Goal: Information Seeking & Learning: Learn about a topic

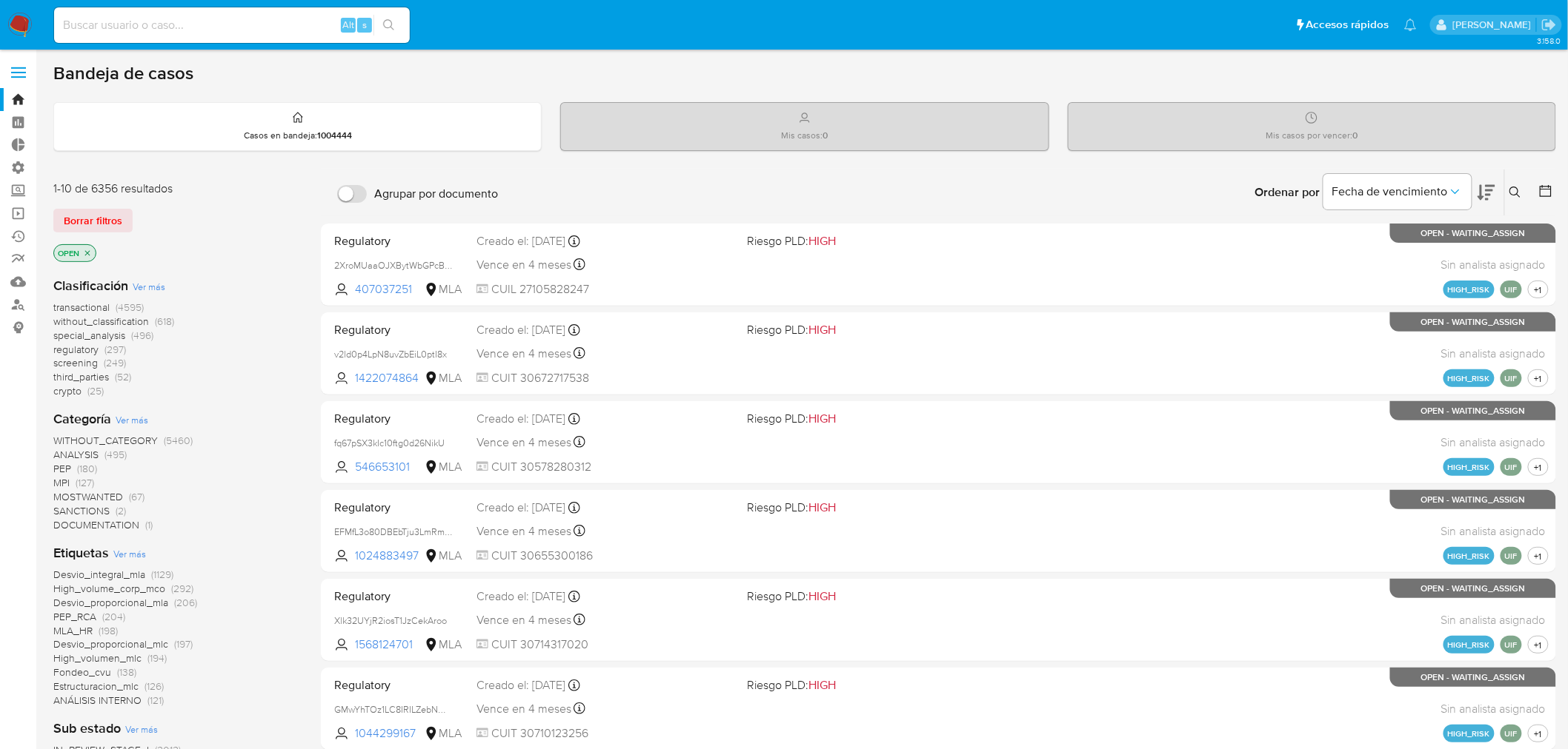
click at [199, 28] on input at bounding box center [232, 25] width 356 height 19
paste input "817124714"
type input "817124714"
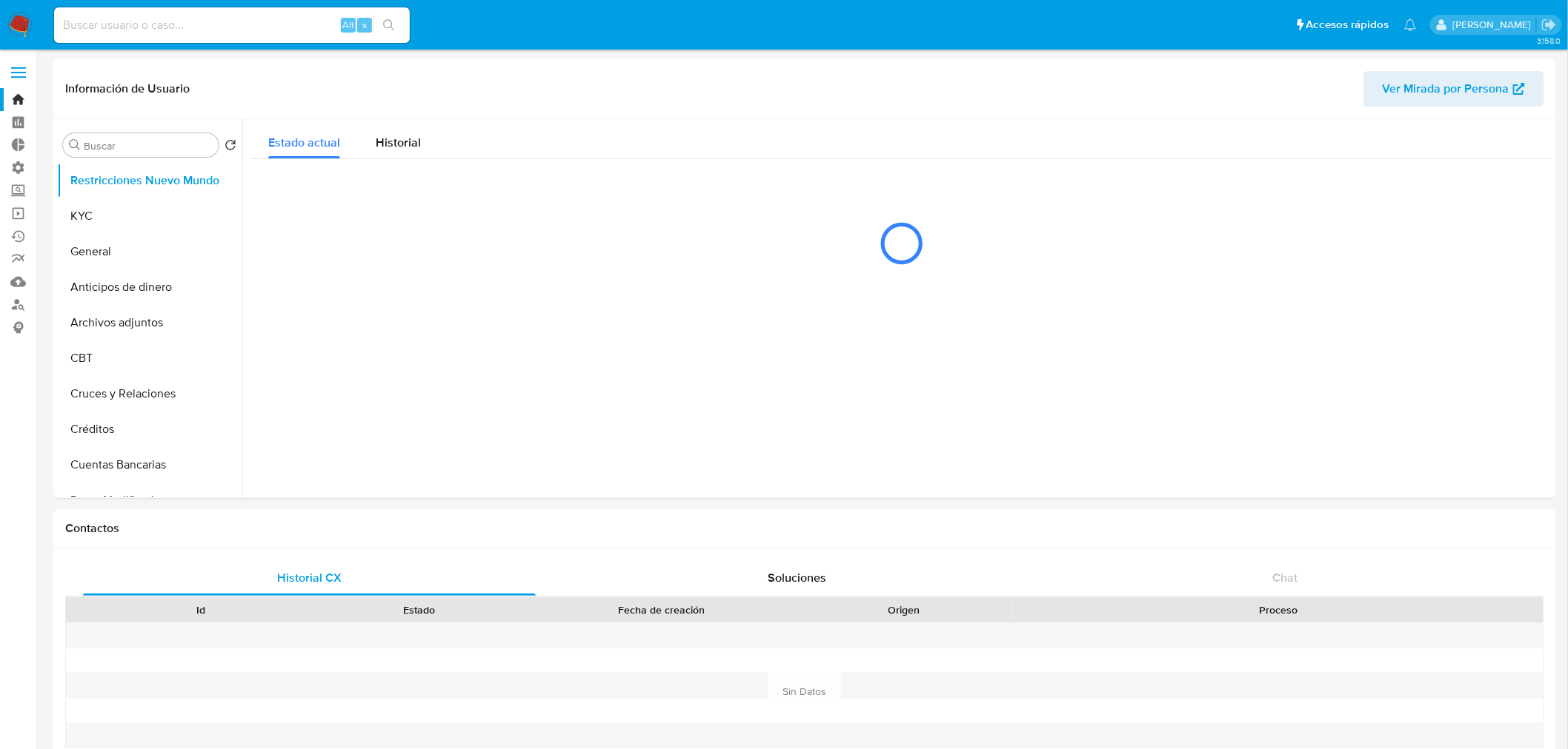
select select "10"
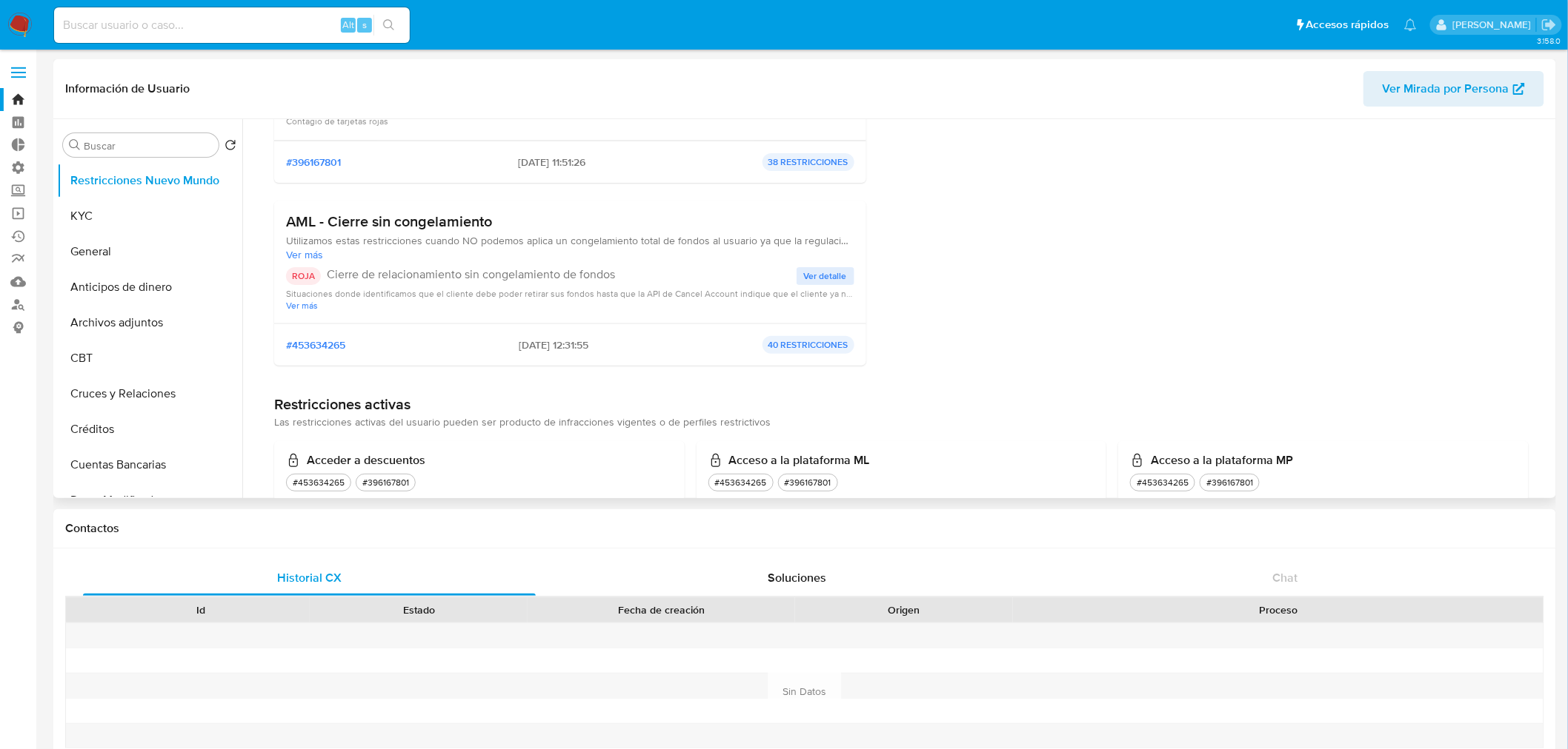
scroll to position [247, 0]
click at [810, 279] on span "Ver detalle" at bounding box center [825, 275] width 43 height 15
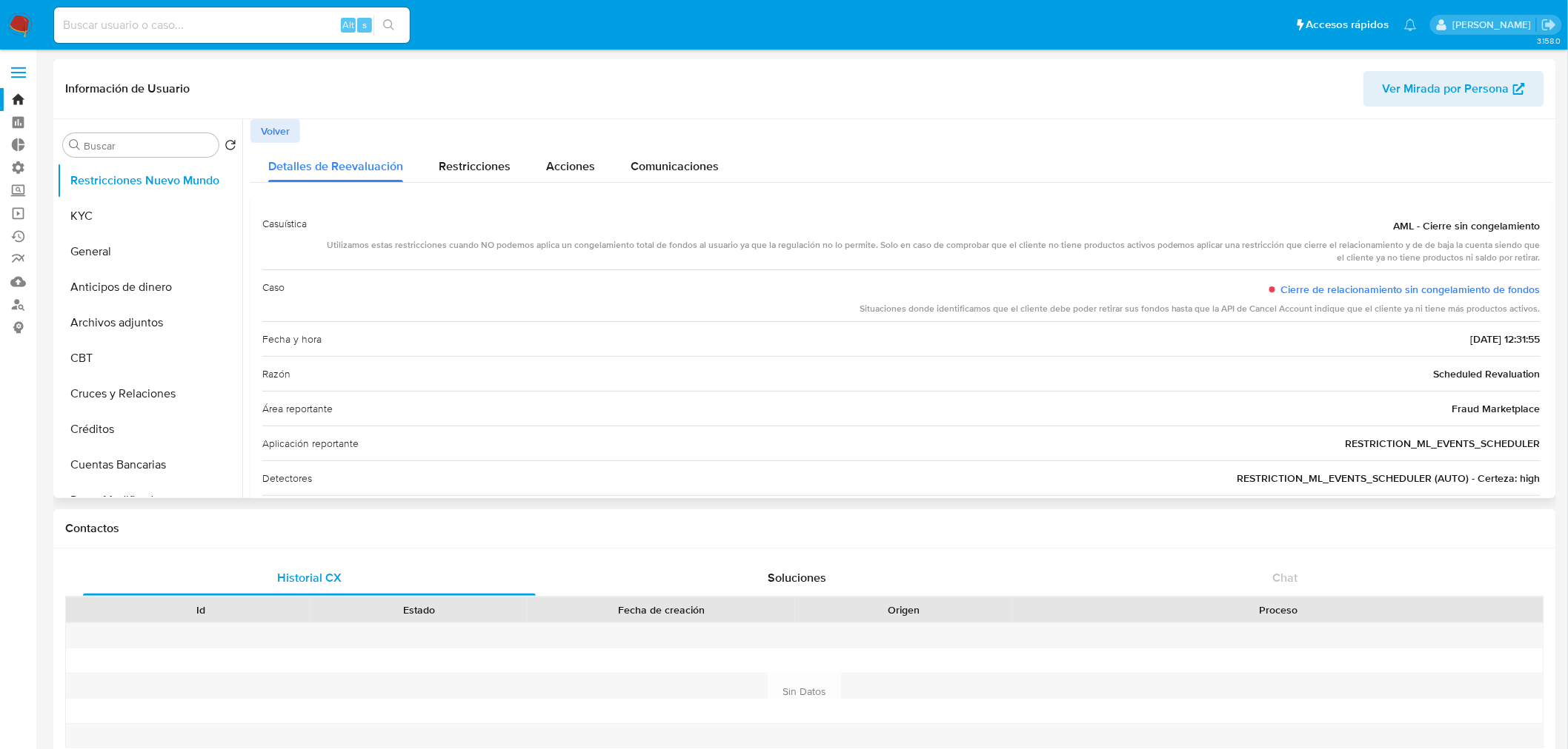
click at [263, 129] on span "Volver" at bounding box center [275, 131] width 28 height 21
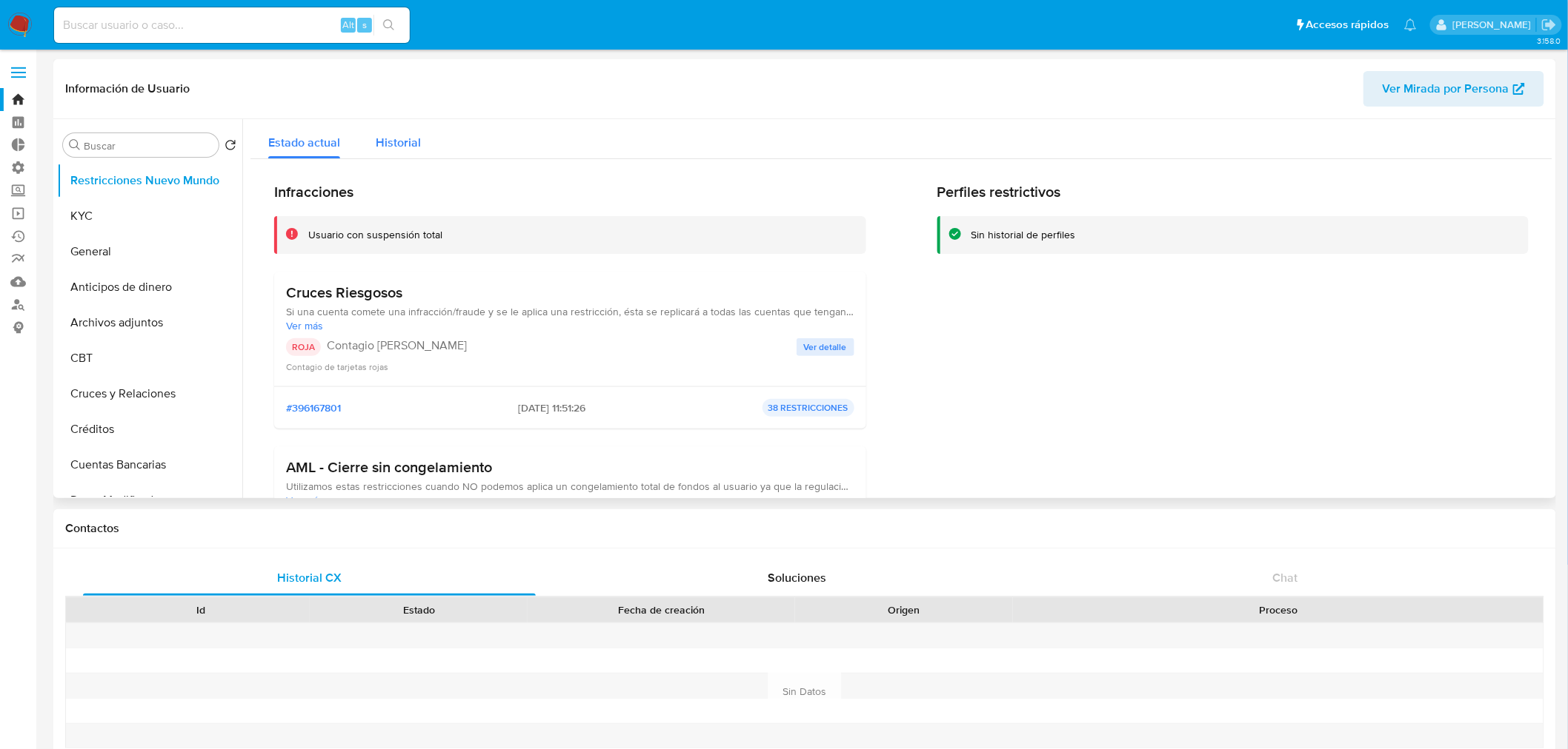
click at [376, 137] on span "Historial" at bounding box center [398, 142] width 45 height 17
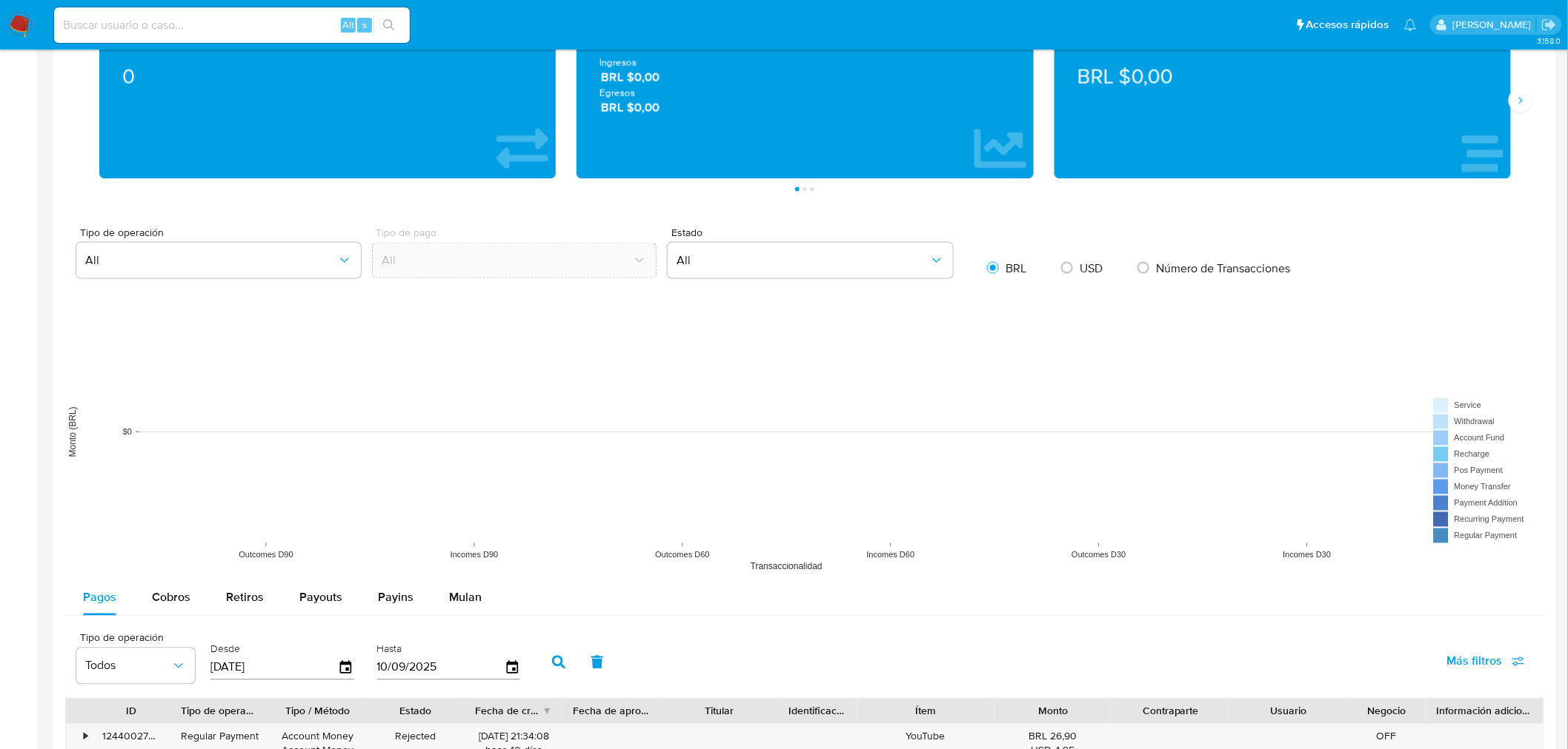
scroll to position [822, 0]
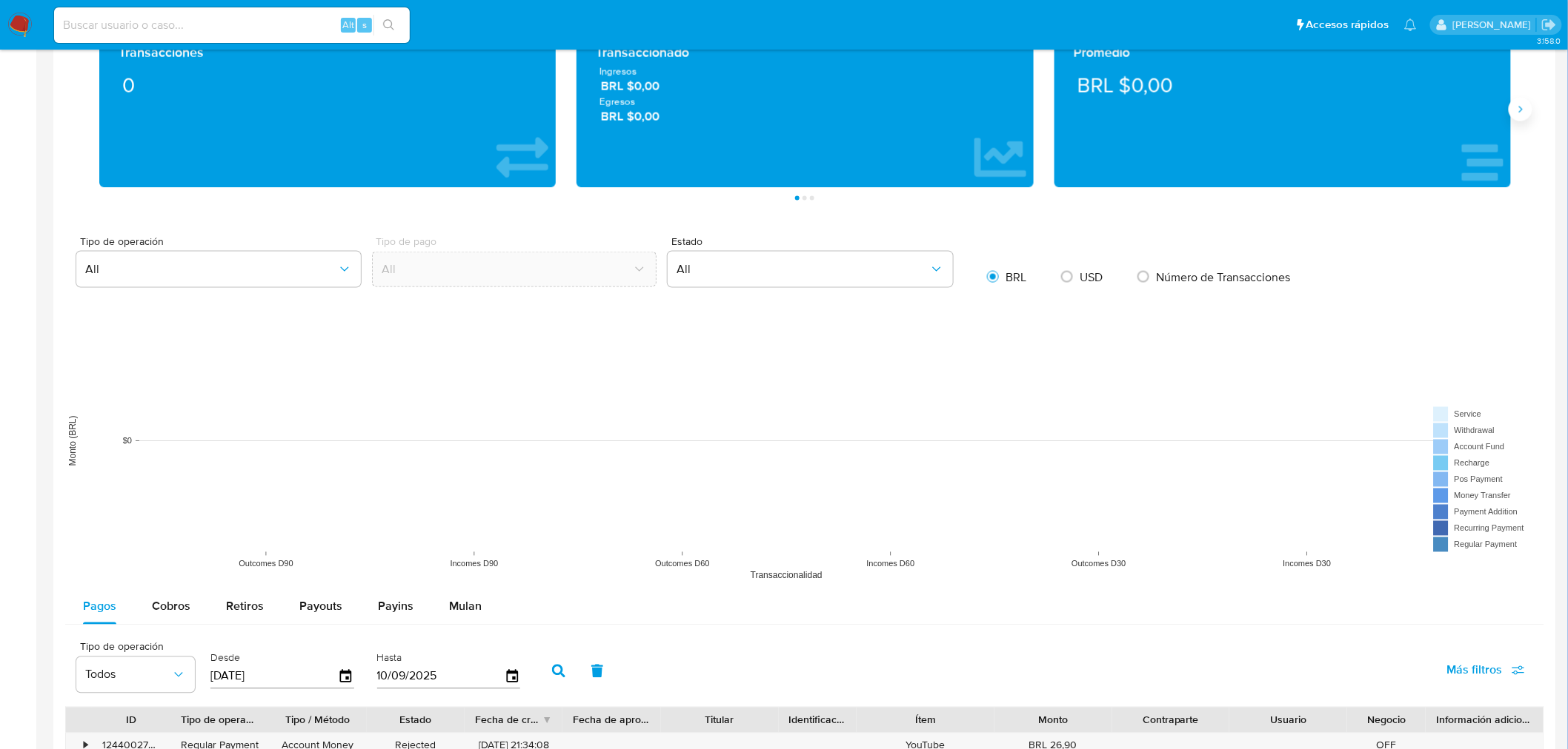
click at [1523, 118] on button "Siguiente" at bounding box center [1520, 109] width 23 height 23
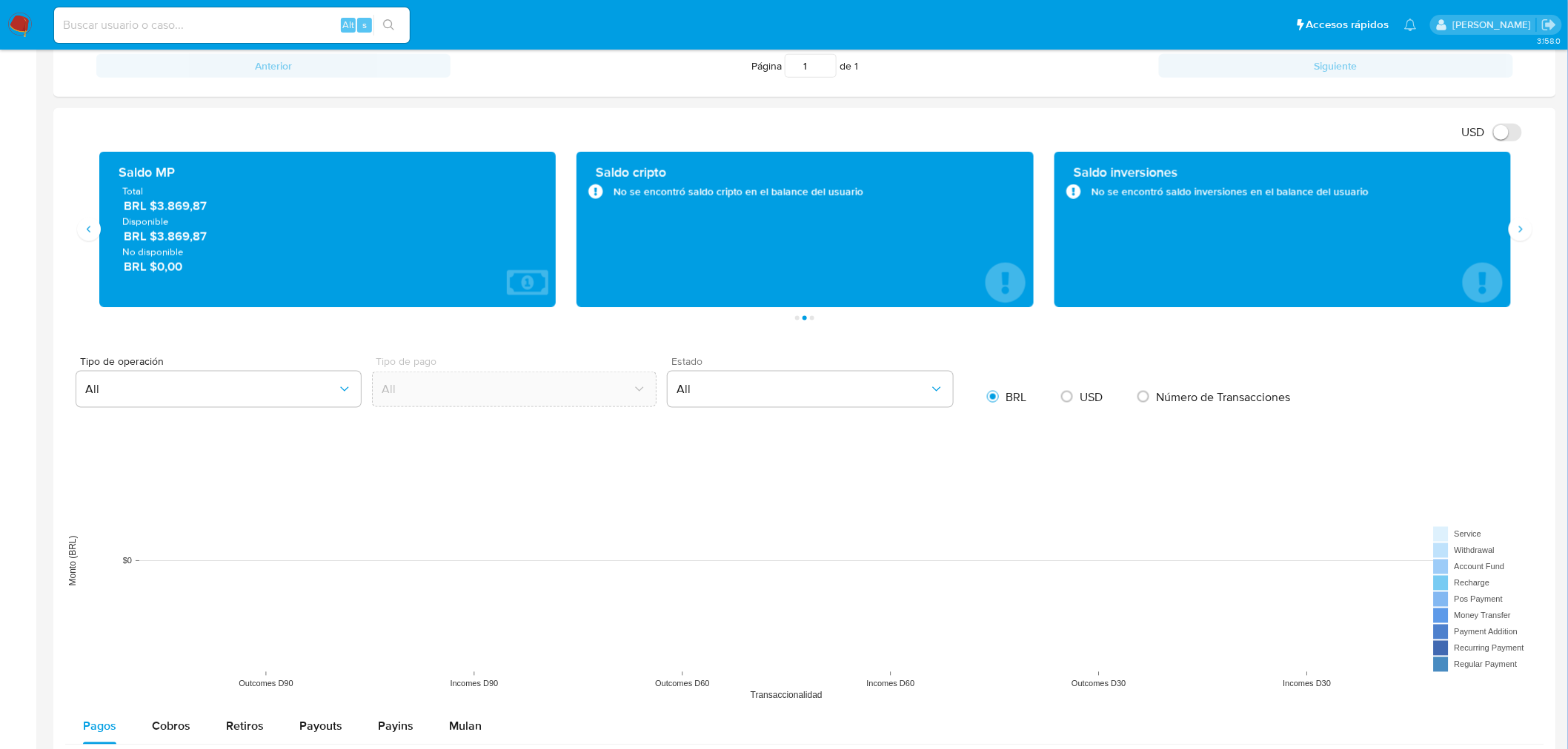
scroll to position [575, 0]
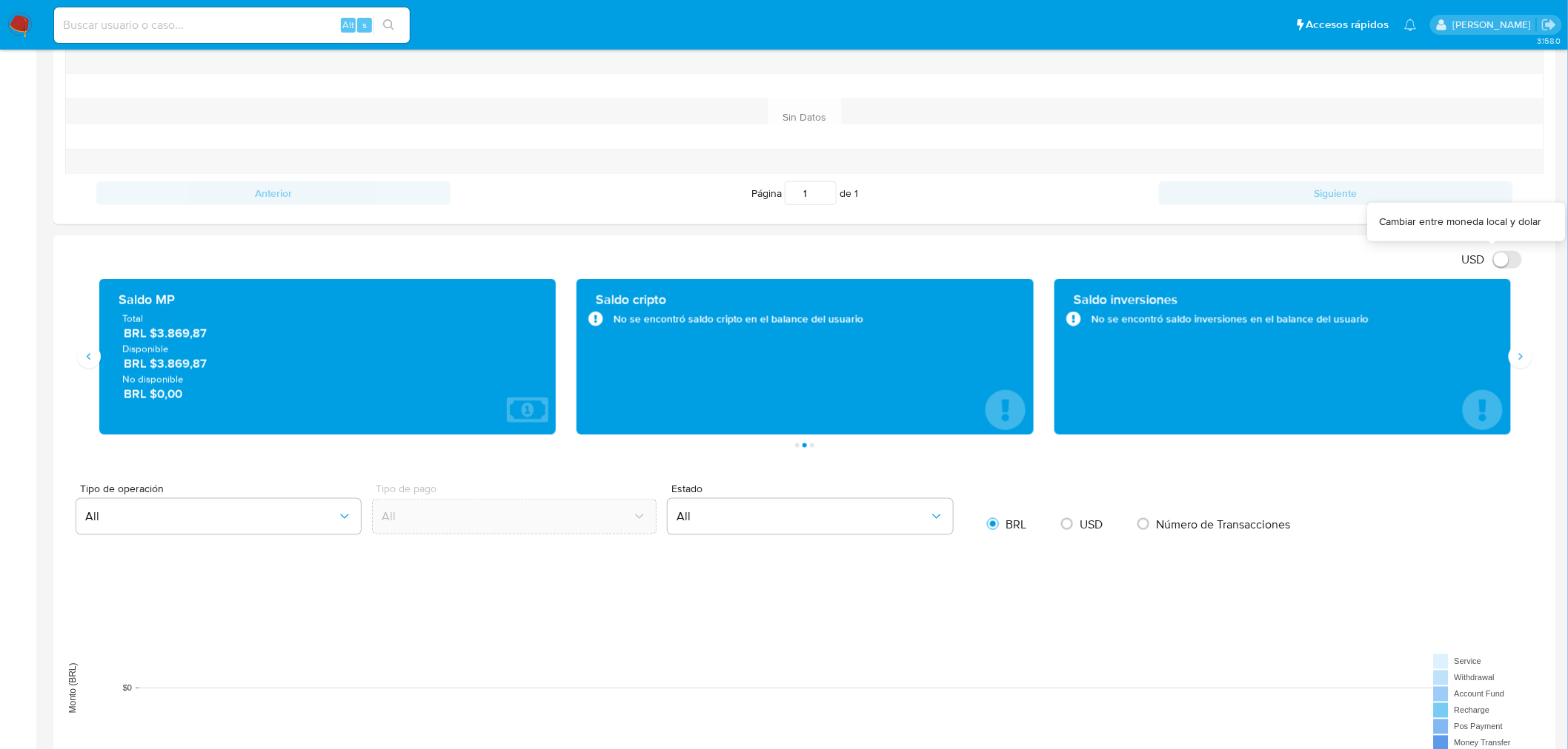
click at [1502, 254] on input "USD" at bounding box center [1507, 260] width 29 height 18
checkbox input "false"
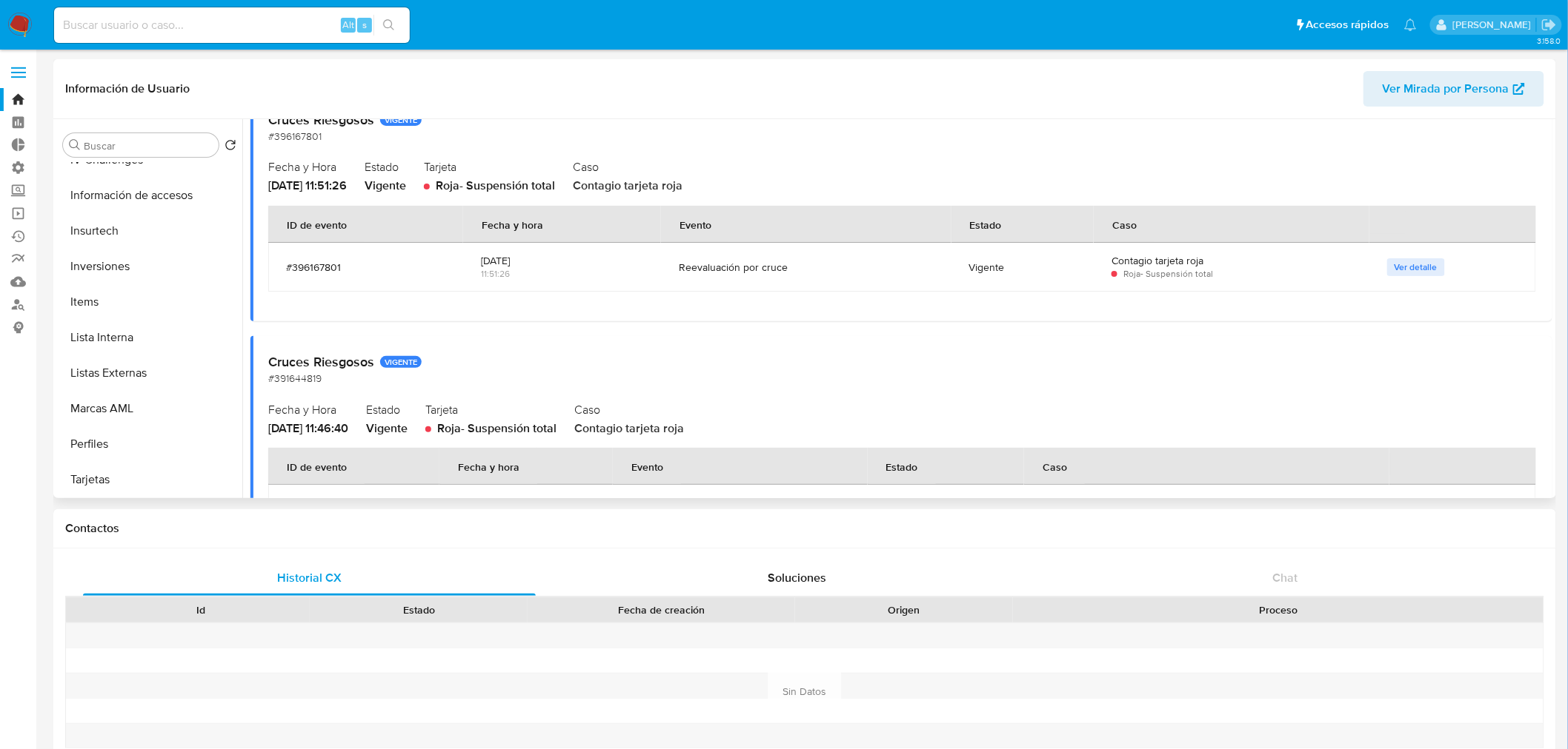
scroll to position [0, 0]
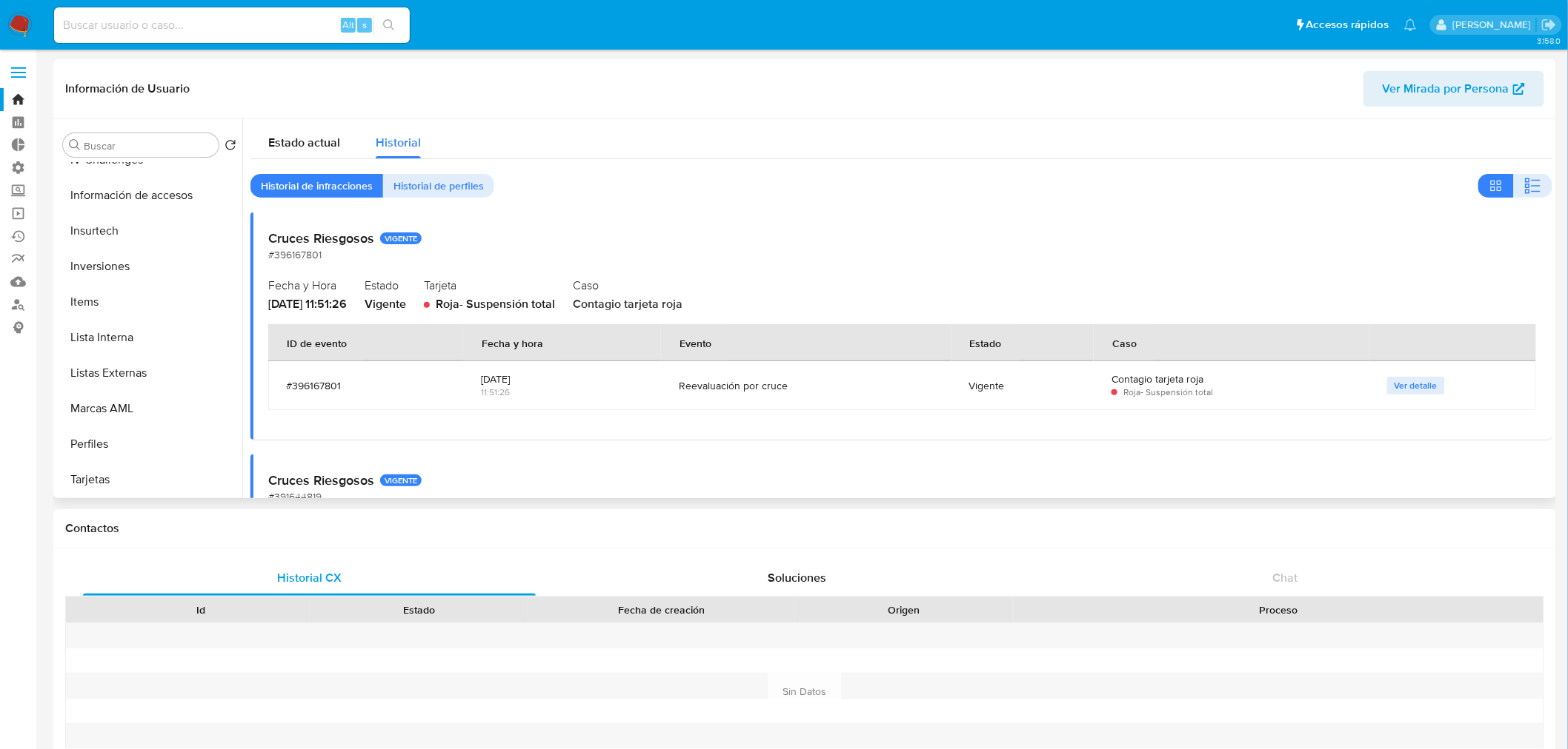
click at [1419, 390] on span "Ver detalle" at bounding box center [1416, 386] width 43 height 15
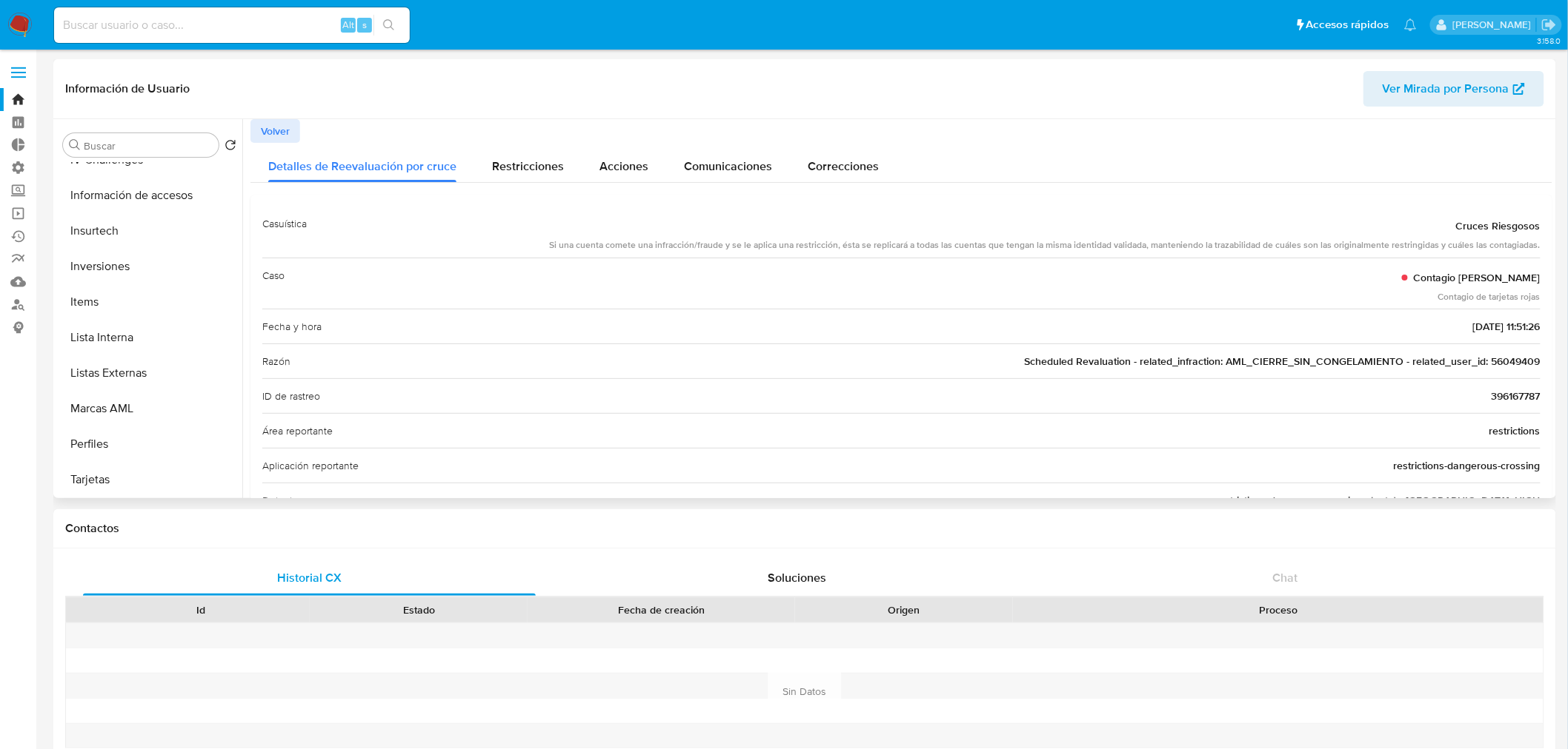
click at [279, 130] on span "Volver" at bounding box center [275, 131] width 28 height 21
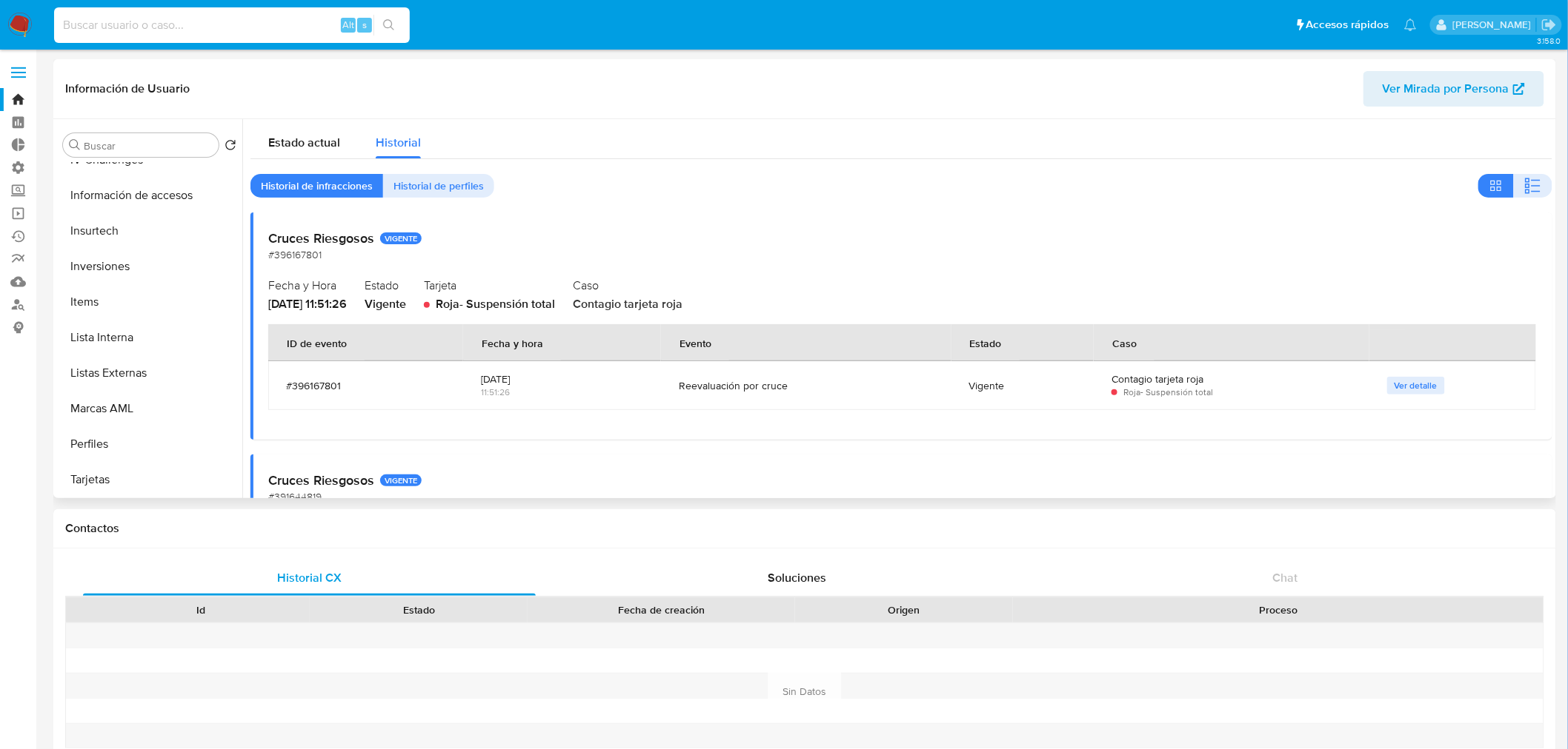
click at [159, 28] on input at bounding box center [232, 25] width 356 height 19
paste input "11779071"
type input "11779071"
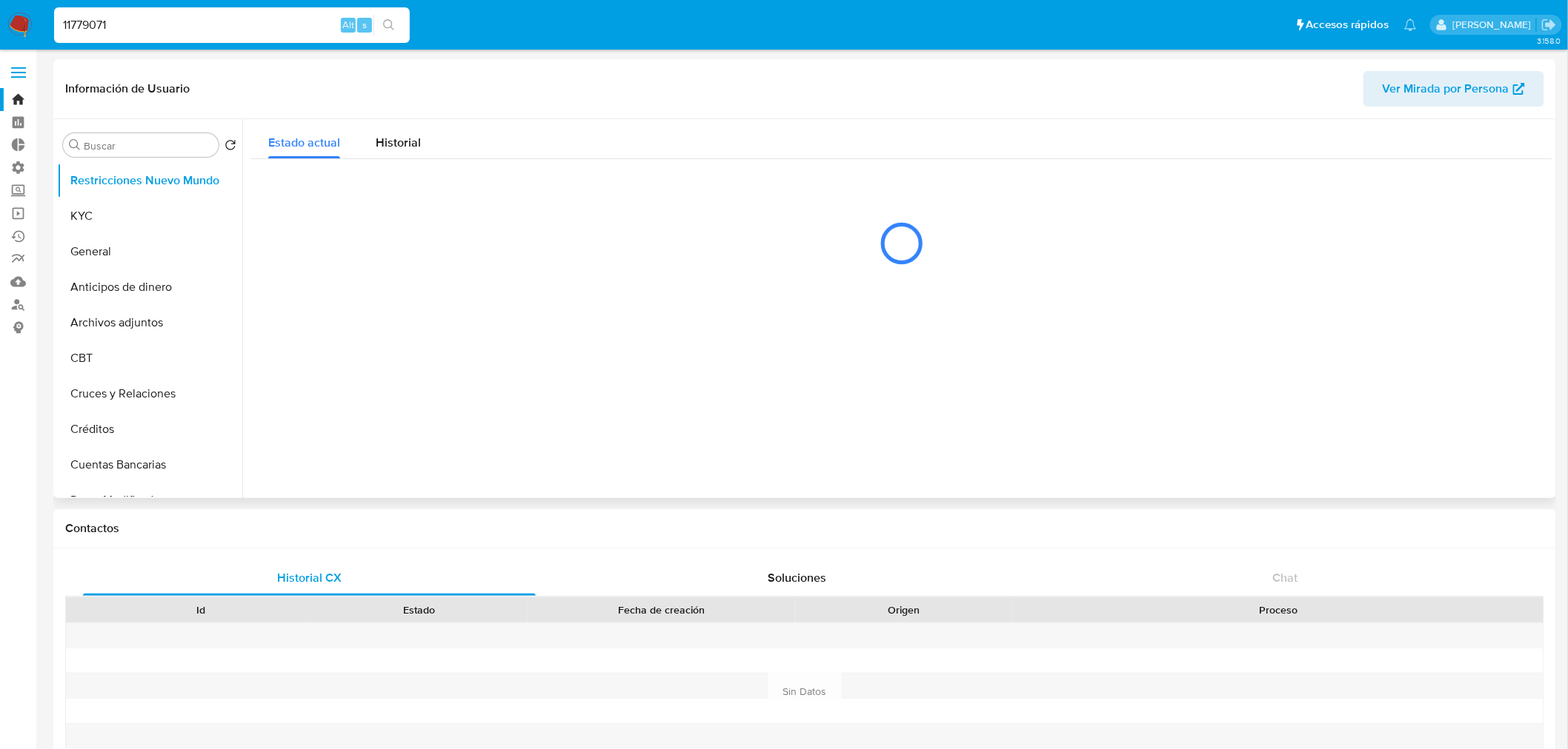
select select "10"
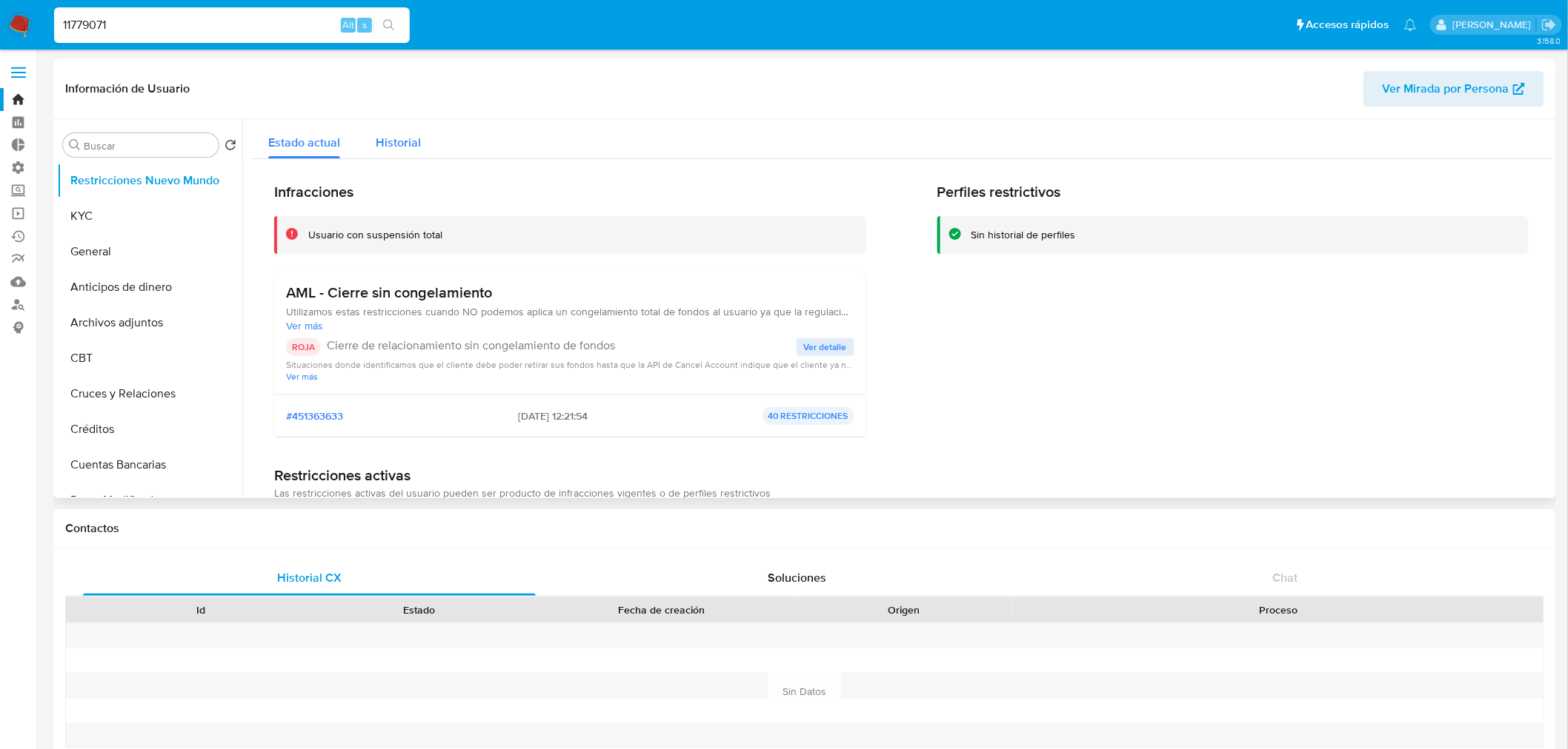
click at [376, 135] on span "Historial" at bounding box center [398, 142] width 45 height 17
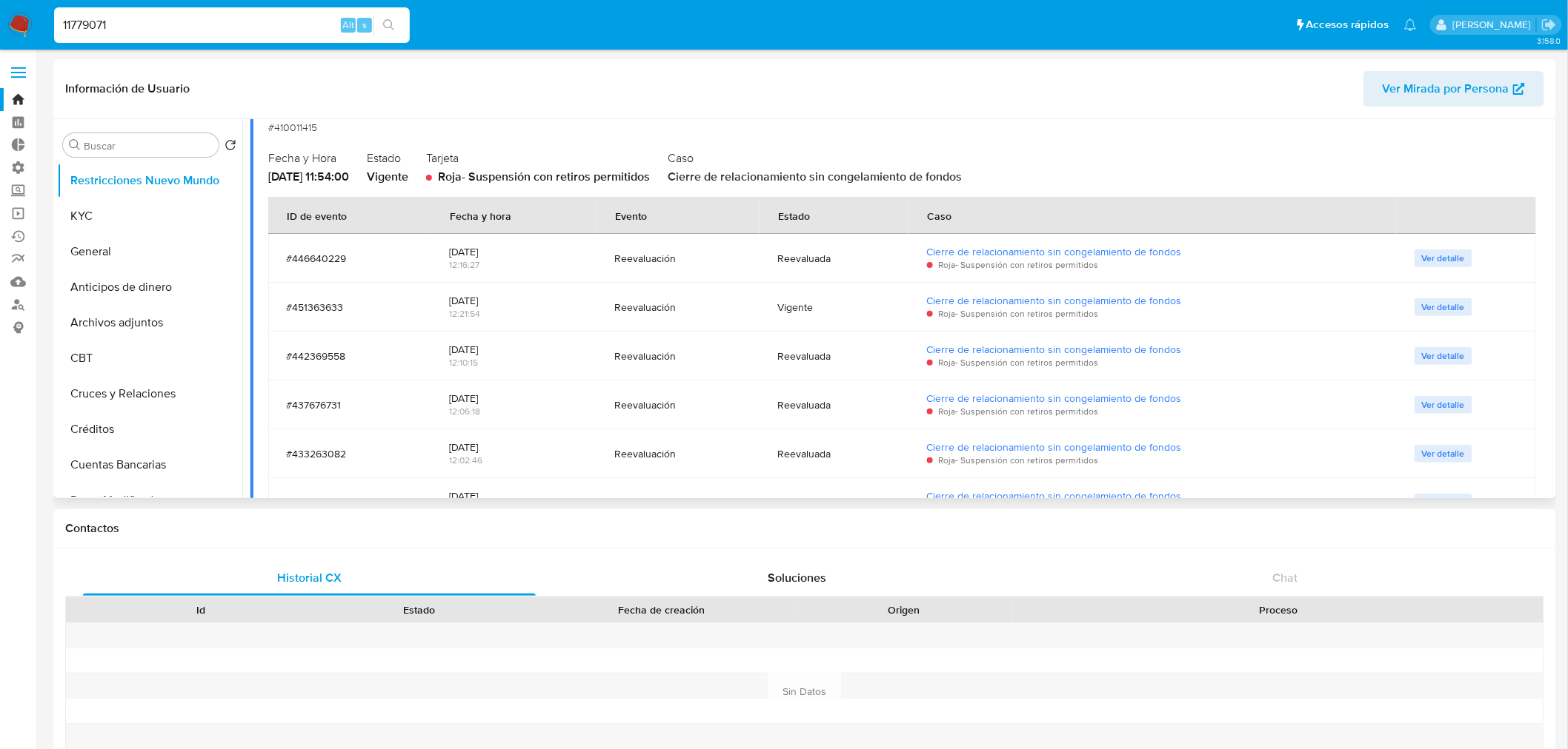
scroll to position [89, 0]
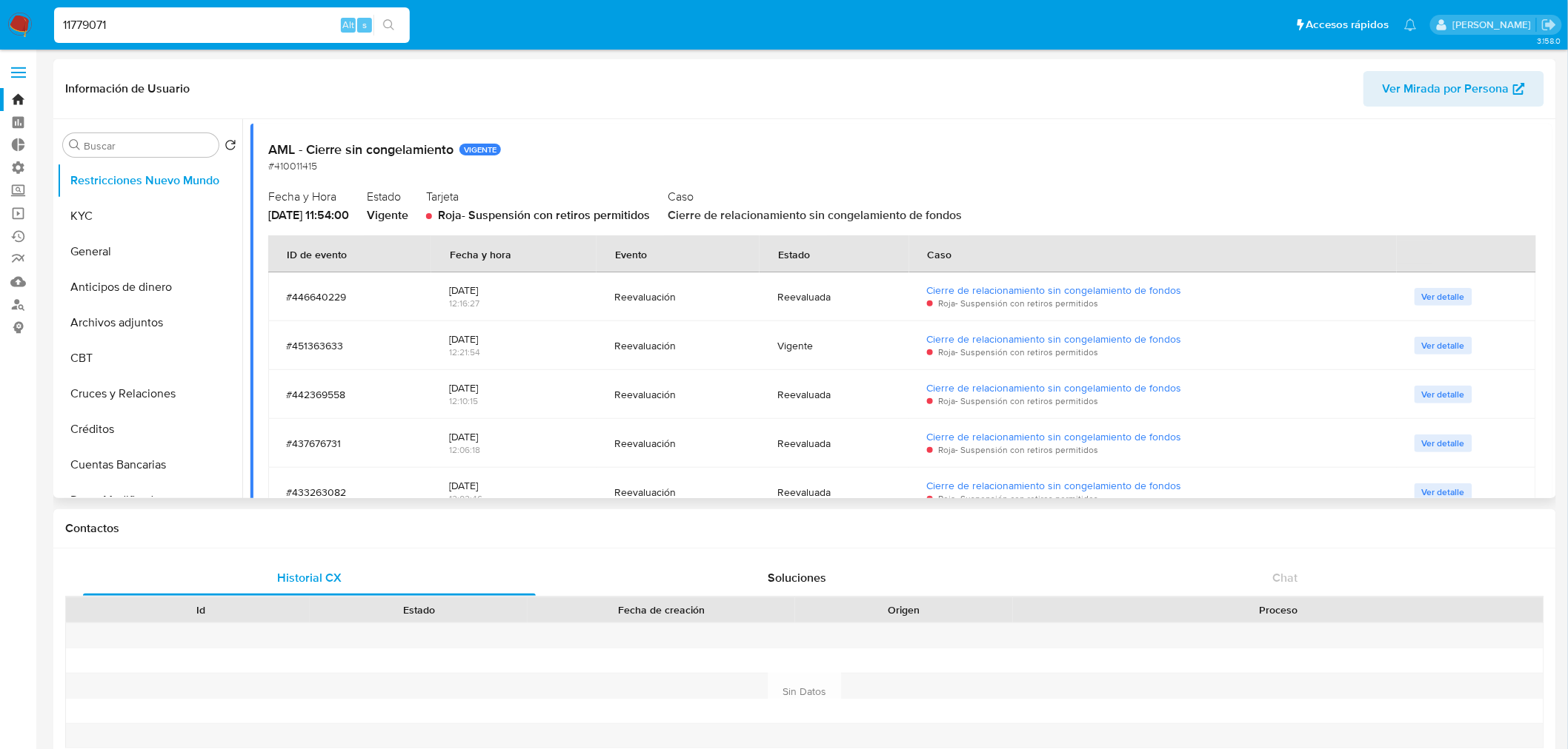
drag, startPoint x: 472, startPoint y: 338, endPoint x: 560, endPoint y: 341, distance: 88.1
click at [560, 341] on div "2025-08-20" at bounding box center [514, 338] width 130 height 13
click at [165, 34] on input "11779071" at bounding box center [232, 25] width 356 height 19
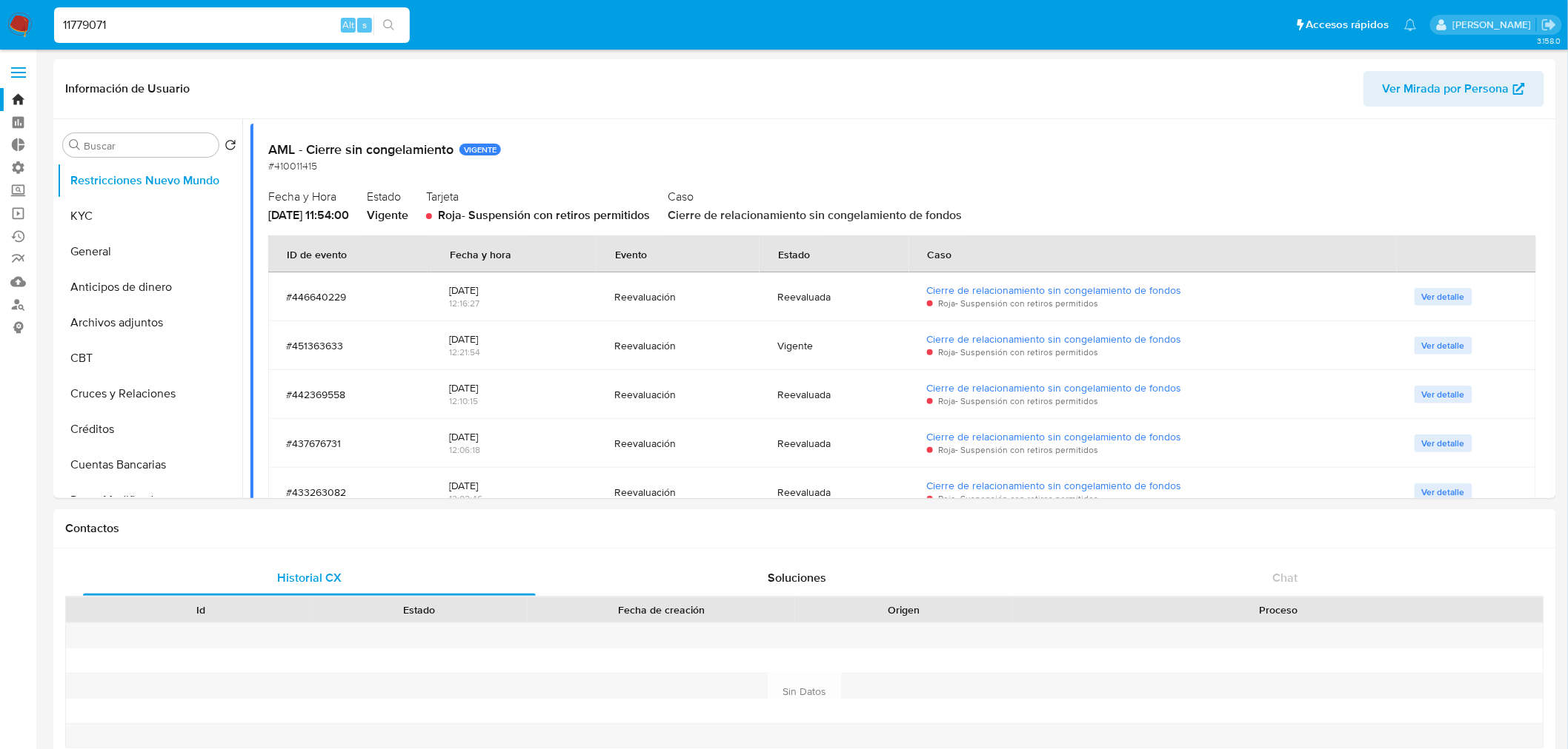
paste input "367224582"
type input "367224582"
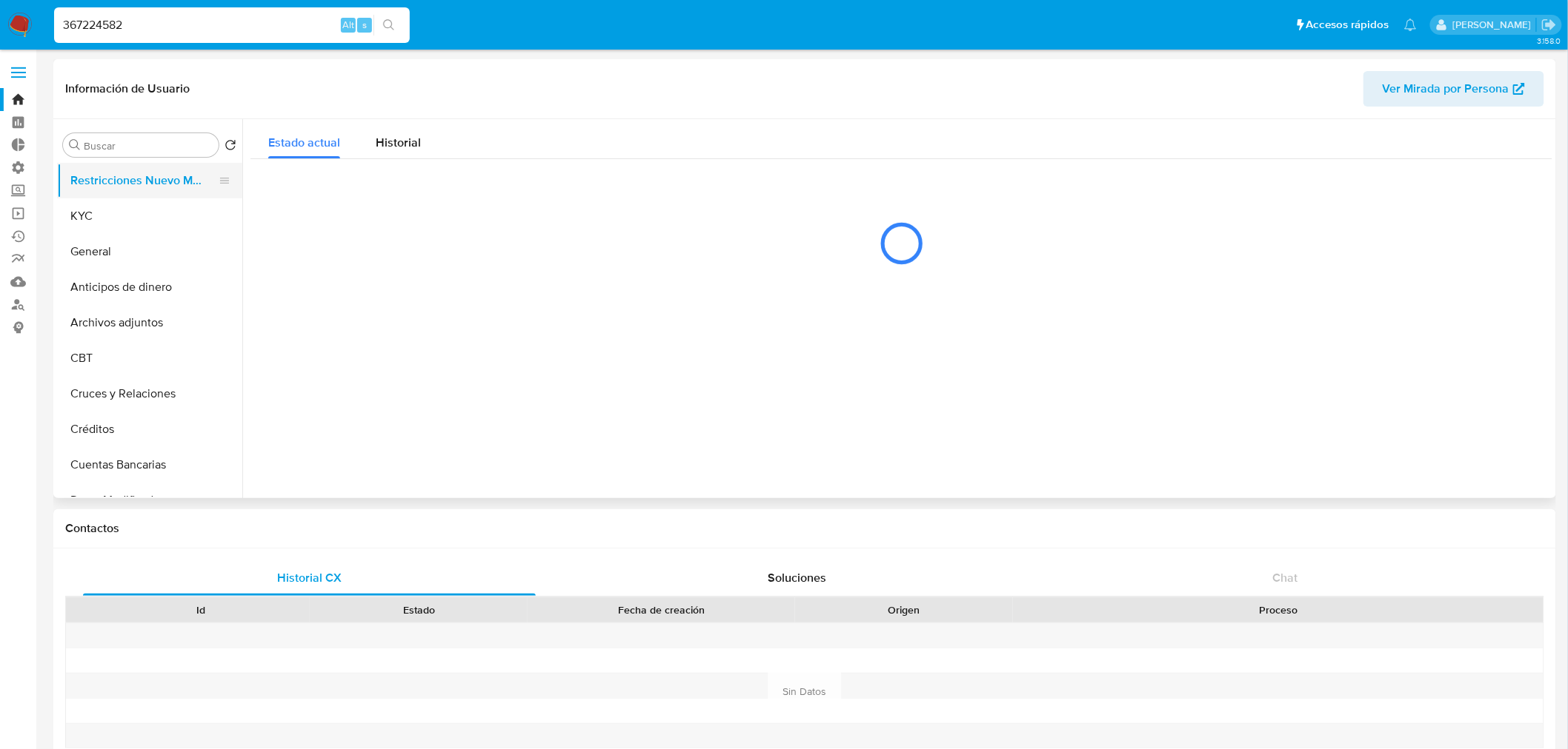
select select "10"
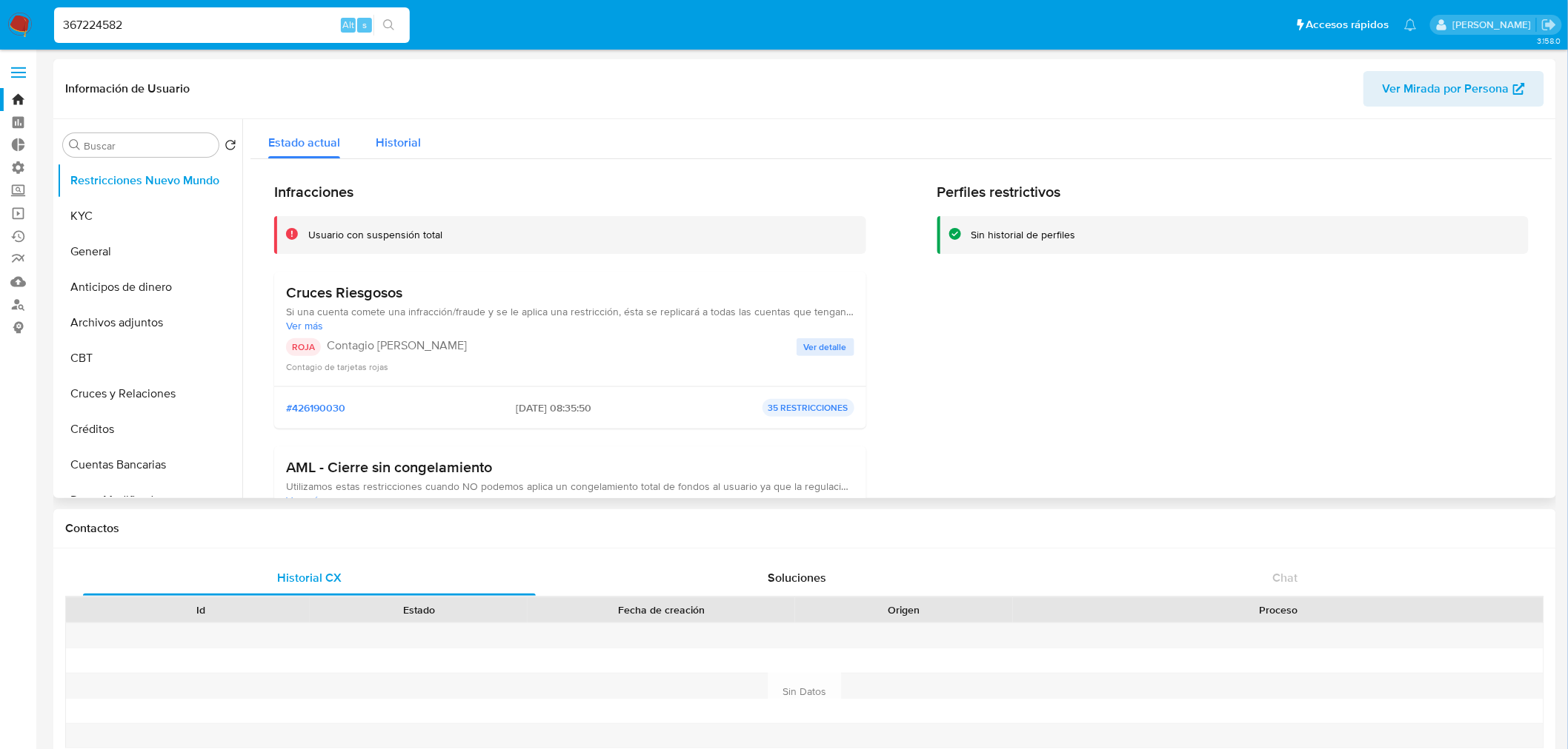
click at [386, 139] on span "Historial" at bounding box center [398, 142] width 45 height 17
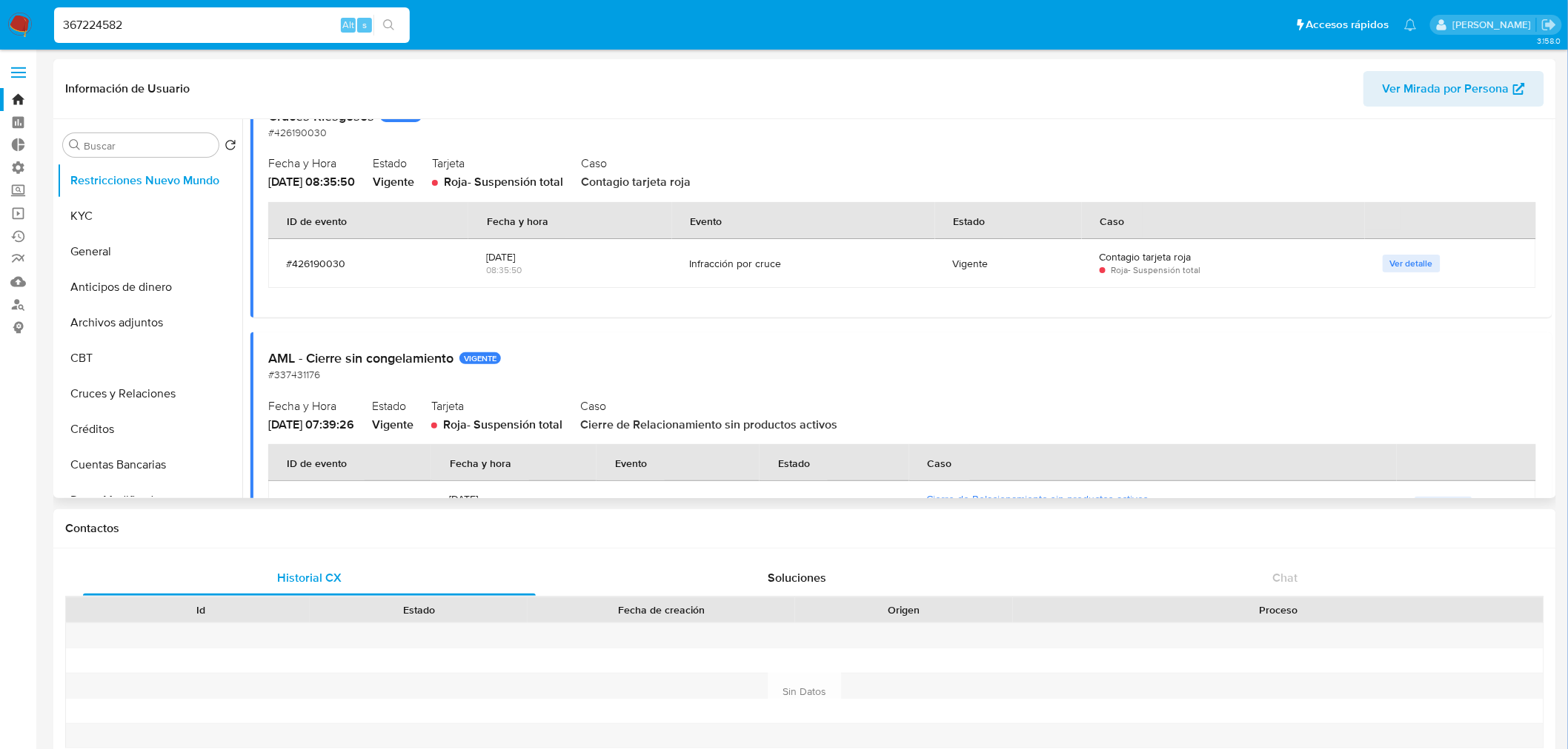
scroll to position [247, 0]
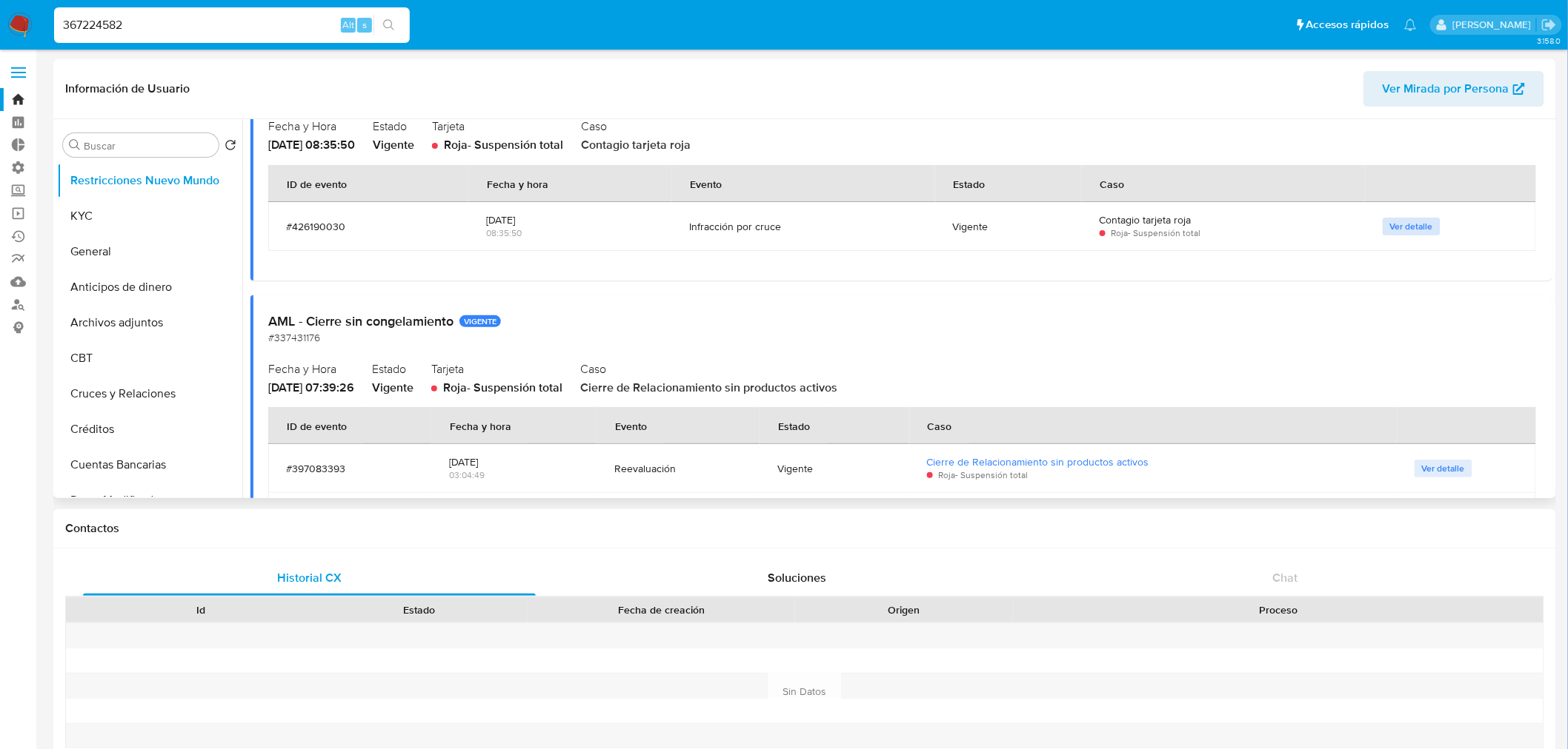
click at [1390, 225] on span "Ver detalle" at bounding box center [1412, 226] width 43 height 15
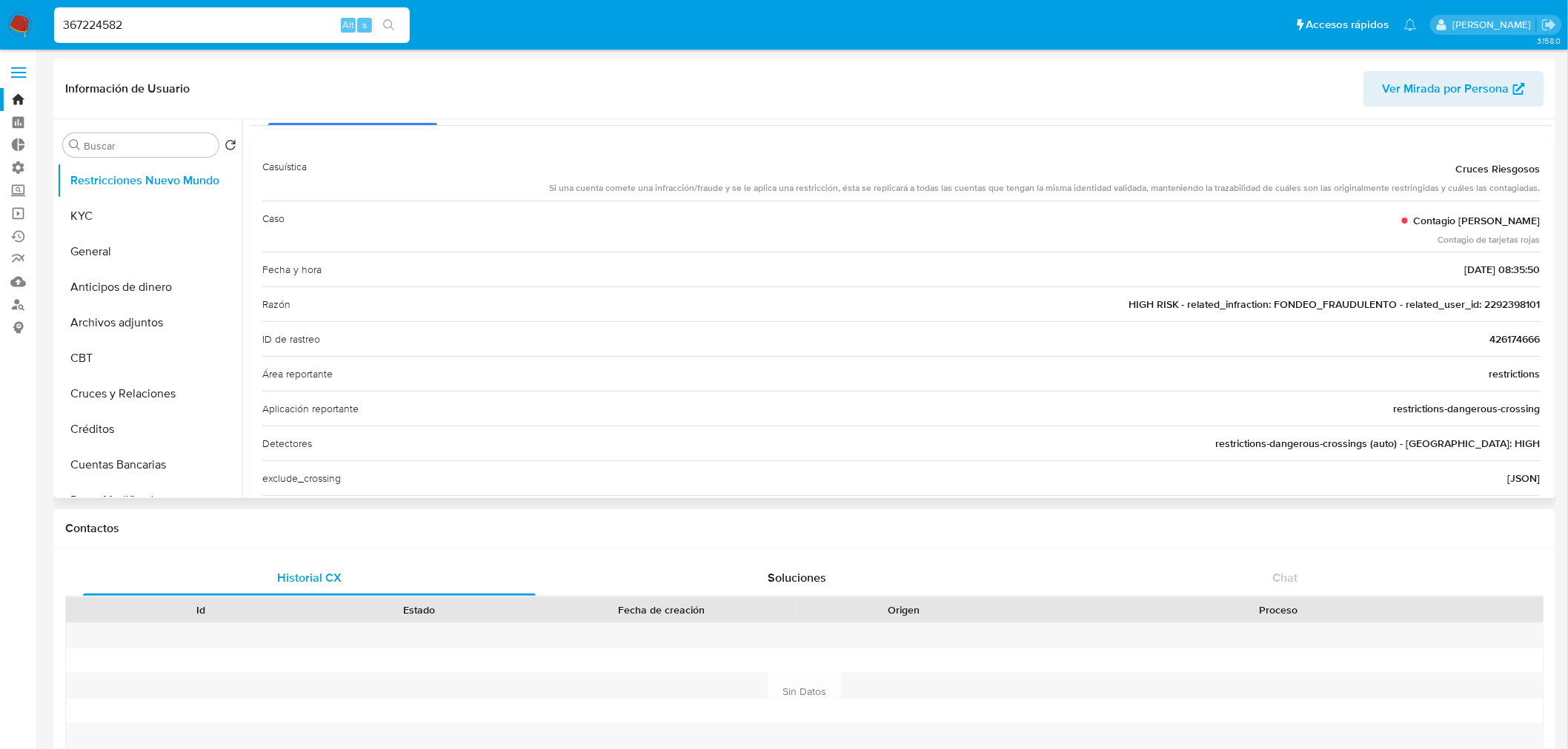
scroll to position [0, 0]
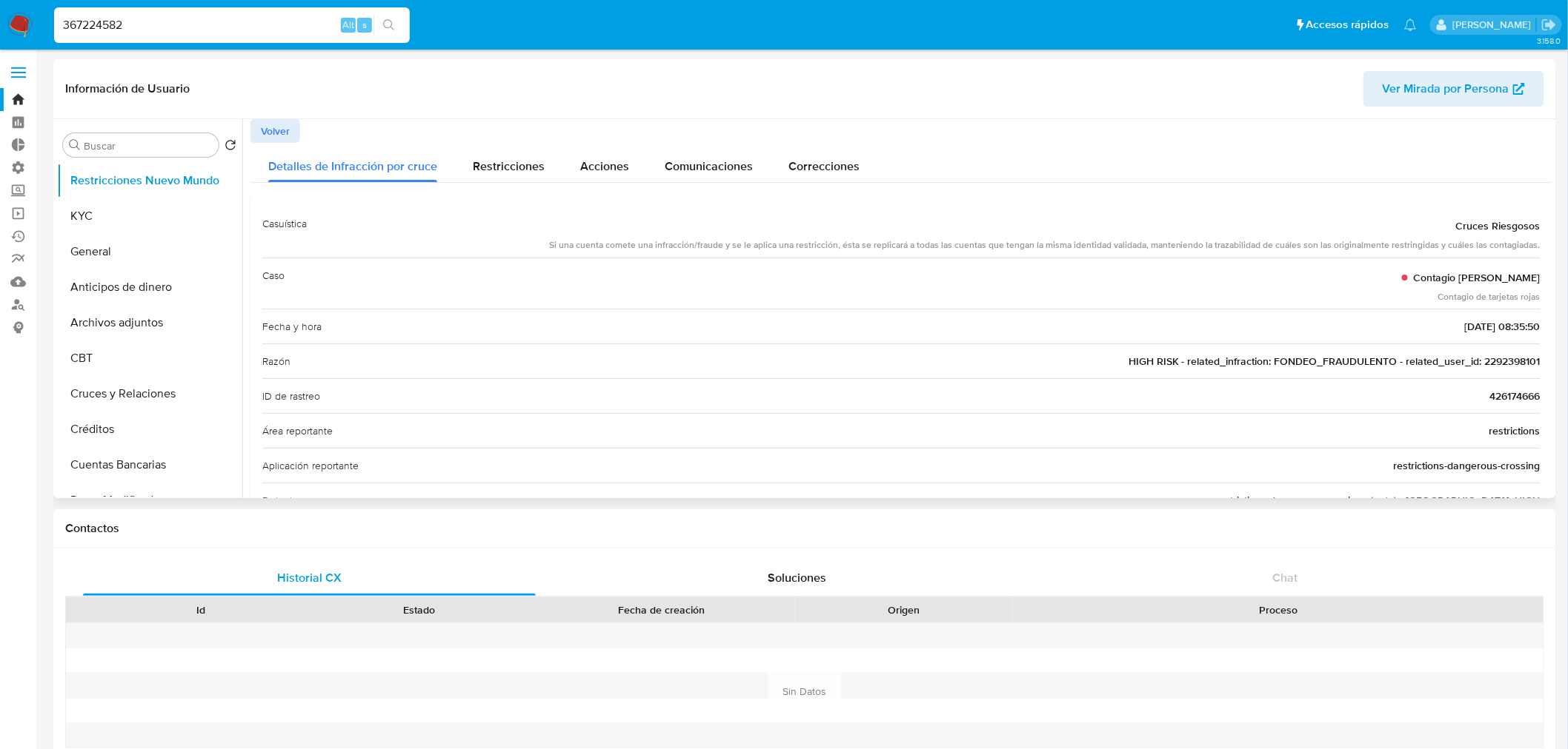
click at [291, 135] on button "Volver" at bounding box center [275, 130] width 49 height 23
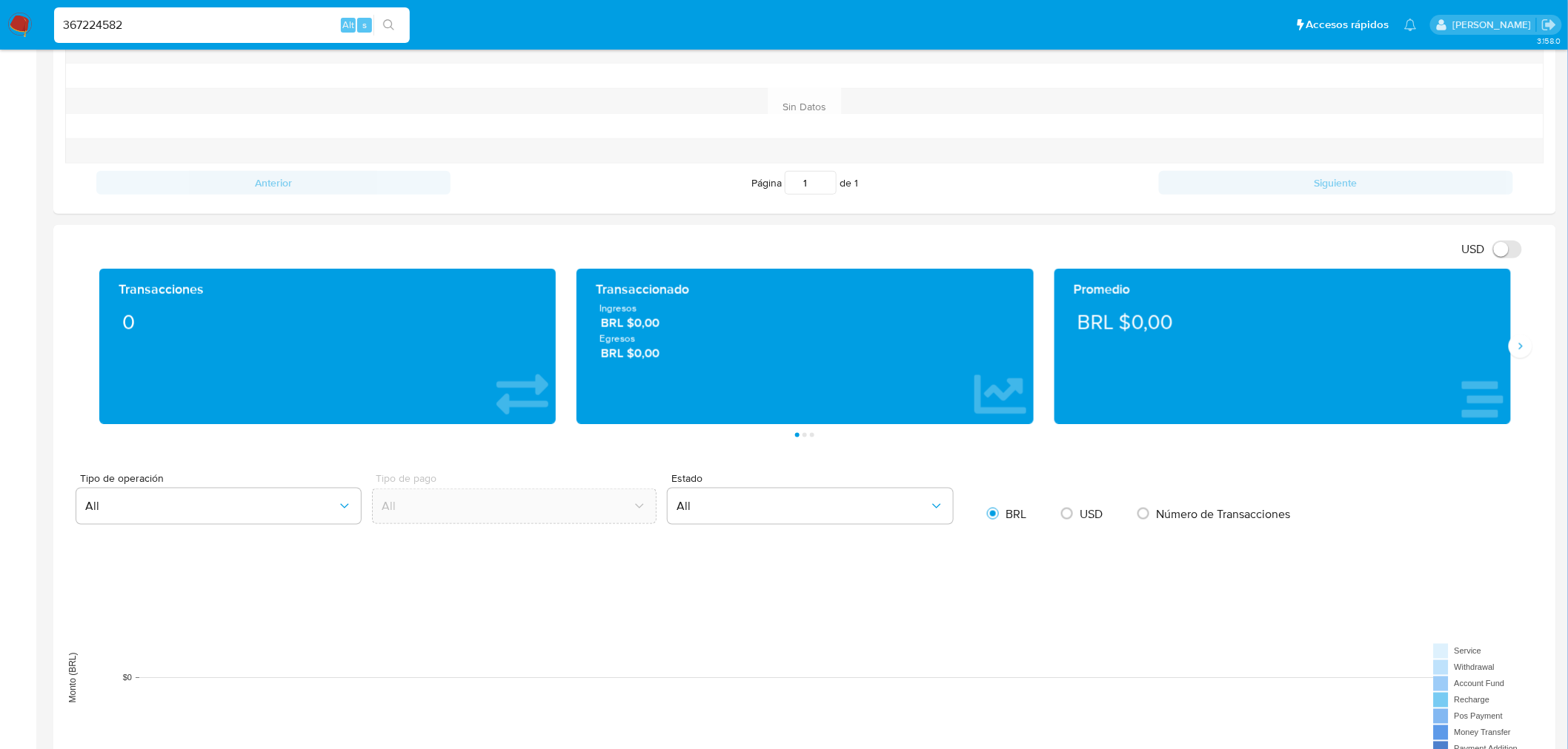
scroll to position [658, 0]
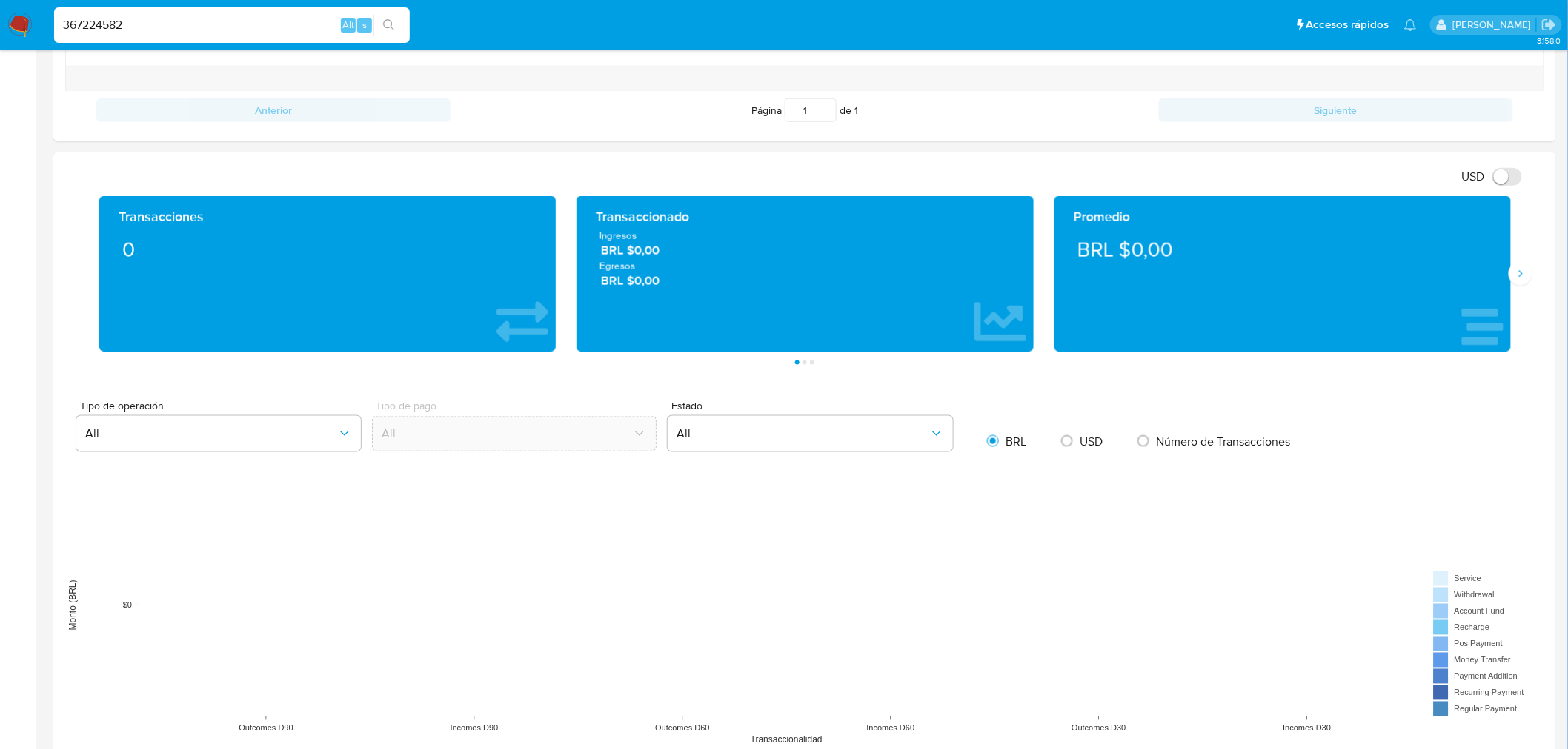
click at [1507, 279] on div "Promedio BRL $0,00" at bounding box center [1282, 274] width 457 height 155
click at [1514, 271] on button "Siguiente" at bounding box center [1520, 274] width 23 height 23
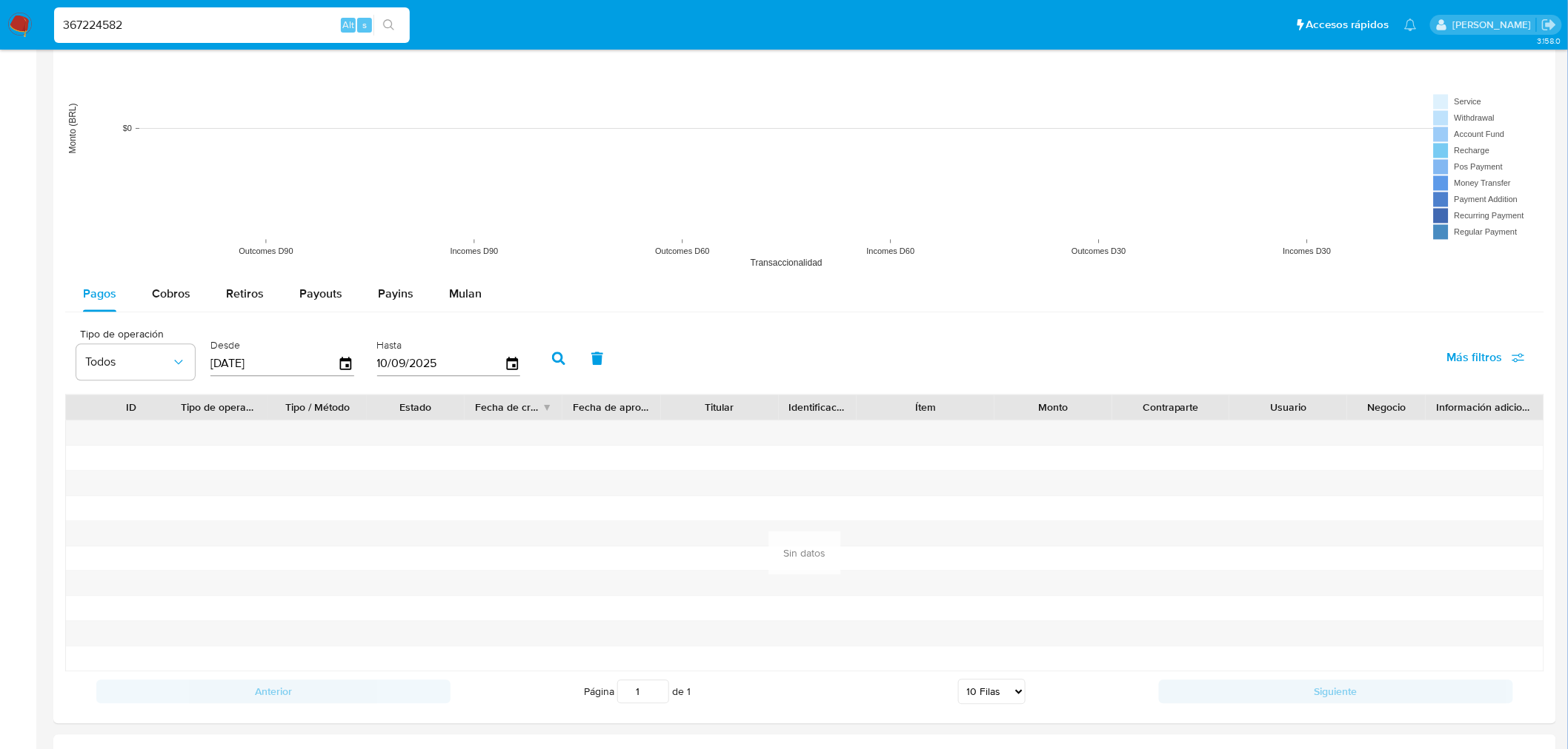
scroll to position [1234, 0]
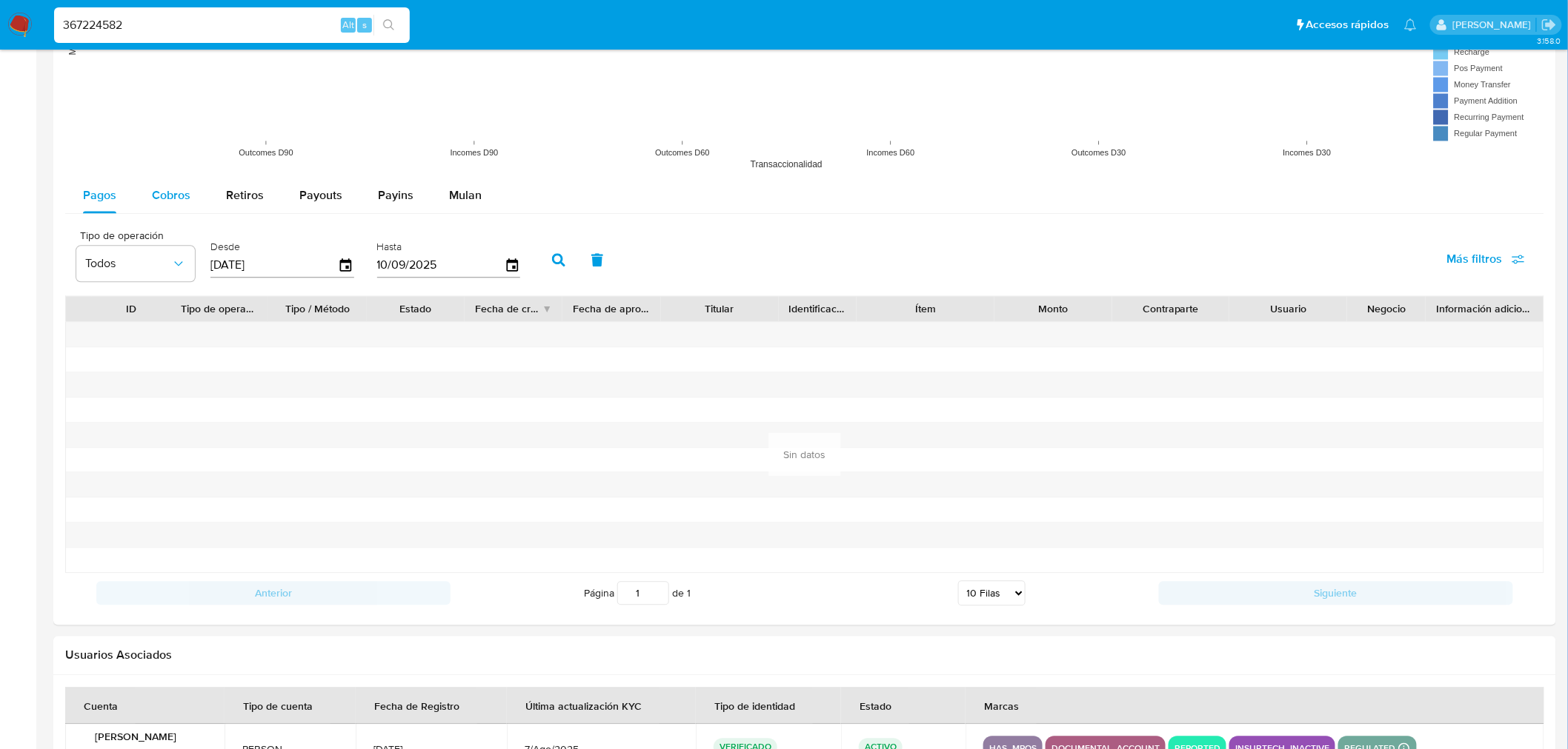
click at [152, 198] on span "Cobros" at bounding box center [171, 195] width 39 height 17
select select "10"
click at [504, 269] on icon "button" at bounding box center [512, 266] width 26 height 26
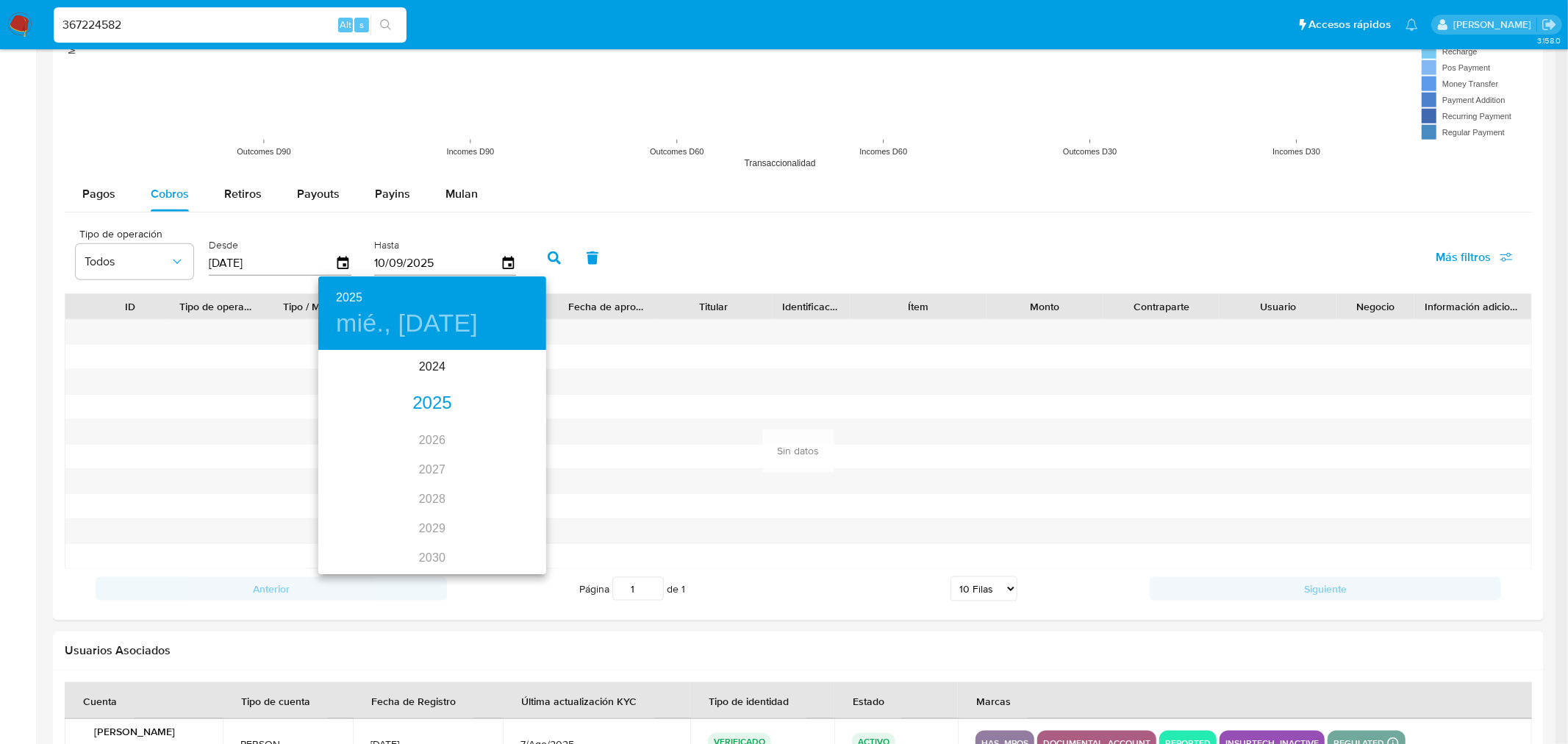
click at [408, 317] on h4 "mié., sep. 10" at bounding box center [407, 324] width 142 height 31
click at [325, 369] on button "button" at bounding box center [336, 371] width 35 height 35
click at [528, 366] on icon "button" at bounding box center [529, 371] width 18 height 18
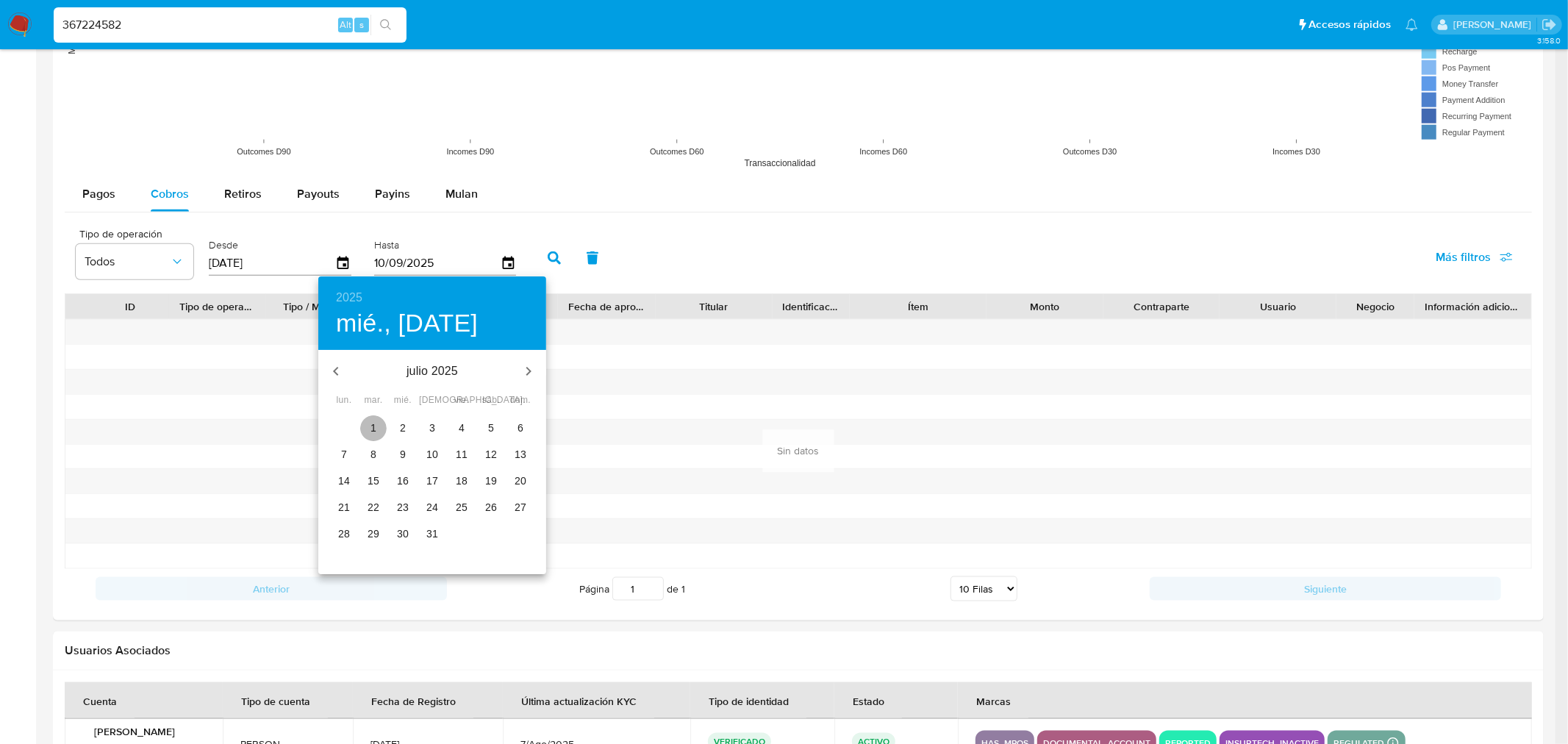
click at [370, 425] on p "1" at bounding box center [373, 428] width 6 height 15
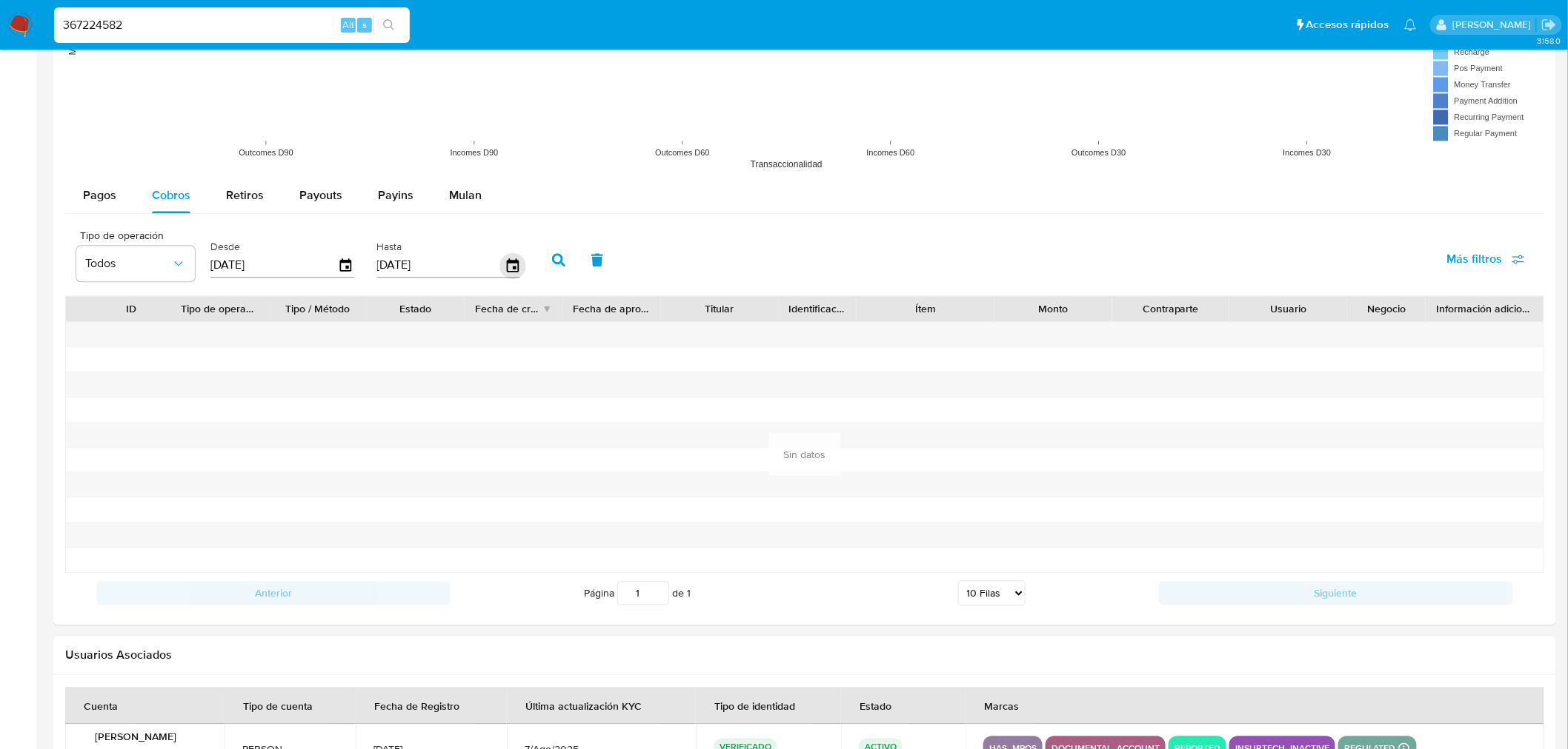
click at [501, 269] on icon "button" at bounding box center [512, 266] width 26 height 26
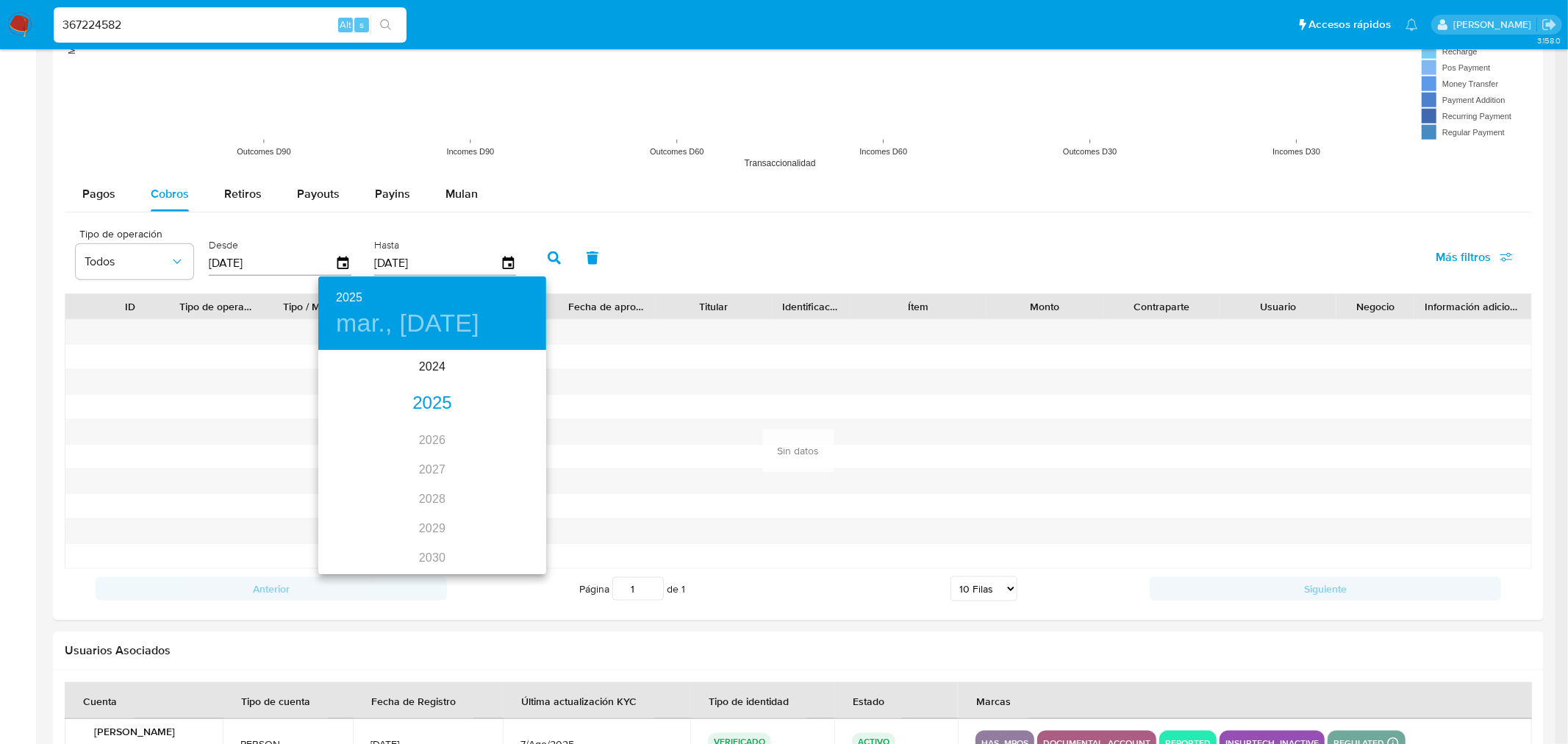
click at [385, 314] on h4 "mar., jul. 1" at bounding box center [407, 324] width 143 height 31
click at [339, 375] on icon "button" at bounding box center [336, 371] width 18 height 18
click at [519, 431] on p "1" at bounding box center [520, 428] width 6 height 15
type input "01/06/2025"
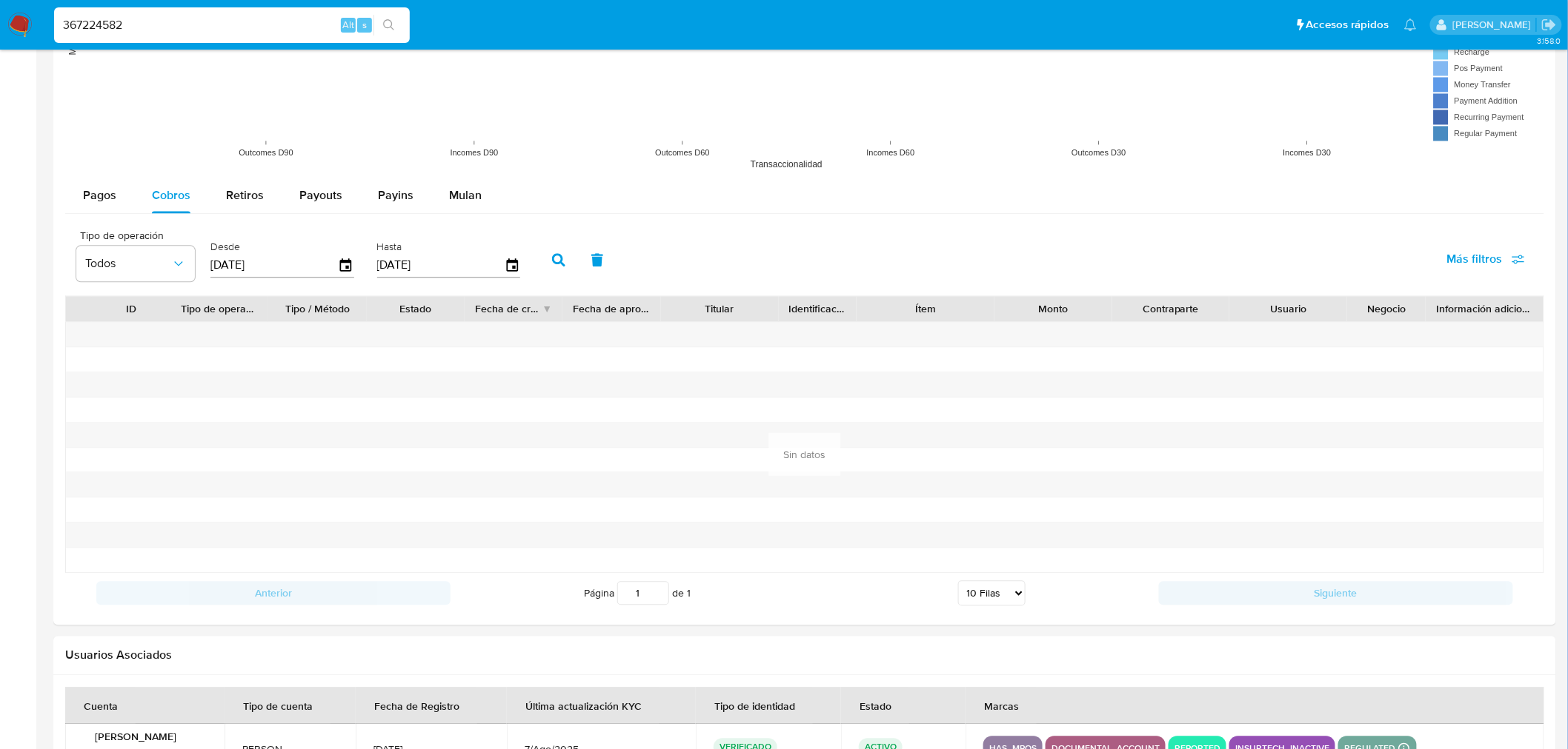
click at [552, 265] on icon "button" at bounding box center [558, 259] width 13 height 13
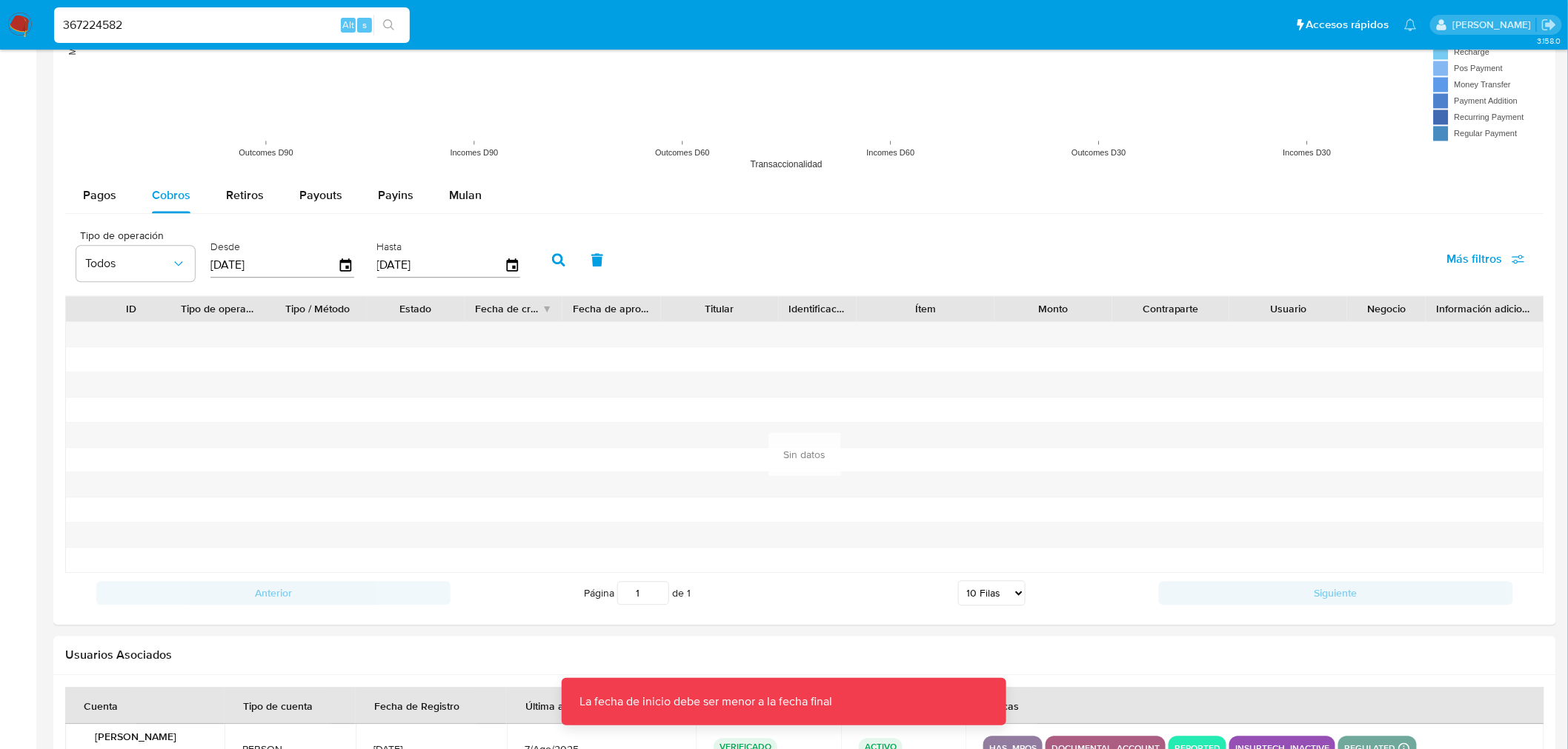
click at [256, 258] on input "13/06/2025" at bounding box center [275, 264] width 128 height 23
click at [270, 271] on input "13/06/2025" at bounding box center [275, 264] width 128 height 23
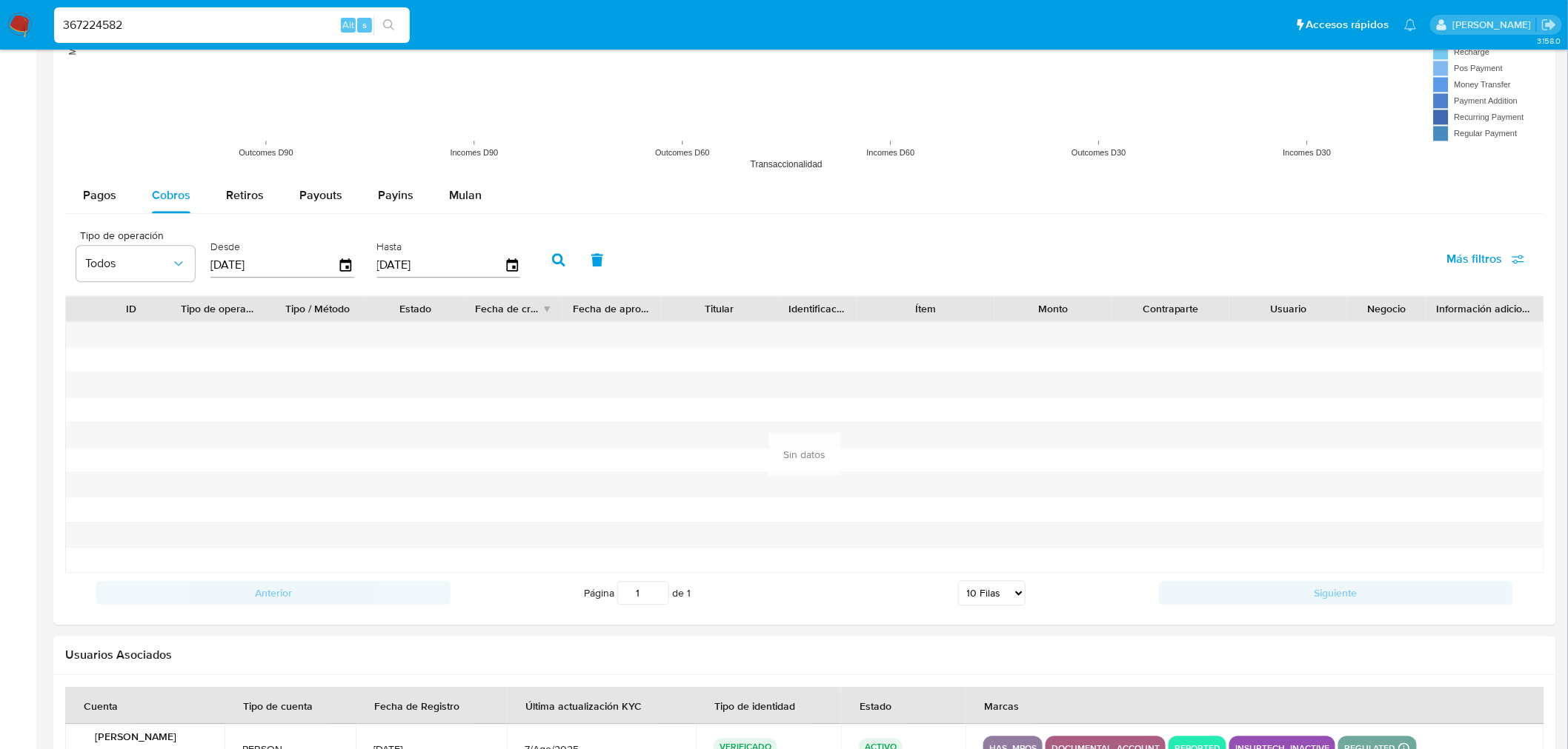
click at [270, 271] on input "13/06/2025" at bounding box center [275, 264] width 128 height 23
click at [294, 271] on input "[DATE]" at bounding box center [275, 264] width 128 height 23
click at [439, 262] on input "01/06/2025" at bounding box center [441, 264] width 128 height 23
click at [340, 261] on icon "button" at bounding box center [346, 264] width 12 height 13
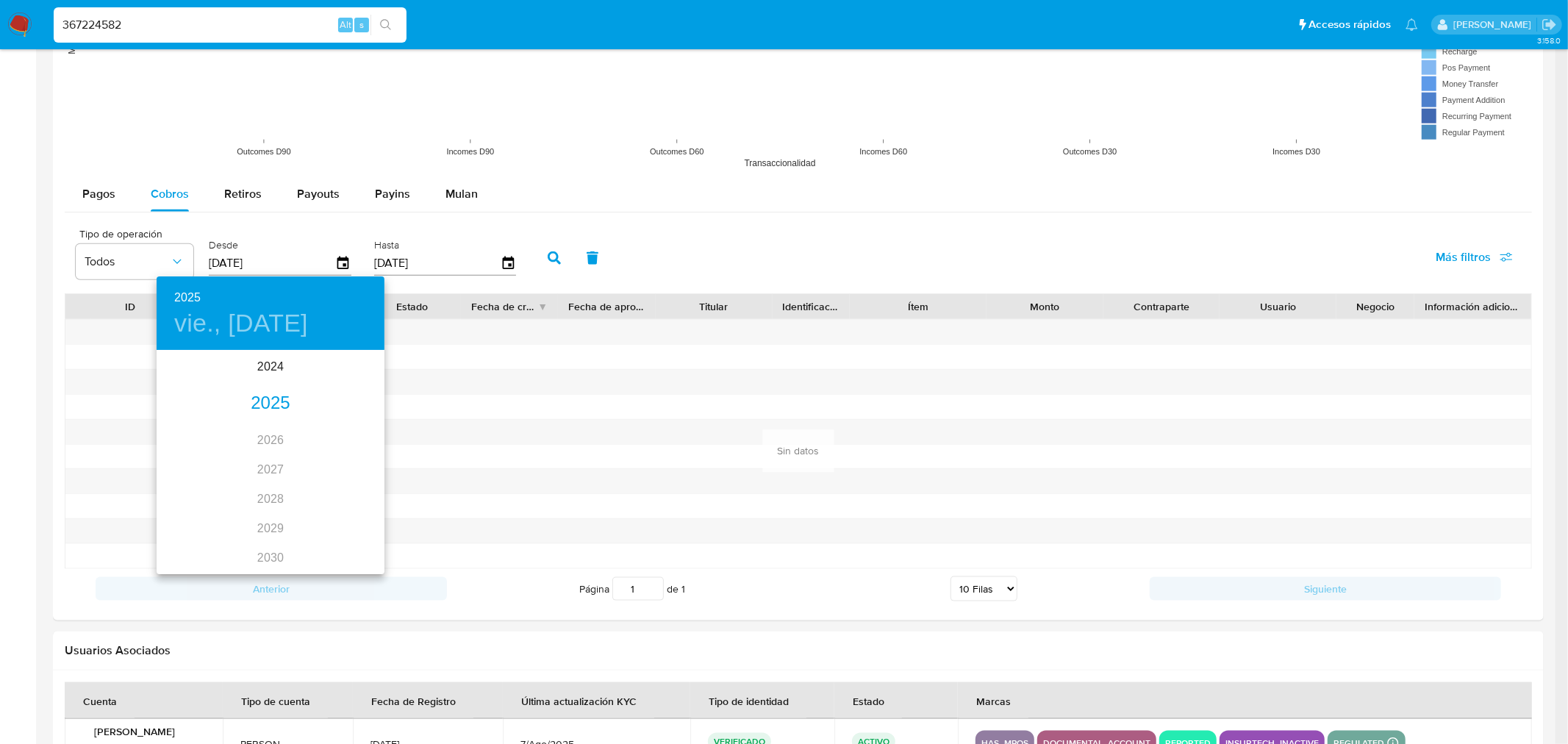
click at [266, 329] on h4 "vie., jun. 13" at bounding box center [241, 324] width 134 height 31
click at [186, 304] on h6 "2025" at bounding box center [187, 298] width 27 height 21
click at [260, 360] on div "2024" at bounding box center [271, 367] width 228 height 29
type input "13/06/2024"
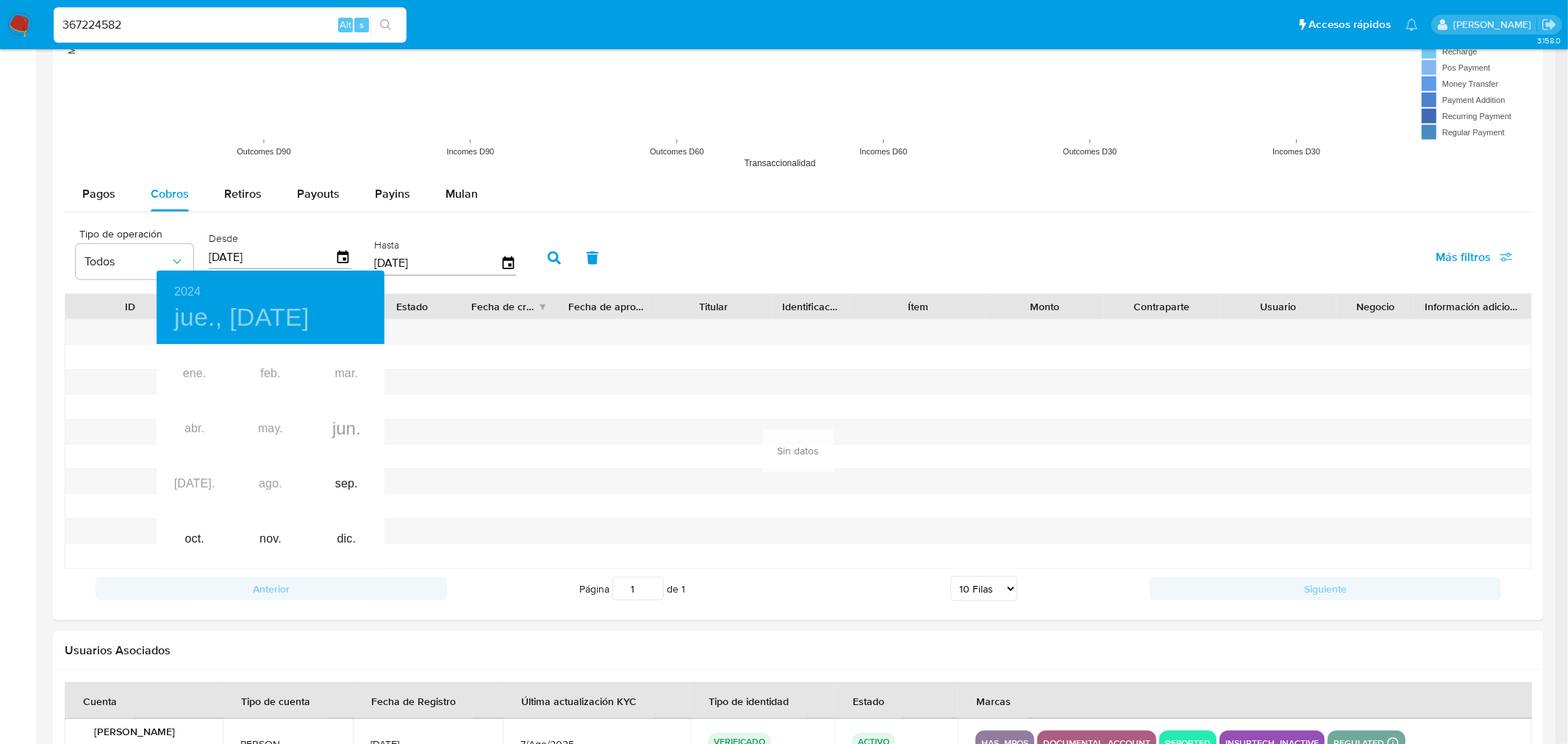
click at [467, 225] on div at bounding box center [784, 372] width 1568 height 744
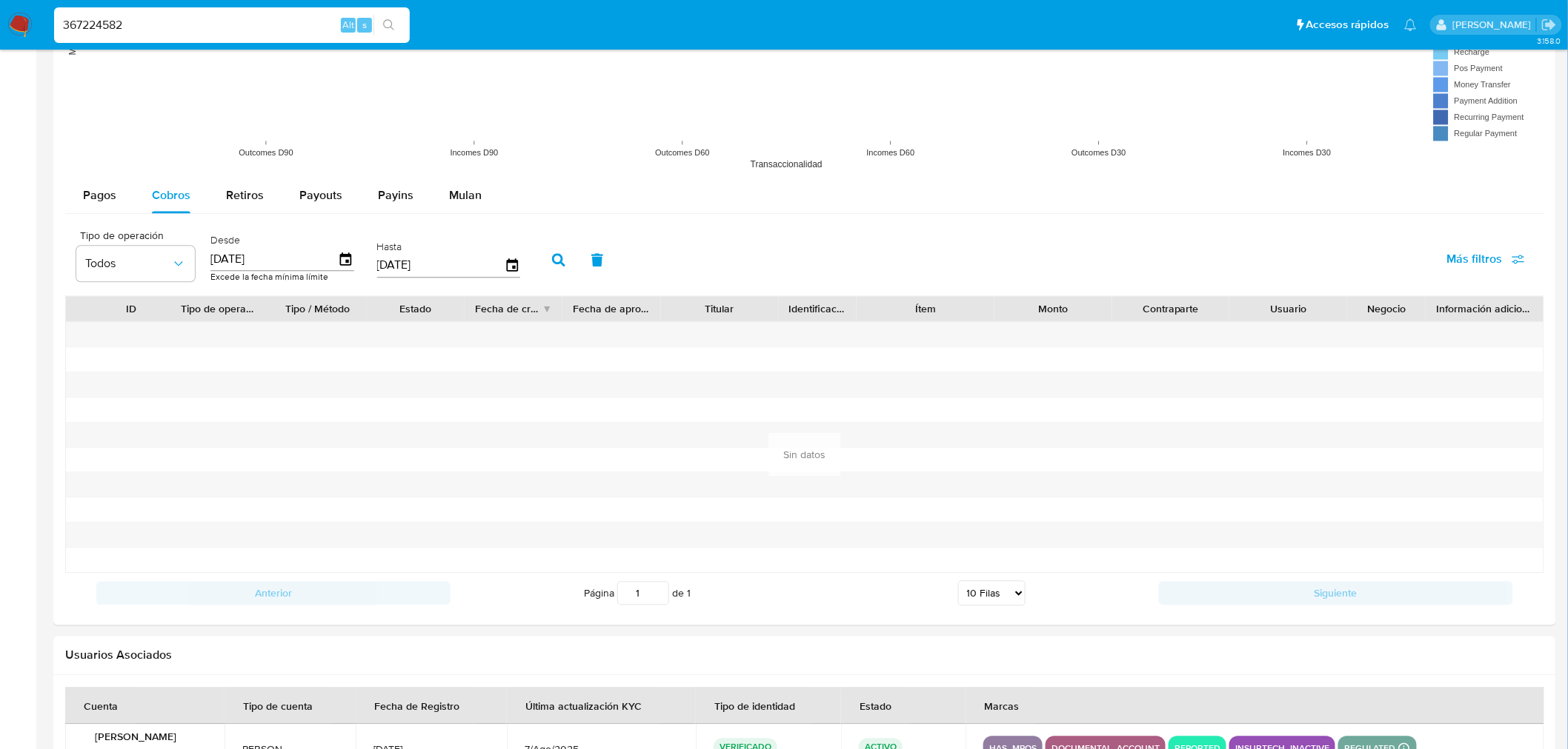
click at [552, 267] on icon "button" at bounding box center [558, 259] width 13 height 13
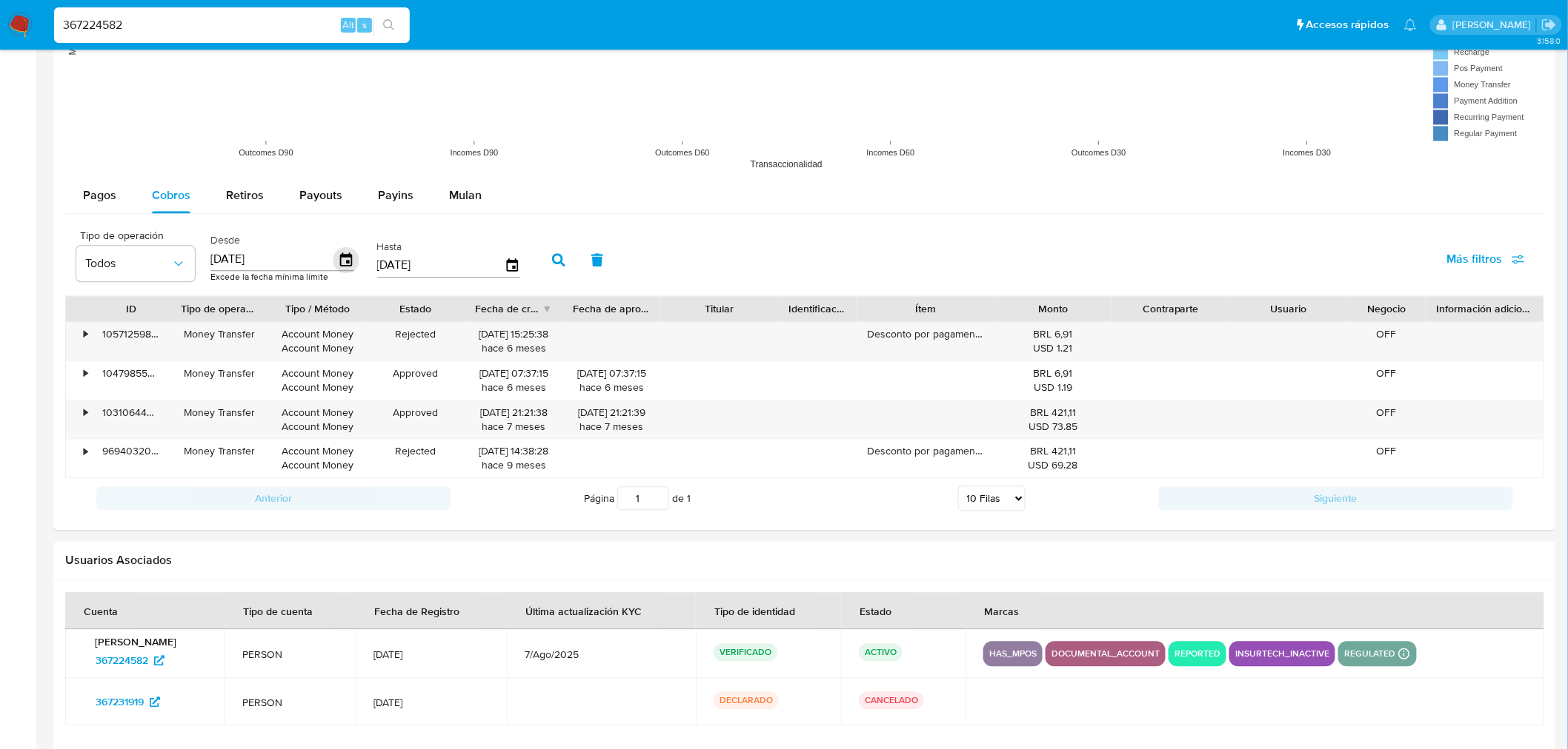
click at [342, 254] on icon "button" at bounding box center [346, 260] width 26 height 26
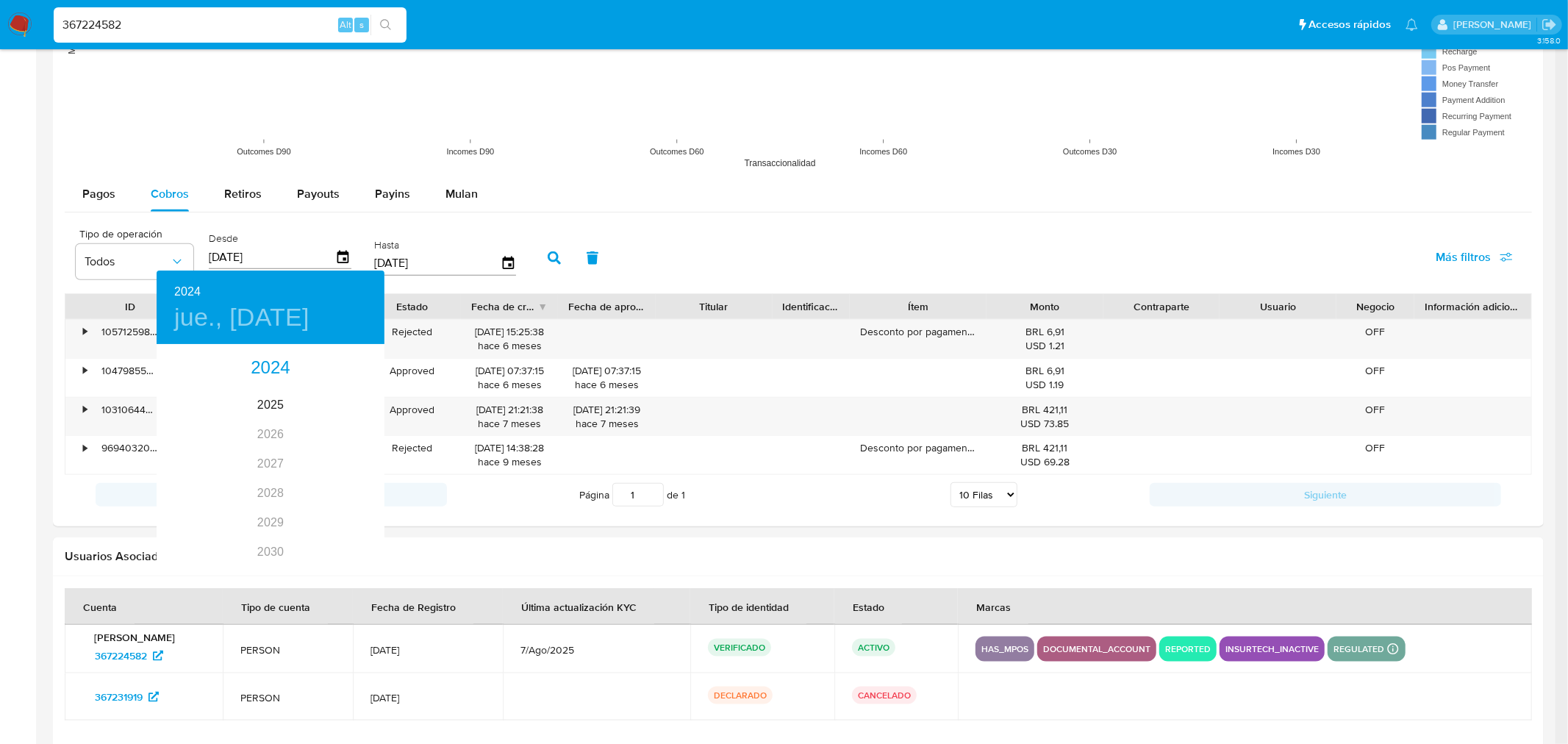
click at [686, 471] on div at bounding box center [784, 372] width 1568 height 744
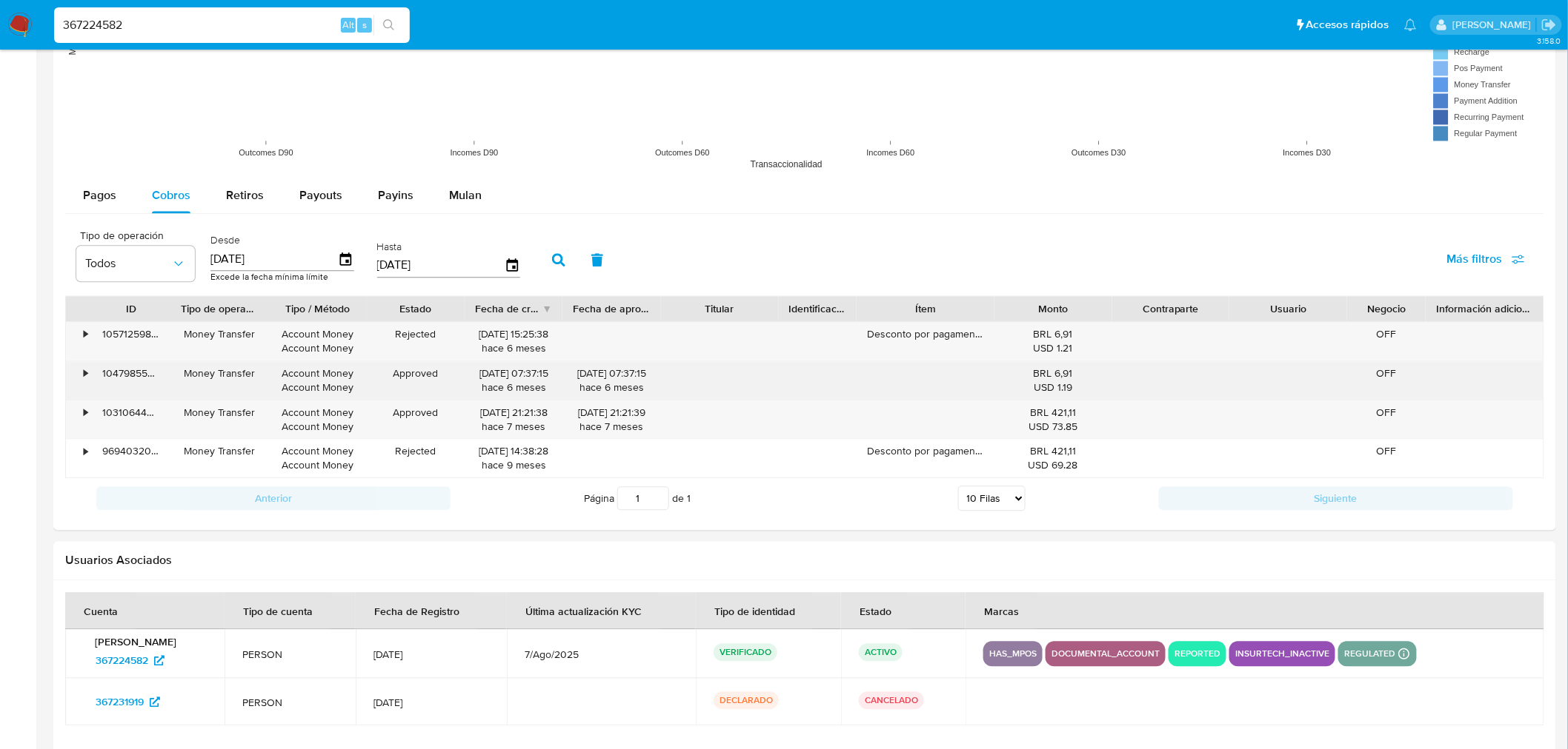
click at [86, 379] on div "•" at bounding box center [85, 374] width 3 height 14
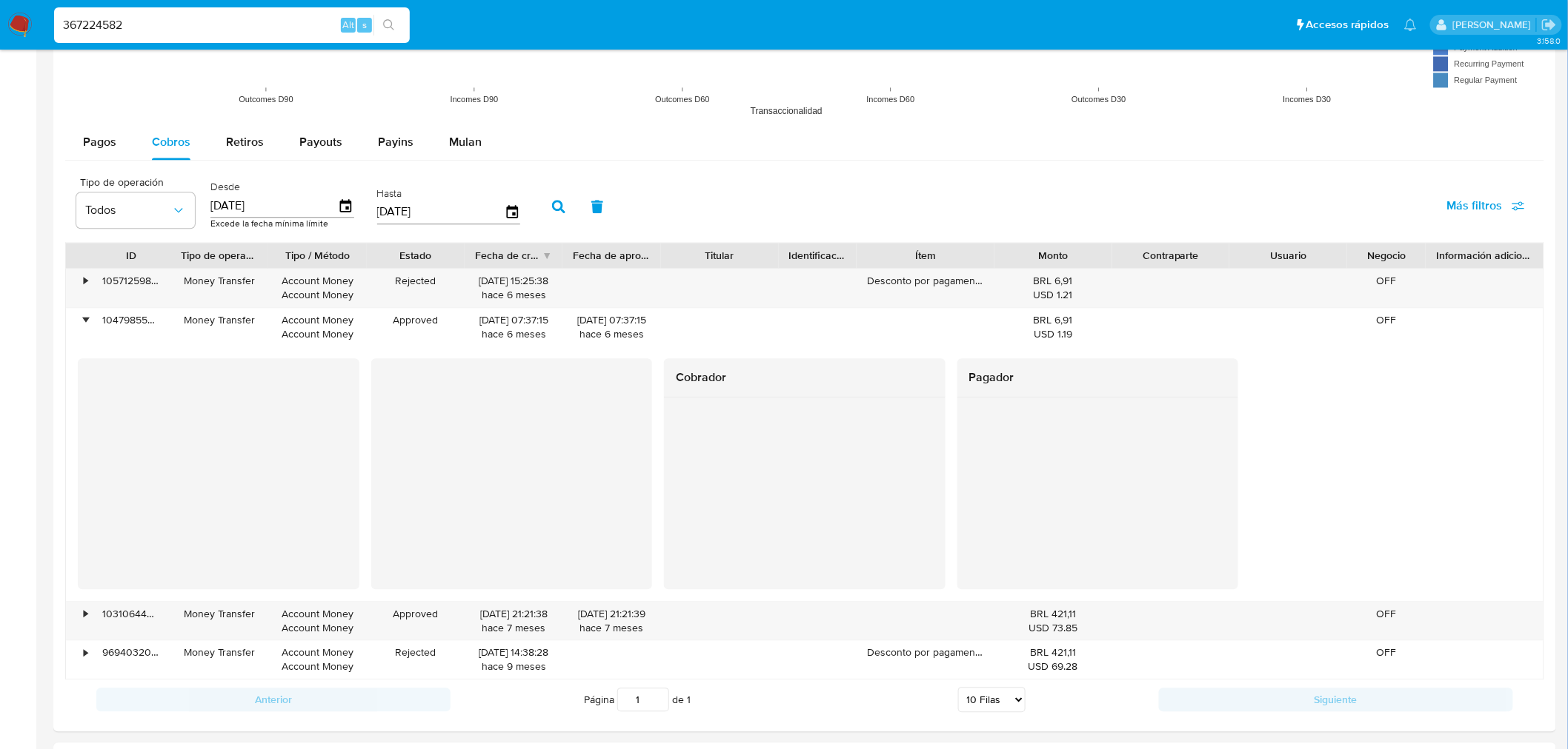
scroll to position [1316, 0]
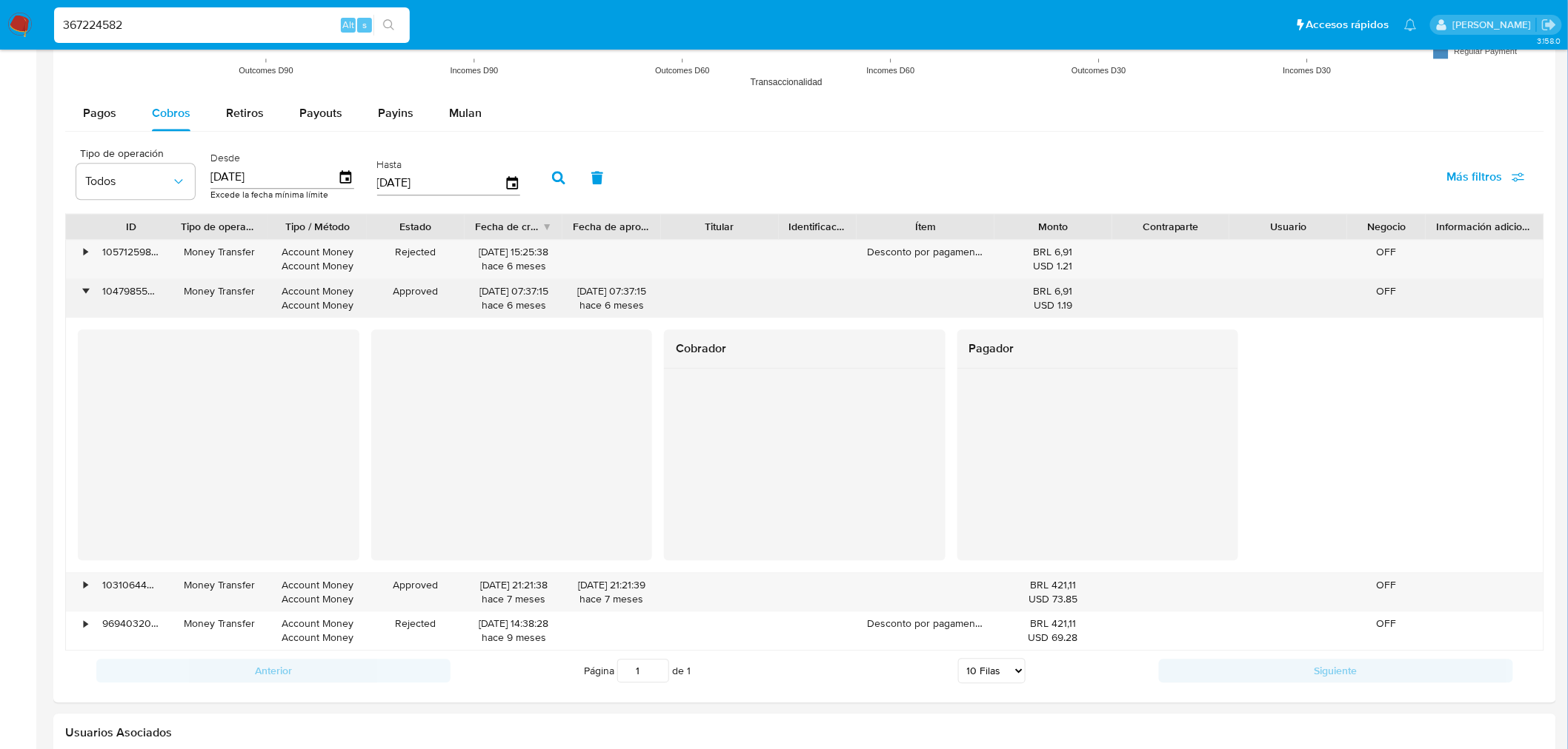
click at [87, 290] on div "•" at bounding box center [85, 292] width 3 height 14
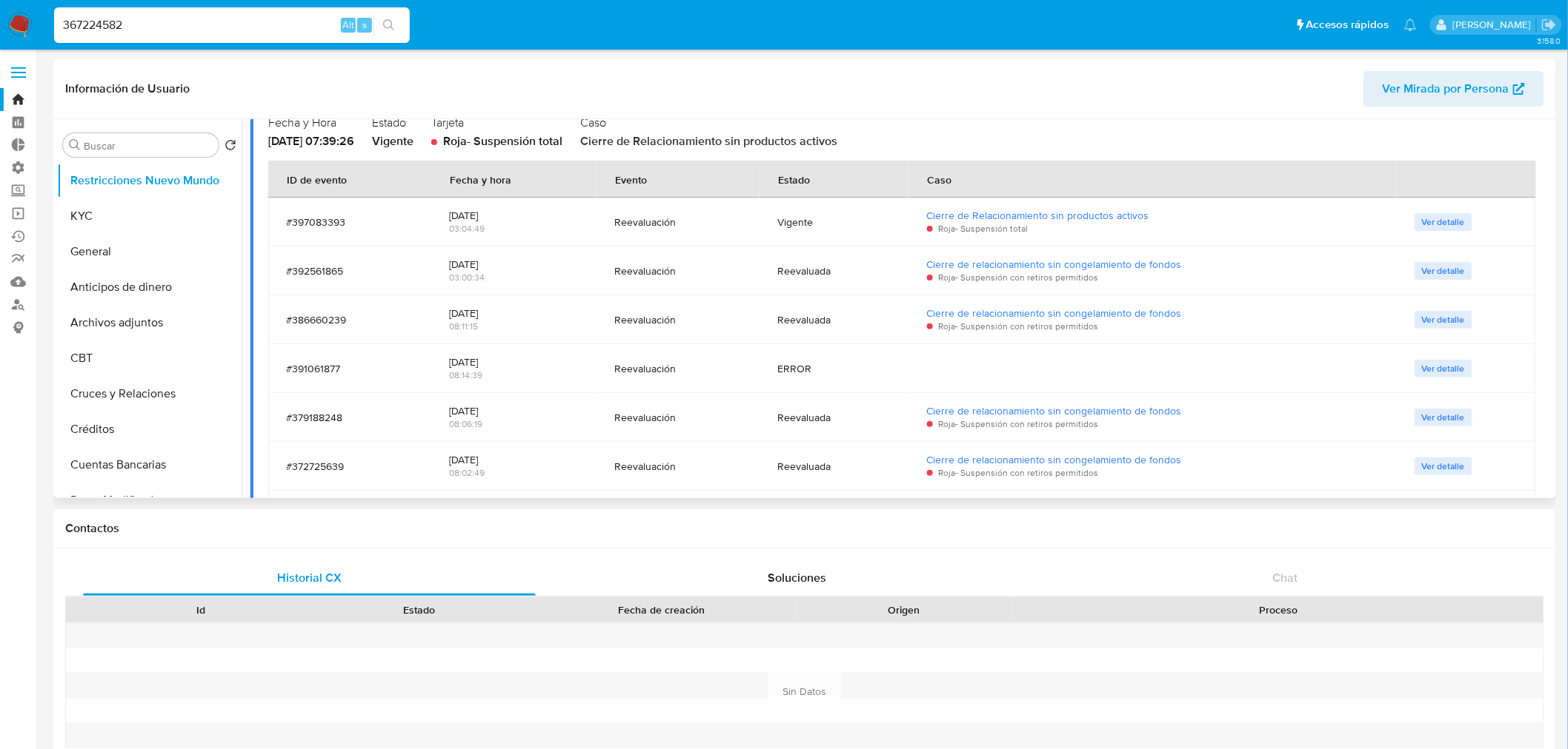
scroll to position [740, 0]
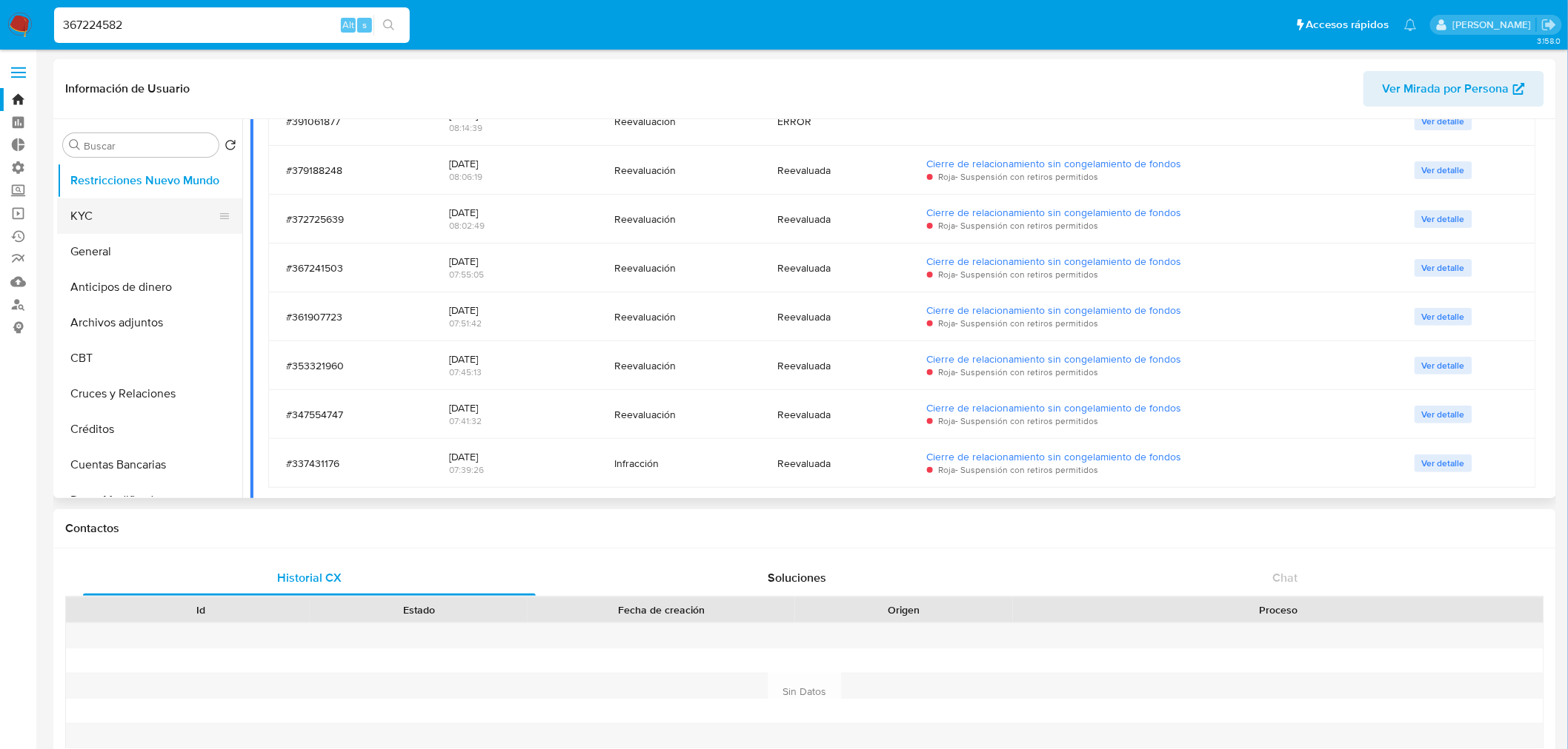
click at [154, 209] on button "KYC" at bounding box center [143, 216] width 174 height 35
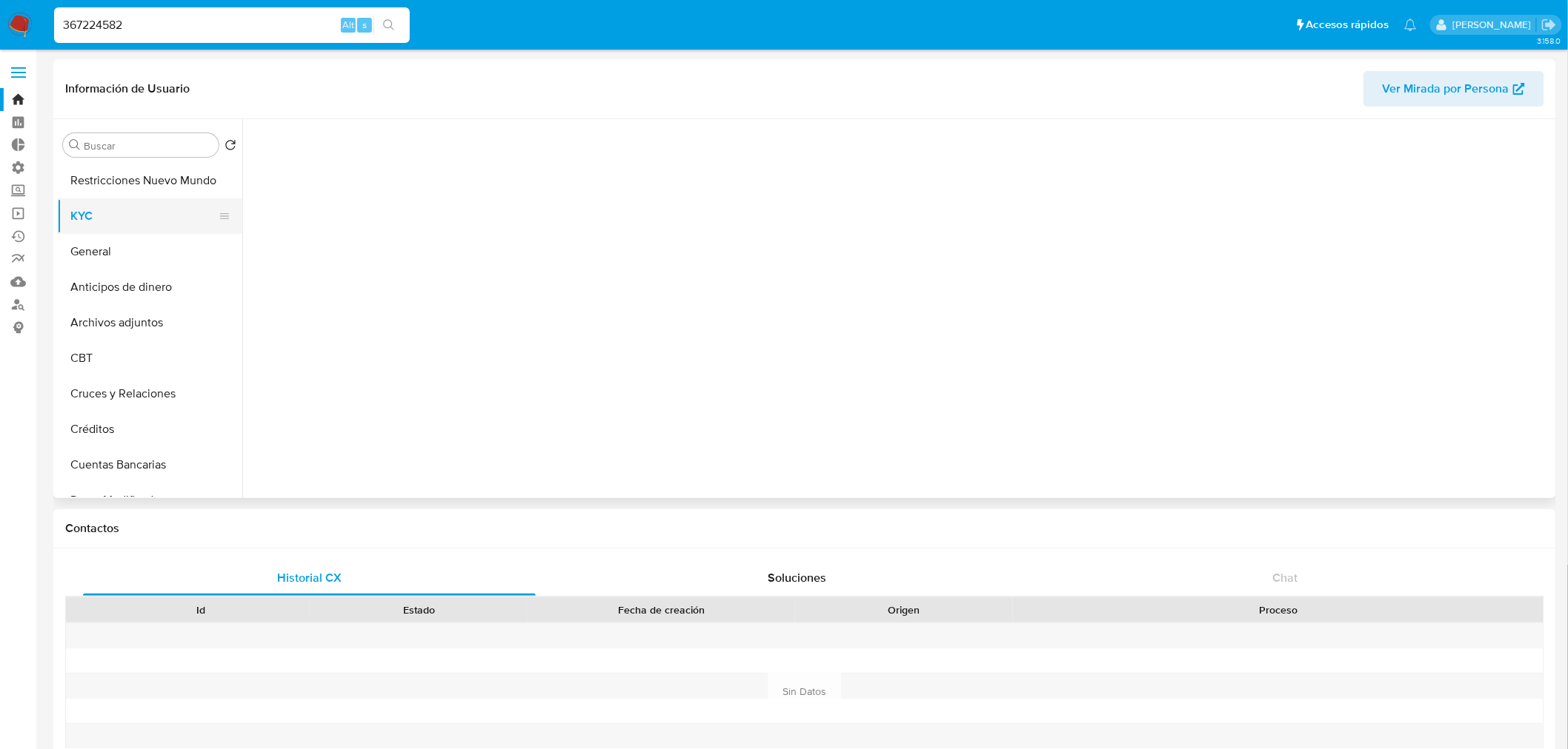
scroll to position [0, 0]
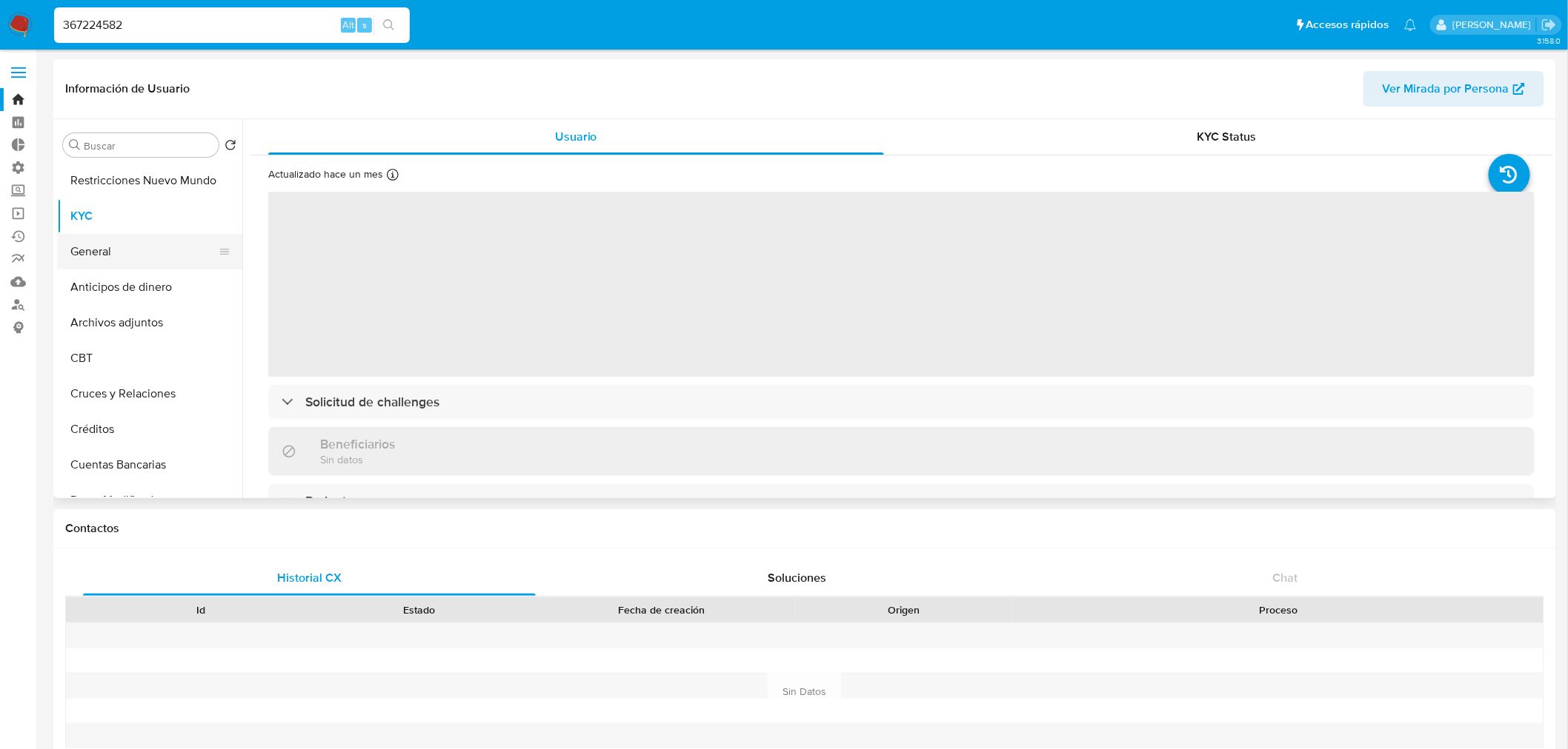
click at [105, 253] on button "General" at bounding box center [143, 251] width 174 height 35
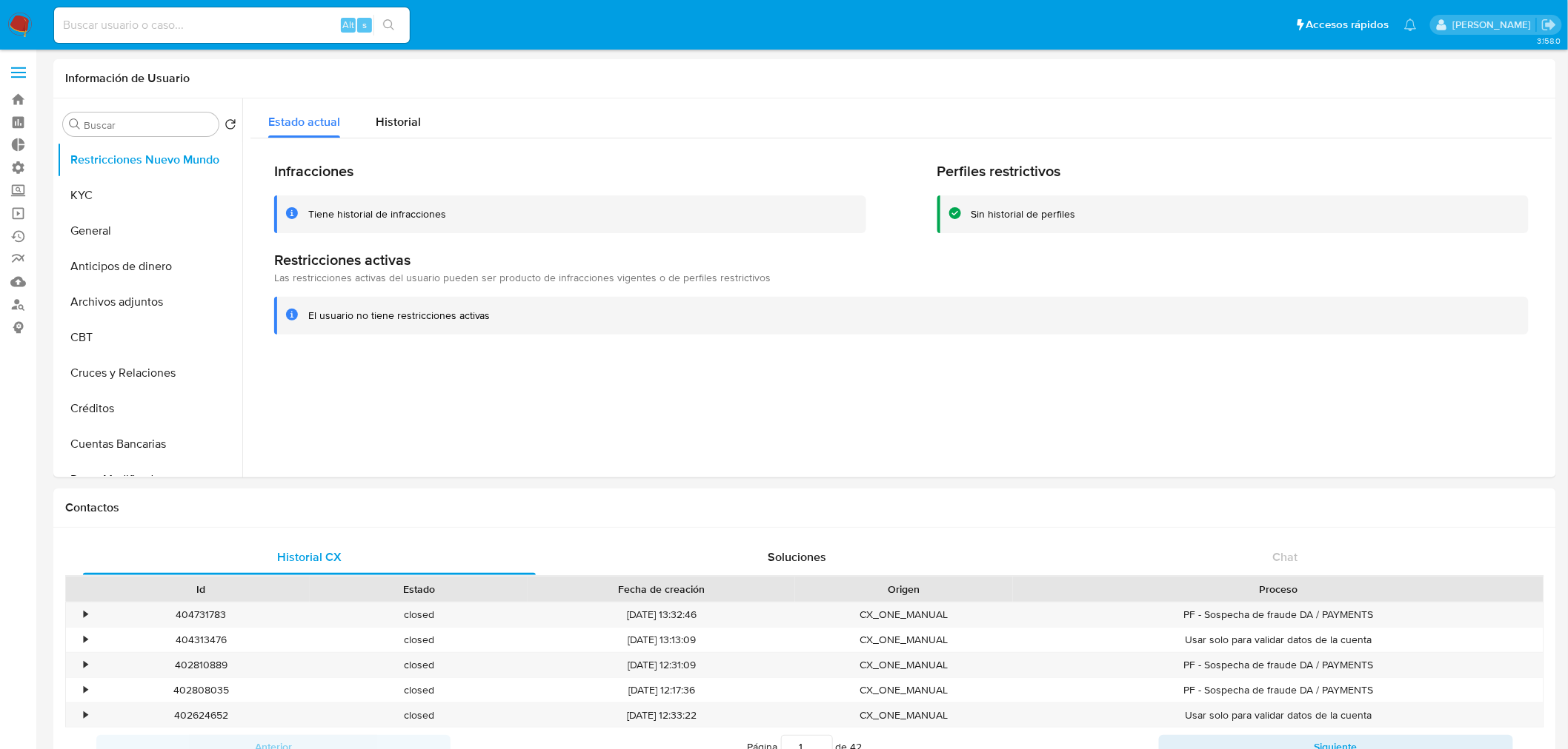
select select "10"
click at [97, 225] on button "General" at bounding box center [143, 230] width 174 height 35
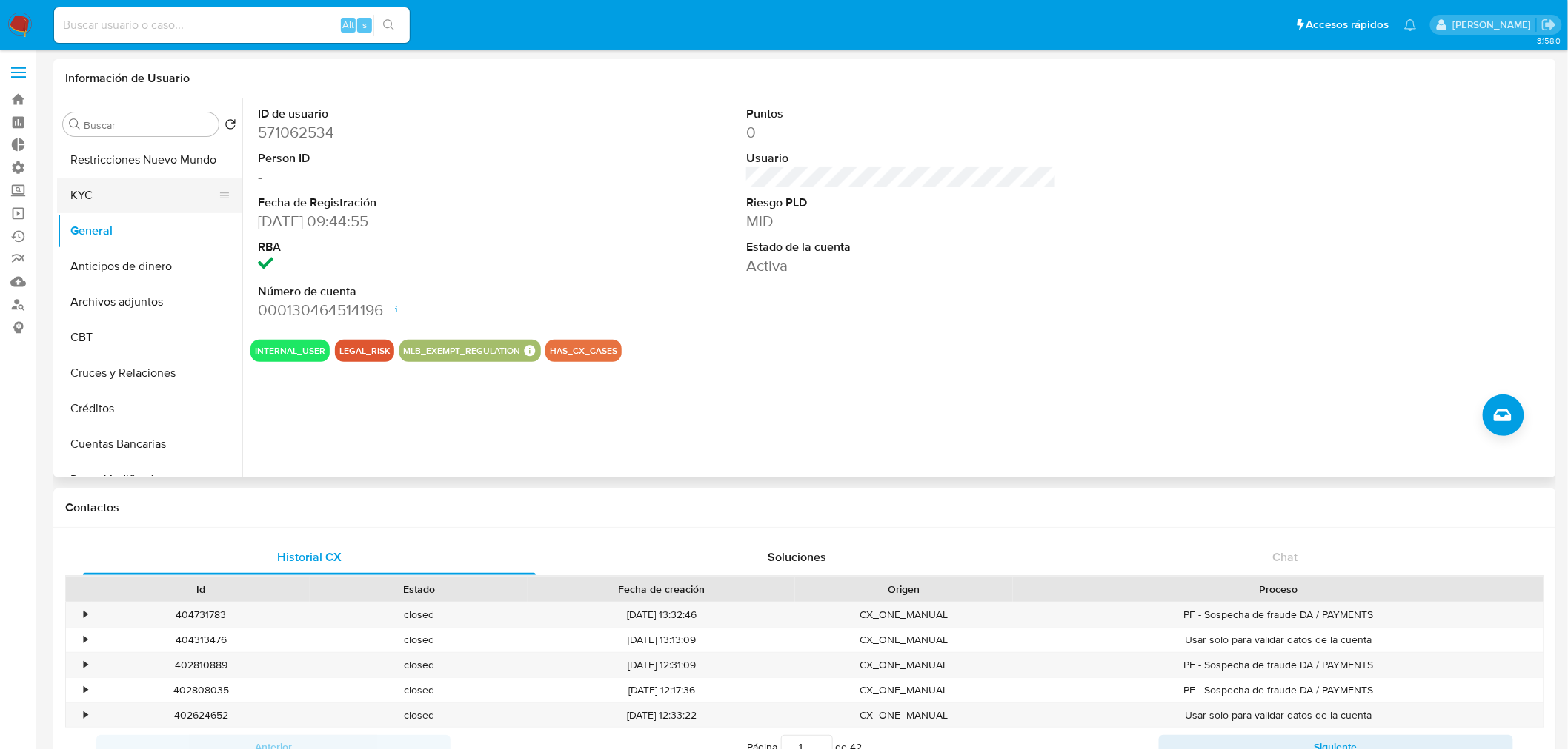
click at [84, 195] on button "KYC" at bounding box center [143, 195] width 174 height 35
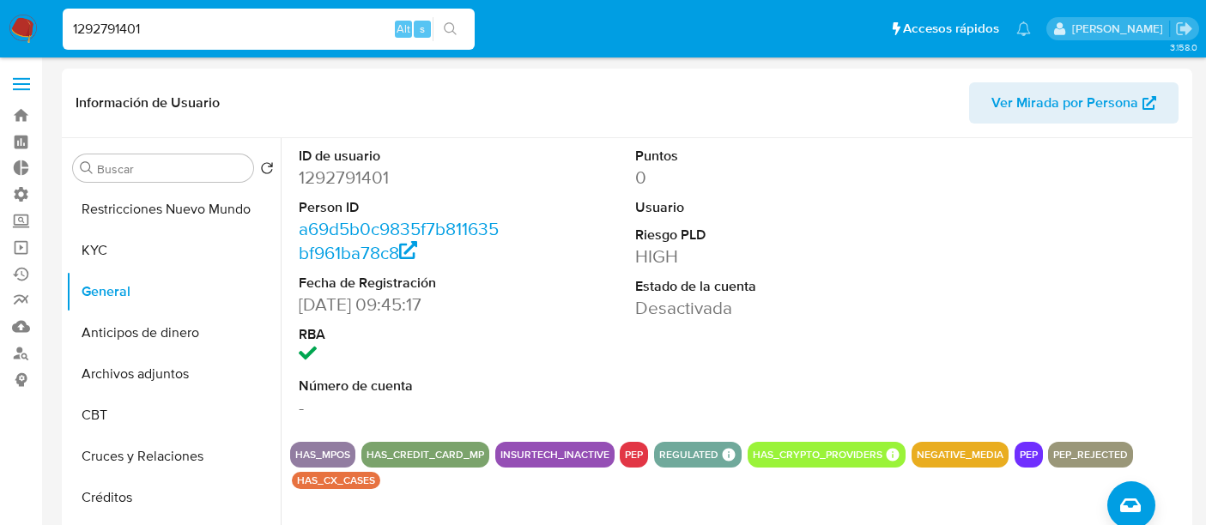
select select "10"
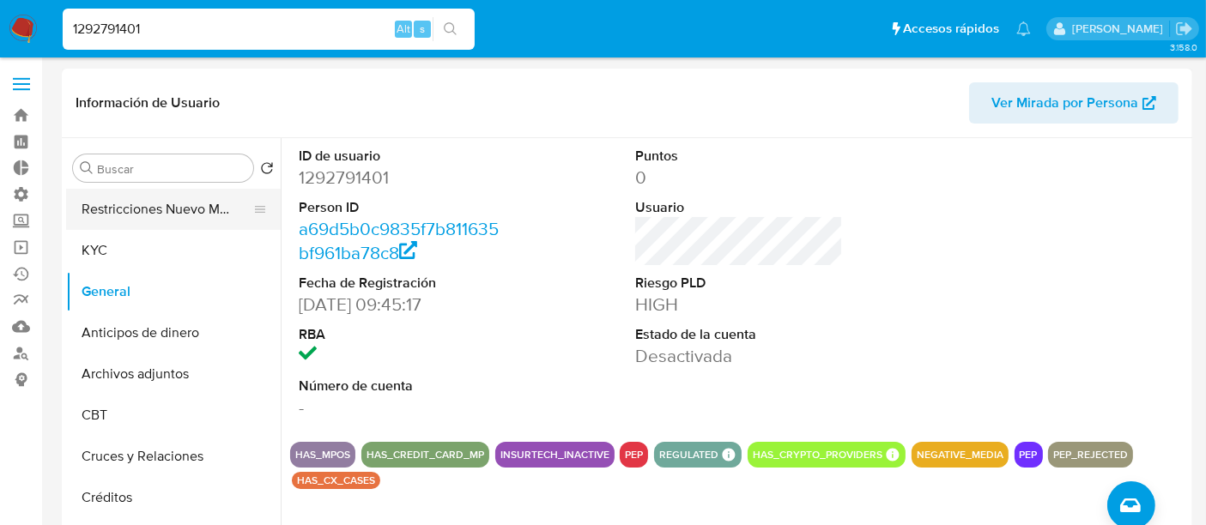
click at [145, 204] on button "Restricciones Nuevo Mundo" at bounding box center [166, 209] width 201 height 41
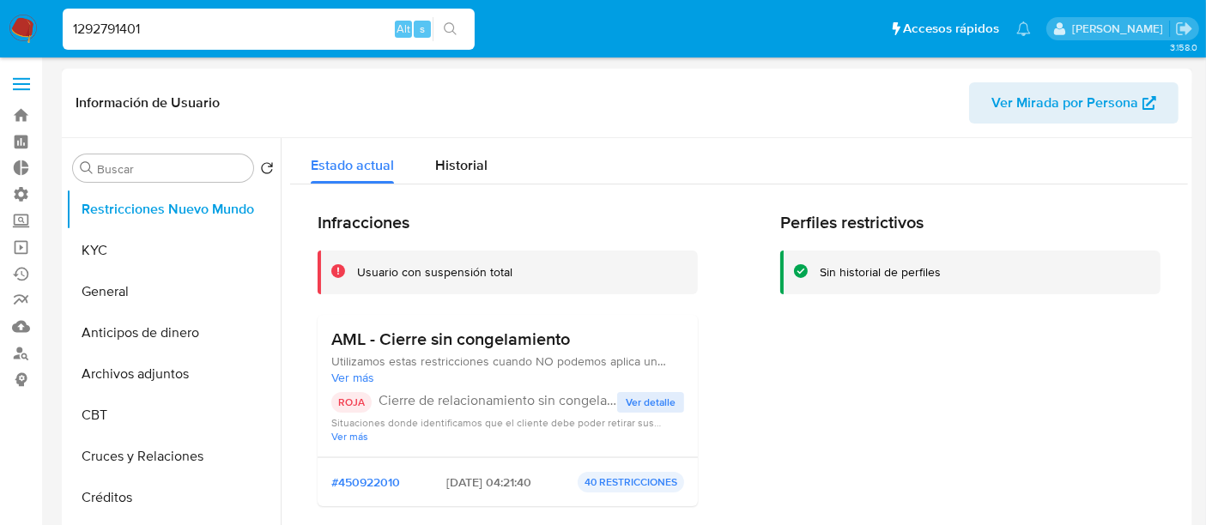
click at [668, 396] on span "Ver detalle" at bounding box center [651, 402] width 50 height 17
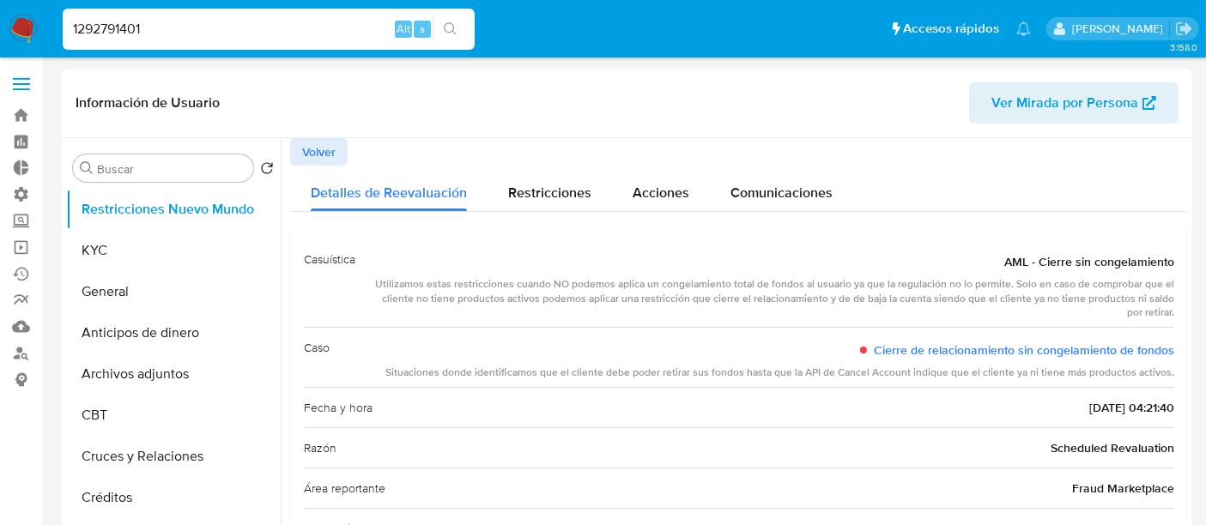
click at [331, 149] on span "Volver" at bounding box center [318, 152] width 33 height 24
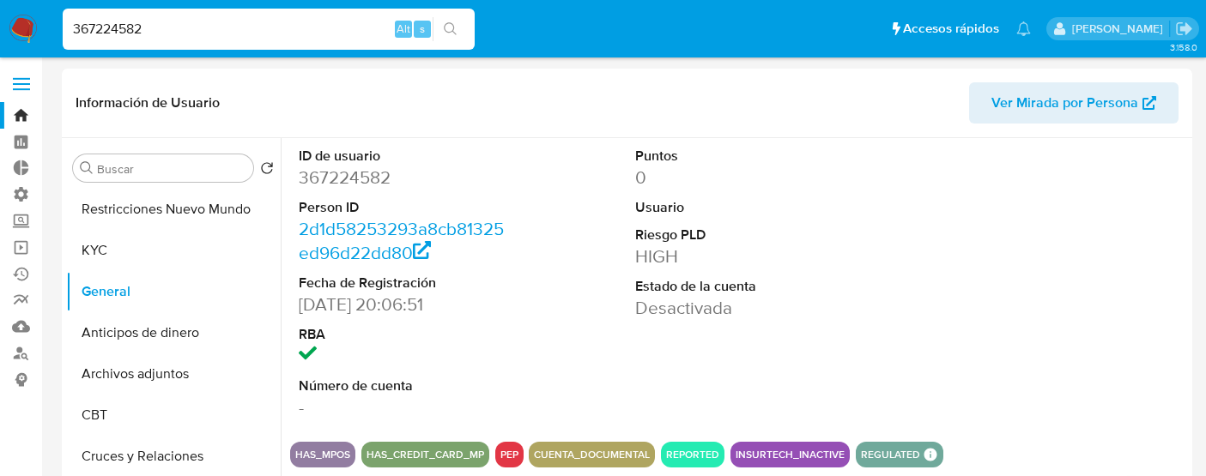
select select "10"
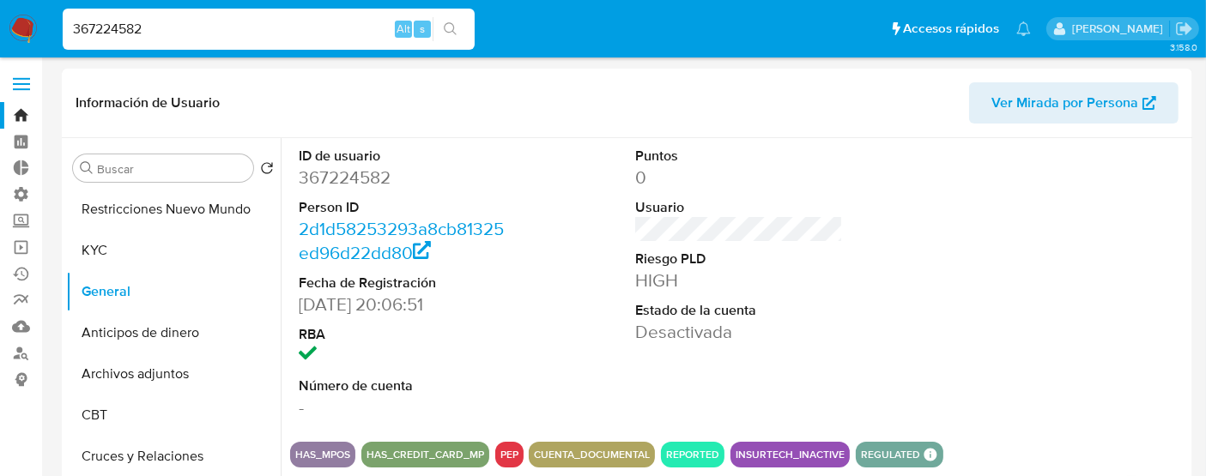
click at [24, 27] on img at bounding box center [23, 29] width 29 height 29
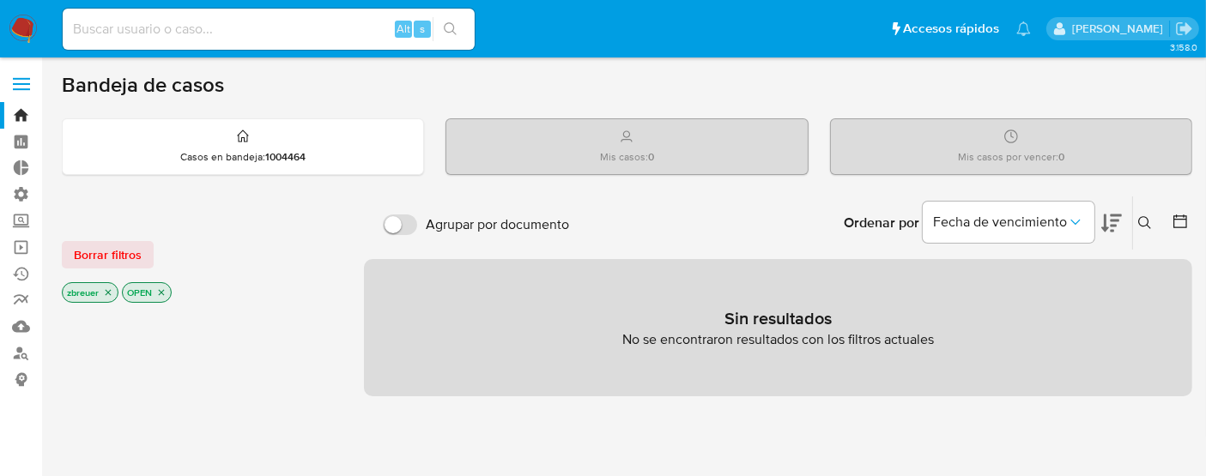
click at [124, 30] on input at bounding box center [269, 29] width 412 height 22
type input "zoebreuer"
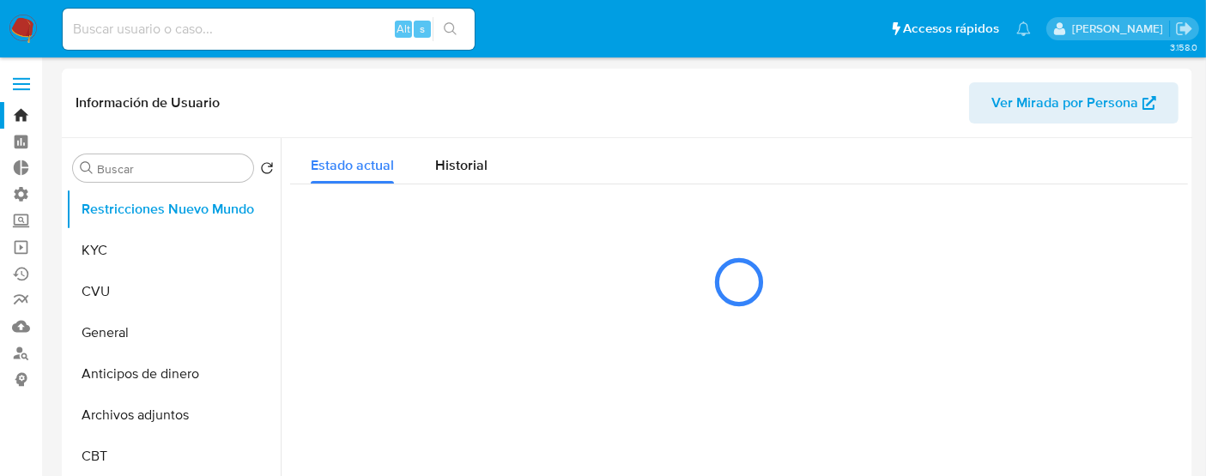
select select "10"
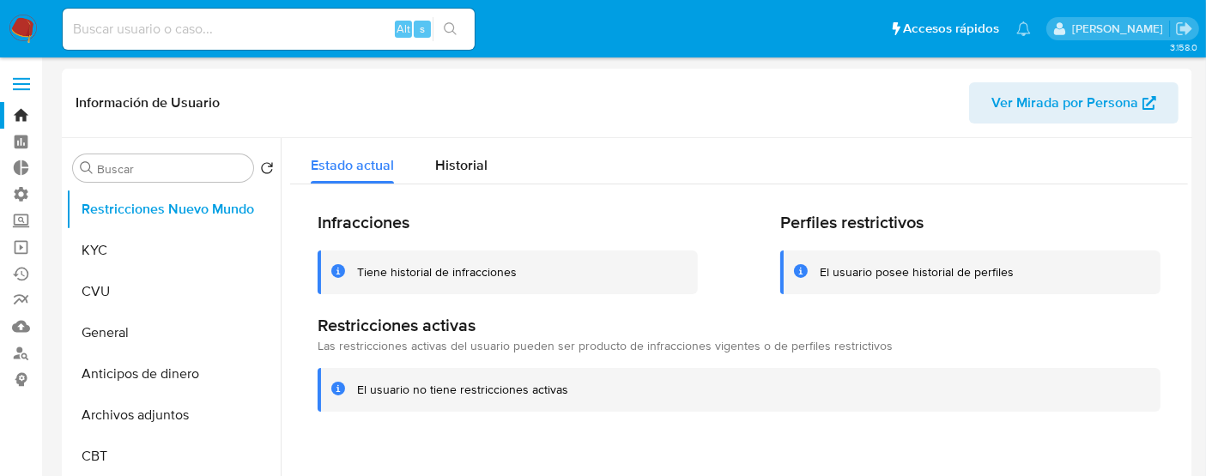
click at [94, 22] on input at bounding box center [269, 29] width 412 height 22
type input "fravega"
select select "10"
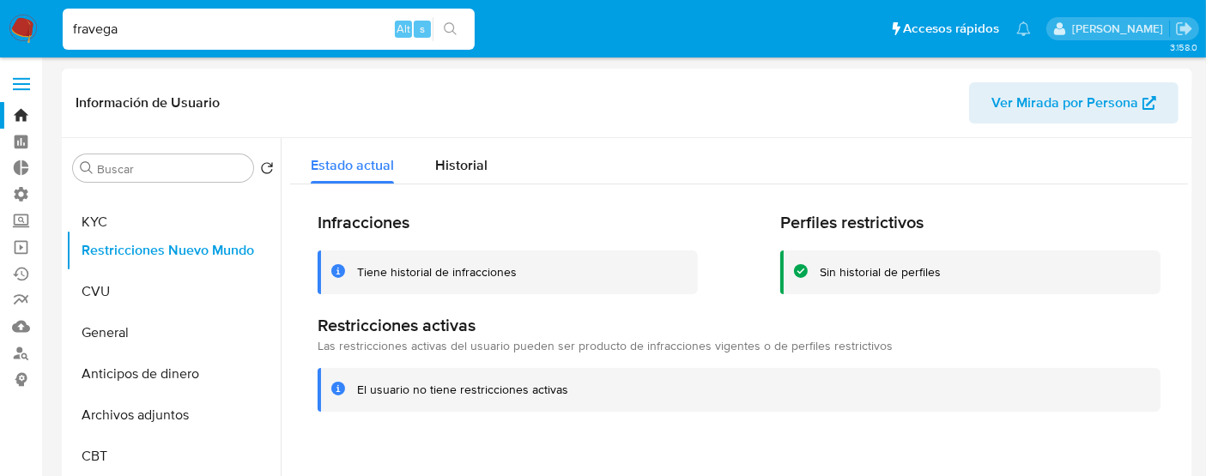
drag, startPoint x: 250, startPoint y: 247, endPoint x: 250, endPoint y: 217, distance: 30.0
click at [250, 217] on ul "Restricciones Nuevo Mundo KYC CVU General Anticipos de dinero Archivos adjuntos…" at bounding box center [173, 382] width 215 height 387
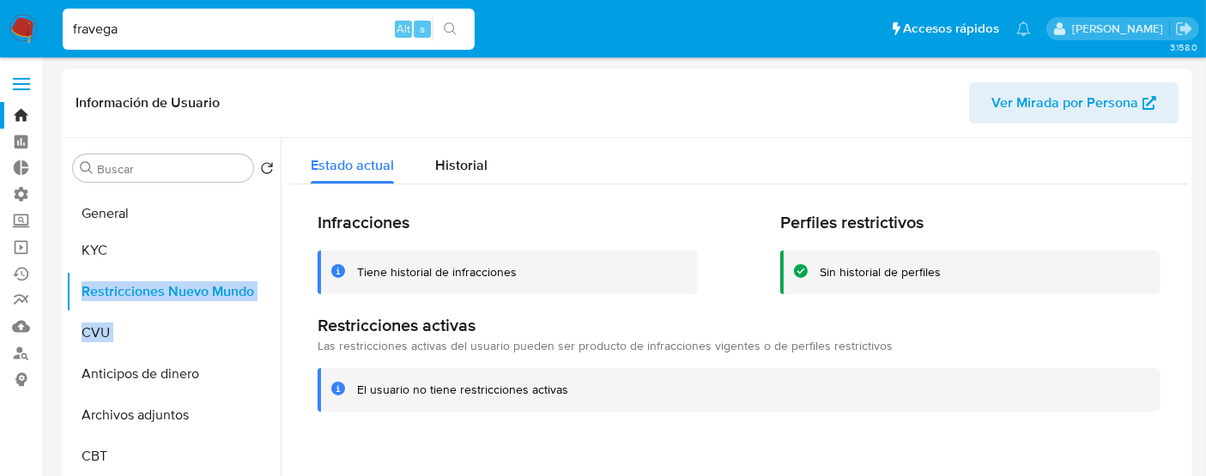
drag, startPoint x: 251, startPoint y: 332, endPoint x: 245, endPoint y: 212, distance: 120.3
click at [245, 212] on ul "KYC Restricciones Nuevo Mundo CVU General Anticipos de dinero Archivos adjuntos…" at bounding box center [173, 382] width 215 height 387
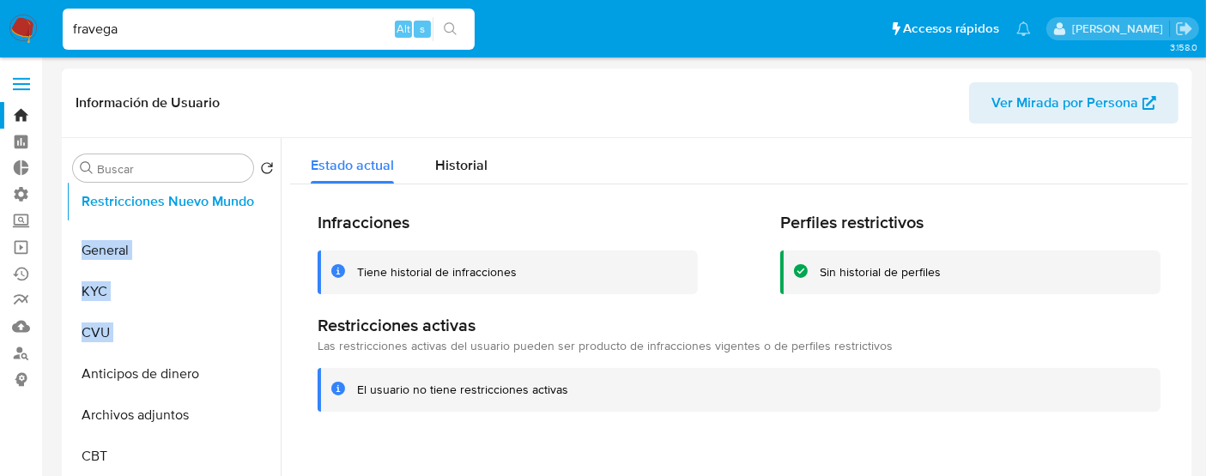
click at [220, 205] on ul "General KYC Restricciones Nuevo Mundo CVU Anticipos de dinero Archivos adjuntos…" at bounding box center [173, 382] width 215 height 387
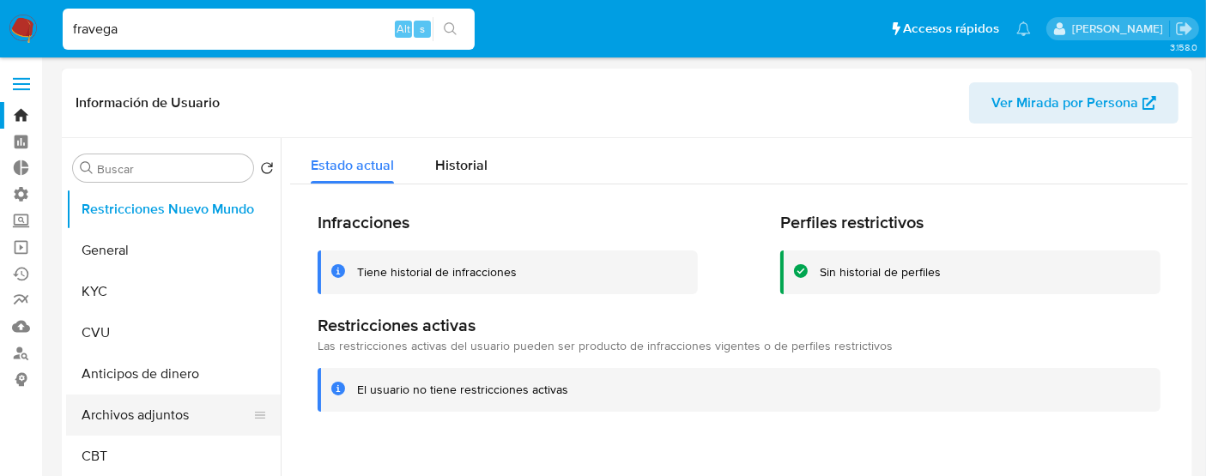
click at [128, 420] on button "Archivos adjuntos" at bounding box center [166, 415] width 201 height 41
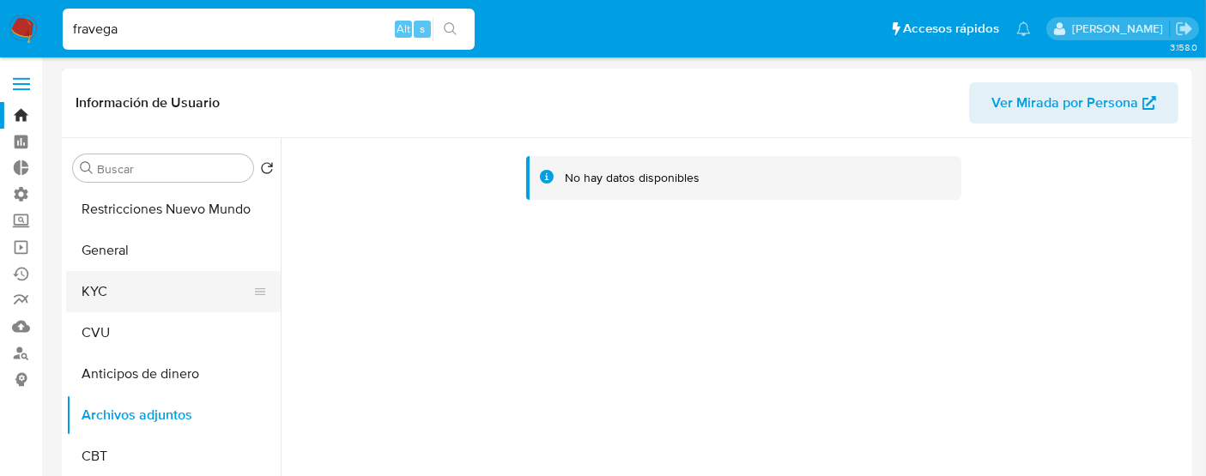
click at [112, 305] on button "KYC" at bounding box center [166, 291] width 201 height 41
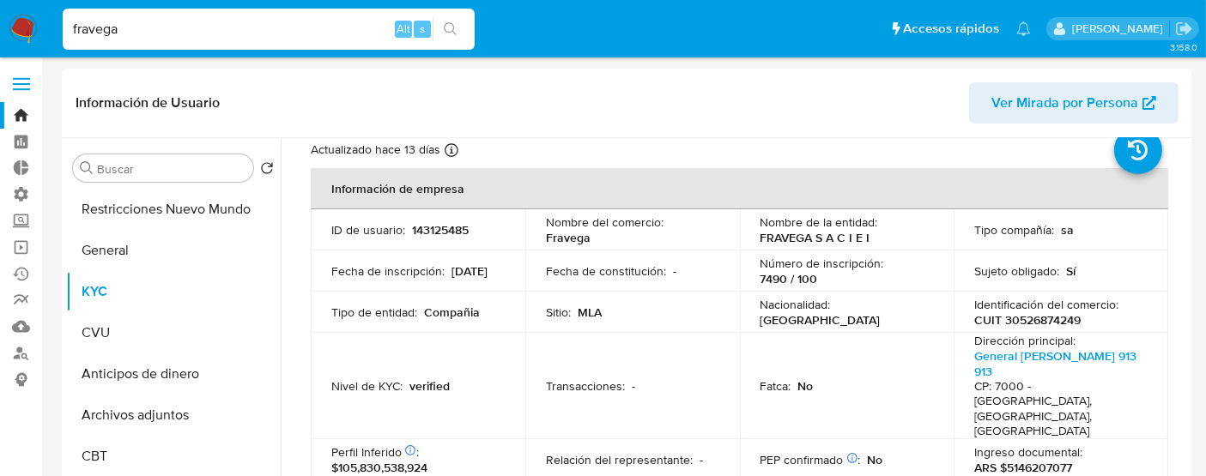
scroll to position [95, 0]
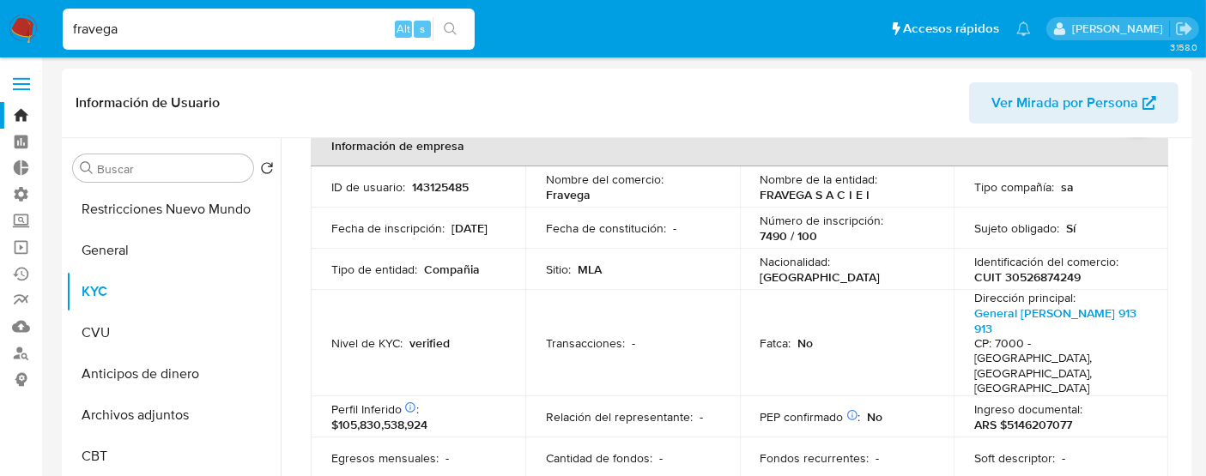
click at [605, 182] on p "Nombre del comercio :" at bounding box center [605, 179] width 118 height 15
drag, startPoint x: 357, startPoint y: 263, endPoint x: 436, endPoint y: 263, distance: 79.0
click at [436, 263] on div "Tipo de entidad : Compañia" at bounding box center [417, 269] width 173 height 15
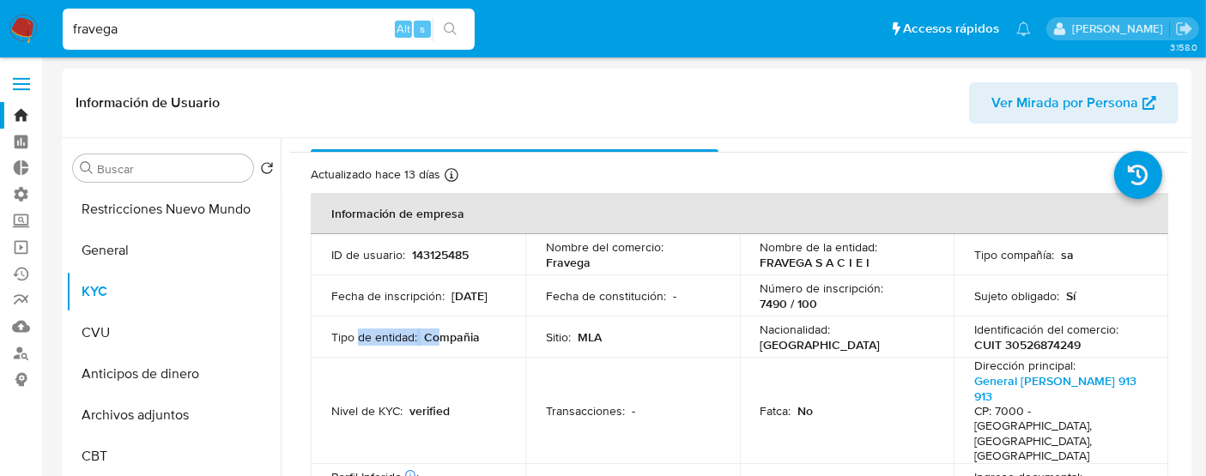
scroll to position [0, 0]
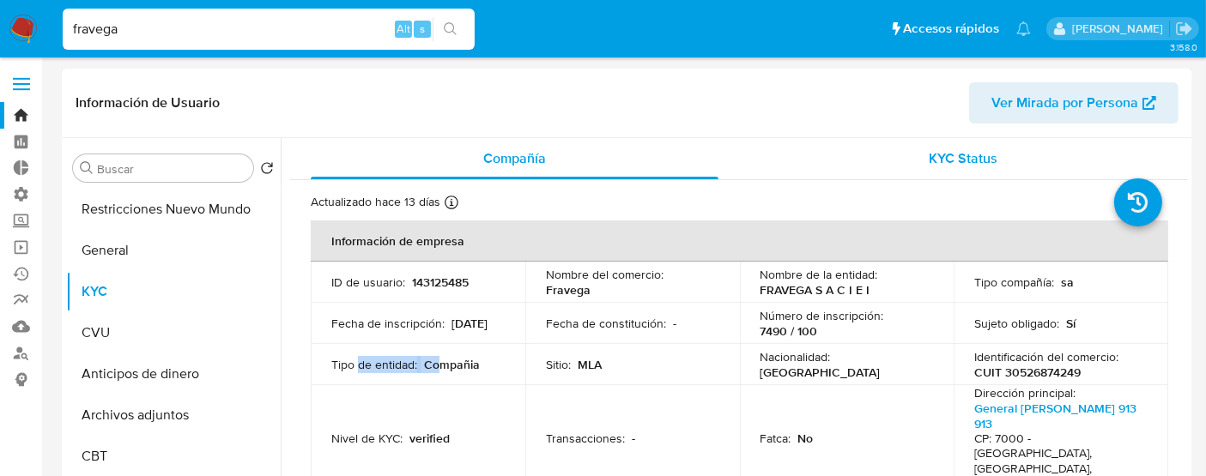
click at [1009, 148] on div "KYC Status" at bounding box center [963, 158] width 408 height 41
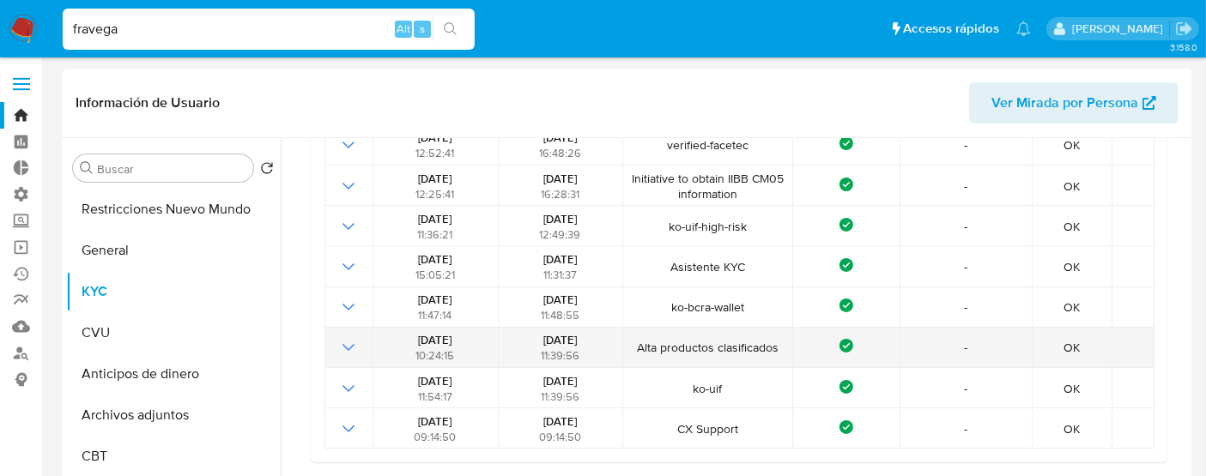
scroll to position [191, 0]
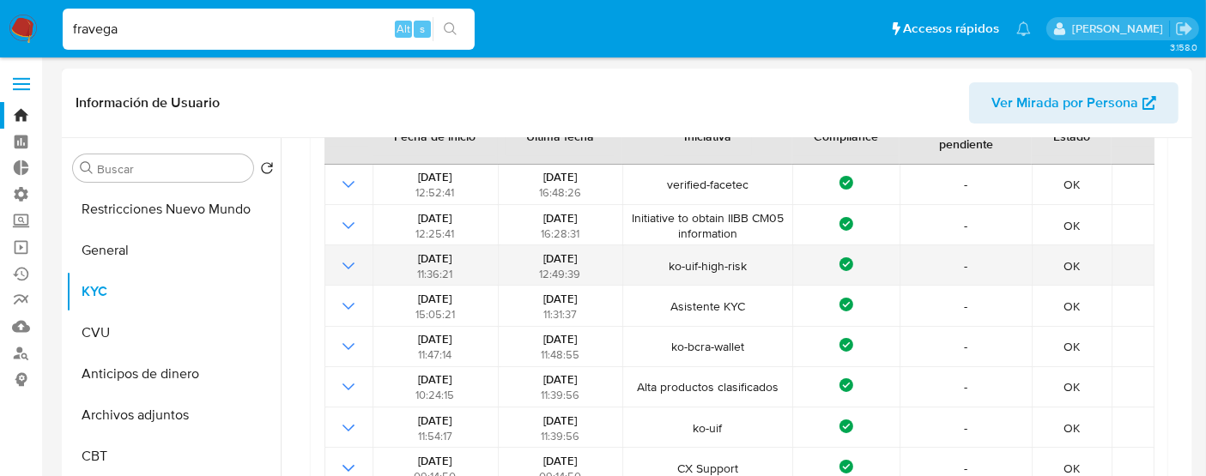
click at [345, 263] on icon "Mostrar operación" at bounding box center [348, 266] width 21 height 21
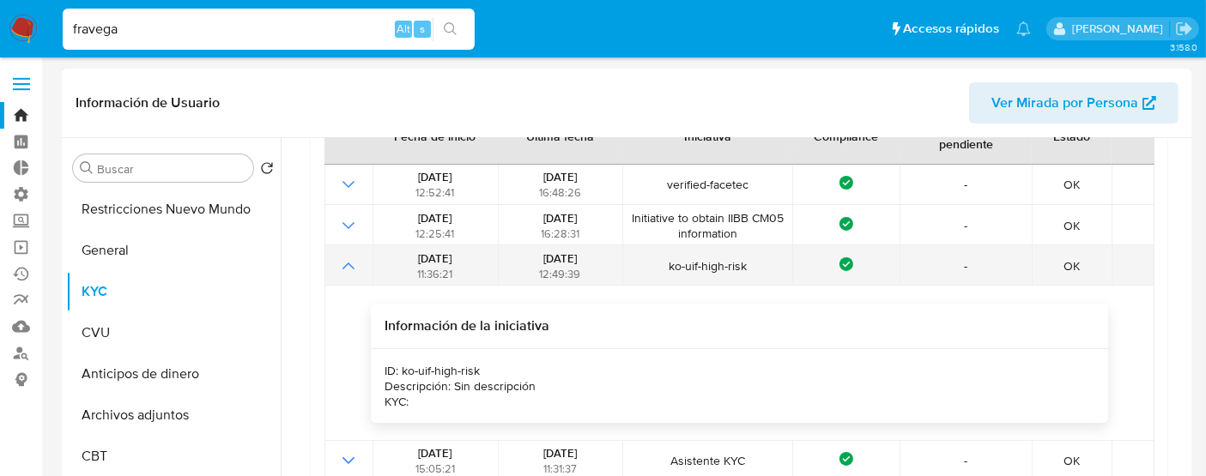
scroll to position [286, 0]
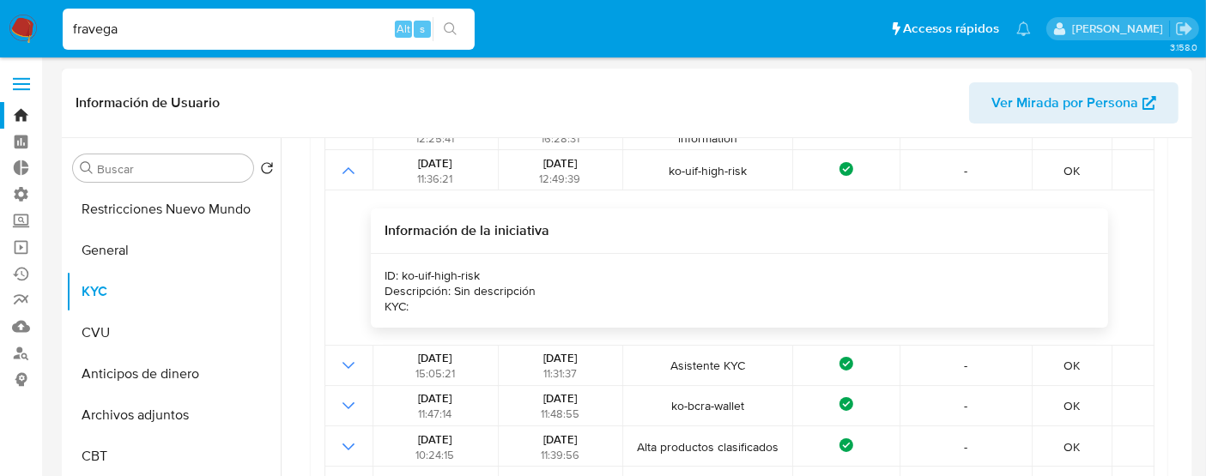
drag, startPoint x: 404, startPoint y: 289, endPoint x: 421, endPoint y: 293, distance: 17.7
click at [421, 293] on div "Descripción: Sin descripción" at bounding box center [459, 290] width 151 height 15
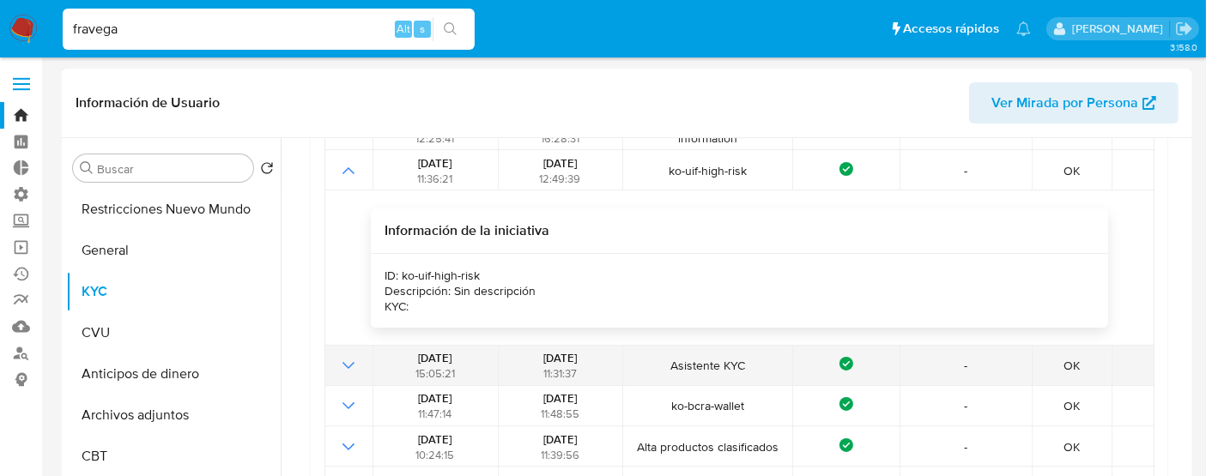
click at [339, 364] on icon "Mostrar operación" at bounding box center [348, 365] width 21 height 21
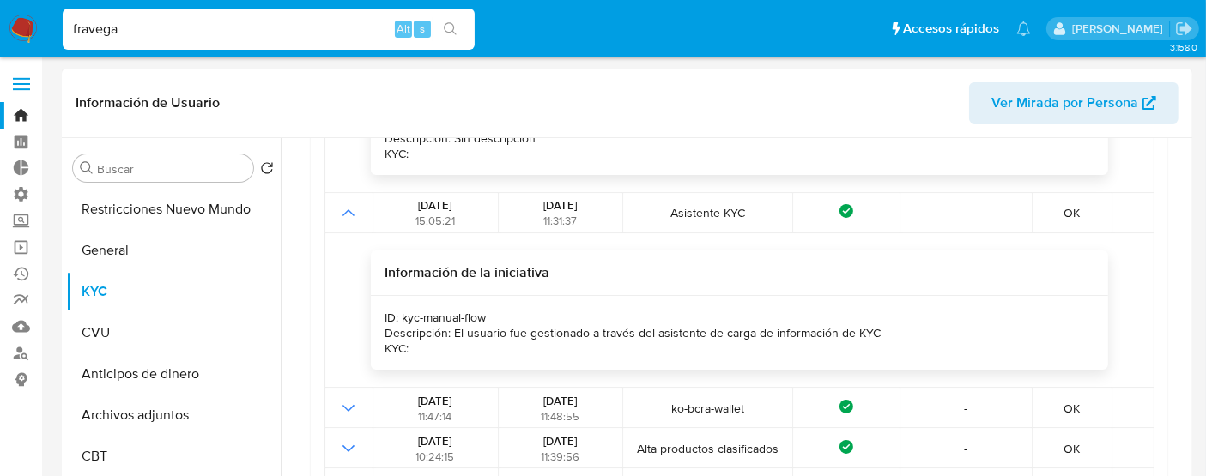
scroll to position [476, 0]
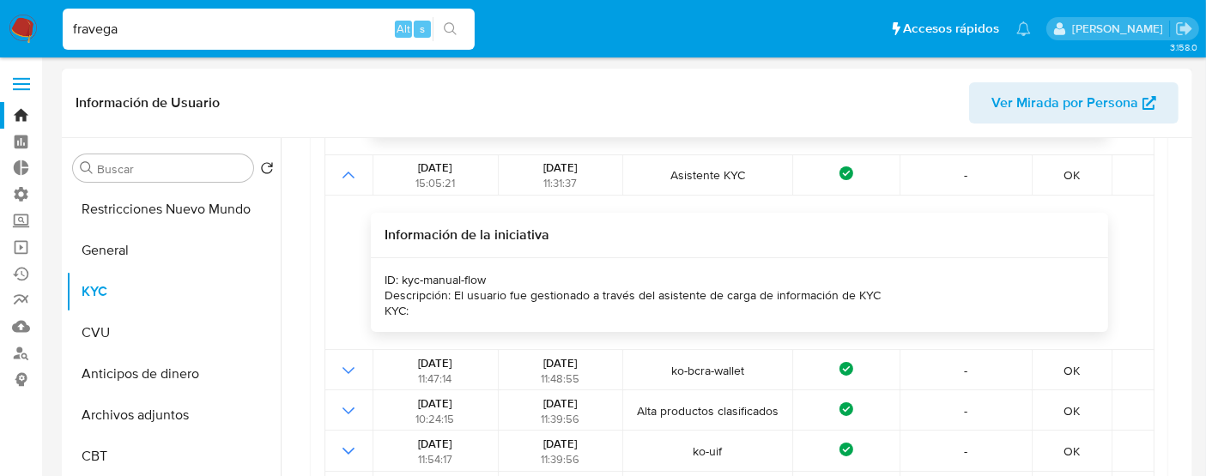
drag, startPoint x: 423, startPoint y: 311, endPoint x: 371, endPoint y: 273, distance: 64.5
click at [371, 273] on div "ID: kyc-manual-flow Descripción: El usuario fue gestionado a través del asisten…" at bounding box center [739, 295] width 736 height 74
click at [365, 292] on div "Información de la iniciativa ID: kyc-manual-flow Descripción: El usuario fue ge…" at bounding box center [739, 272] width 819 height 119
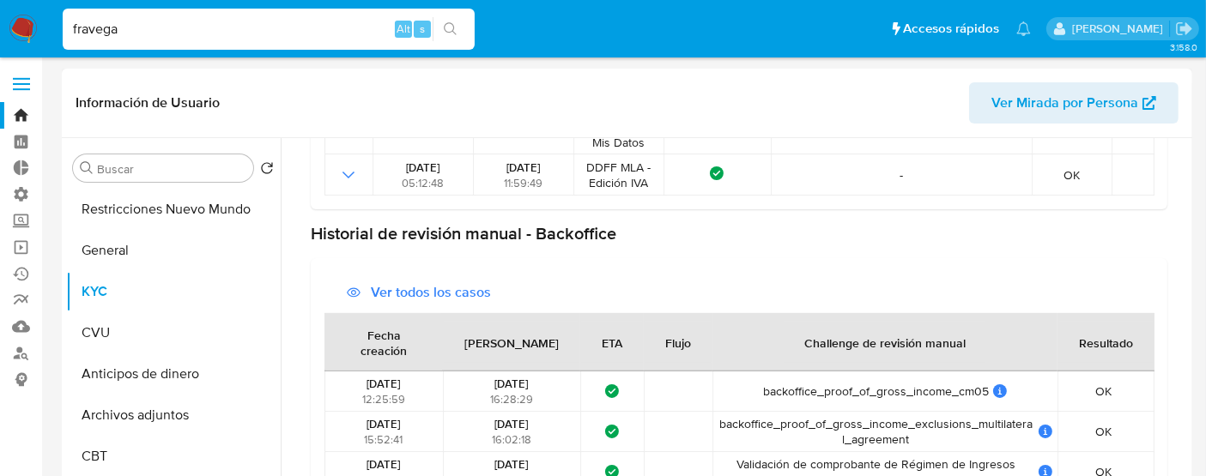
scroll to position [1239, 0]
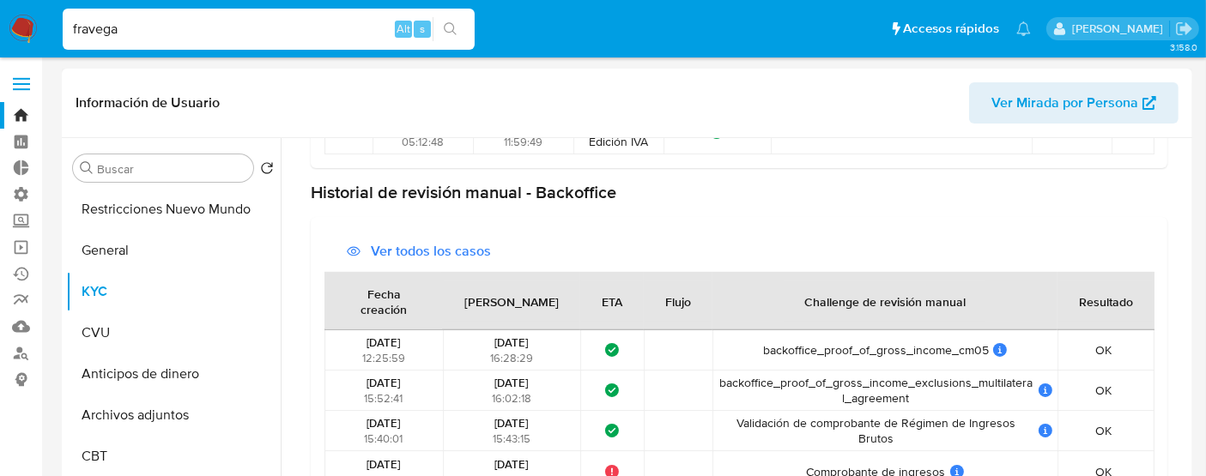
drag, startPoint x: 329, startPoint y: 172, endPoint x: 527, endPoint y: 174, distance: 198.2
click at [527, 182] on div "Historial de revisión manual - Backoffice" at bounding box center [739, 192] width 856 height 21
click at [593, 184] on div "Historial de revisión manual - Backoffice" at bounding box center [739, 192] width 856 height 21
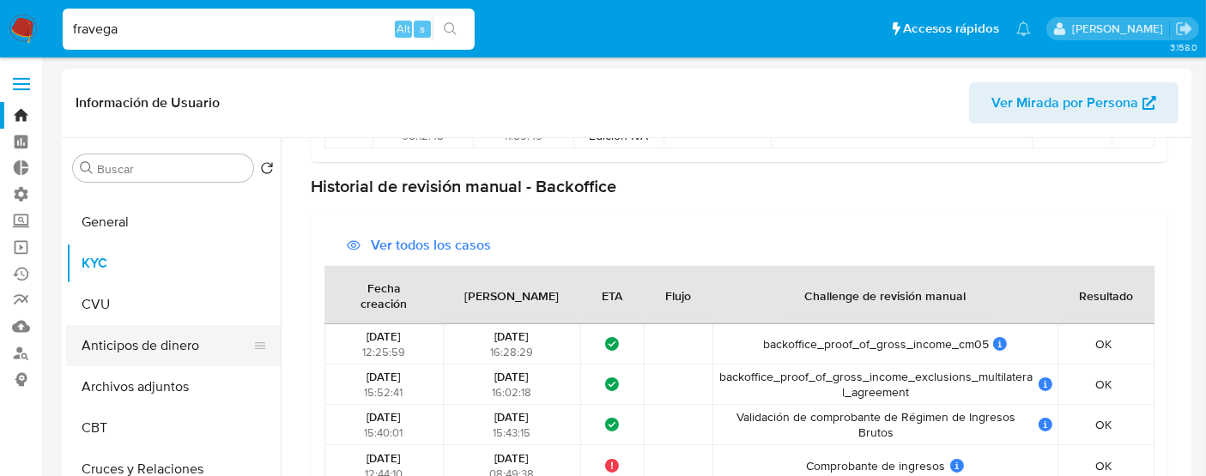
scroll to position [0, 0]
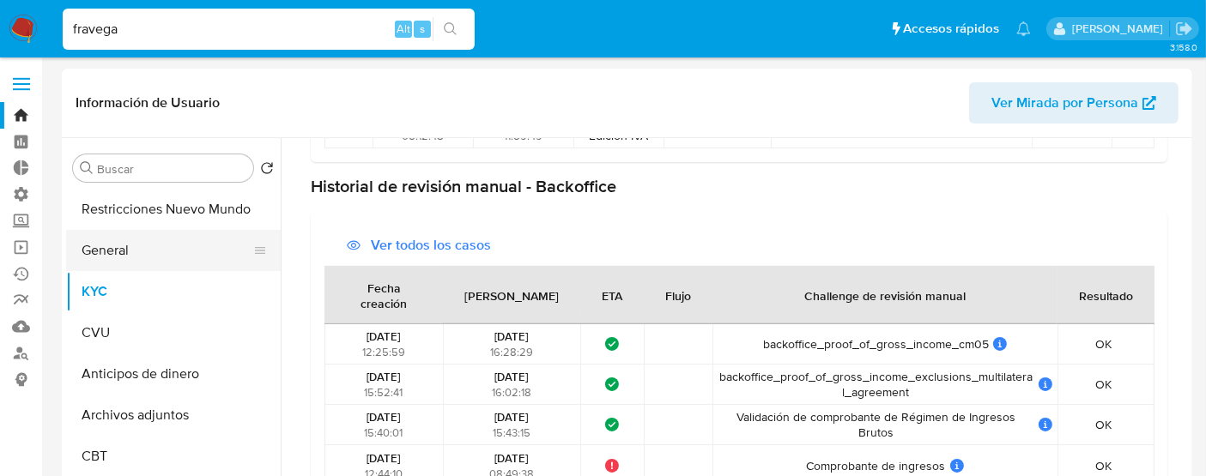
click at [112, 245] on button "General" at bounding box center [166, 250] width 201 height 41
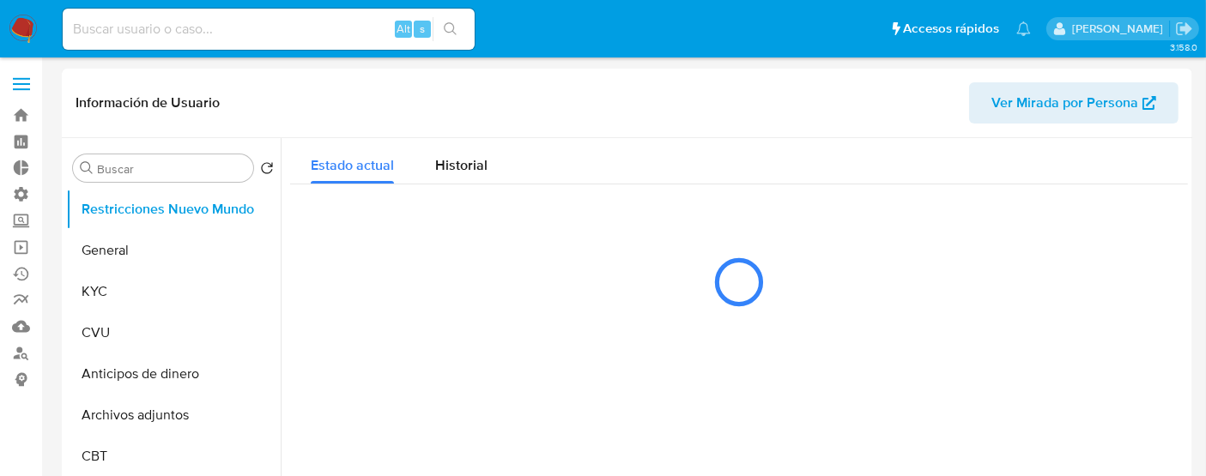
select select "10"
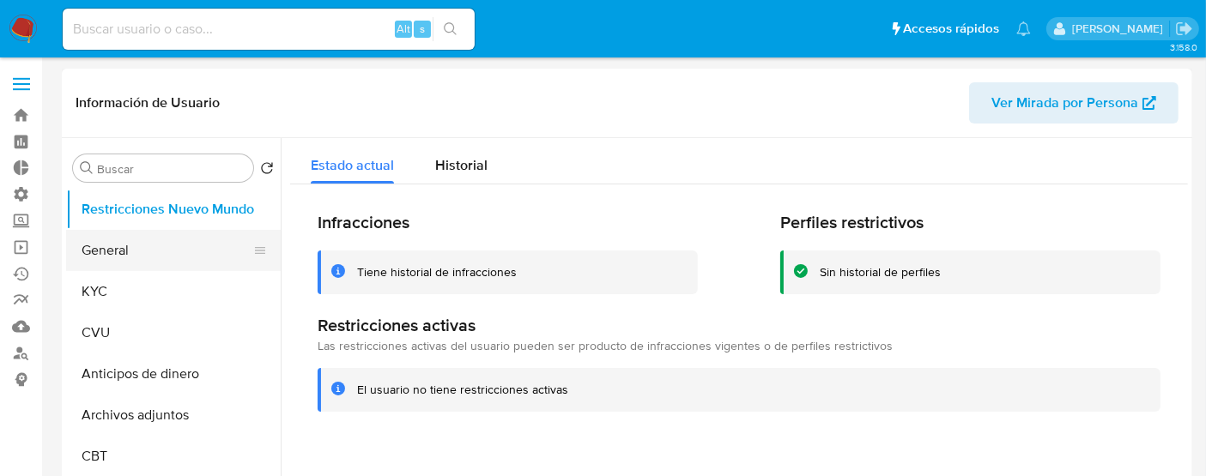
click at [135, 251] on button "General" at bounding box center [166, 250] width 201 height 41
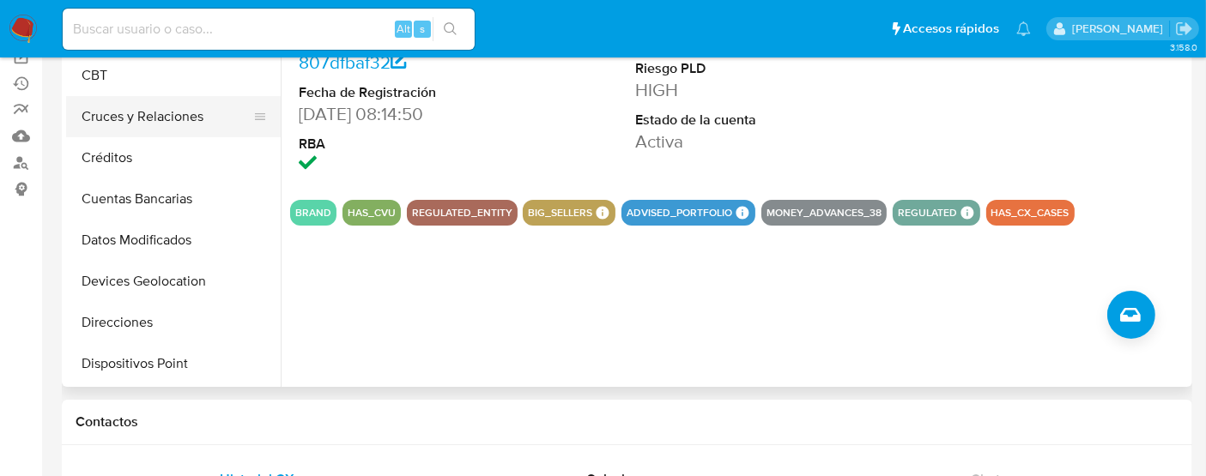
scroll to position [286, 0]
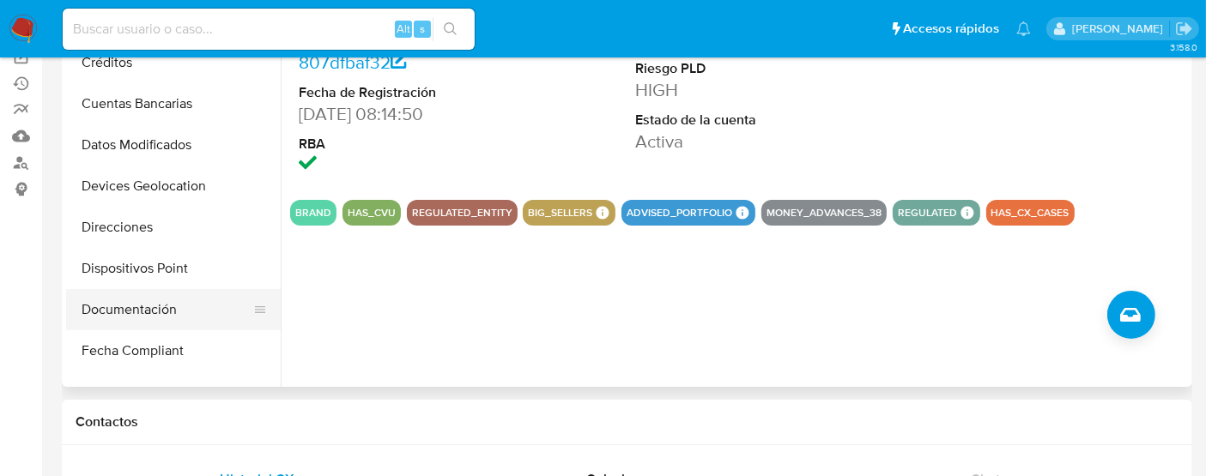
click at [120, 305] on button "Documentación" at bounding box center [166, 309] width 201 height 41
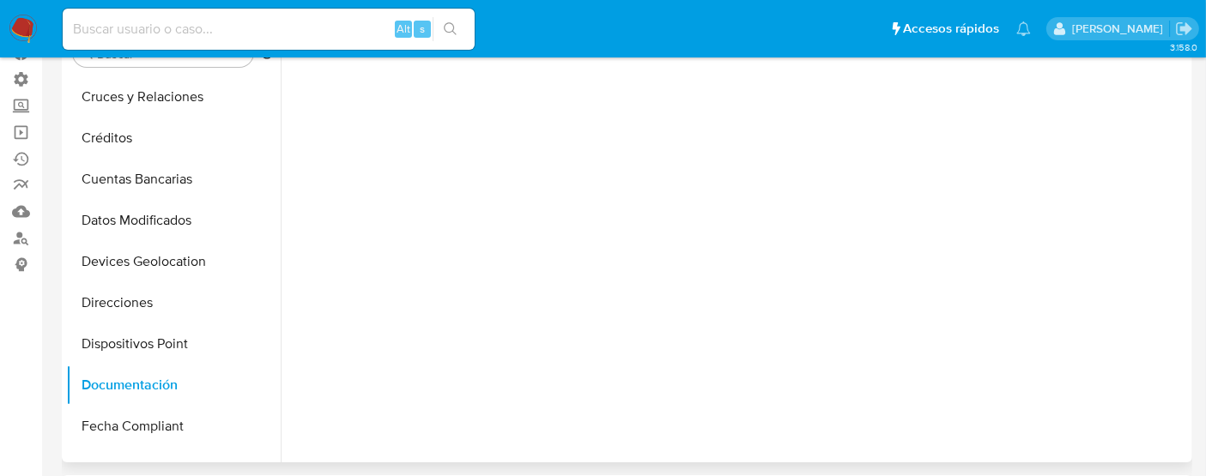
scroll to position [0, 0]
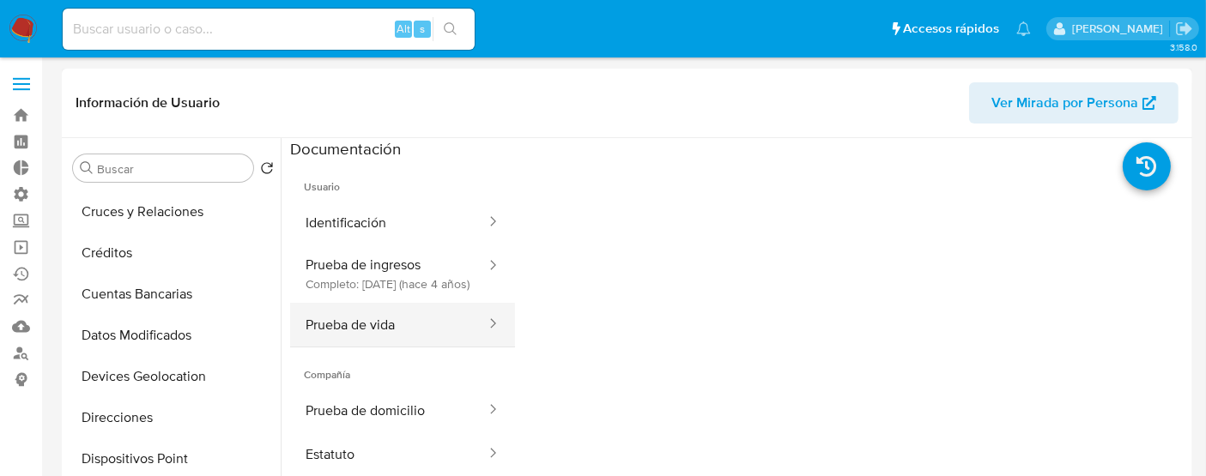
click at [484, 332] on icon at bounding box center [492, 323] width 17 height 17
click at [474, 335] on div at bounding box center [487, 325] width 27 height 20
click at [484, 332] on icon at bounding box center [492, 323] width 17 height 17
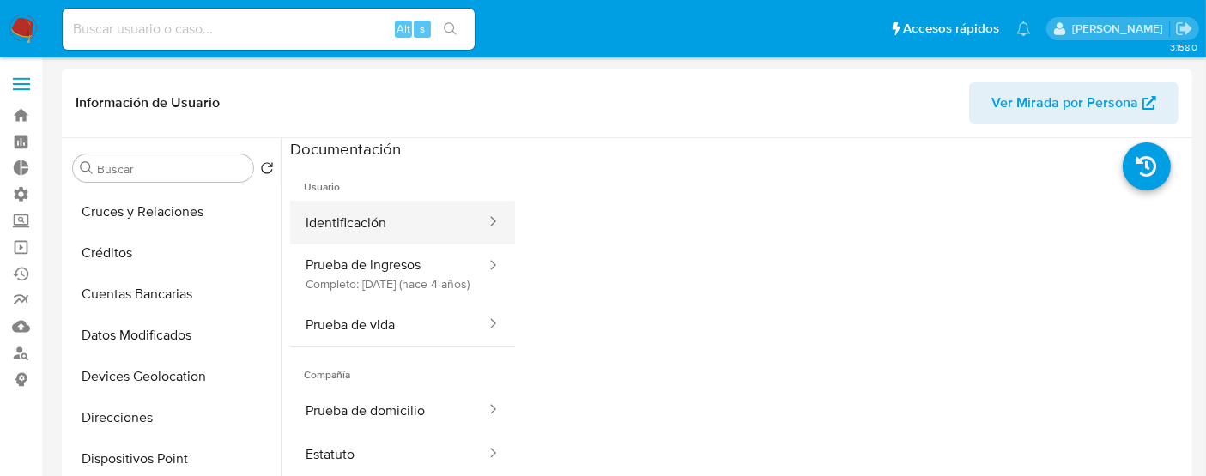
click at [452, 227] on button "Identificación" at bounding box center [388, 223] width 197 height 44
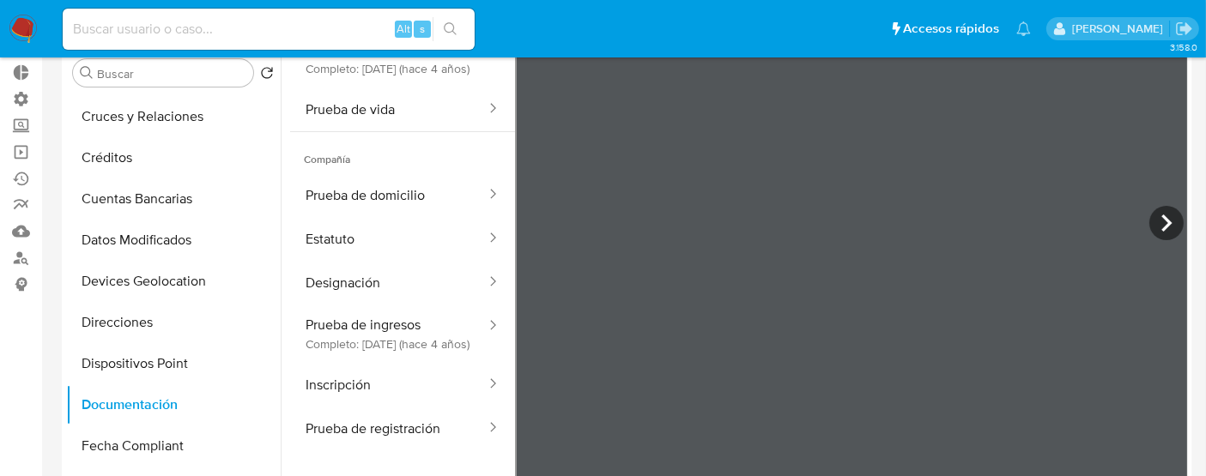
scroll to position [144, 0]
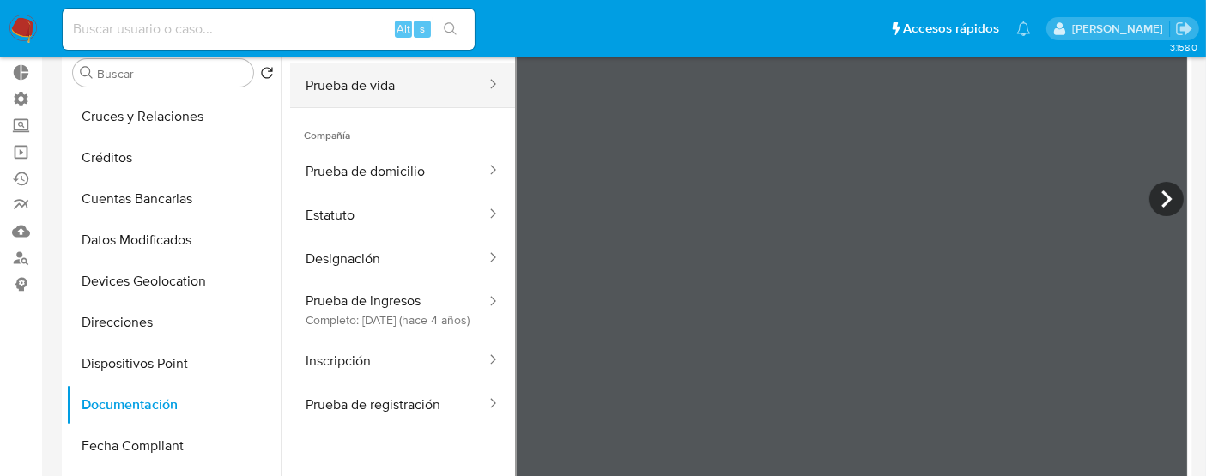
click at [420, 101] on button "Prueba de vida" at bounding box center [388, 86] width 197 height 44
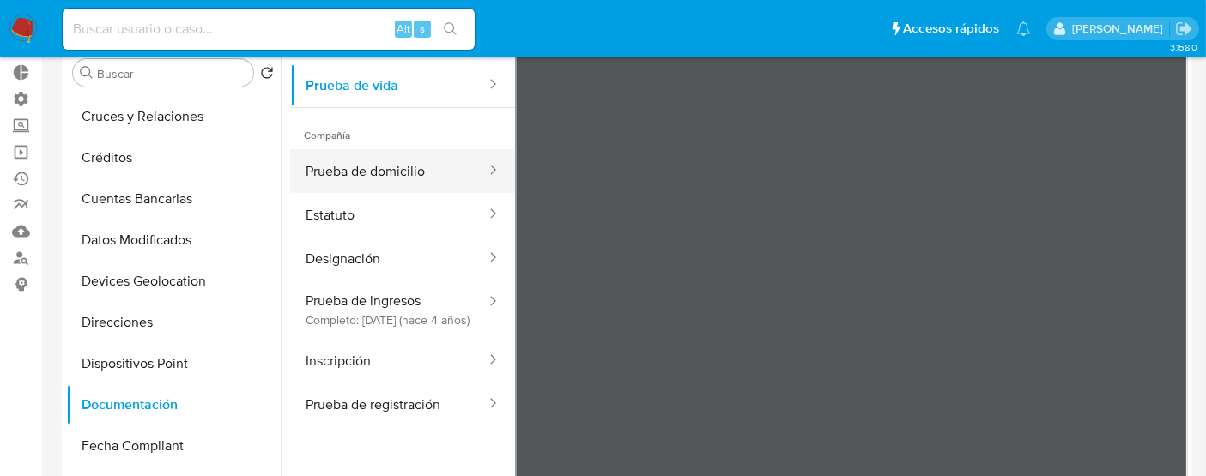
click at [401, 187] on button "Prueba de domicilio" at bounding box center [388, 171] width 197 height 44
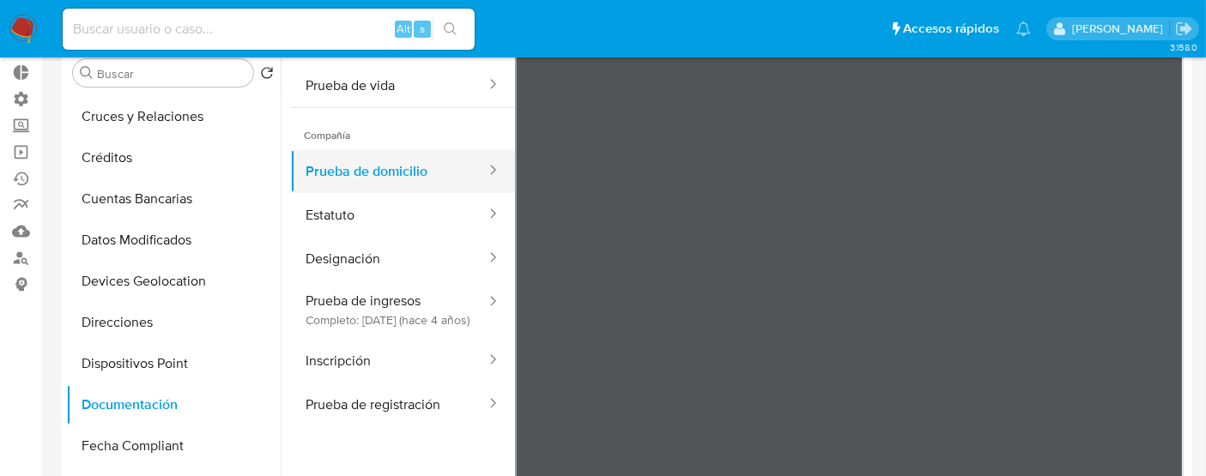
scroll to position [0, 0]
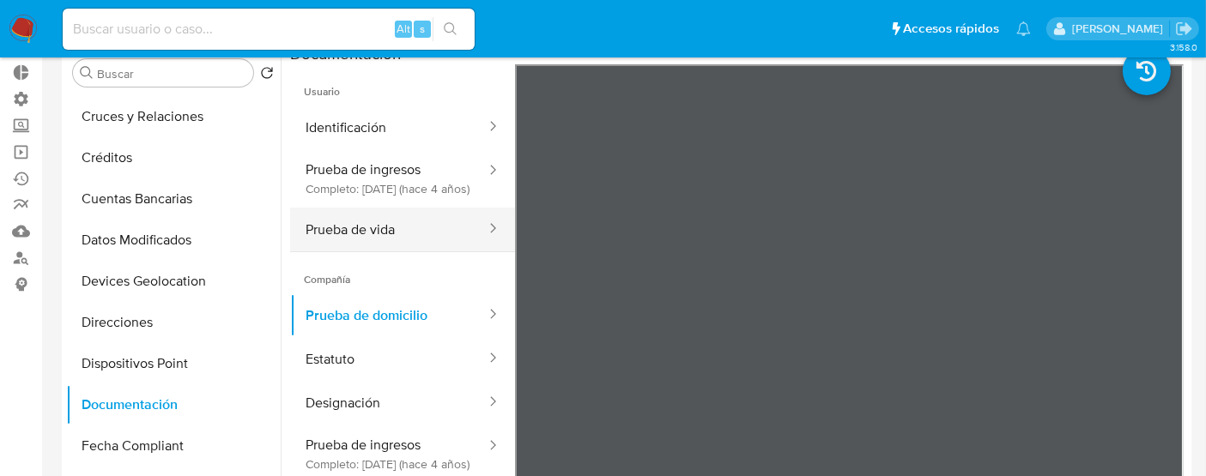
click at [353, 227] on button "Prueba de vida" at bounding box center [388, 230] width 197 height 44
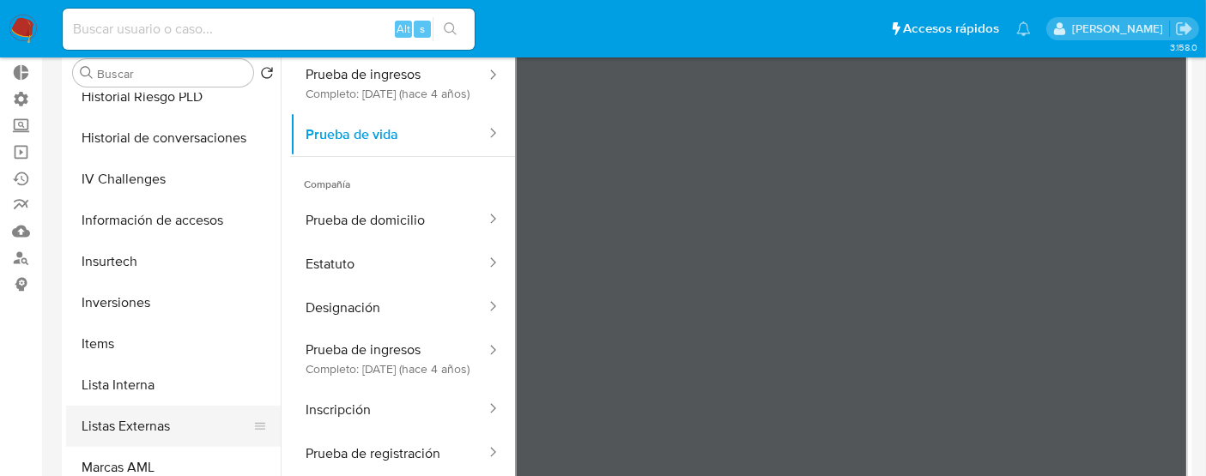
scroll to position [807, 0]
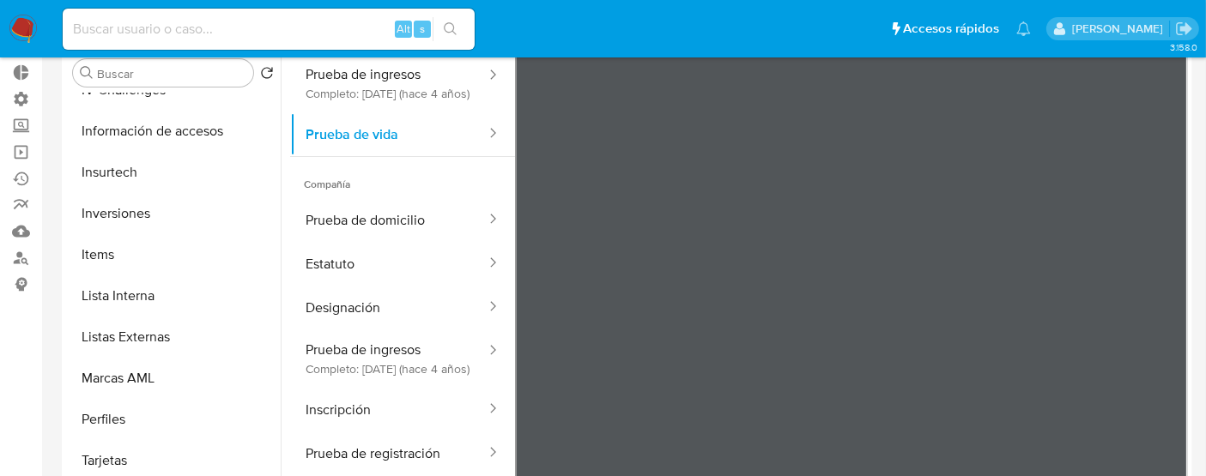
click at [669, 238] on div at bounding box center [852, 250] width 674 height 563
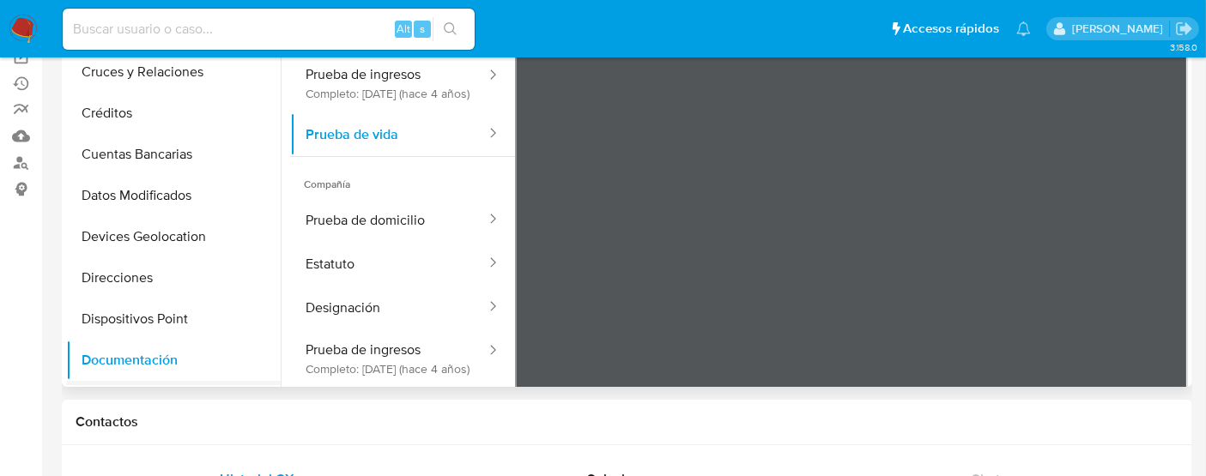
scroll to position [521, 0]
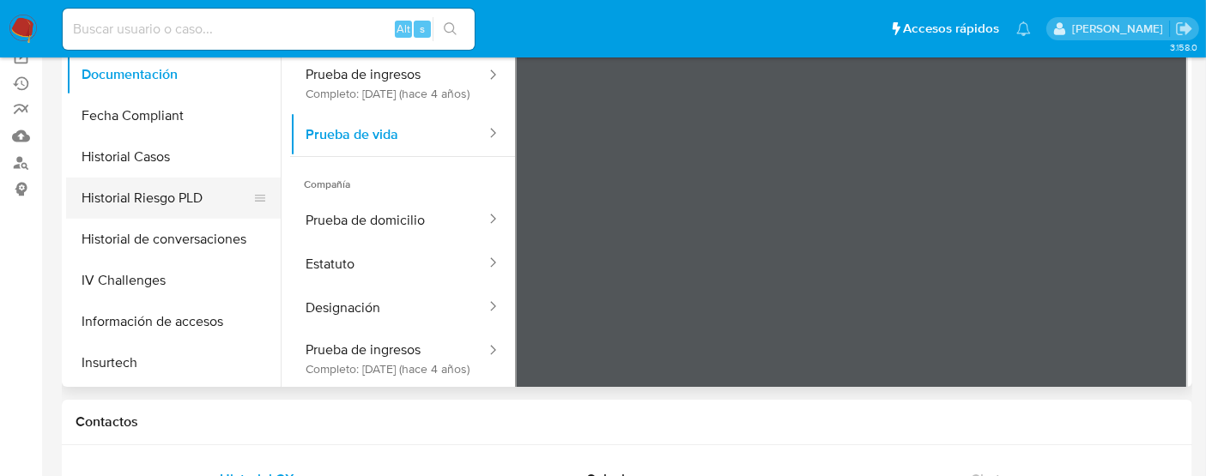
click at [136, 203] on button "Historial Riesgo PLD" at bounding box center [166, 198] width 201 height 41
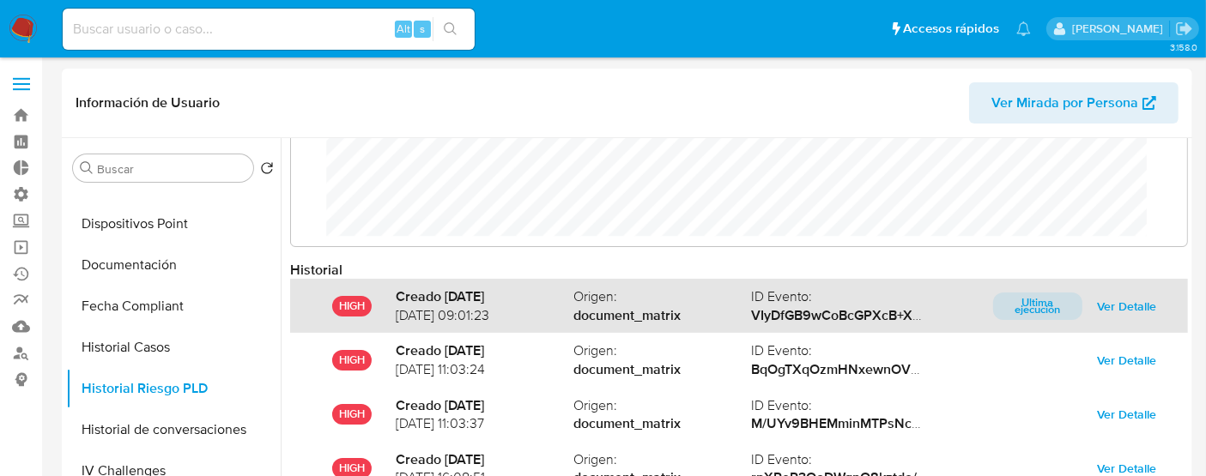
scroll to position [90, 0]
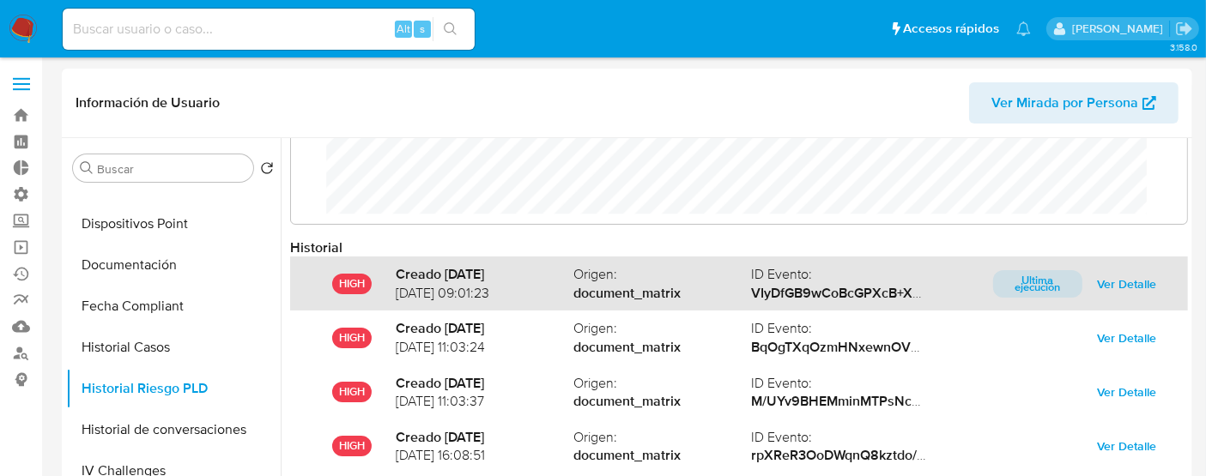
click at [1124, 287] on span "Ver Detalle" at bounding box center [1126, 284] width 59 height 24
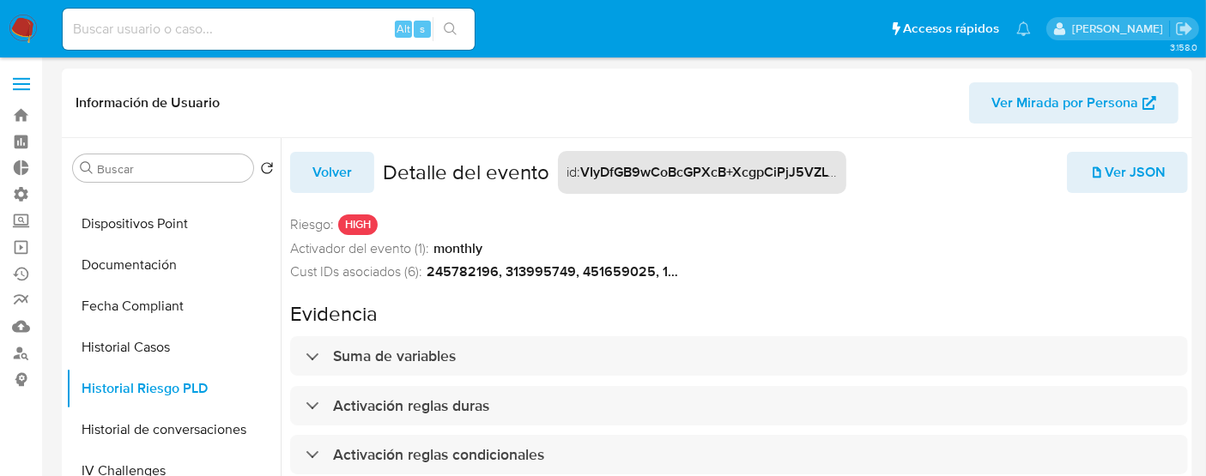
scroll to position [49, 0]
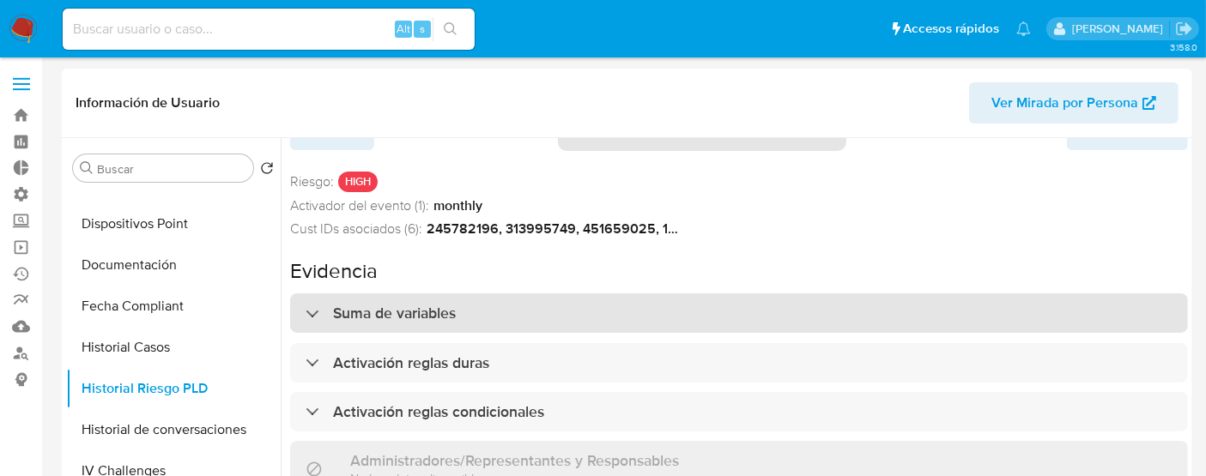
click at [385, 304] on h3 "Suma de variables" at bounding box center [394, 313] width 123 height 19
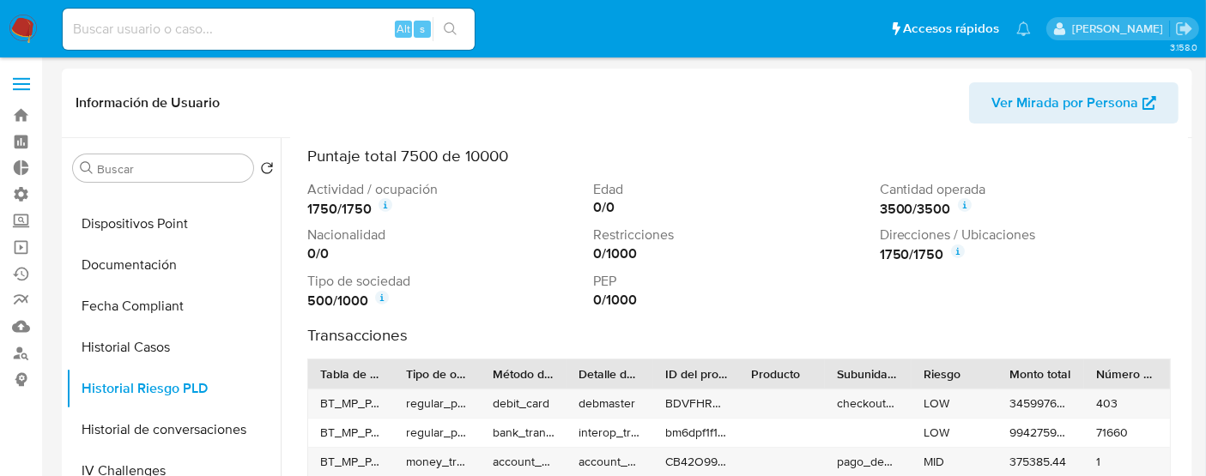
scroll to position [473, 0]
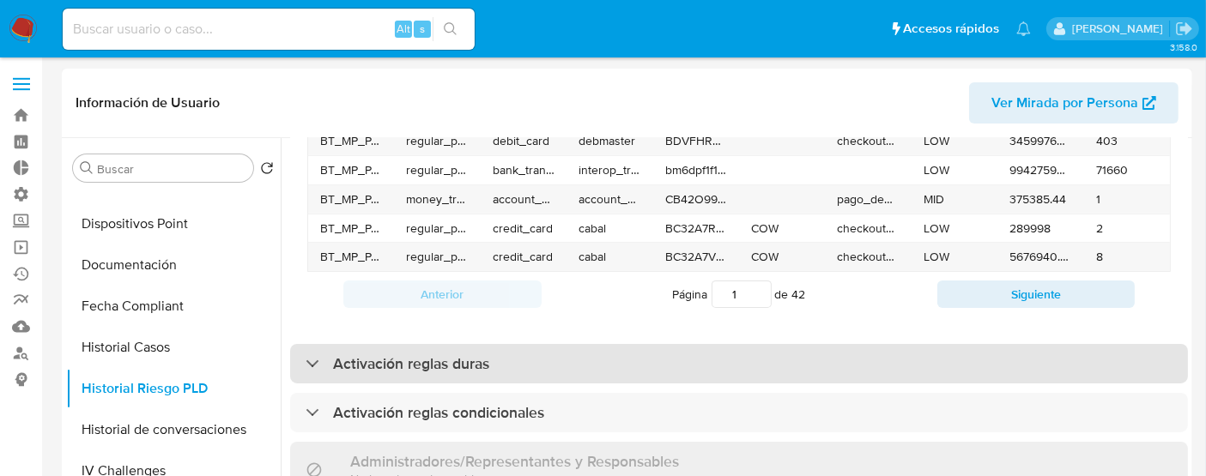
click at [316, 354] on div "Activación reglas duras" at bounding box center [397, 363] width 184 height 19
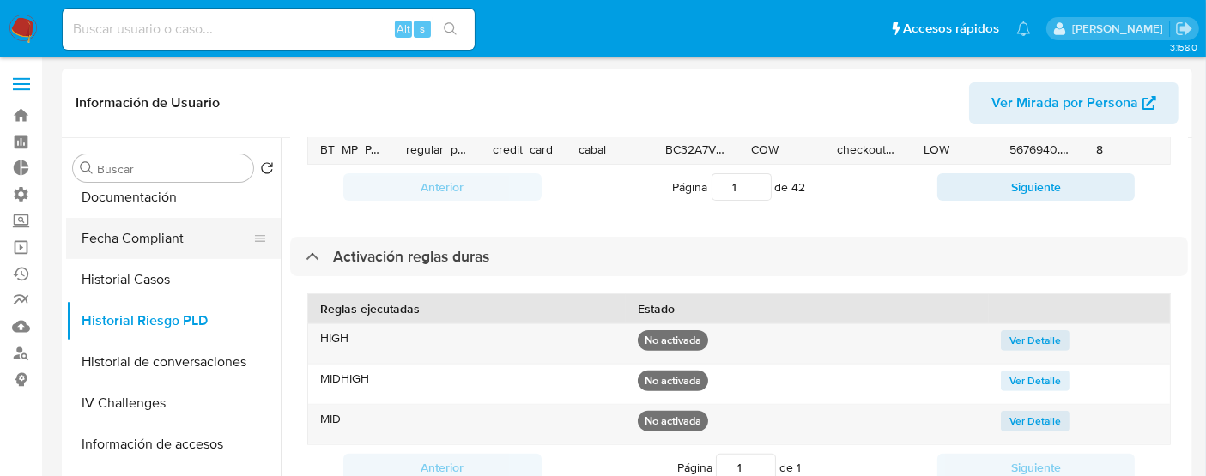
scroll to position [616, 0]
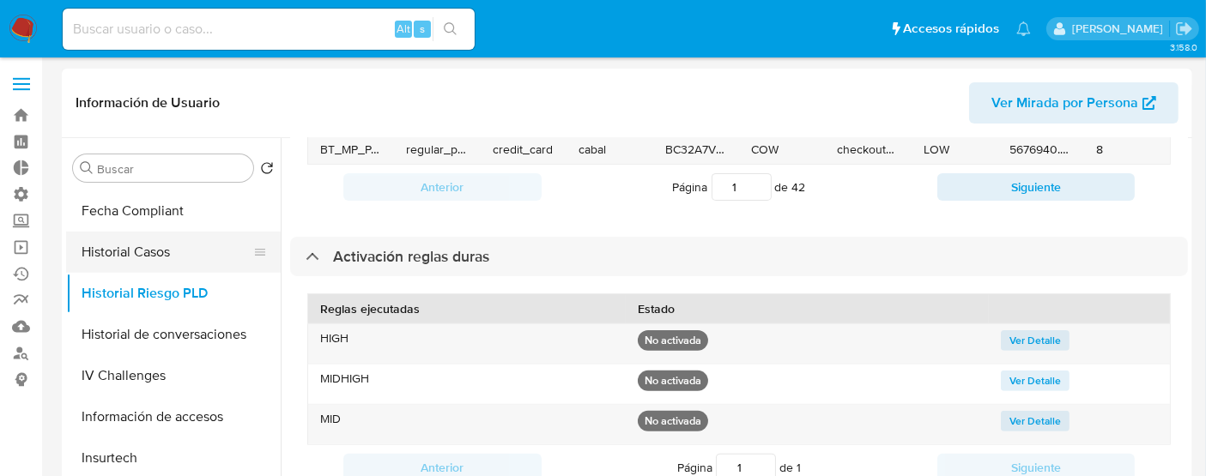
click at [115, 240] on button "Historial Casos" at bounding box center [166, 252] width 201 height 41
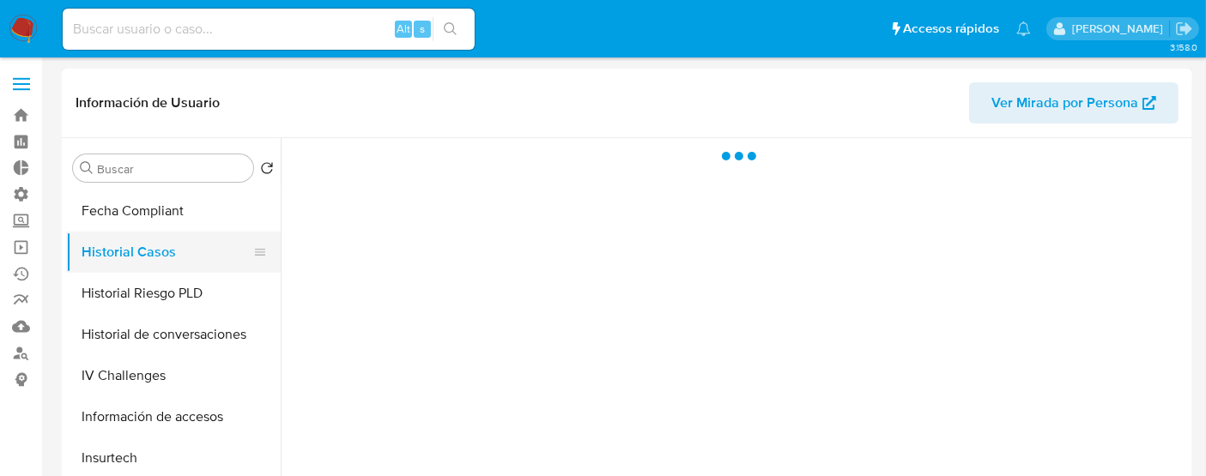
scroll to position [0, 0]
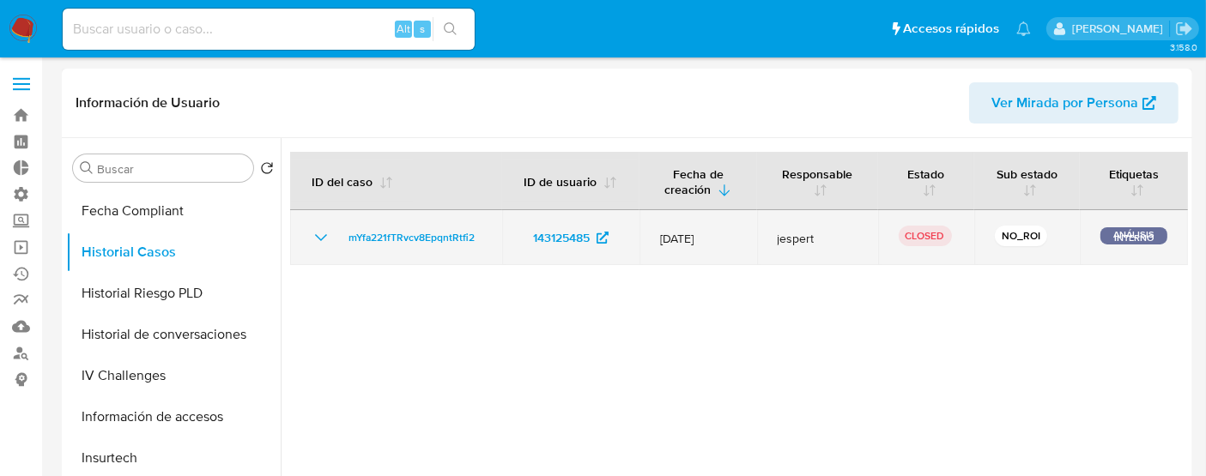
drag, startPoint x: 1132, startPoint y: 233, endPoint x: 1114, endPoint y: 230, distance: 18.2
click at [1114, 230] on p "ANÁLISIS INTERNO" at bounding box center [1133, 235] width 67 height 17
drag, startPoint x: 1100, startPoint y: 236, endPoint x: 1126, endPoint y: 236, distance: 25.7
click at [1126, 236] on p "ANÁLISIS INTERNO" at bounding box center [1133, 235] width 67 height 17
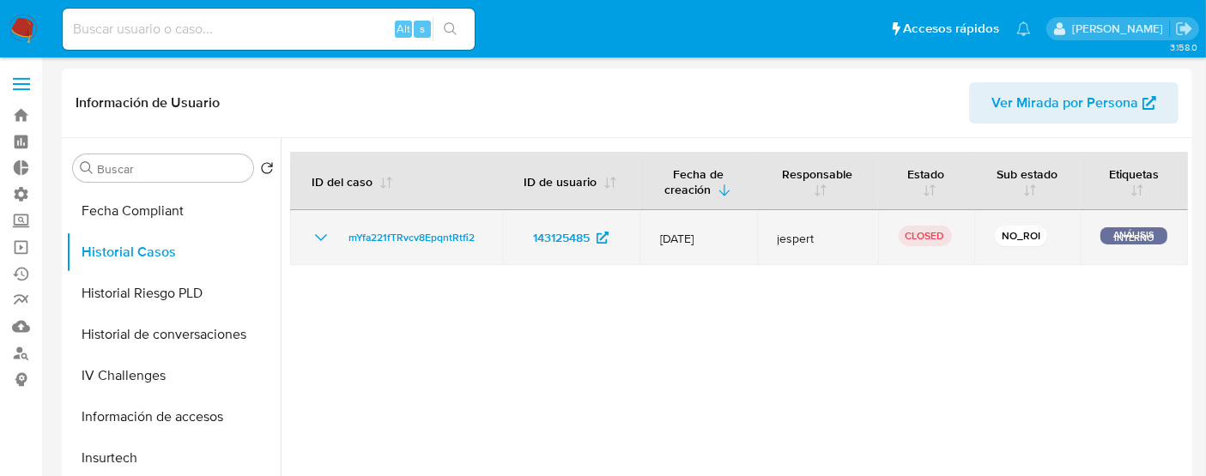
click at [1126, 236] on p "ANÁLISIS INTERNO" at bounding box center [1133, 235] width 67 height 17
click at [1046, 231] on p "NO_ROI" at bounding box center [1021, 236] width 52 height 21
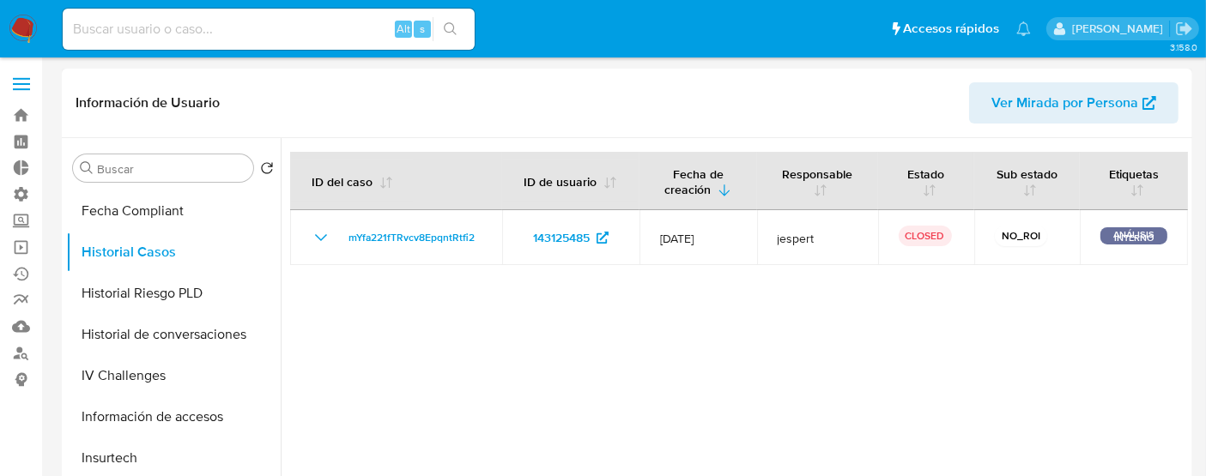
click at [1019, 305] on div at bounding box center [734, 357] width 907 height 439
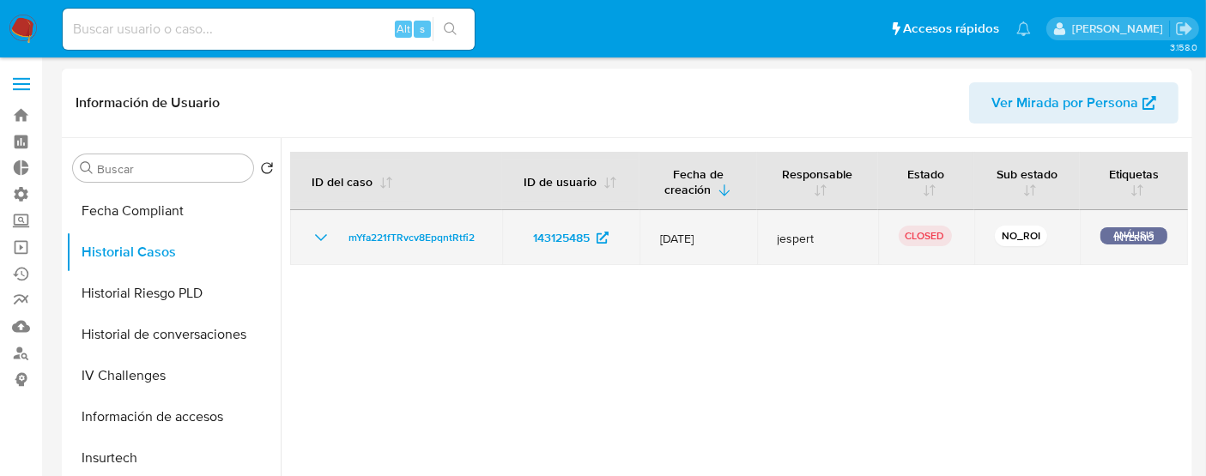
click at [323, 237] on icon "Mostrar/Ocultar" at bounding box center [321, 237] width 12 height 7
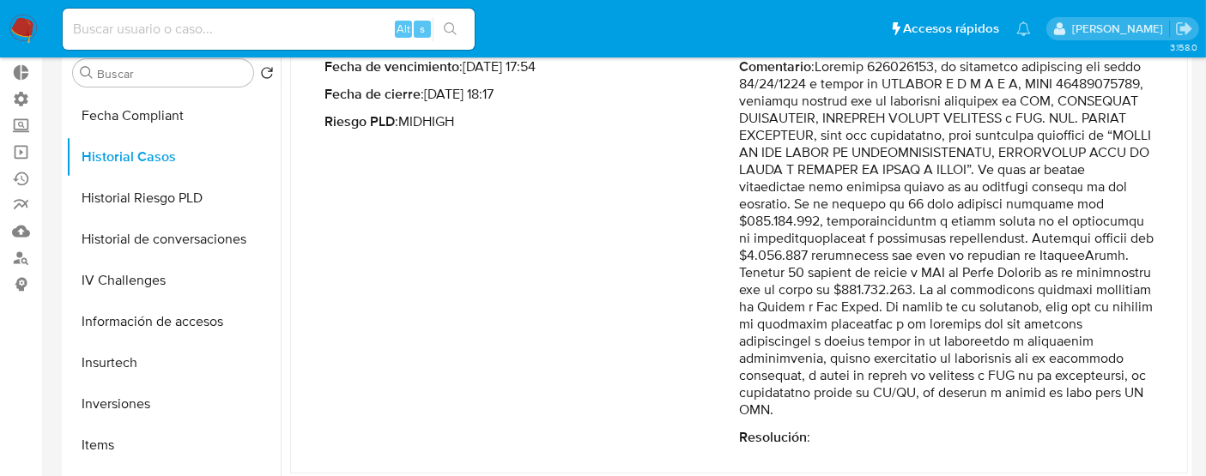
scroll to position [58, 0]
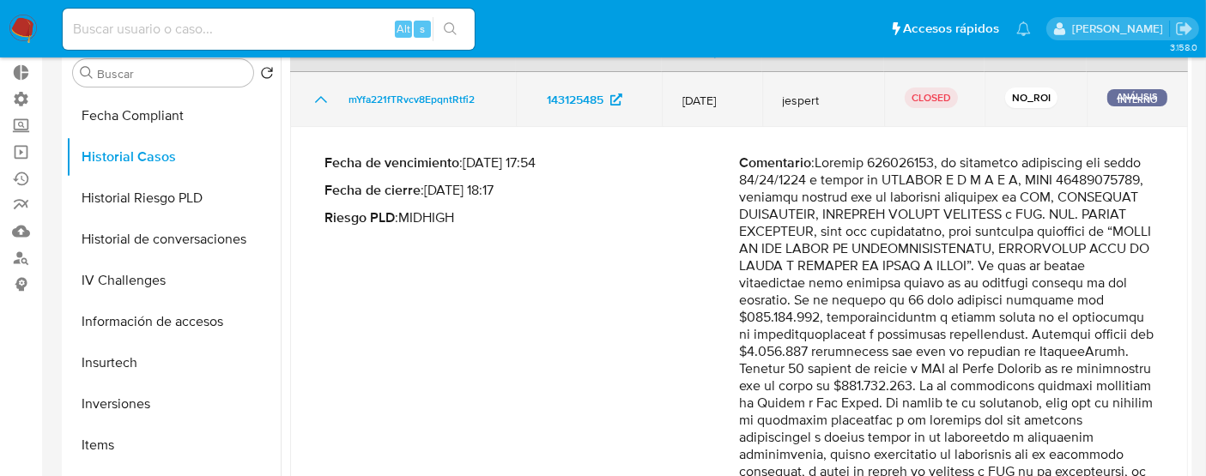
click at [313, 102] on icon "Mostrar/Ocultar" at bounding box center [321, 99] width 21 height 21
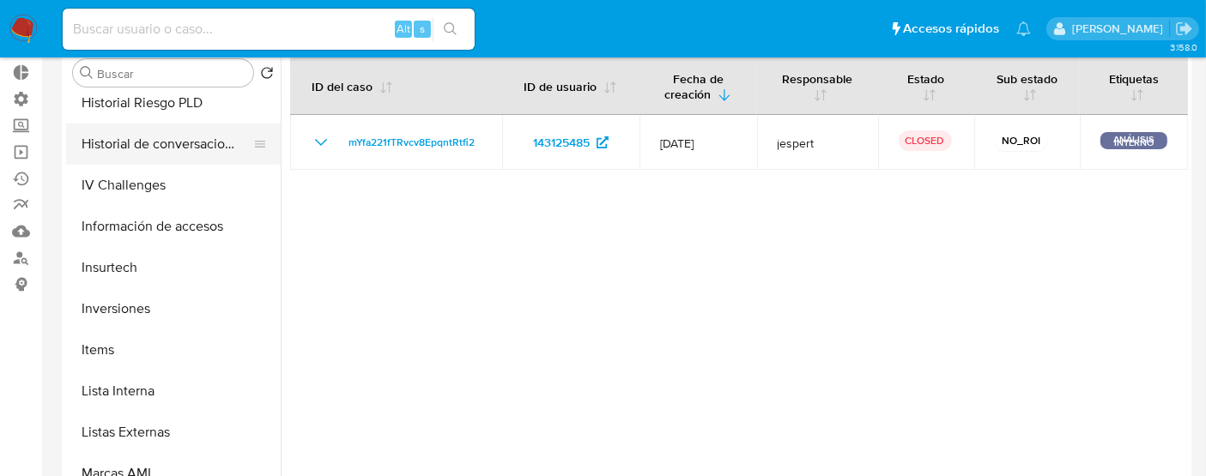
scroll to position [807, 0]
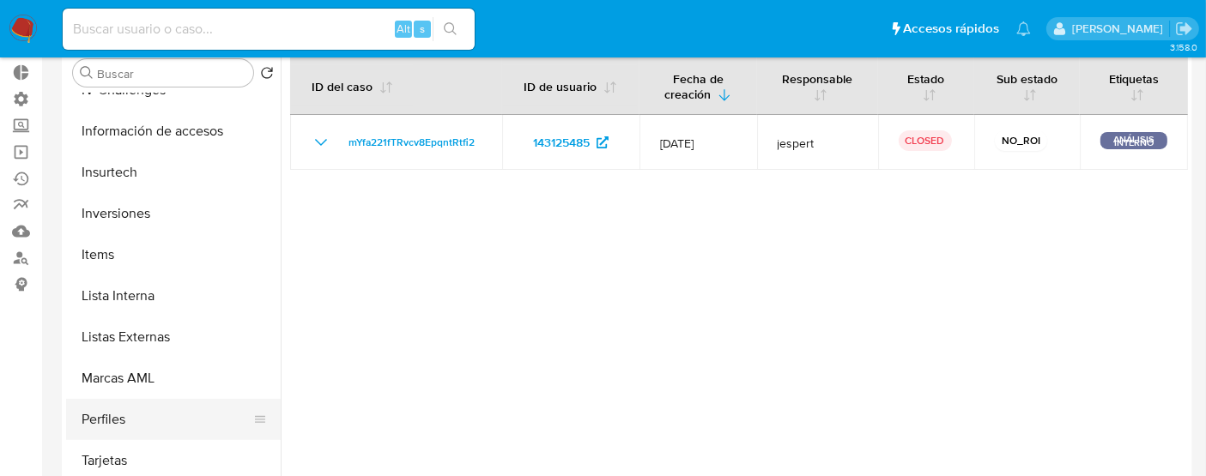
click at [125, 409] on button "Perfiles" at bounding box center [166, 419] width 201 height 41
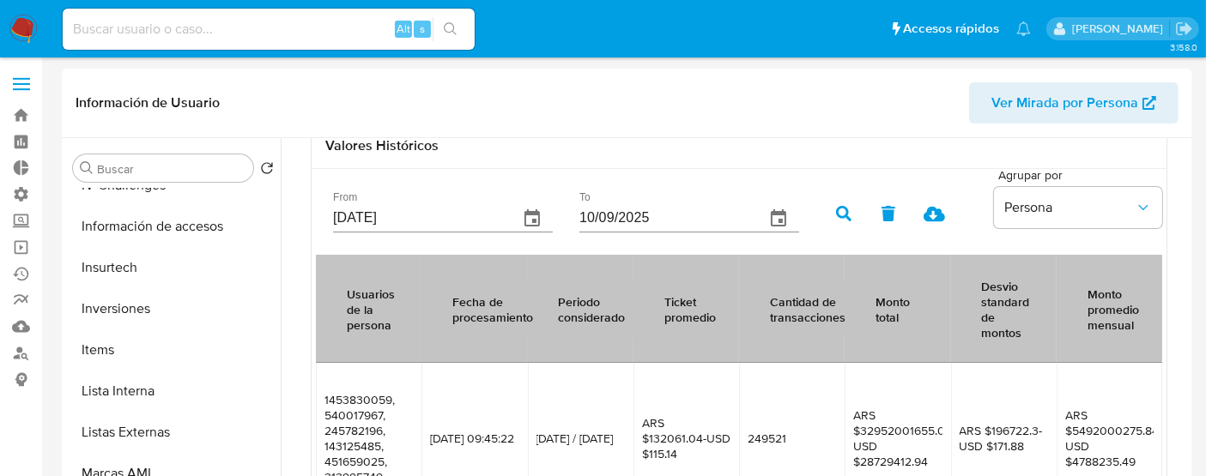
scroll to position [476, 0]
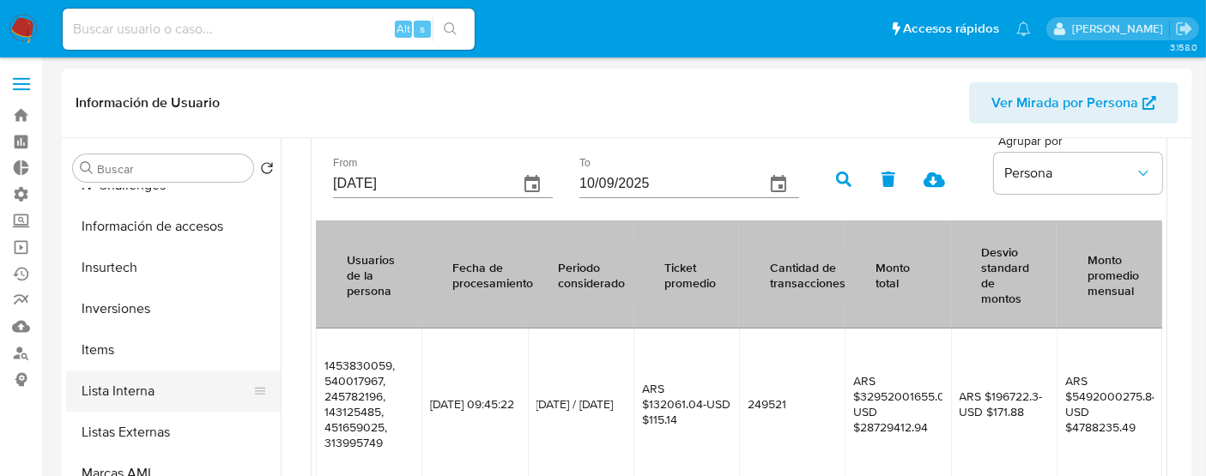
click at [108, 391] on button "Lista Interna" at bounding box center [166, 391] width 201 height 41
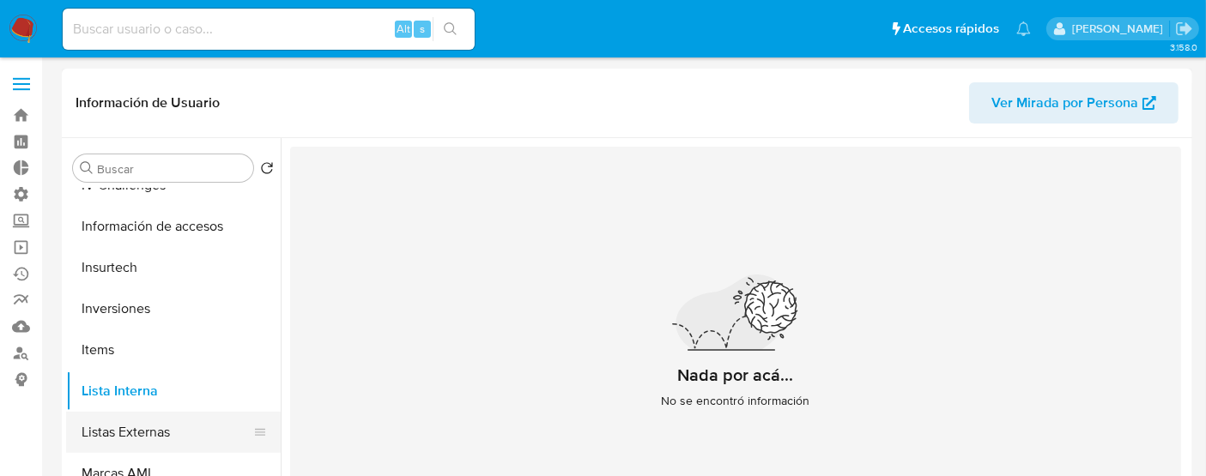
click at [106, 422] on button "Listas Externas" at bounding box center [166, 432] width 201 height 41
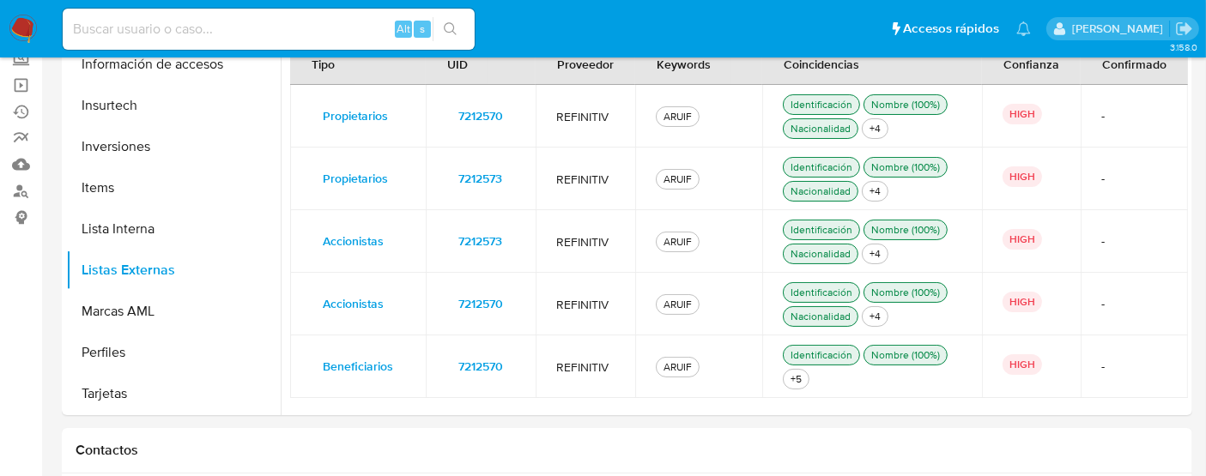
scroll to position [191, 0]
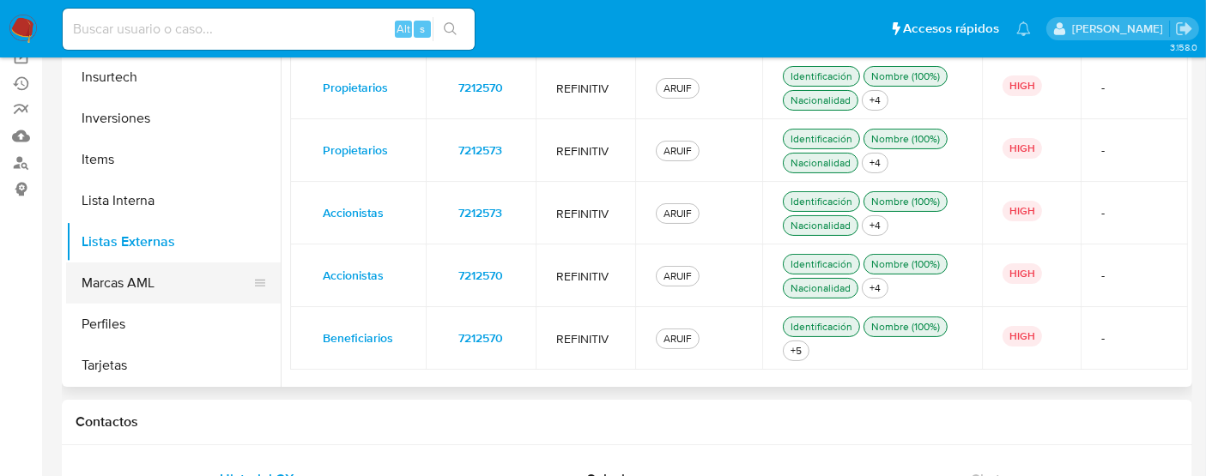
click at [172, 275] on button "Marcas AML" at bounding box center [166, 283] width 201 height 41
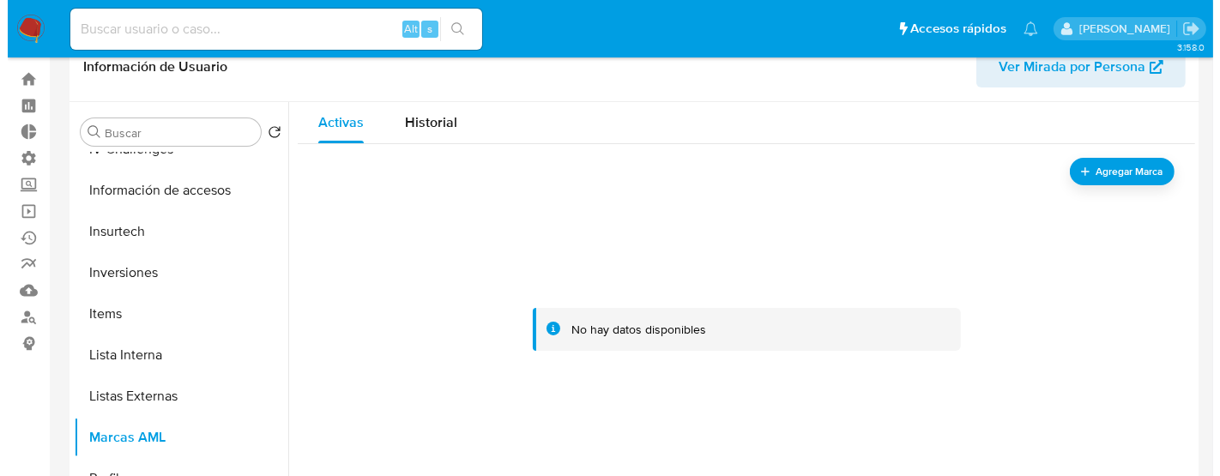
scroll to position [0, 0]
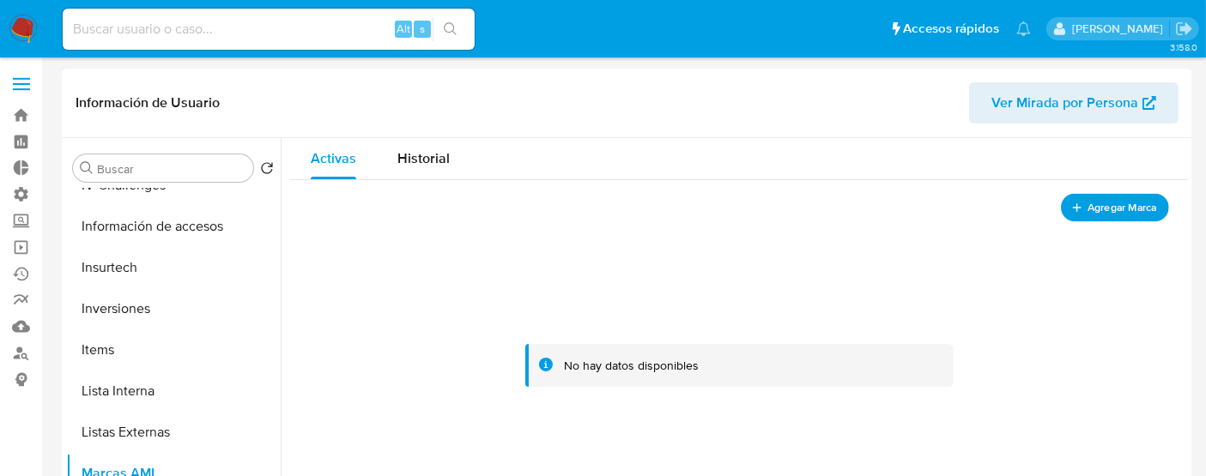
click at [1116, 214] on span "Agregar Marca" at bounding box center [1121, 207] width 69 height 21
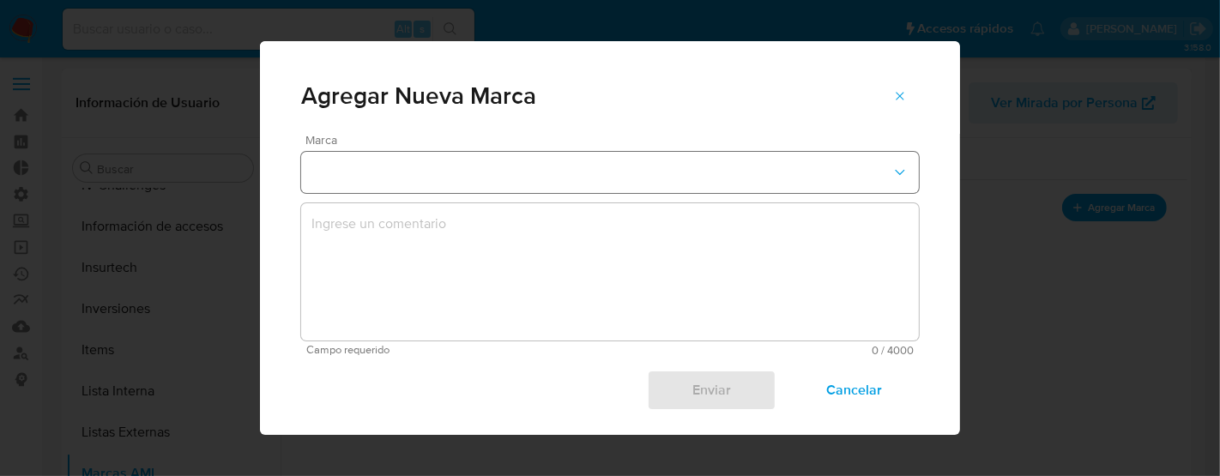
click at [734, 176] on button "marks-modal" at bounding box center [610, 172] width 618 height 41
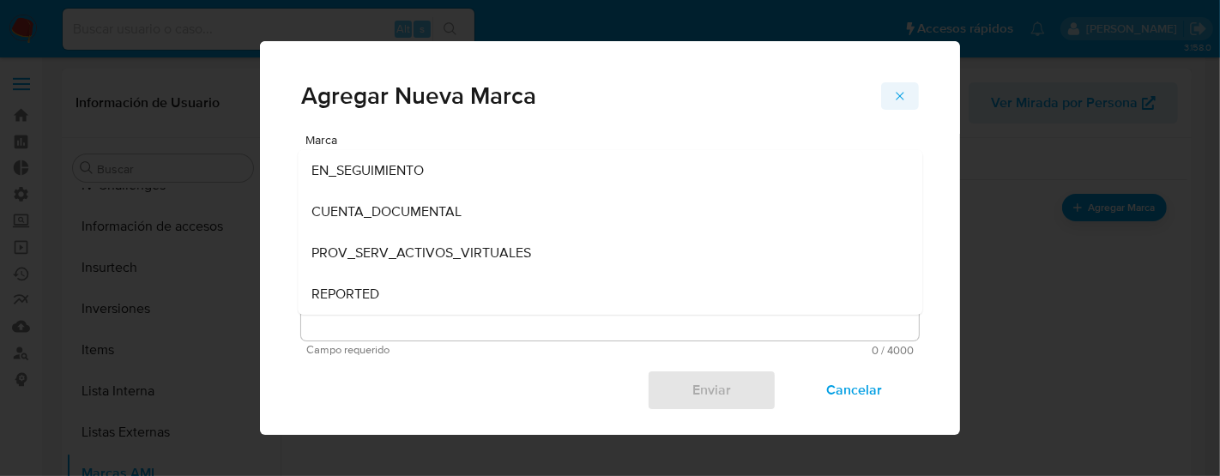
click at [893, 97] on icon "marks-modal" at bounding box center [900, 96] width 14 height 14
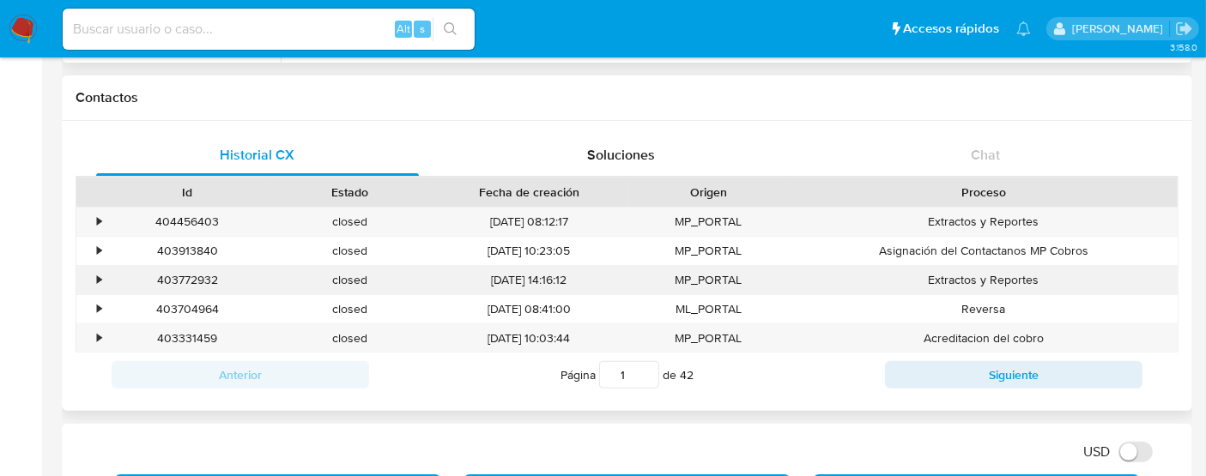
scroll to position [476, 0]
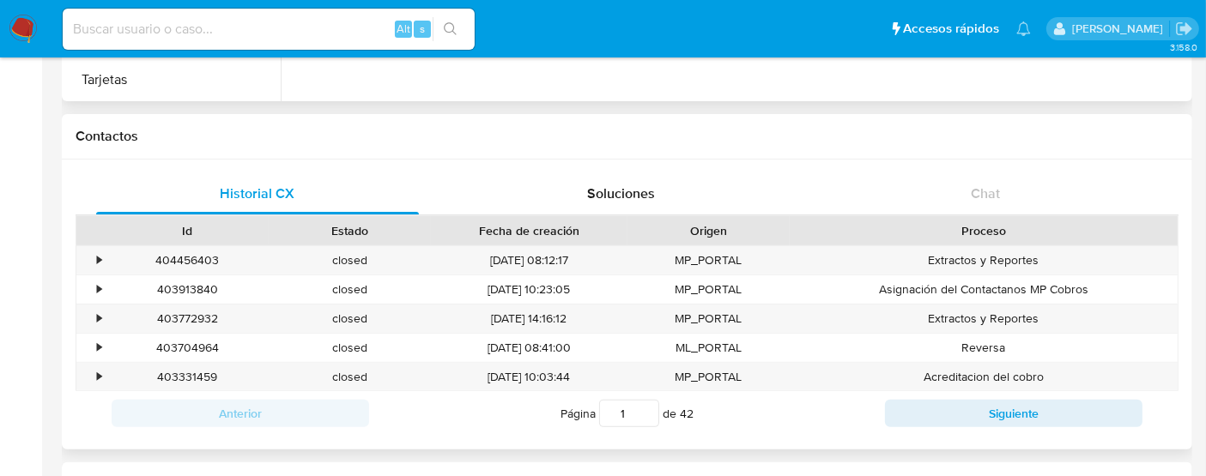
click at [671, 168] on div "Historial CX Soluciones Chat Id Estado Fecha de creación Origen Proceso • 40445…" at bounding box center [627, 305] width 1130 height 290
click at [647, 185] on span "Soluciones" at bounding box center [622, 194] width 68 height 20
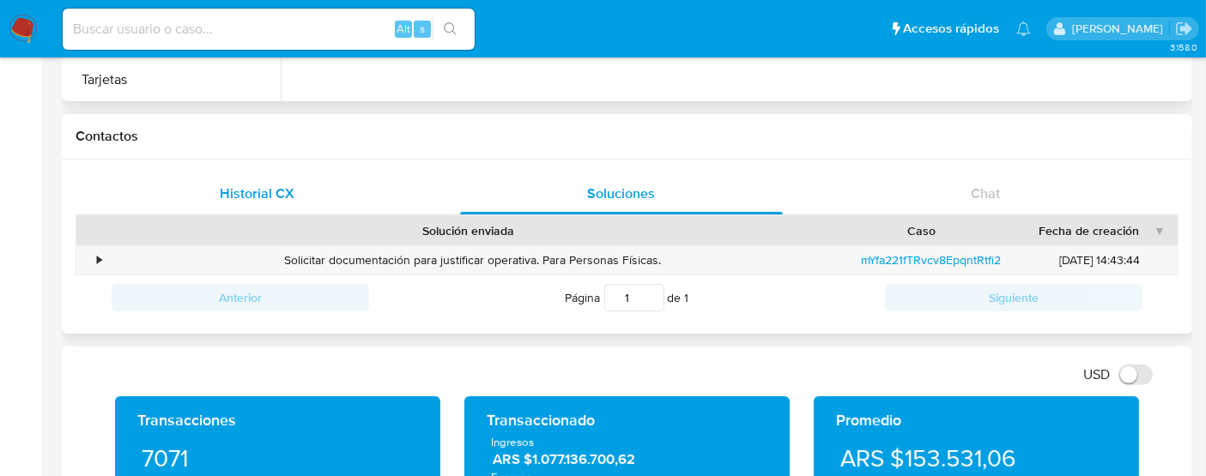
click at [310, 189] on div "Historial CX" at bounding box center [257, 193] width 323 height 41
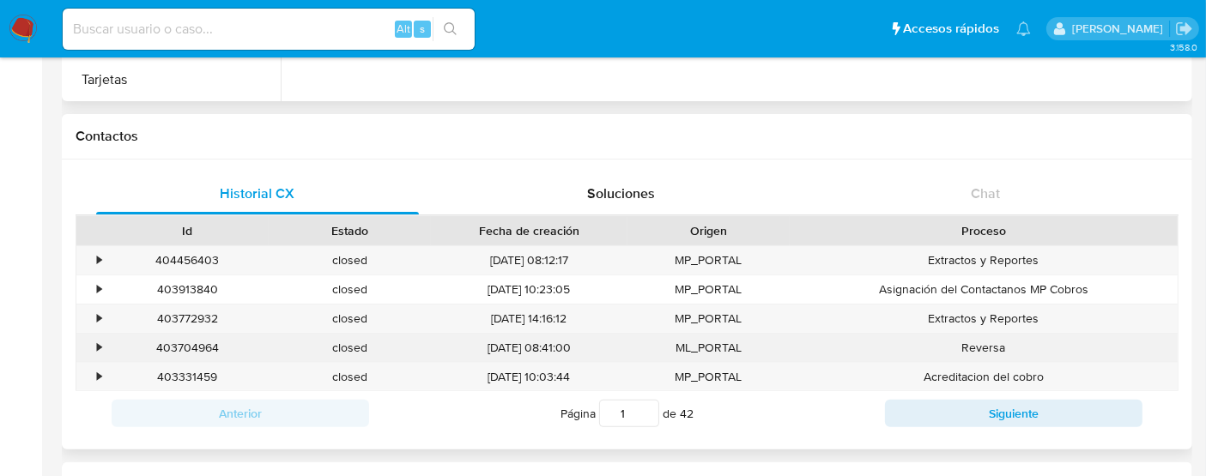
click at [105, 344] on div "•" at bounding box center [91, 348] width 30 height 28
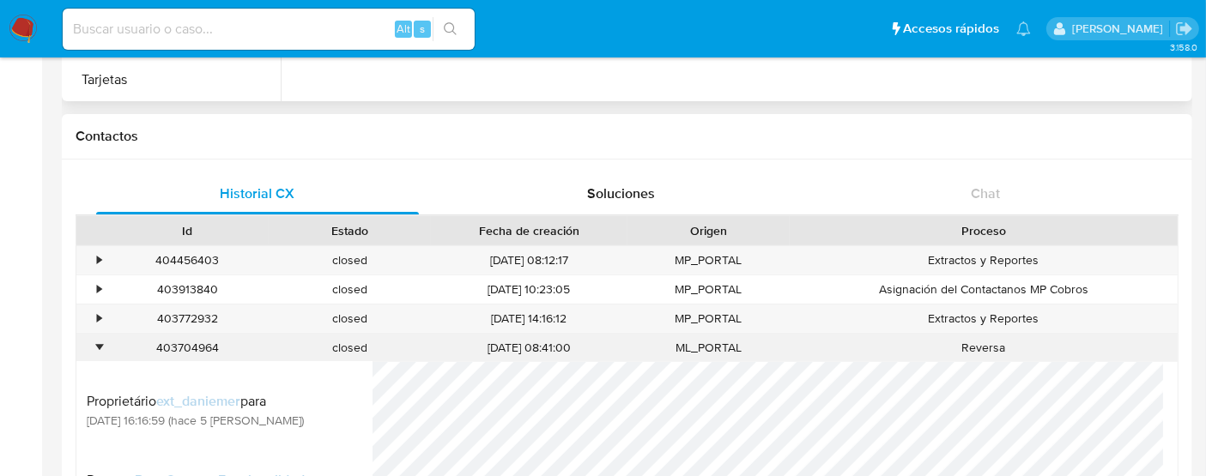
click at [98, 346] on div "•" at bounding box center [99, 348] width 4 height 16
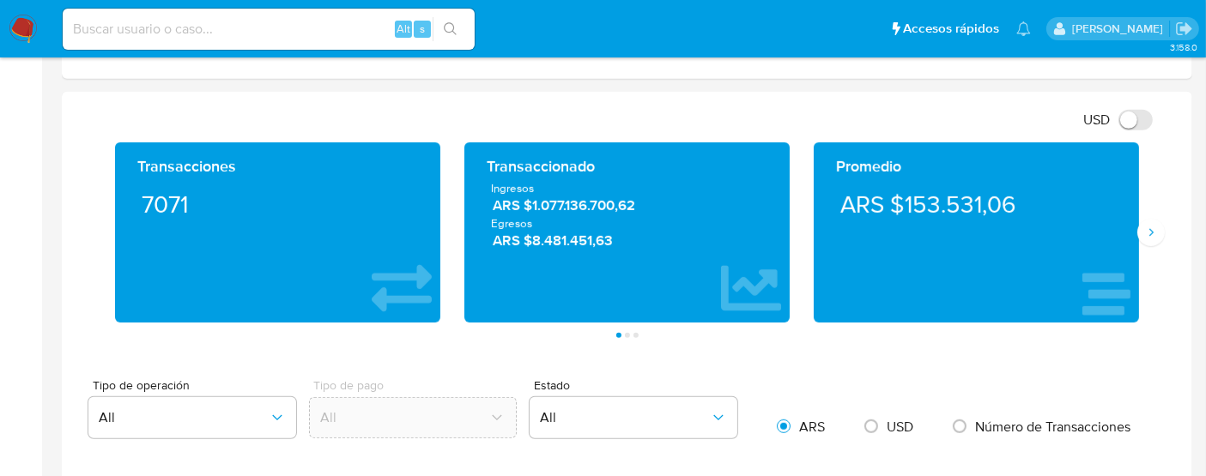
scroll to position [858, 0]
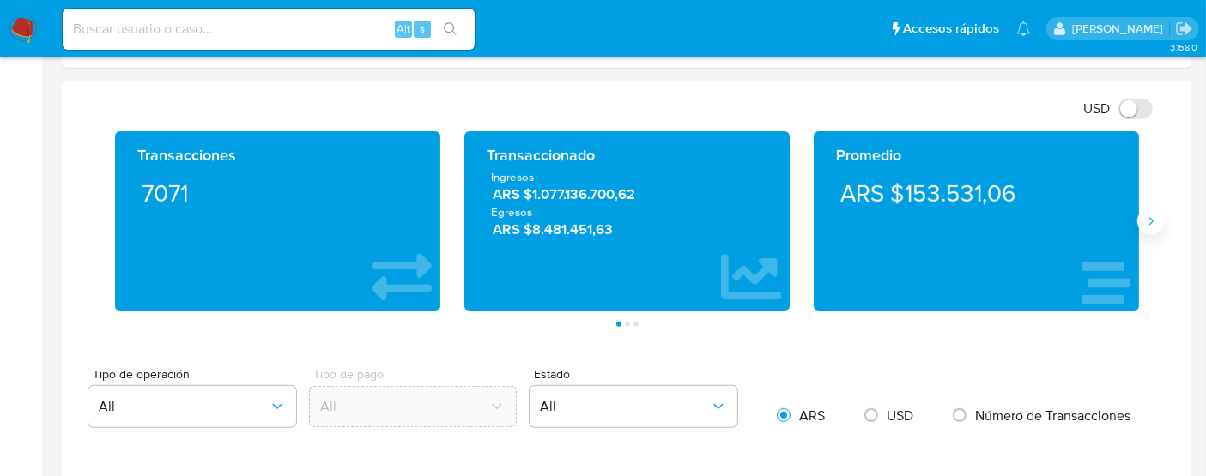
click at [1144, 209] on button "Siguiente" at bounding box center [1150, 221] width 27 height 27
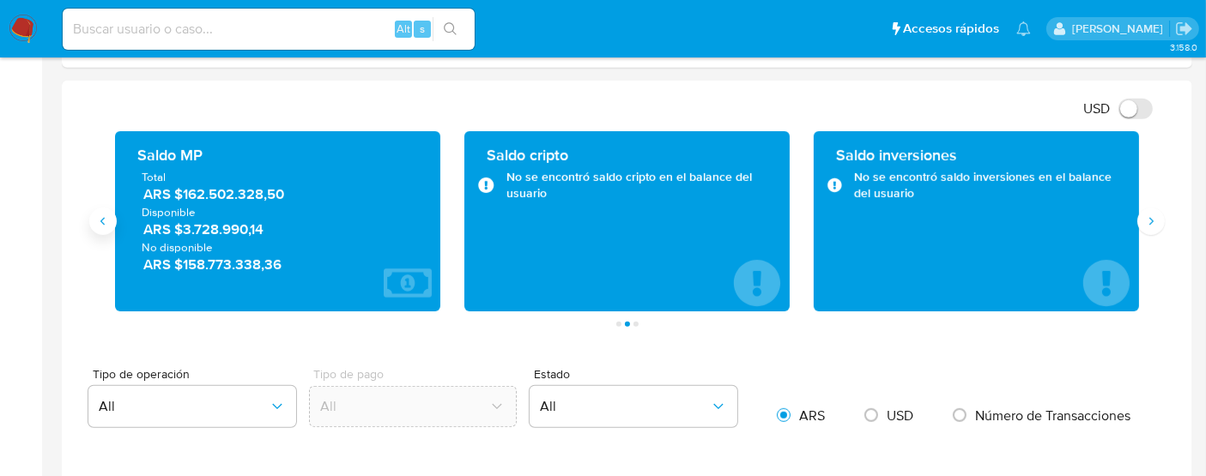
click at [109, 226] on button "Anterior" at bounding box center [102, 221] width 27 height 27
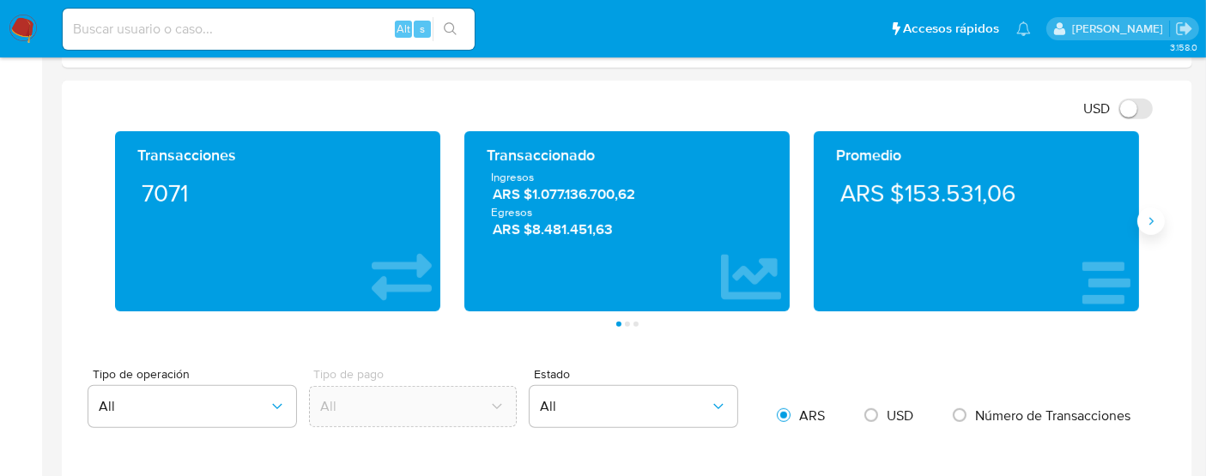
click at [1158, 224] on button "Siguiente" at bounding box center [1150, 221] width 27 height 27
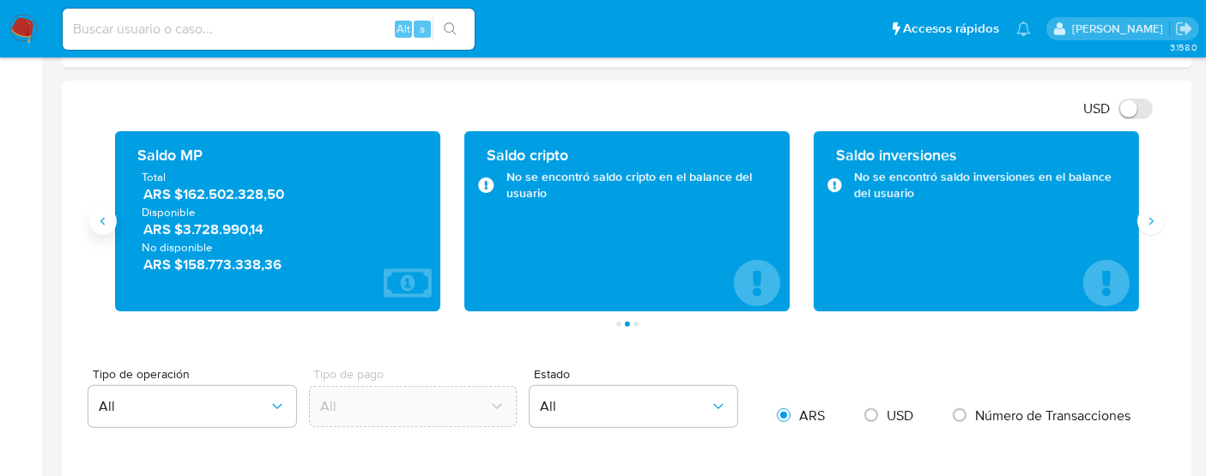
click at [105, 216] on icon "Anterior" at bounding box center [103, 222] width 14 height 14
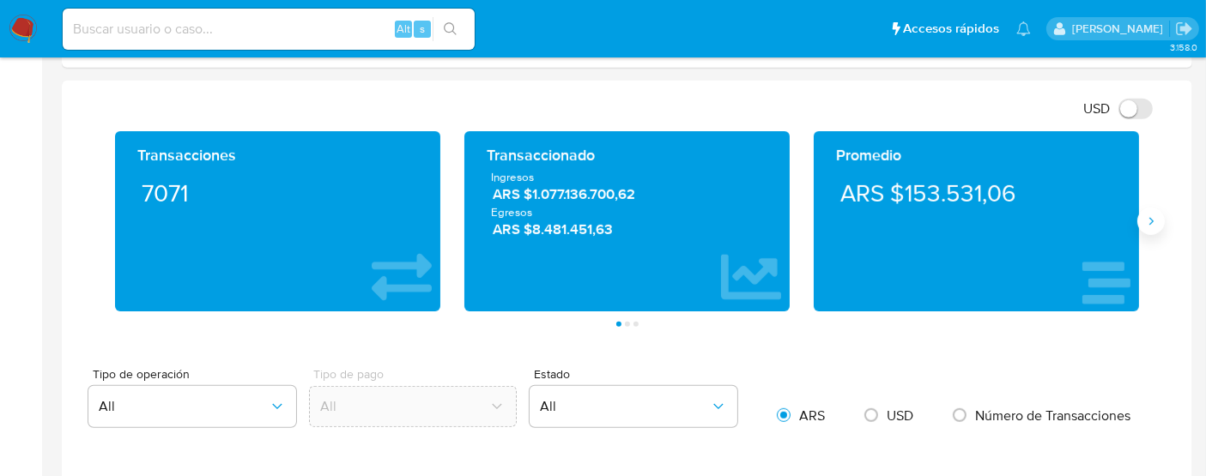
click at [1152, 224] on icon "Siguiente" at bounding box center [1151, 222] width 14 height 14
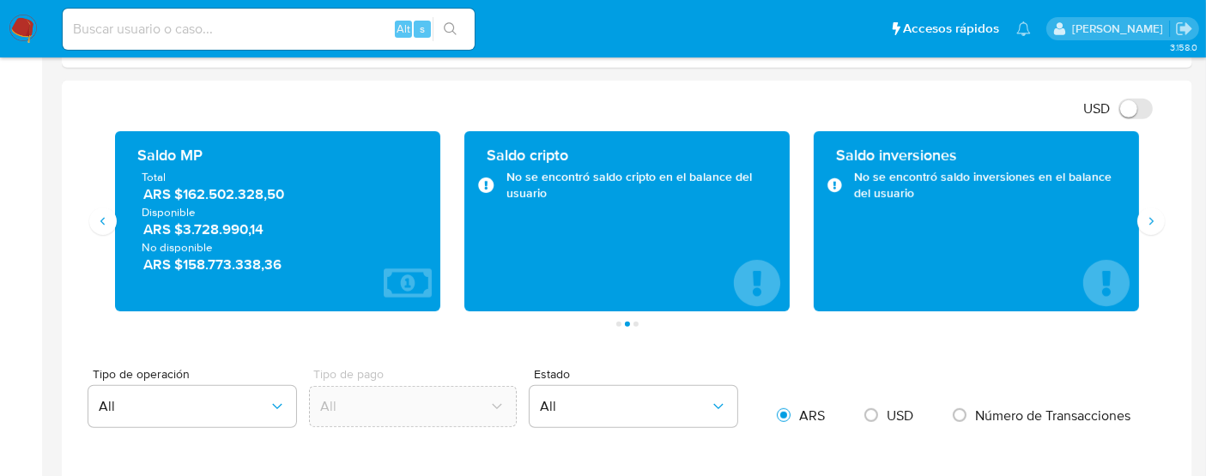
drag, startPoint x: 532, startPoint y: 153, endPoint x: 593, endPoint y: 147, distance: 61.2
click at [593, 147] on div "Saldo cripto" at bounding box center [627, 155] width 281 height 21
drag, startPoint x: 848, startPoint y: 167, endPoint x: 973, endPoint y: 153, distance: 126.1
click at [973, 153] on div "Saldo inversiones No se encontró saldo inversiones en el balance del usuario" at bounding box center [976, 221] width 298 height 153
click at [1153, 216] on icon "Siguiente" at bounding box center [1151, 222] width 14 height 14
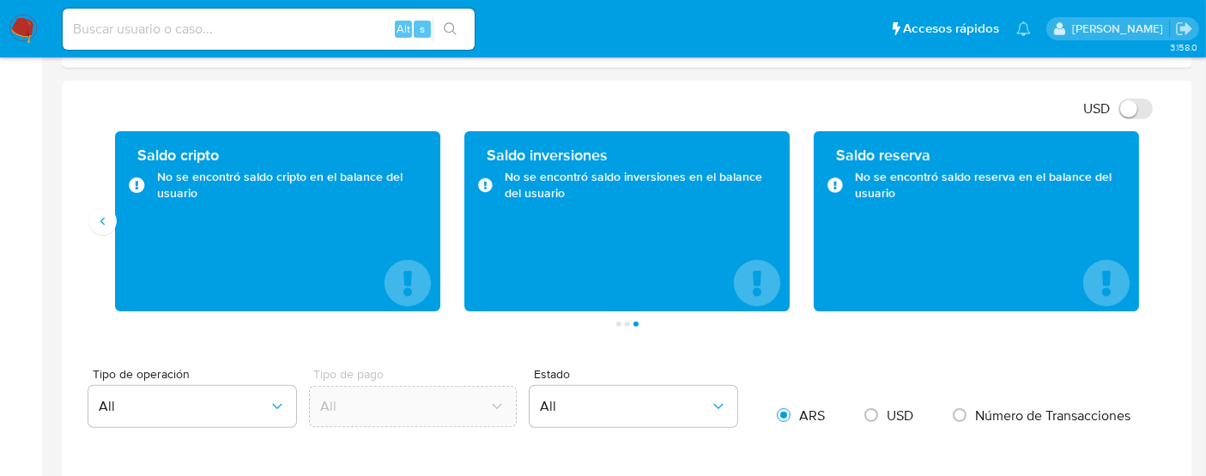
drag, startPoint x: 832, startPoint y: 159, endPoint x: 897, endPoint y: 158, distance: 64.4
click at [897, 158] on div "Saldo reserva" at bounding box center [976, 155] width 298 height 21
click at [911, 227] on div "Saldo reserva No se encontró saldo reserva en el balance del usuario" at bounding box center [976, 221] width 298 height 153
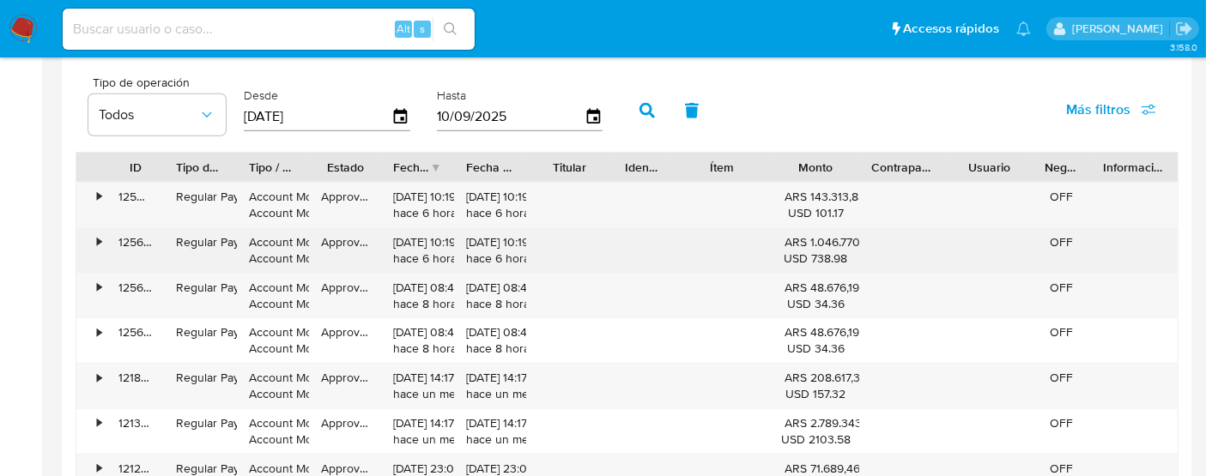
scroll to position [1525, 0]
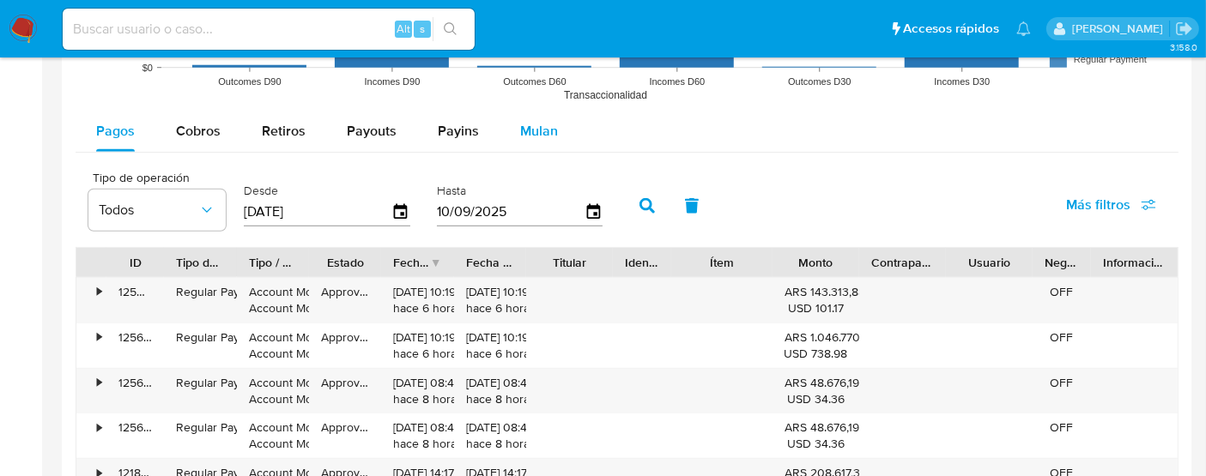
click at [505, 124] on button "Mulan" at bounding box center [538, 131] width 79 height 41
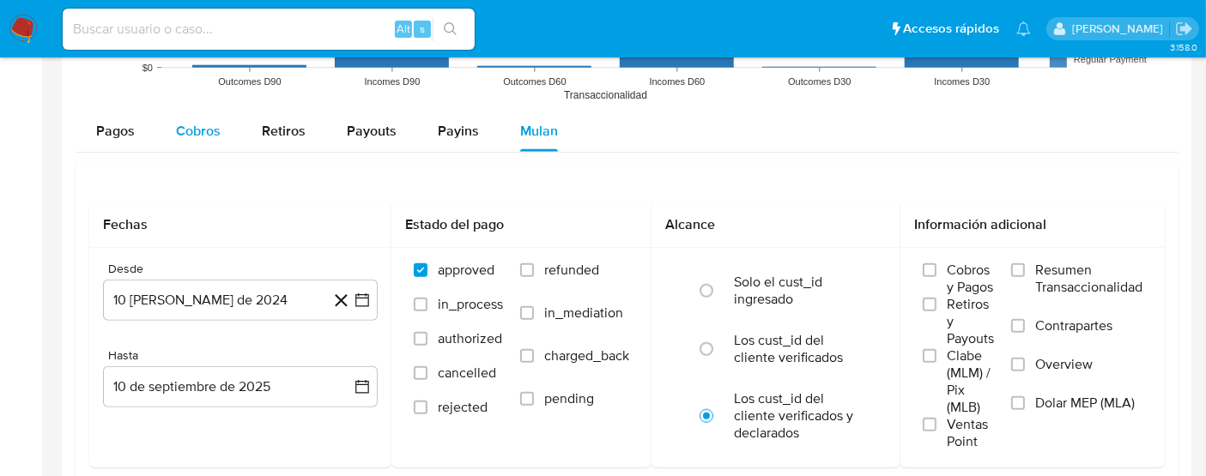
click at [172, 130] on button "Cobros" at bounding box center [198, 131] width 86 height 41
select select "10"
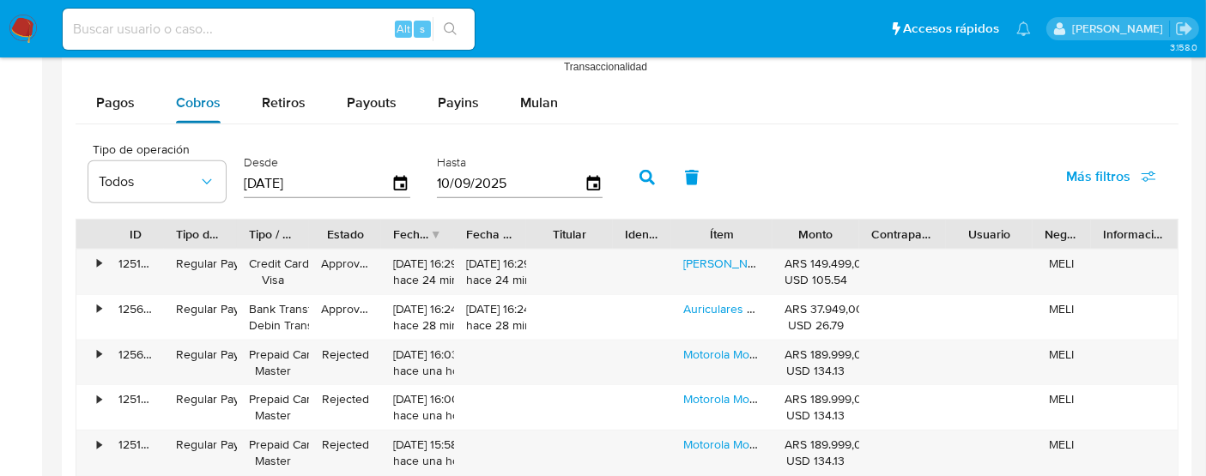
scroll to position [1554, 0]
click at [100, 254] on div "•" at bounding box center [91, 271] width 30 height 45
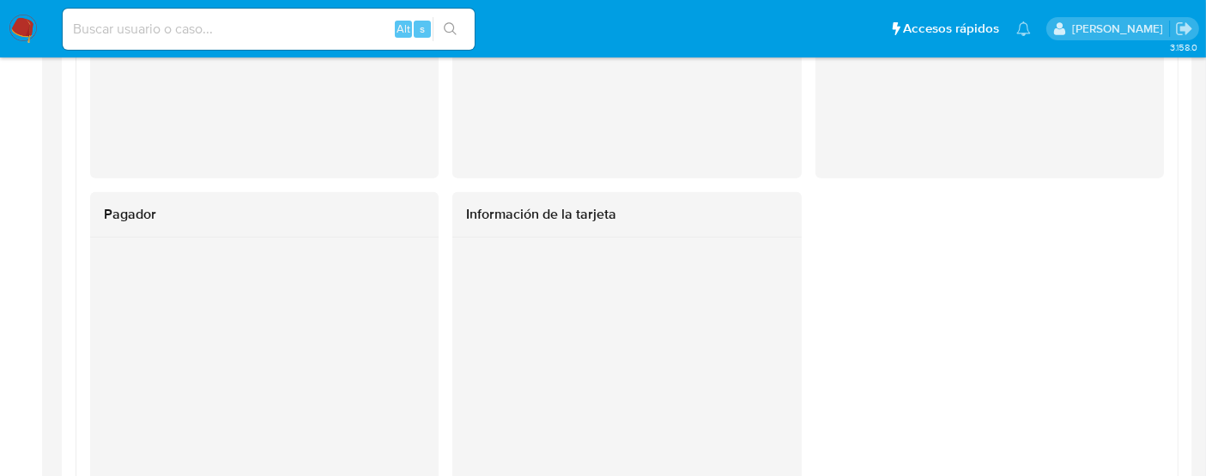
scroll to position [2030, 0]
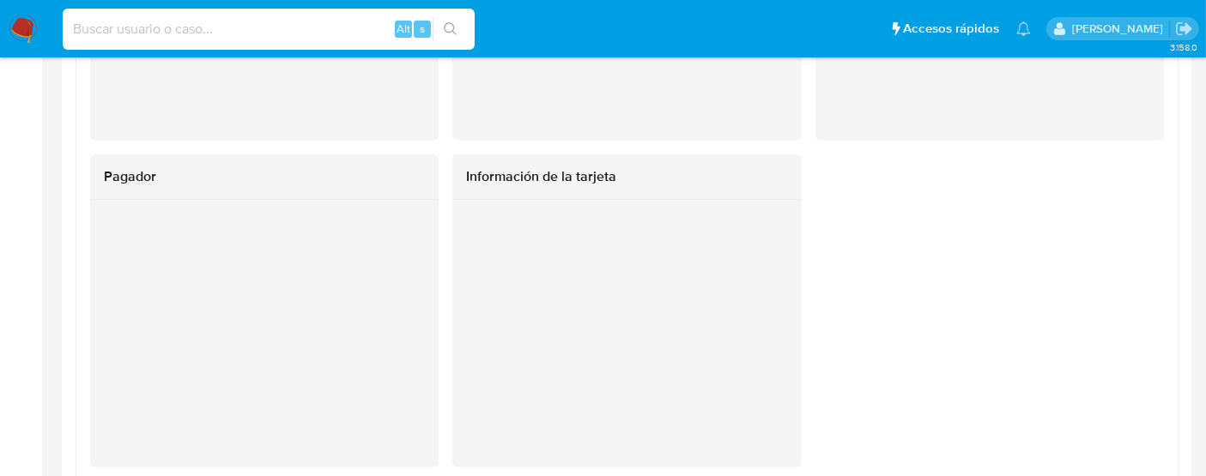
click at [132, 26] on input at bounding box center [269, 29] width 412 height 22
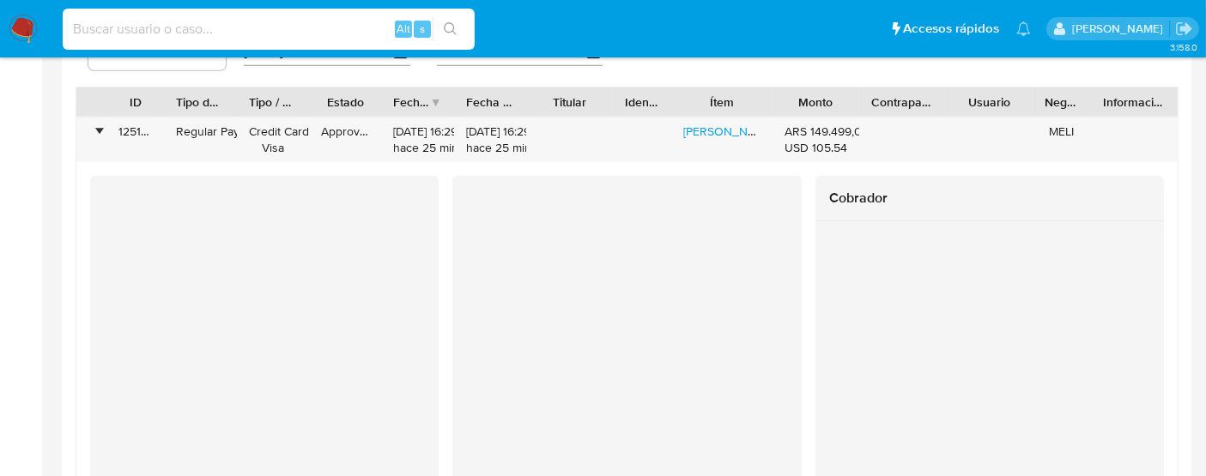
scroll to position [1649, 0]
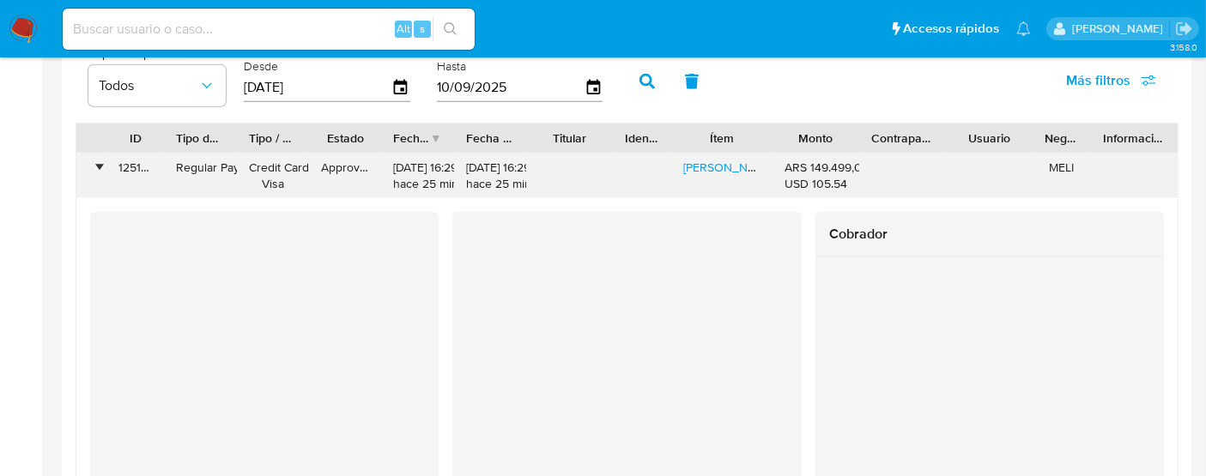
click at [100, 165] on div "•" at bounding box center [99, 168] width 4 height 16
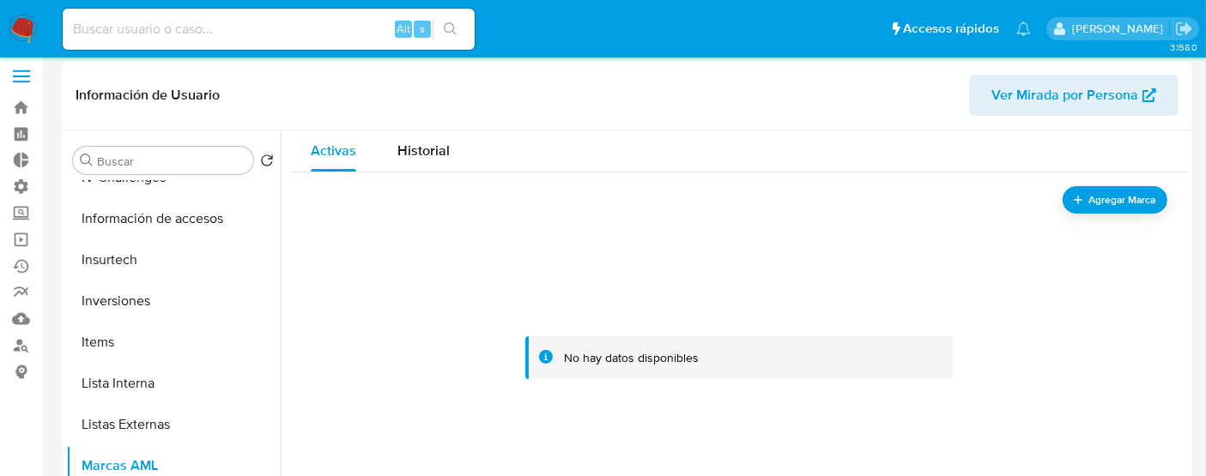
scroll to position [0, 0]
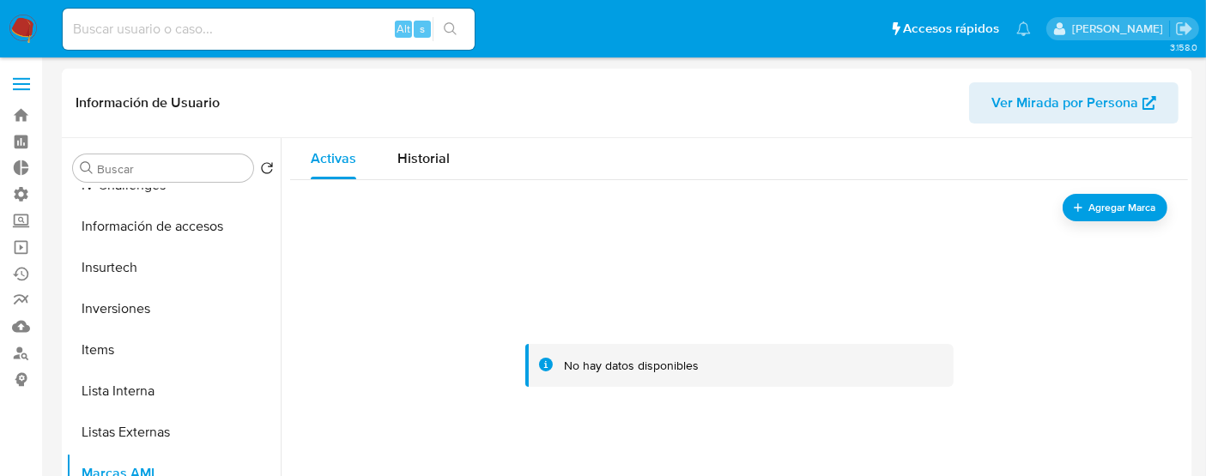
click at [25, 86] on label at bounding box center [21, 84] width 43 height 36
click at [0, 0] on input "checkbox" at bounding box center [0, 0] width 0 height 0
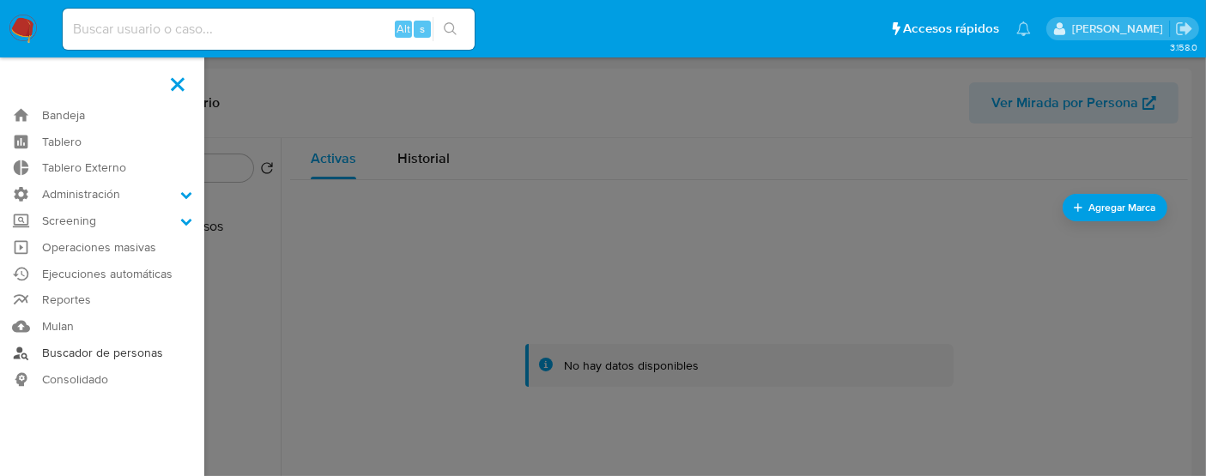
click at [77, 354] on link "Buscador de personas" at bounding box center [102, 353] width 204 height 27
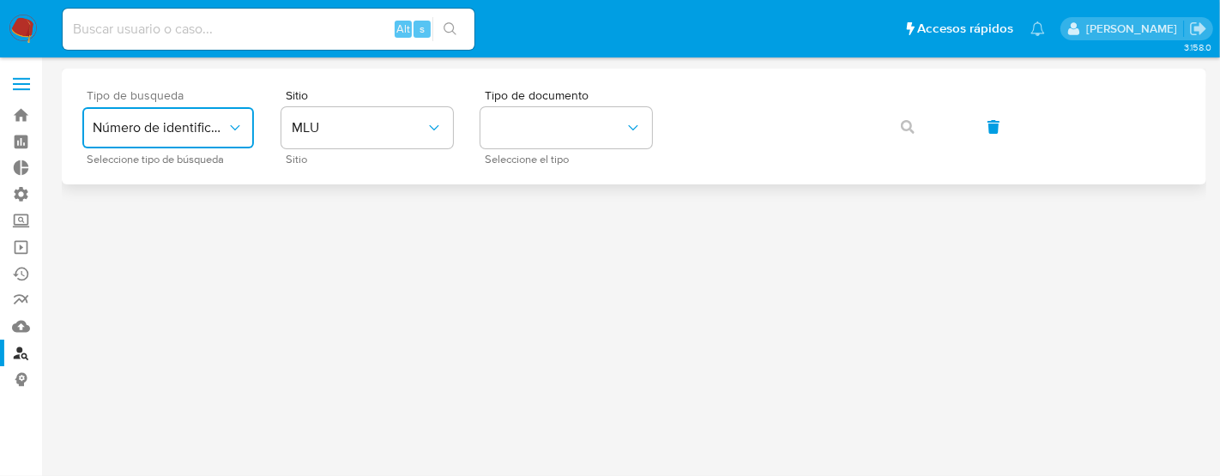
click at [152, 136] on span "Número de identificación" at bounding box center [160, 127] width 134 height 17
click at [132, 239] on span "User ID" at bounding box center [115, 232] width 44 height 17
click at [173, 130] on span "User ID" at bounding box center [160, 127] width 134 height 17
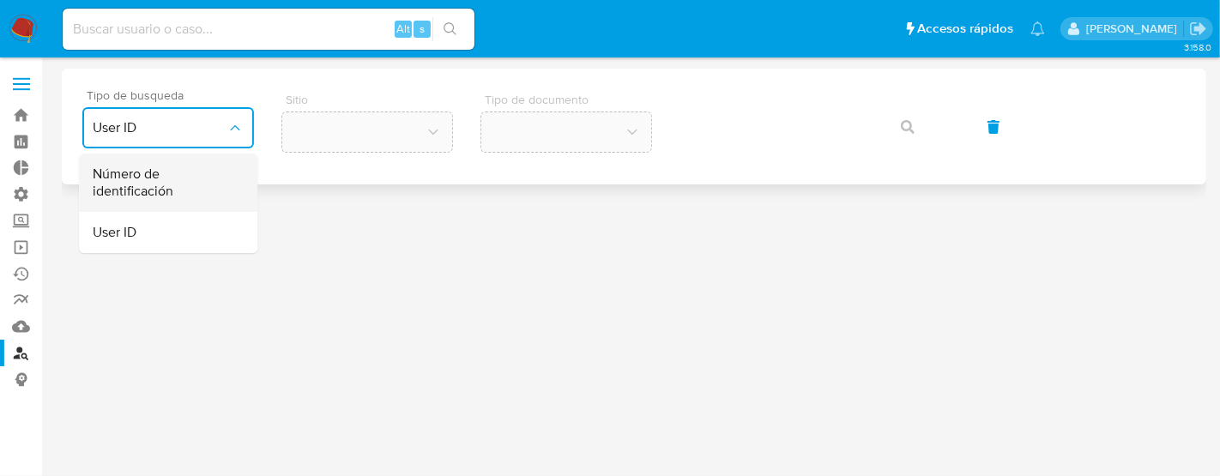
click at [158, 185] on span "Número de identificación" at bounding box center [163, 183] width 141 height 34
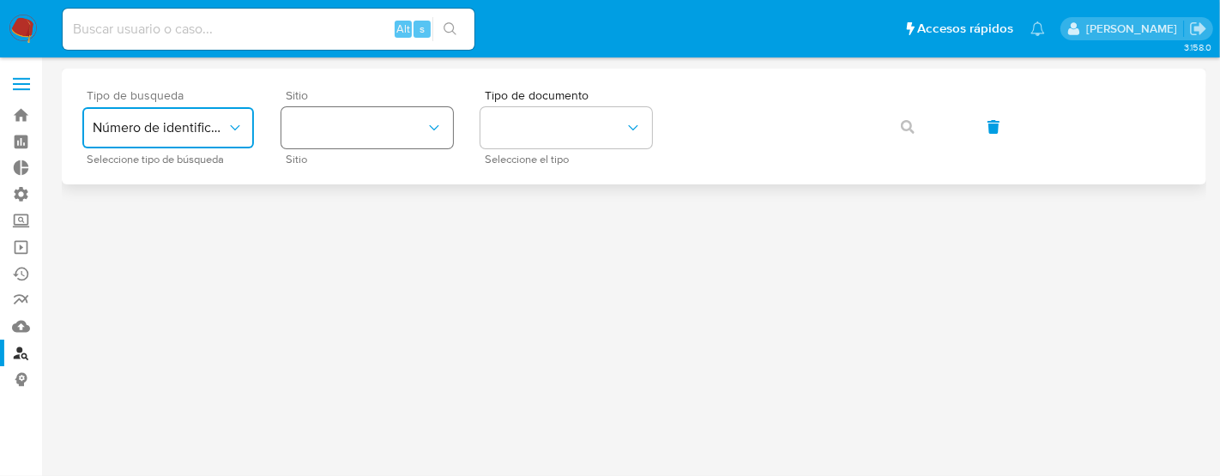
click at [313, 133] on button "site_id" at bounding box center [367, 127] width 172 height 41
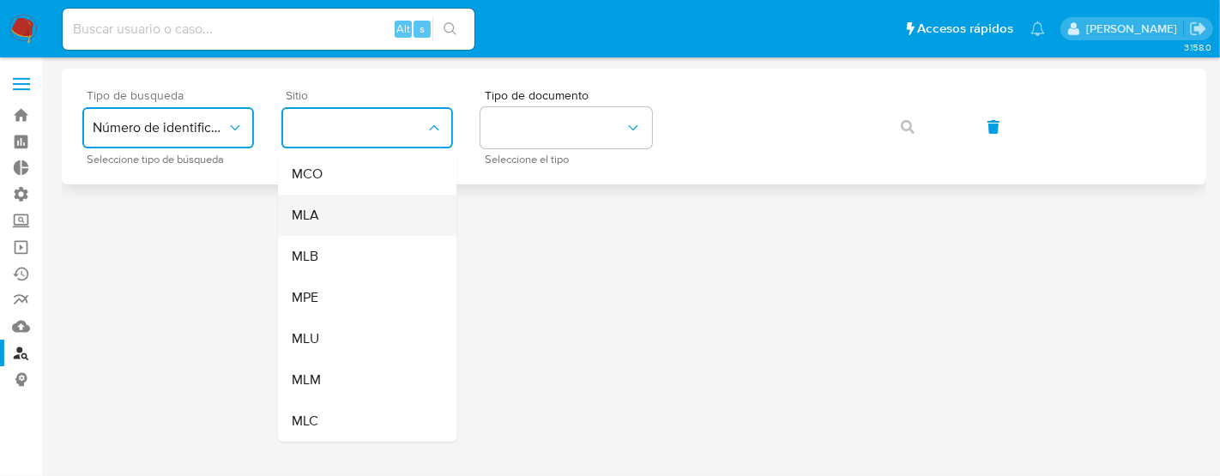
click at [318, 210] on span "MLA" at bounding box center [305, 215] width 27 height 17
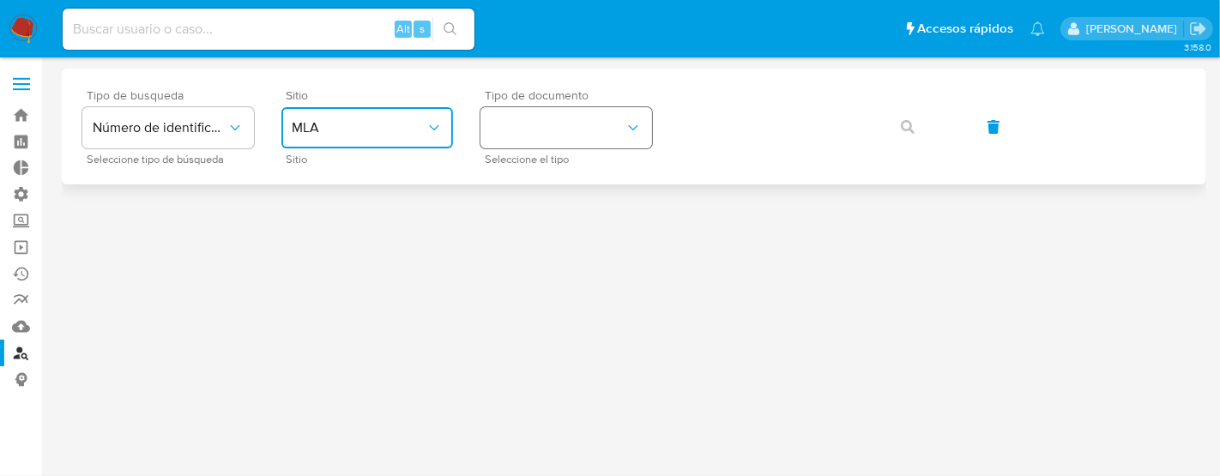
click at [578, 132] on button "identificationType" at bounding box center [567, 127] width 172 height 41
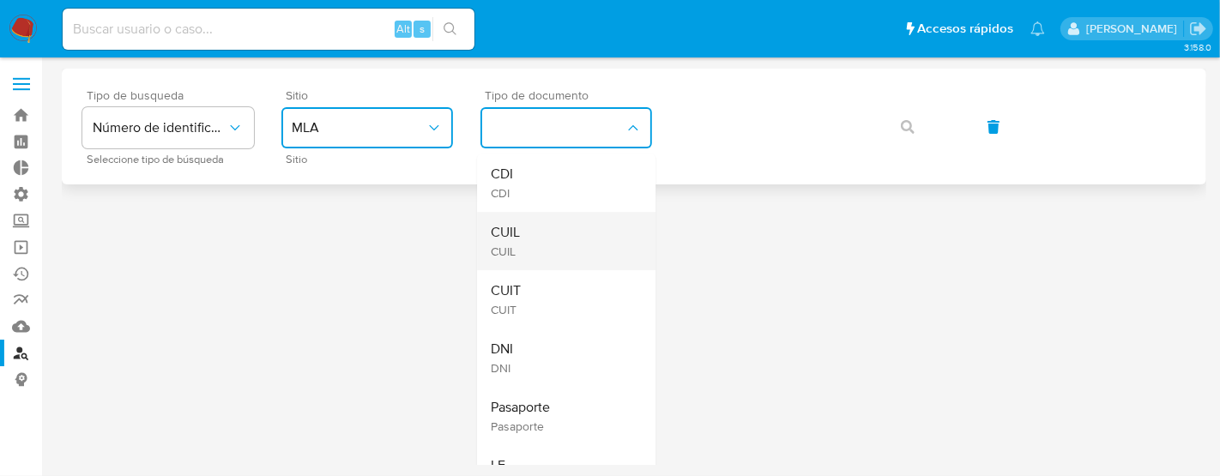
click at [499, 249] on span "CUIL" at bounding box center [505, 251] width 29 height 15
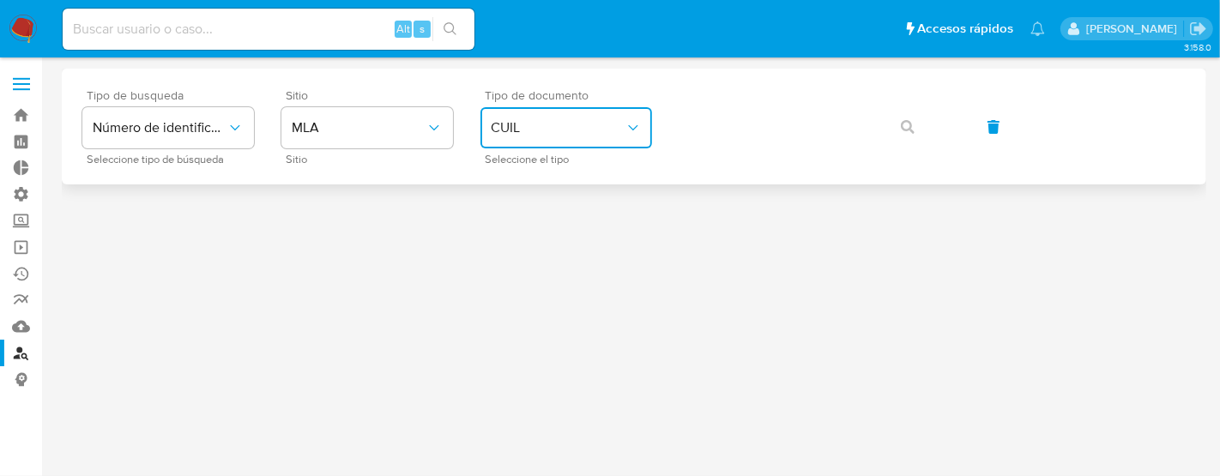
click at [526, 119] on span "CUIL" at bounding box center [558, 127] width 134 height 17
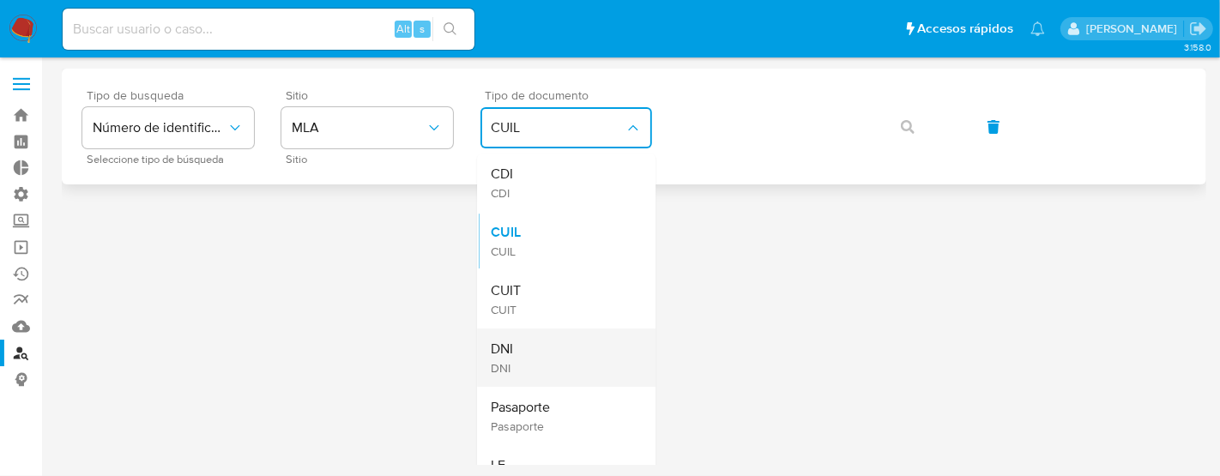
click at [514, 363] on div "DNI DNI" at bounding box center [561, 358] width 141 height 58
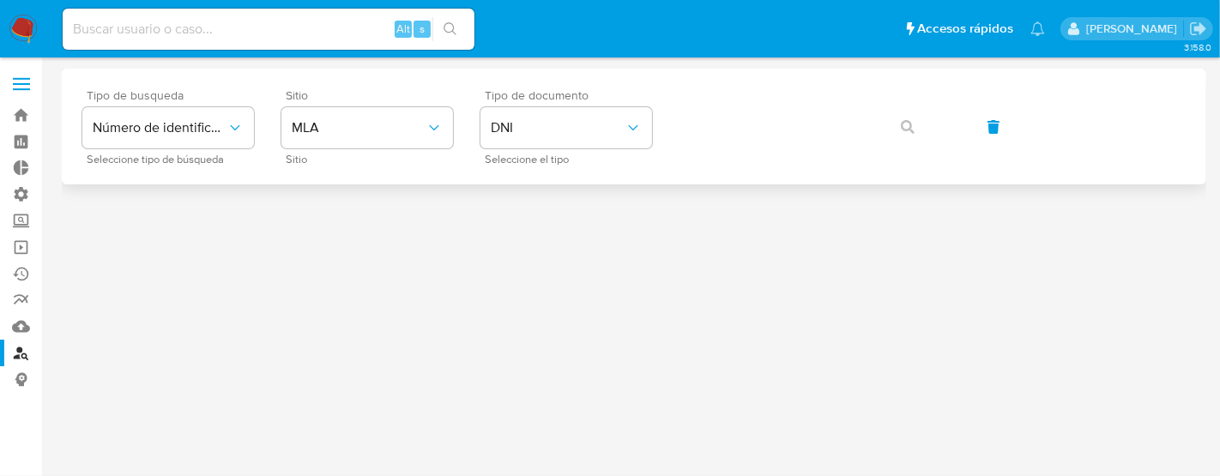
click at [733, 96] on div "Tipo de busqueda Número de identificación Seleccione tipo de búsqueda Sitio MLA…" at bounding box center [634, 126] width 1104 height 75
click at [901, 121] on icon "button" at bounding box center [908, 127] width 14 height 14
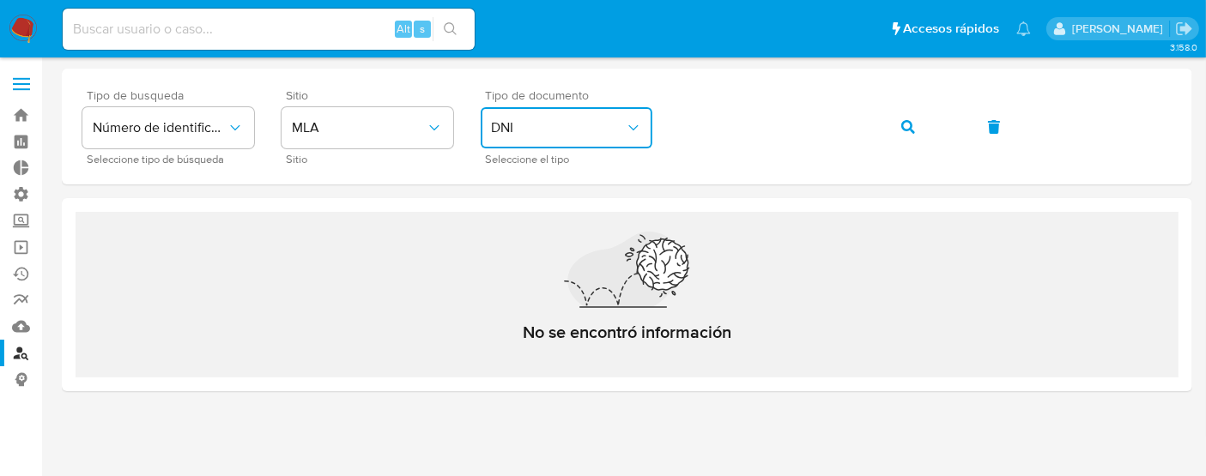
click at [583, 136] on span "DNI" at bounding box center [558, 127] width 134 height 17
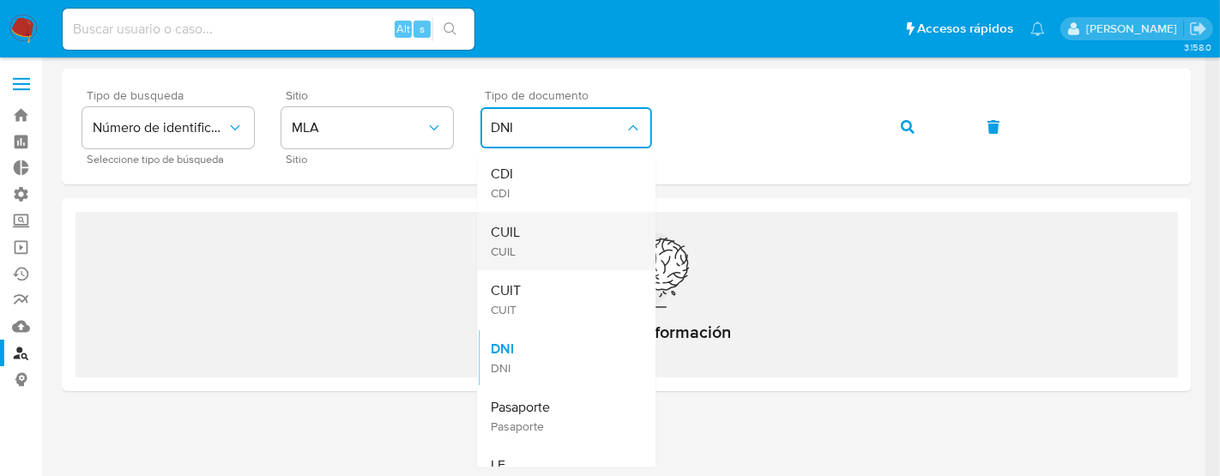
click at [547, 224] on div "CUIL CUIL" at bounding box center [561, 241] width 141 height 58
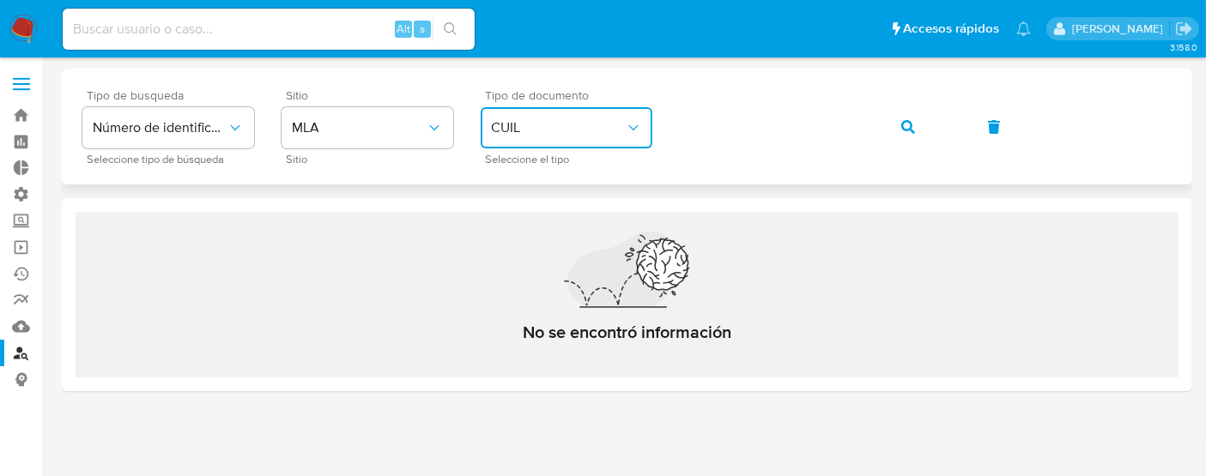
click at [885, 130] on button "button" at bounding box center [908, 126] width 58 height 41
click at [908, 129] on icon "button" at bounding box center [908, 127] width 14 height 14
click at [902, 123] on icon "button" at bounding box center [908, 127] width 14 height 14
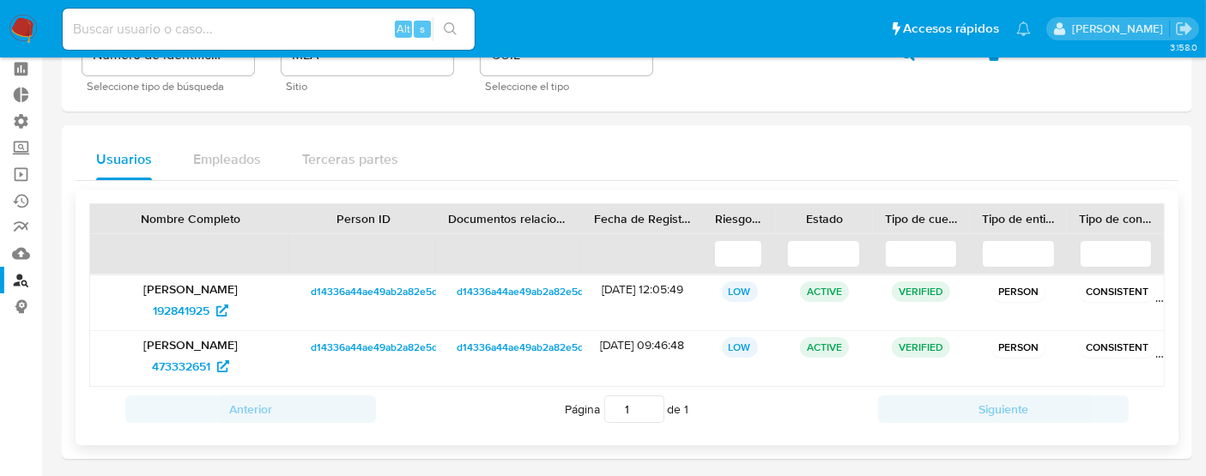
scroll to position [95, 0]
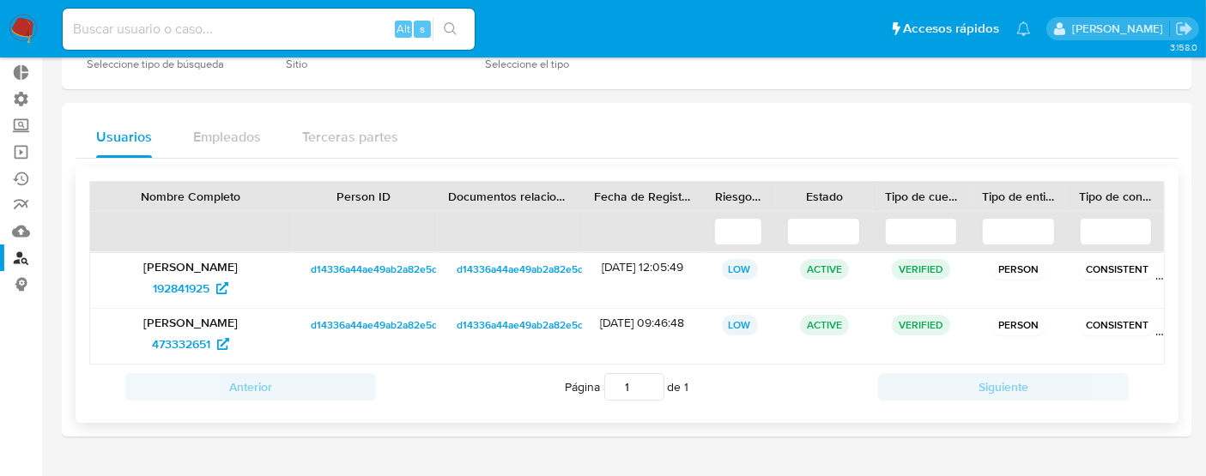
click at [370, 270] on span "d14336a44ae49ab2a82e5d36097110ae" at bounding box center [402, 269] width 182 height 21
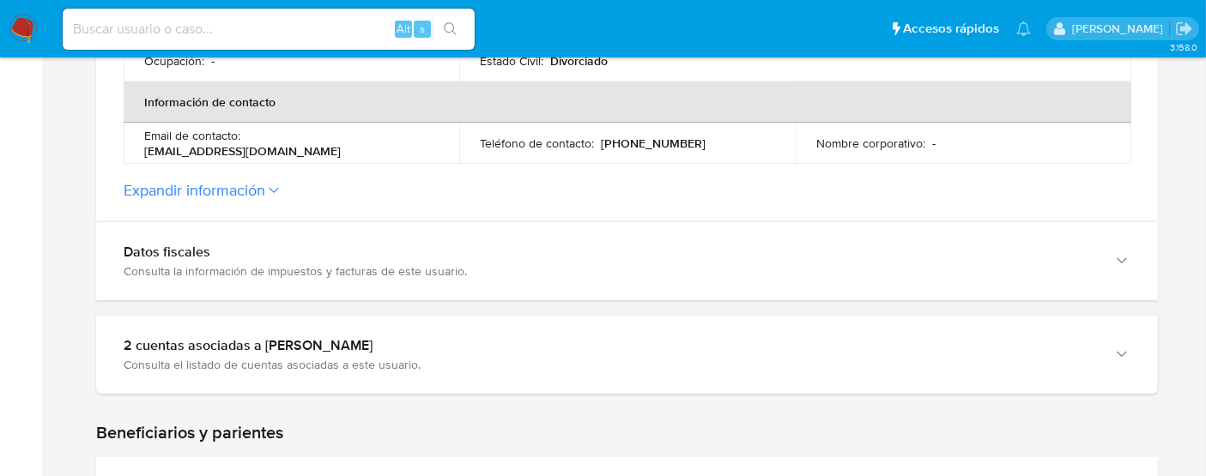
scroll to position [762, 0]
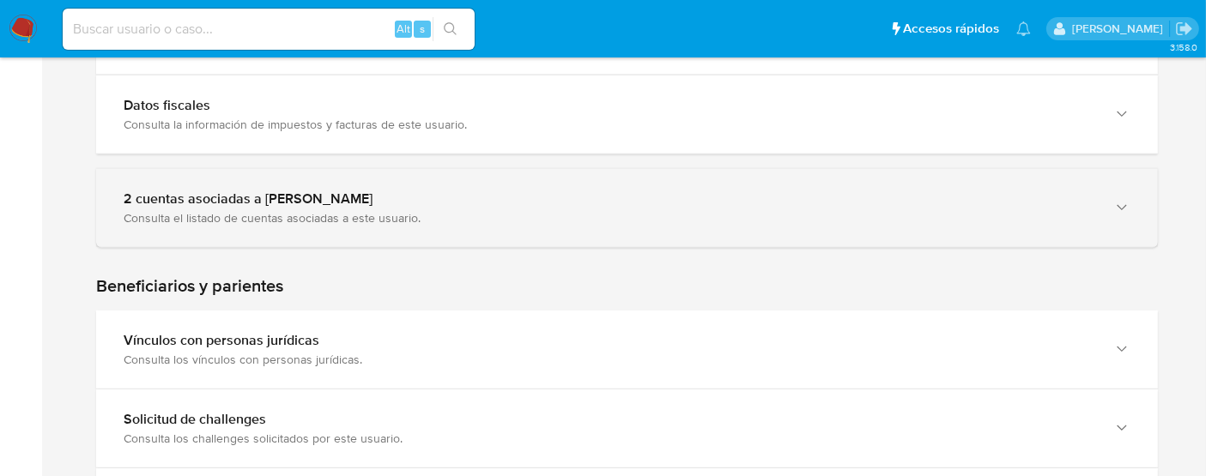
click at [268, 220] on div "Consulta el listado de cuentas asociadas a este usuario." at bounding box center [610, 217] width 972 height 15
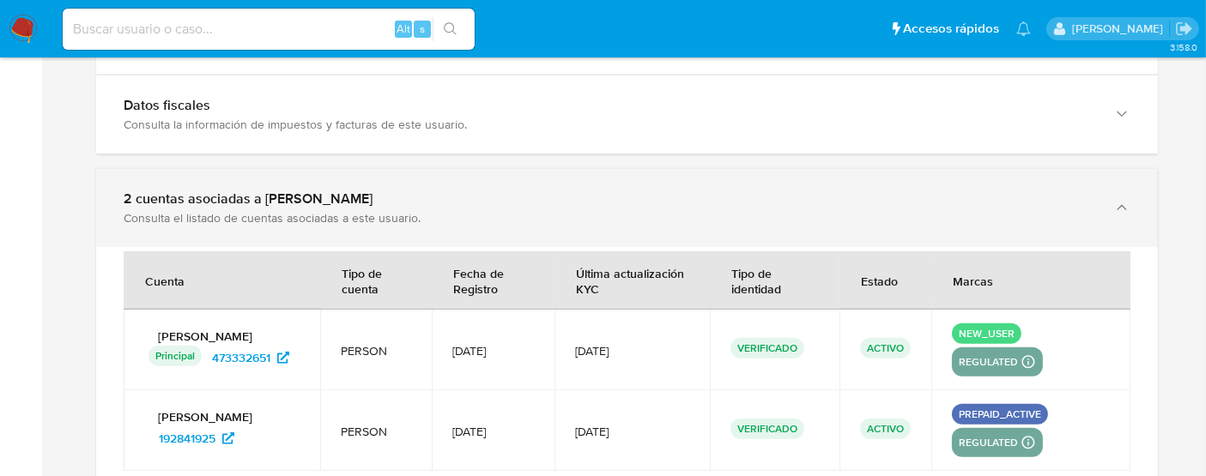
click at [521, 210] on div "Consulta el listado de cuentas asociadas a este usuario." at bounding box center [610, 217] width 972 height 15
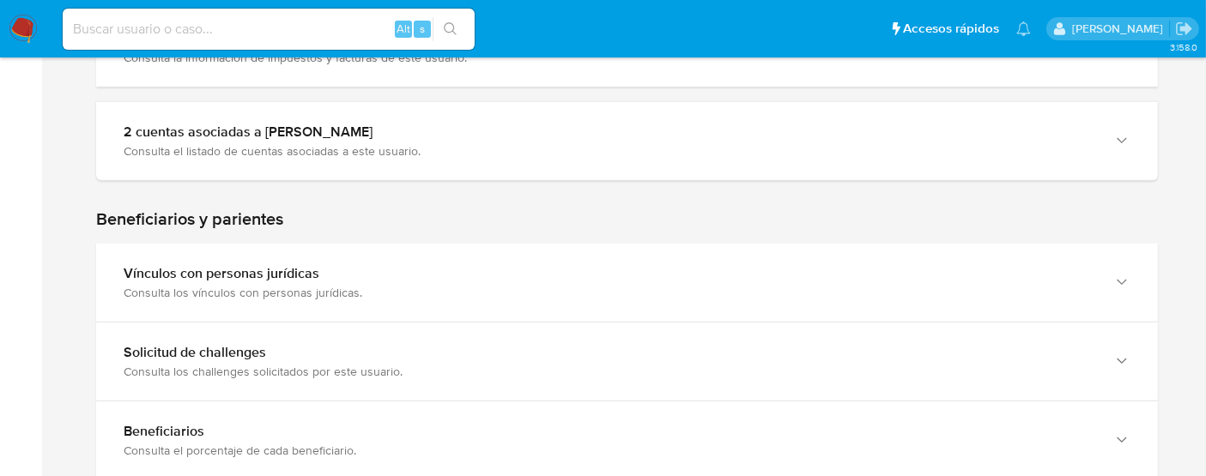
scroll to position [858, 0]
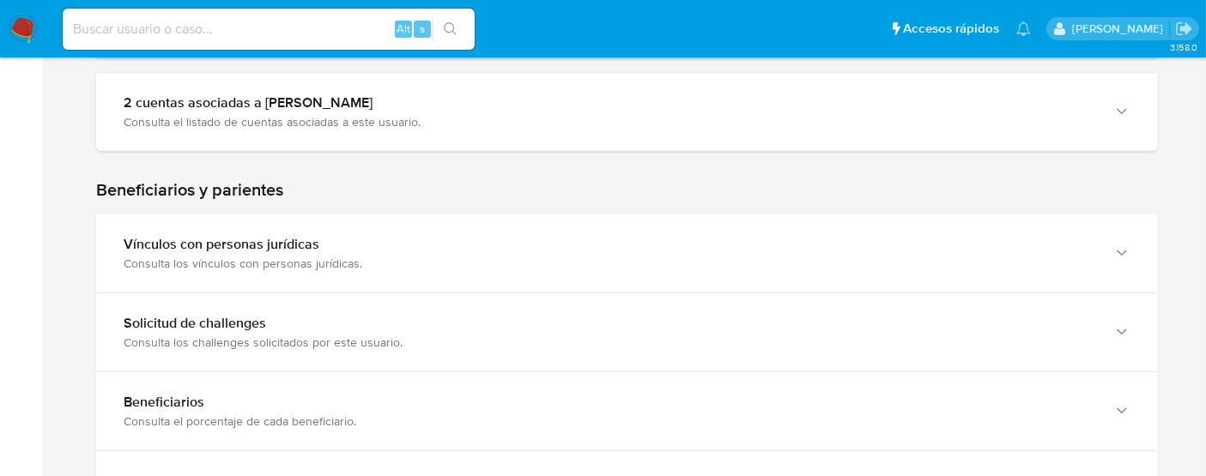
click at [171, 31] on input at bounding box center [269, 29] width 412 height 22
type input "fravega"
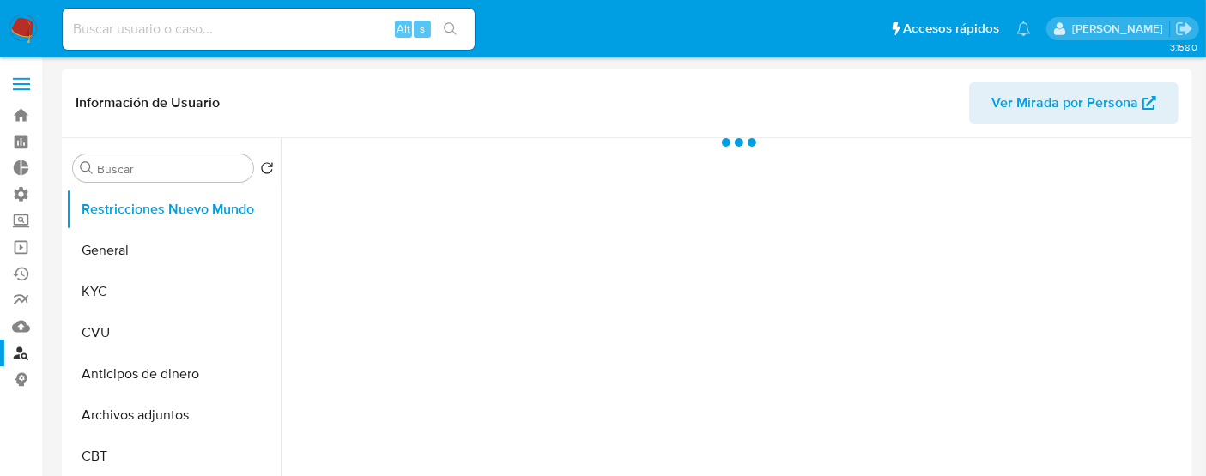
click at [1013, 99] on span "Ver Mirada por Persona" at bounding box center [1064, 102] width 147 height 41
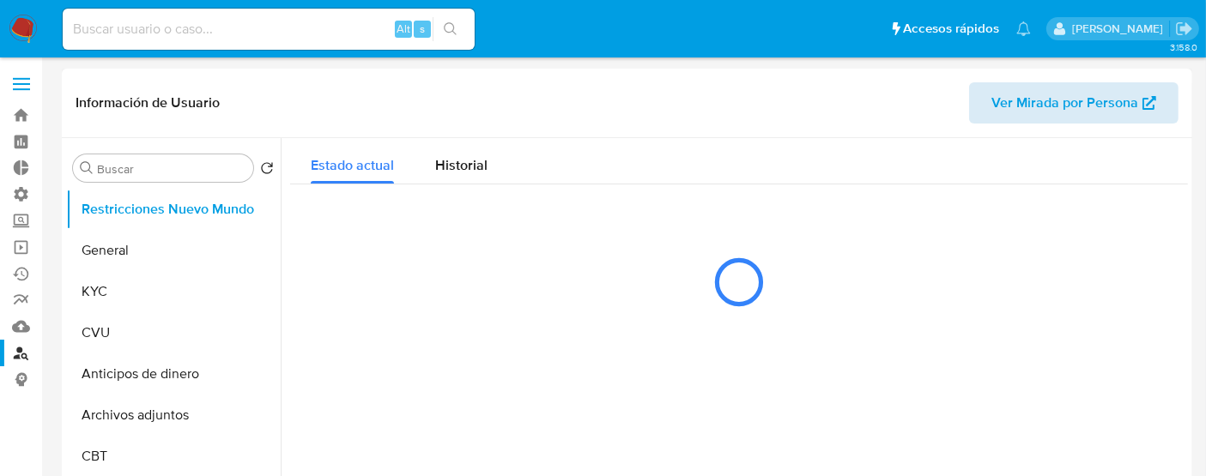
select select "10"
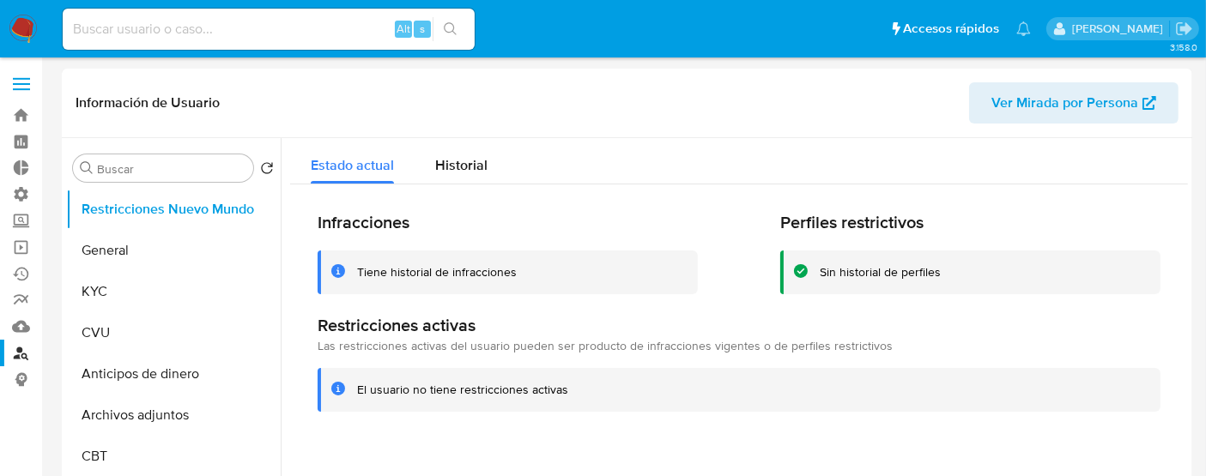
click at [21, 87] on label at bounding box center [21, 84] width 43 height 36
click at [0, 0] on input "checkbox" at bounding box center [0, 0] width 0 height 0
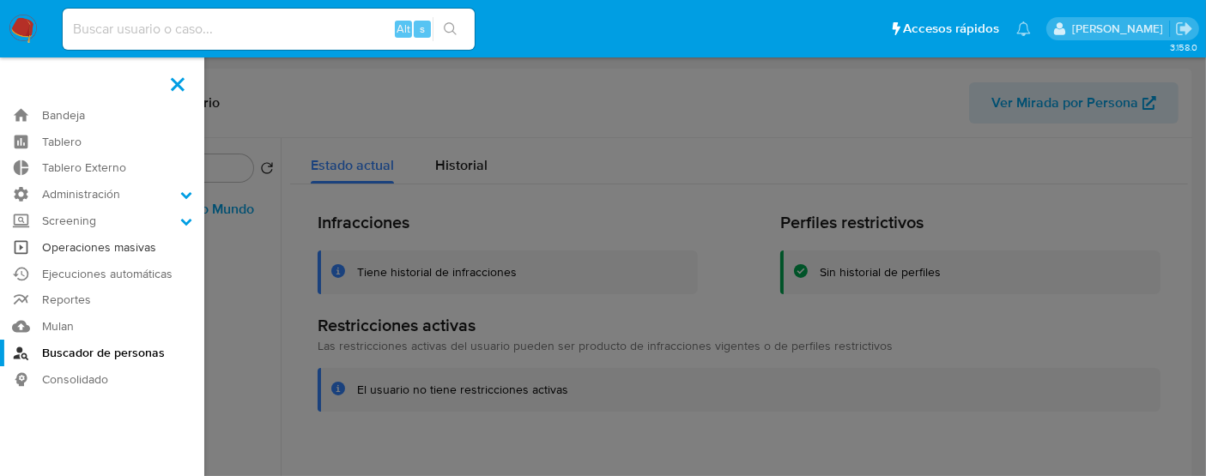
click at [69, 252] on link "Operaciones masivas" at bounding box center [102, 247] width 204 height 27
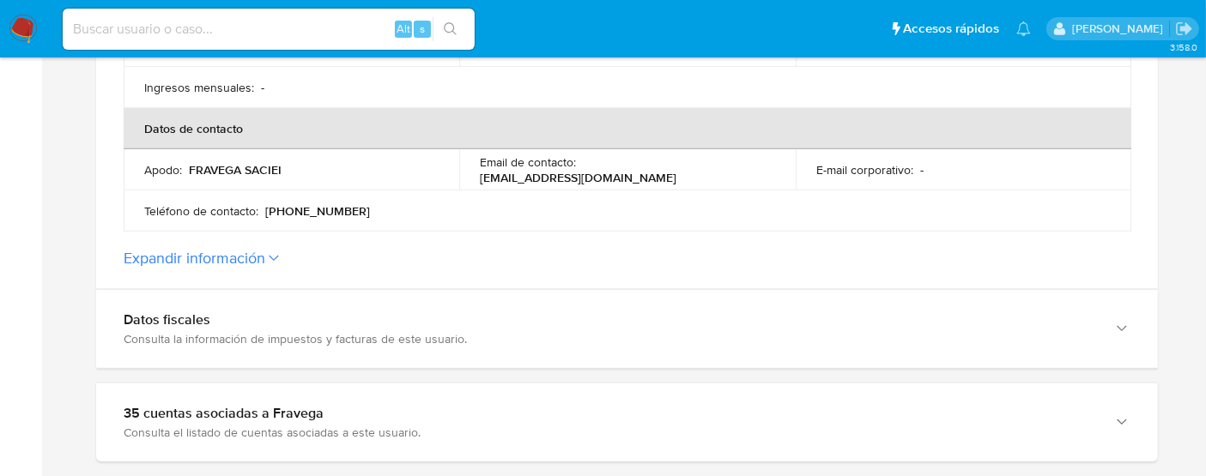
scroll to position [953, 0]
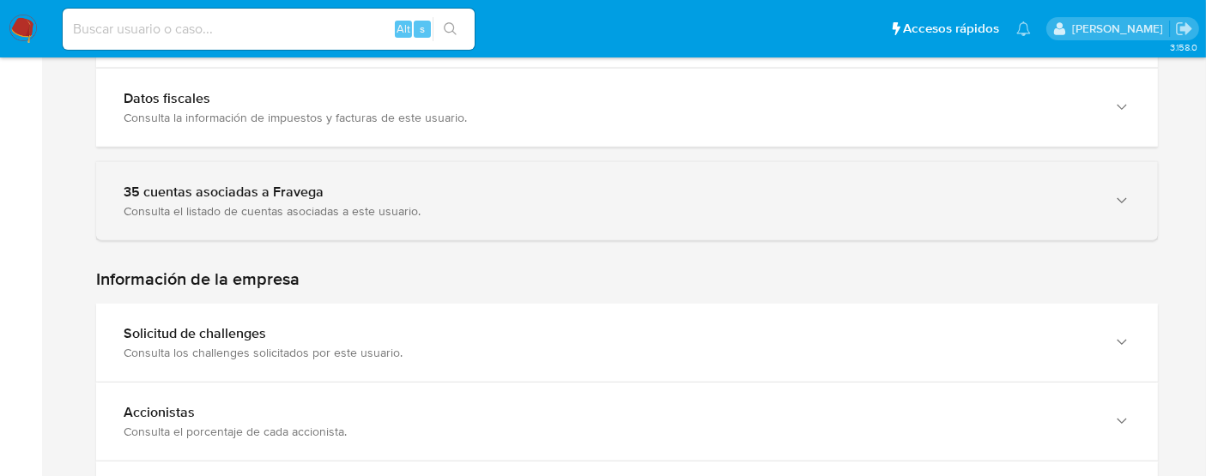
click at [332, 203] on div "Consulta el listado de cuentas asociadas a este usuario." at bounding box center [610, 210] width 972 height 15
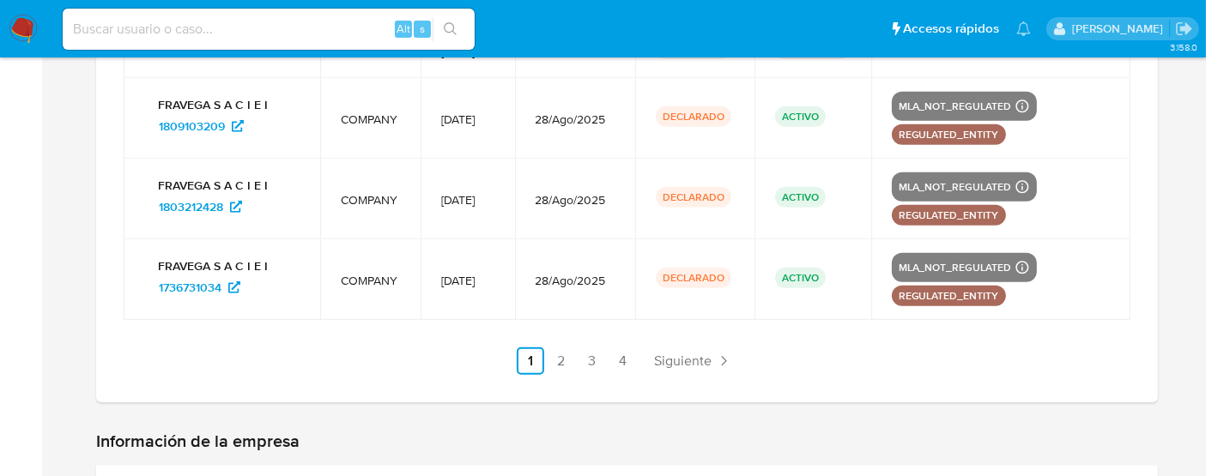
scroll to position [2097, 0]
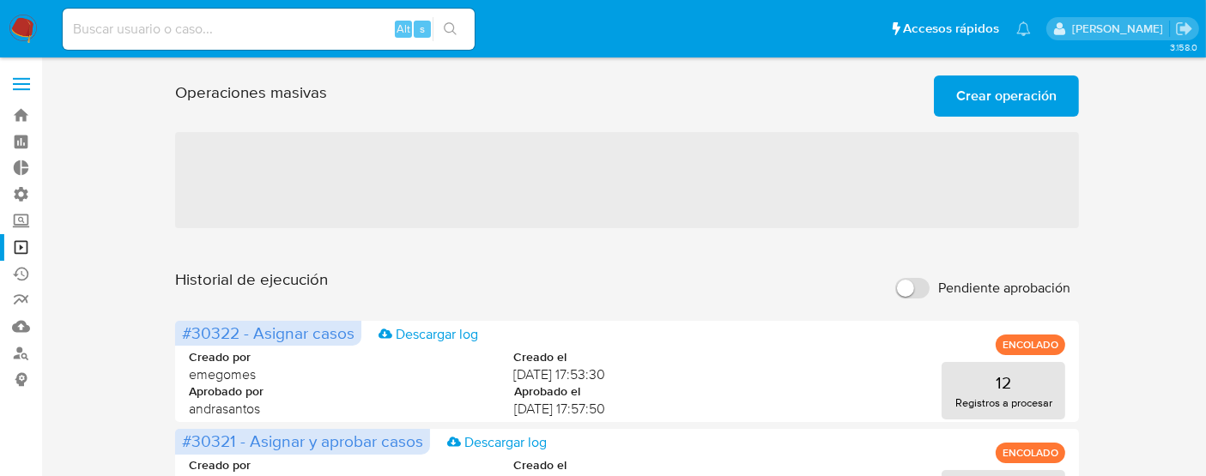
click at [967, 90] on span "Crear operación" at bounding box center [1006, 96] width 100 height 38
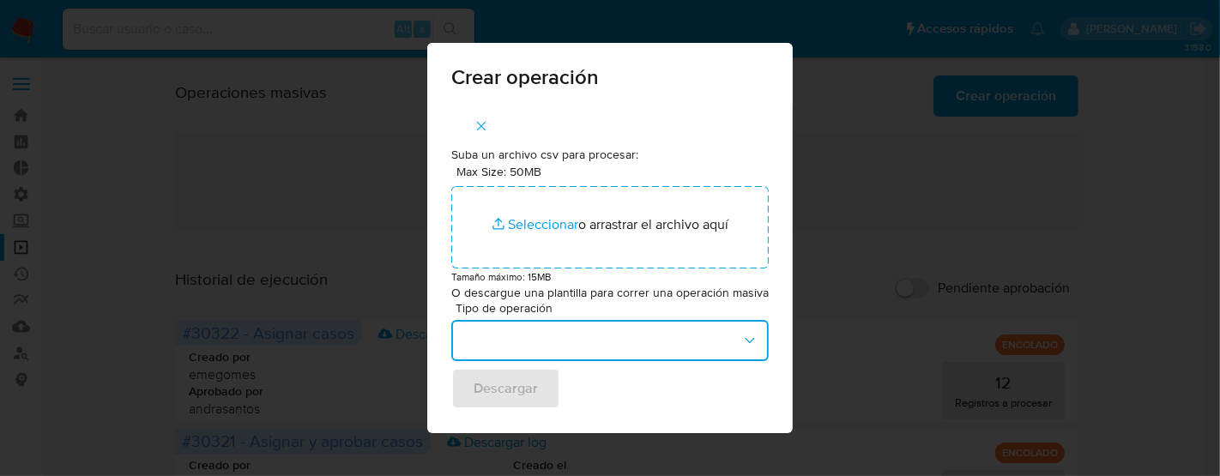
click at [558, 337] on button "button" at bounding box center [610, 340] width 318 height 41
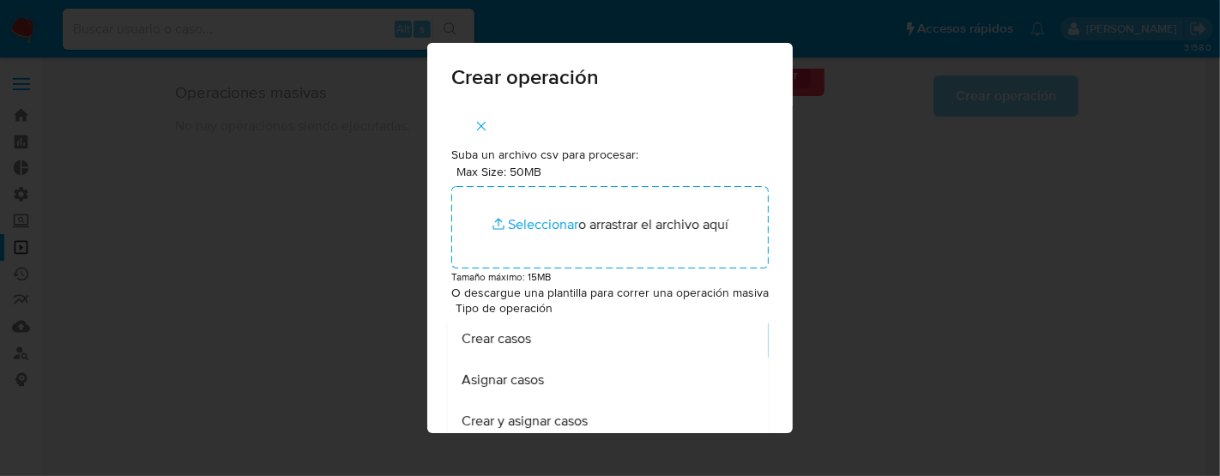
click at [723, 339] on div "Crear casos" at bounding box center [603, 338] width 283 height 41
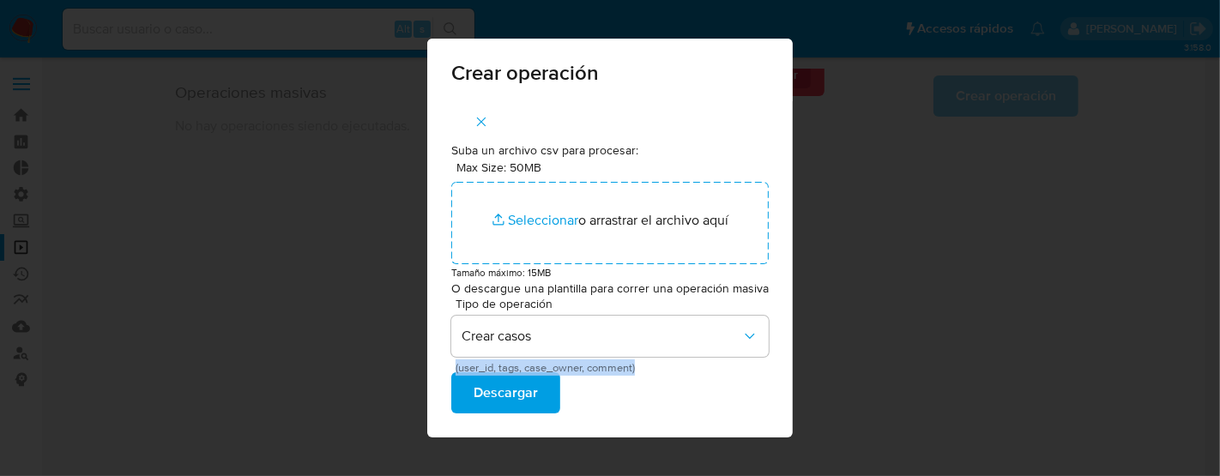
drag, startPoint x: 454, startPoint y: 370, endPoint x: 644, endPoint y: 371, distance: 189.6
click at [644, 371] on div "Tipo de operación Crear casos (user_id, tags, case_owner, comment)" at bounding box center [610, 335] width 318 height 75
click at [571, 390] on div "Tipo de operación Crear casos (user_id, tags, case_owner, comment) Descargar" at bounding box center [610, 356] width 318 height 116
click at [535, 402] on span "Descargar" at bounding box center [506, 393] width 64 height 38
click at [218, 104] on div "Crear operación Suba un archivo csv para procesar: Max Size: 50MB Seleccionar a…" at bounding box center [610, 238] width 1220 height 476
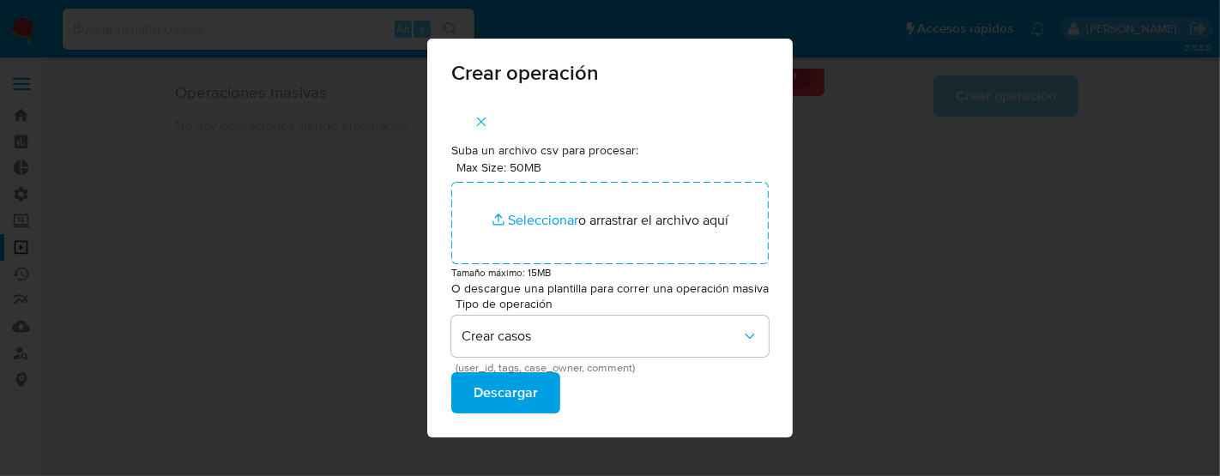
click at [484, 122] on icon "button" at bounding box center [481, 122] width 9 height 9
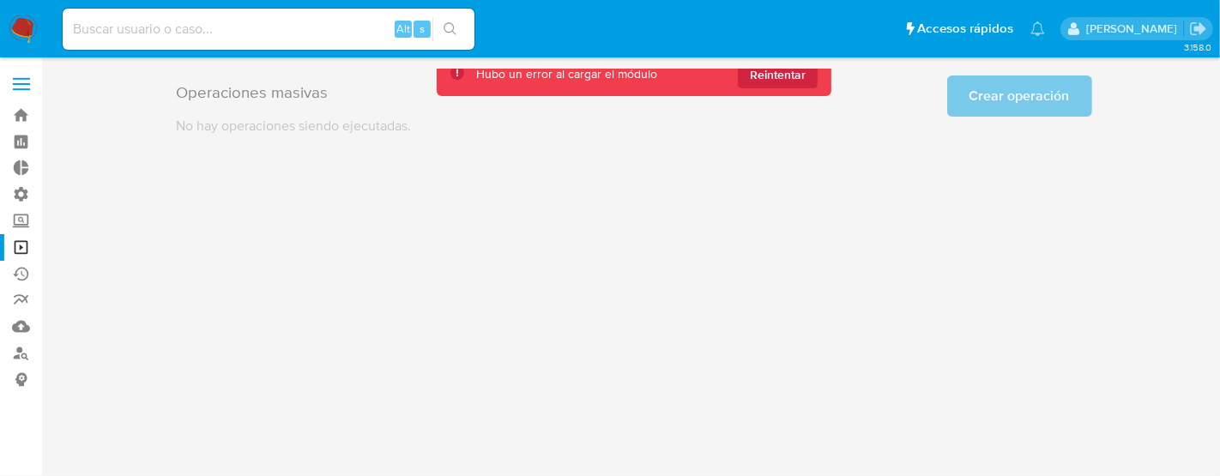
click at [1019, 260] on div "3.158.0" at bounding box center [634, 267] width 1145 height 396
click at [789, 77] on span "Reintentar" at bounding box center [778, 74] width 56 height 27
click at [765, 74] on span "Reintentar" at bounding box center [778, 74] width 56 height 27
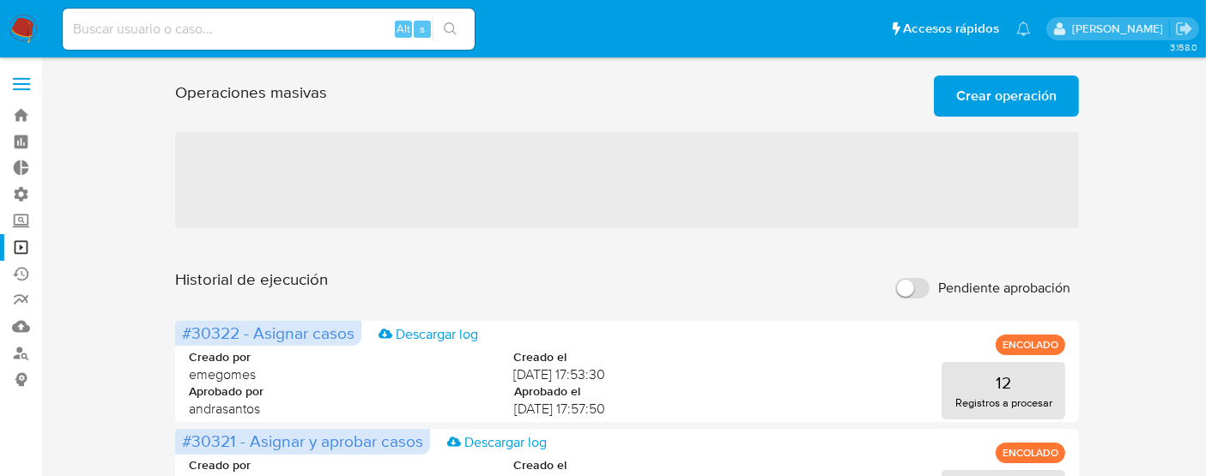
click at [22, 37] on img at bounding box center [23, 29] width 29 height 29
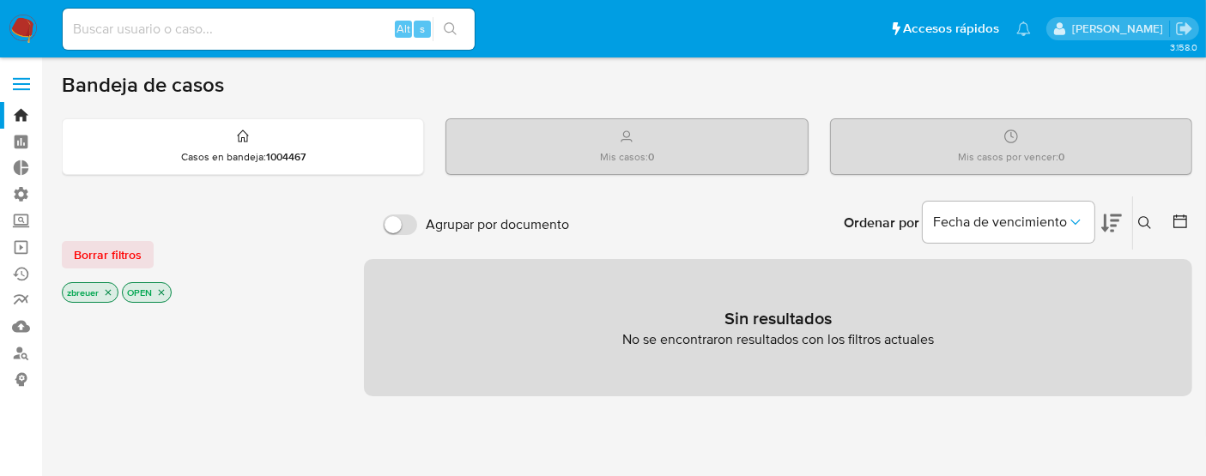
click at [107, 290] on icon "close-filter" at bounding box center [109, 293] width 6 height 6
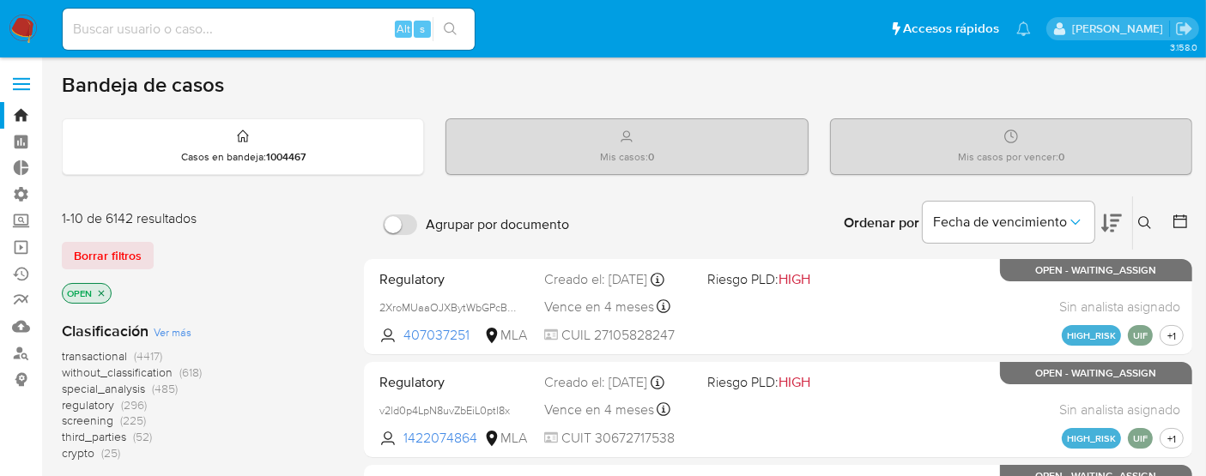
click at [1110, 227] on icon at bounding box center [1111, 223] width 21 height 21
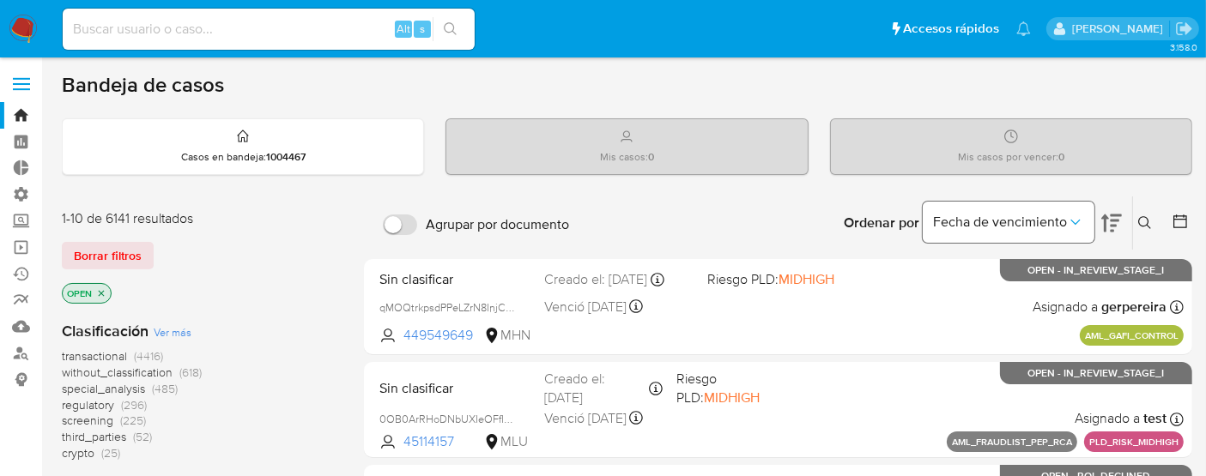
click at [1076, 218] on icon "Ordenar por" at bounding box center [1075, 222] width 17 height 17
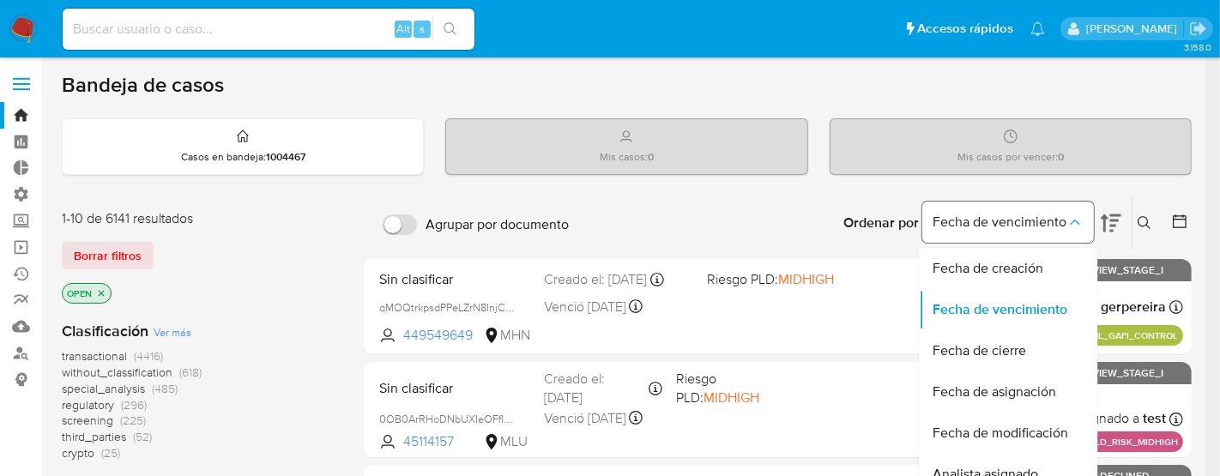
click at [1020, 230] on button "Fecha de vencimiento" at bounding box center [1008, 222] width 172 height 41
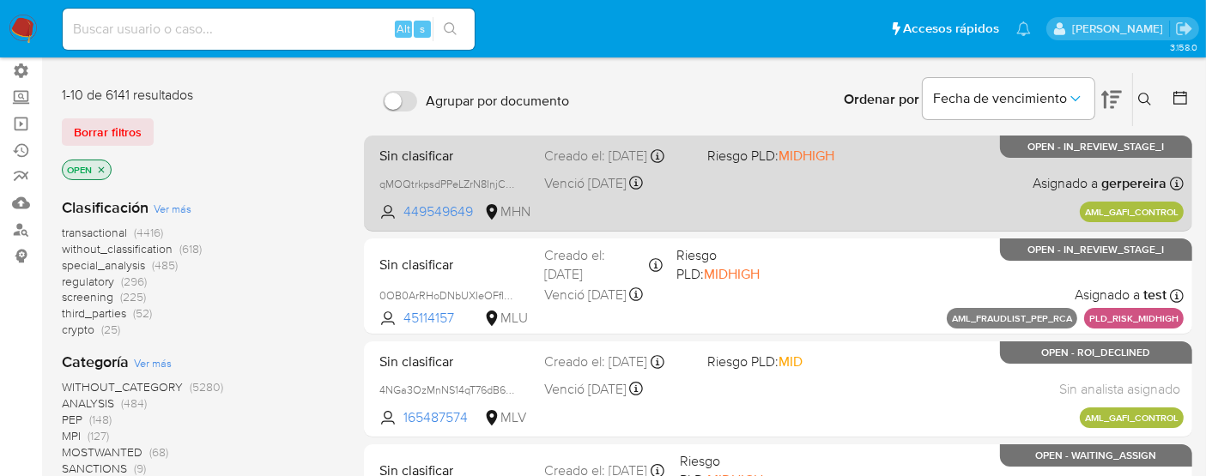
scroll to position [95, 0]
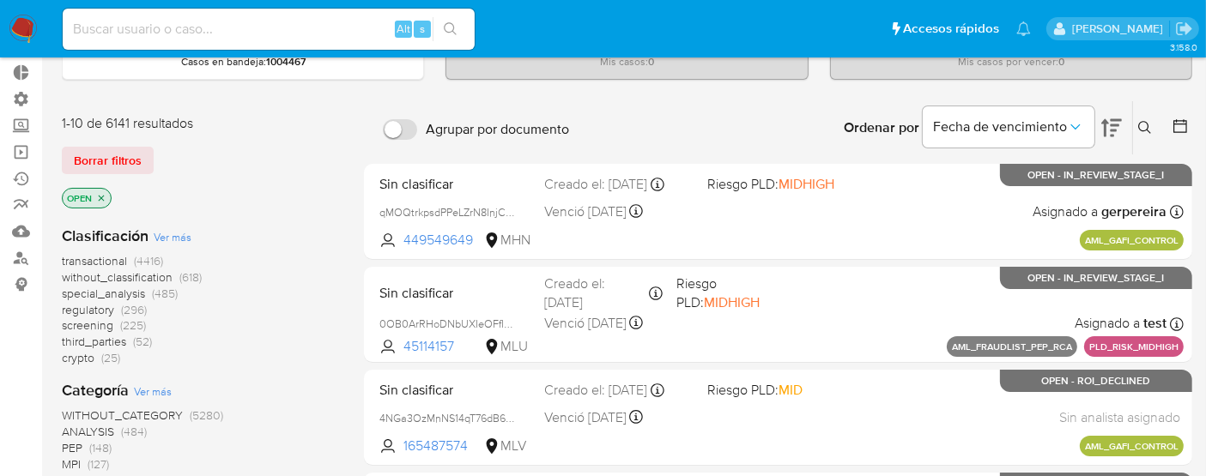
click at [1186, 124] on icon at bounding box center [1180, 126] width 14 height 14
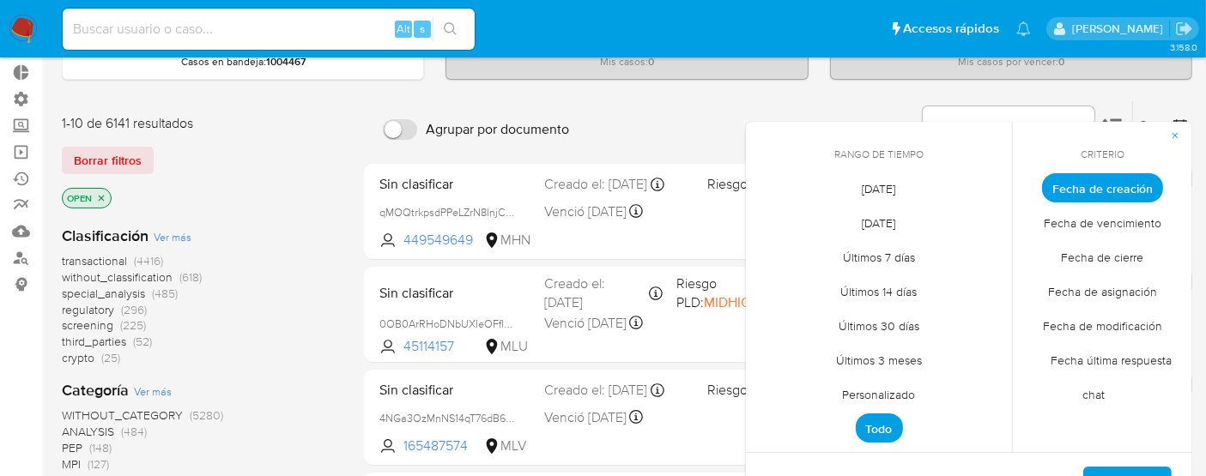
click at [1089, 227] on span "Fecha de vencimiento" at bounding box center [1102, 223] width 154 height 35
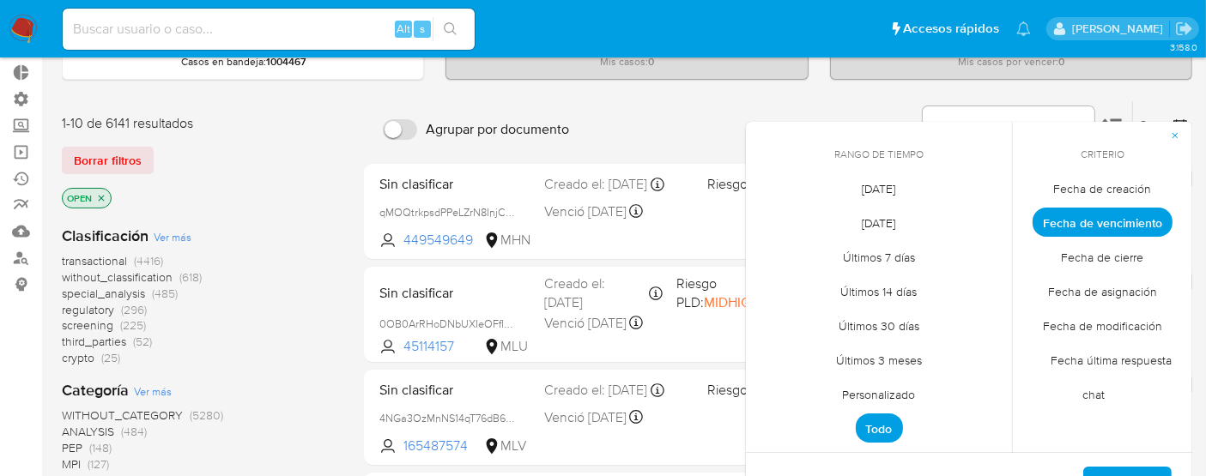
click at [1087, 192] on span "Fecha de creación" at bounding box center [1103, 189] width 134 height 35
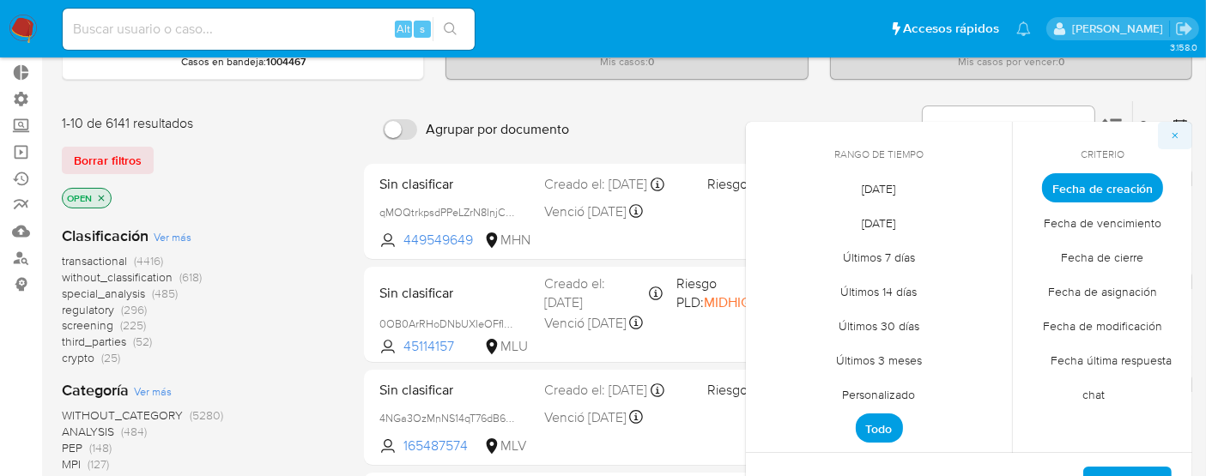
click at [1183, 134] on button "button" at bounding box center [1175, 135] width 34 height 27
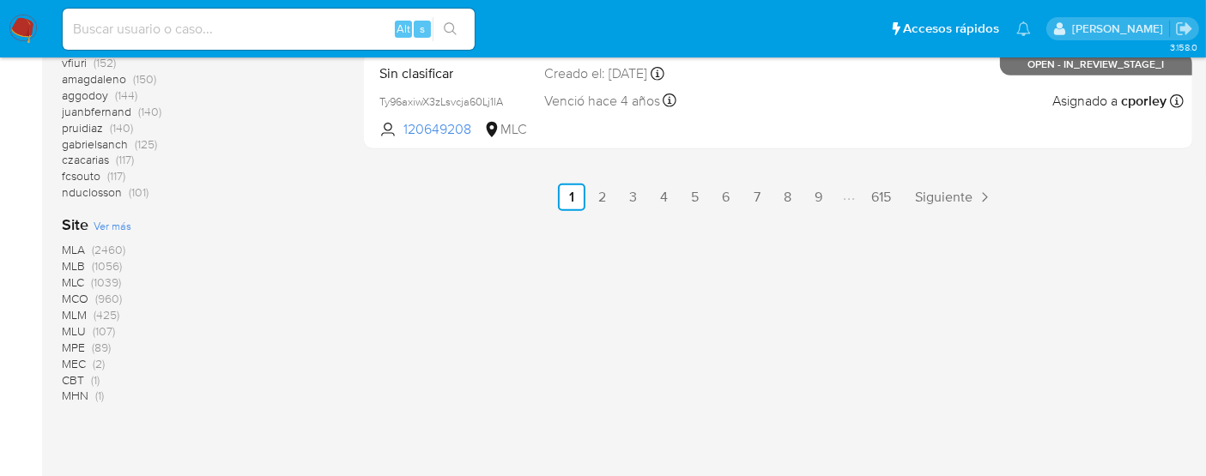
scroll to position [1025, 0]
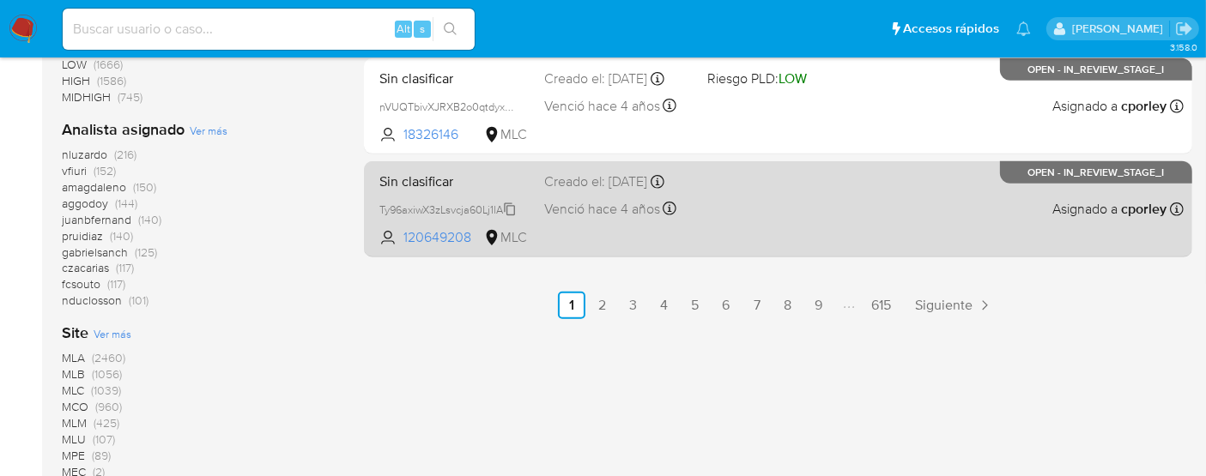
click at [507, 207] on icon at bounding box center [509, 209] width 11 height 13
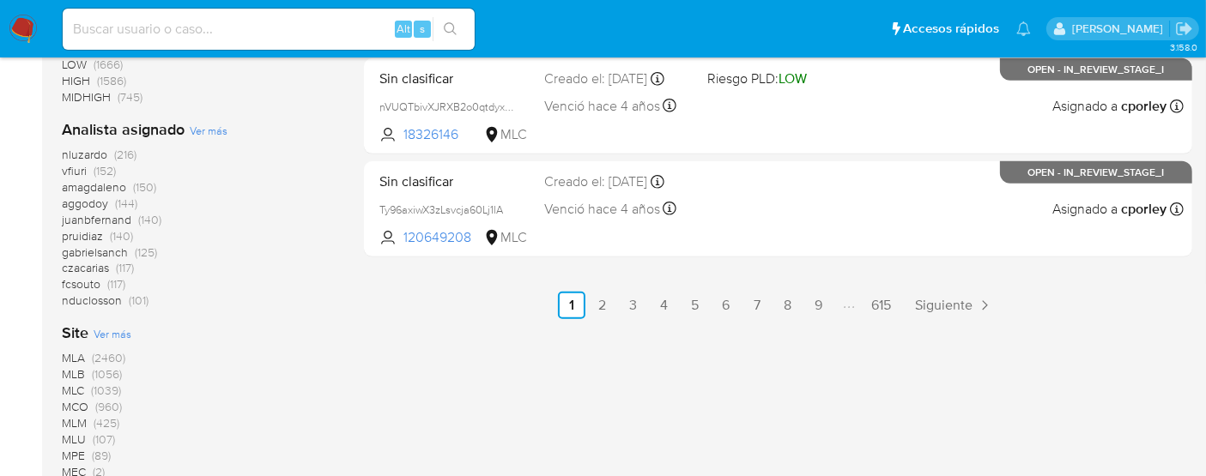
drag, startPoint x: 417, startPoint y: 239, endPoint x: 365, endPoint y: 312, distance: 89.8
click at [365, 312] on ul "Anterior 1 2 3 4 5 6 7 8 9 615 Siguiente" at bounding box center [778, 305] width 828 height 27
click at [217, 30] on input at bounding box center [269, 29] width 412 height 22
paste input "Ty96axiwX3zLsvcja60Lj1lA"
type input "Ty96axiwX3zLsvcja60Lj1lA"
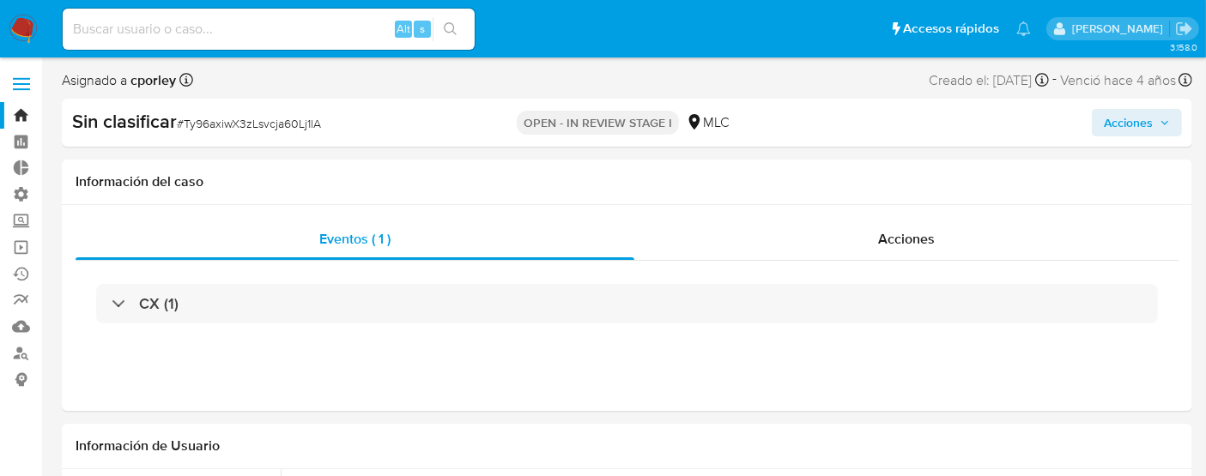
select select "10"
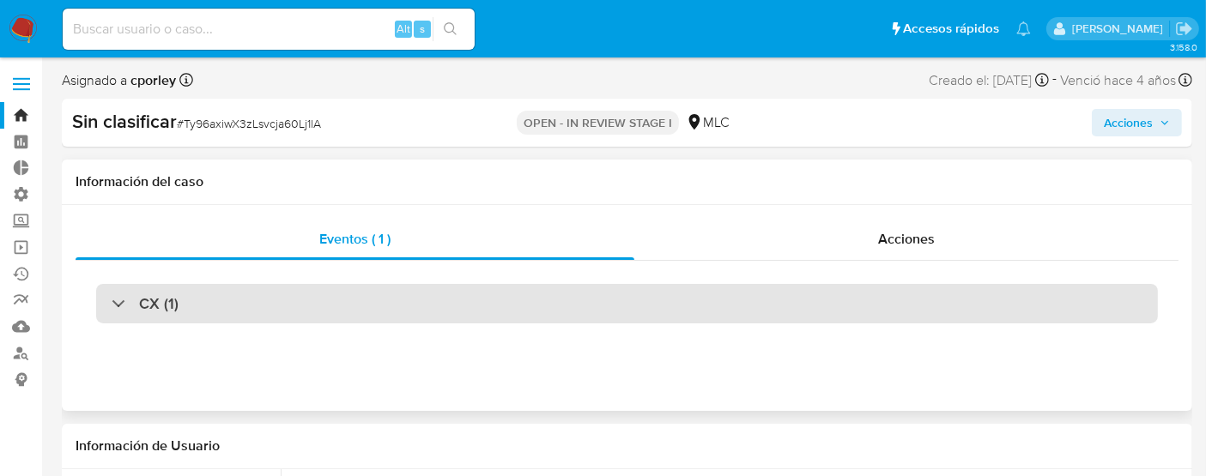
drag, startPoint x: 172, startPoint y: 278, endPoint x: 178, endPoint y: 288, distance: 11.9
click at [177, 283] on div "CX (1)" at bounding box center [627, 304] width 1103 height 86
click at [184, 310] on div "CX (1)" at bounding box center [627, 303] width 1062 height 39
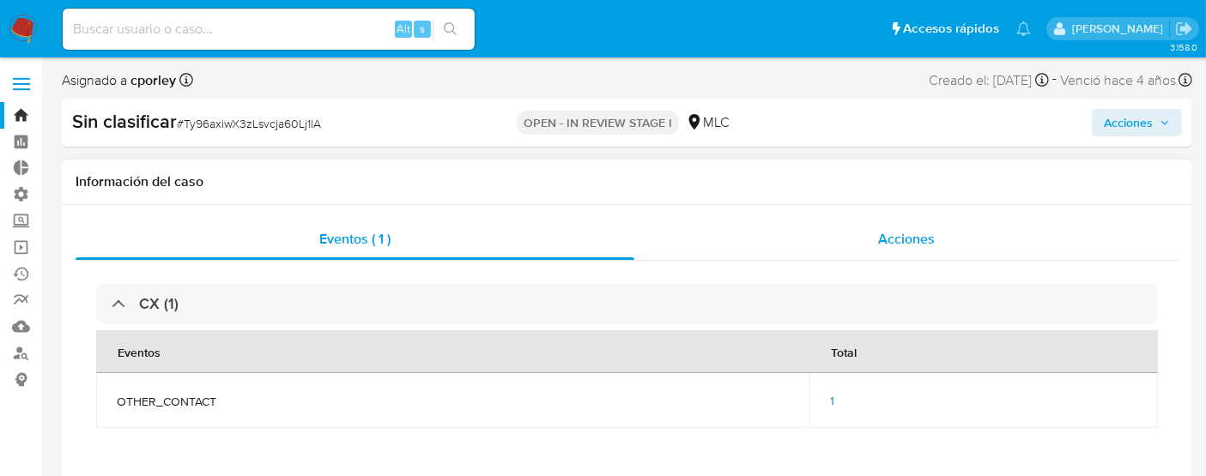
click at [872, 239] on div "Acciones" at bounding box center [906, 239] width 544 height 41
